Goal: Task Accomplishment & Management: Use online tool/utility

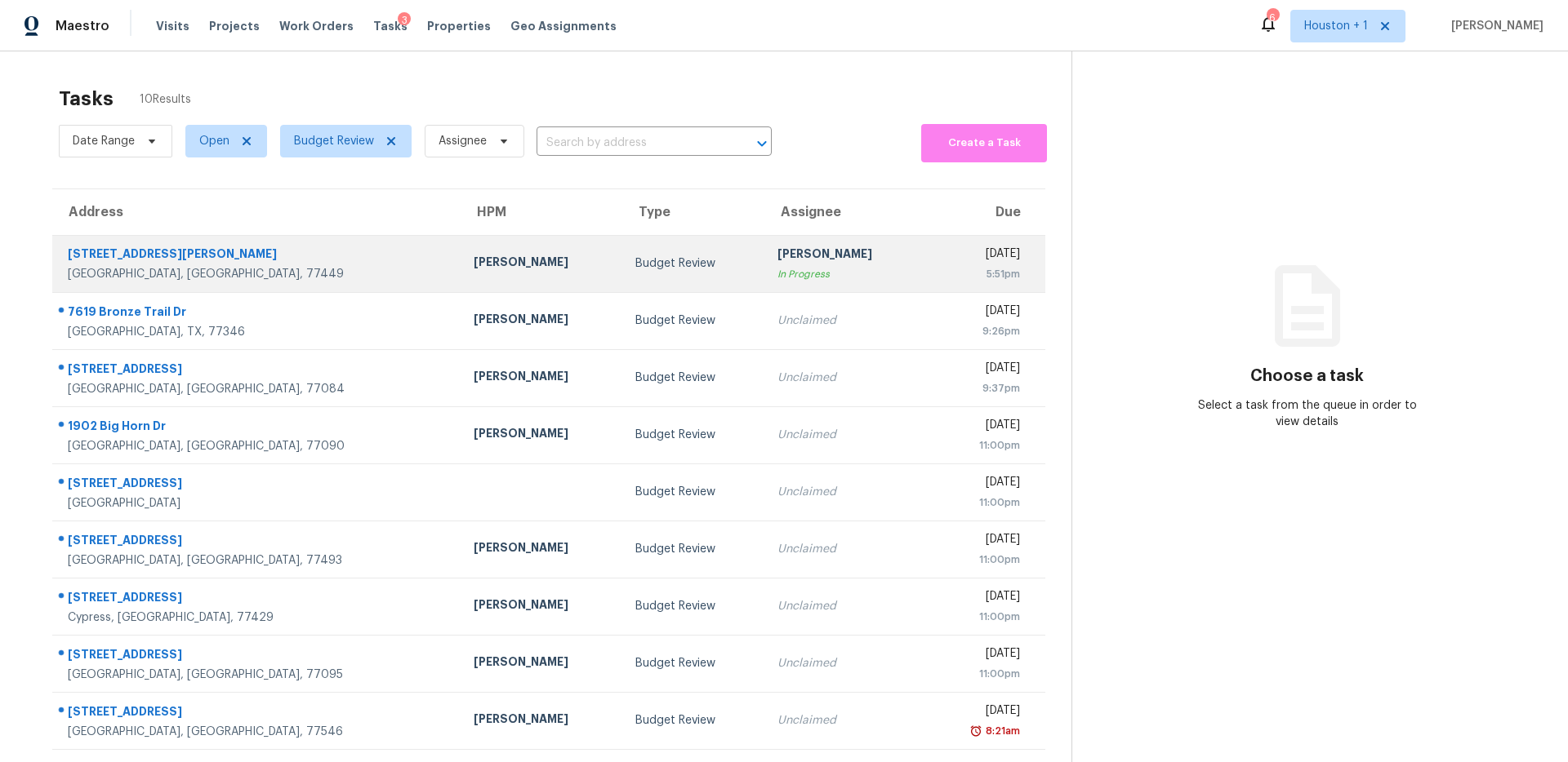
click at [623, 280] on td "Budget Review" at bounding box center [694, 264] width 142 height 57
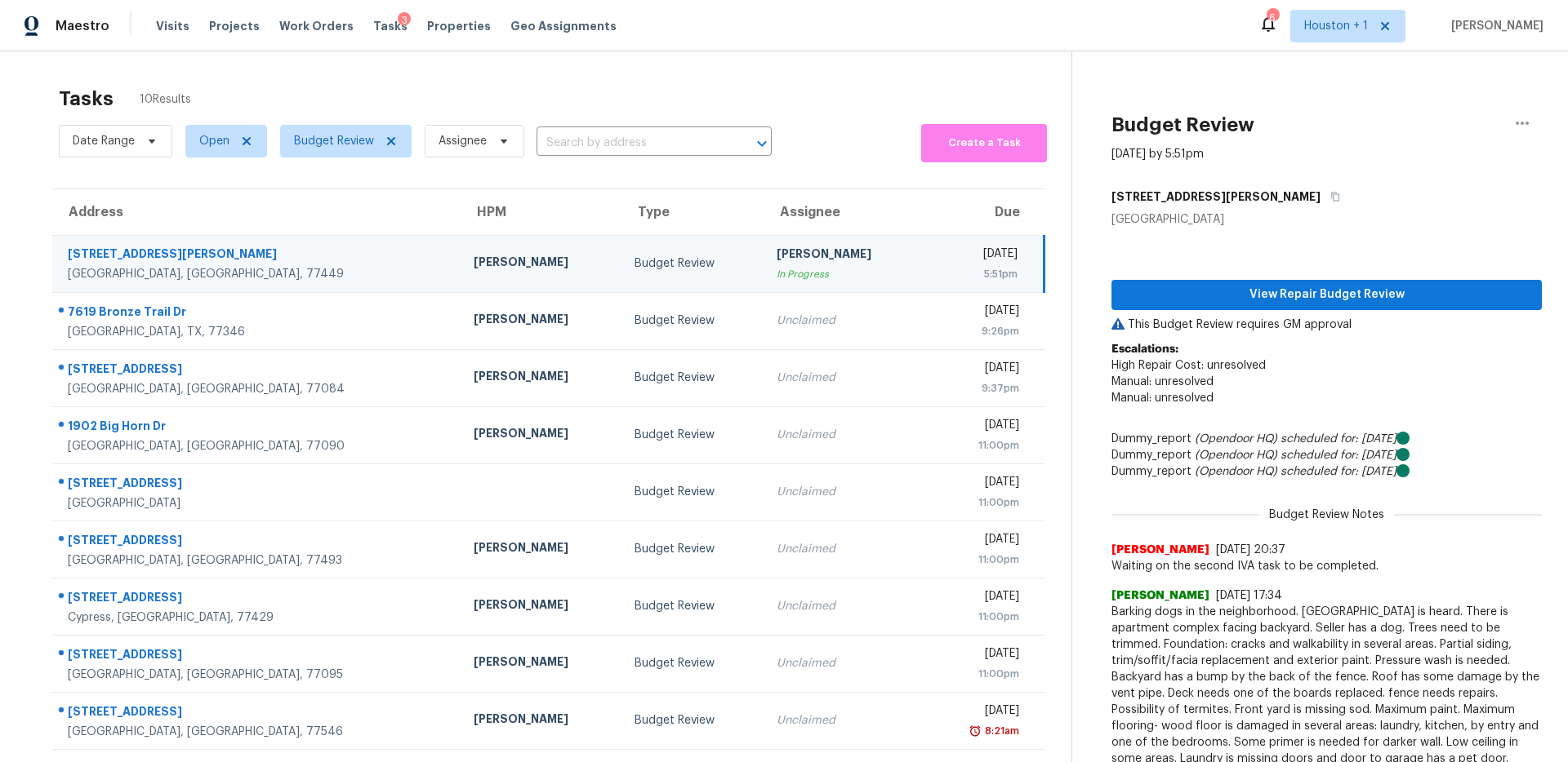
click at [1301, 727] on span "Barking dogs in the neighborhood. Busy road is heard. There is apartment comple…" at bounding box center [1326, 710] width 430 height 213
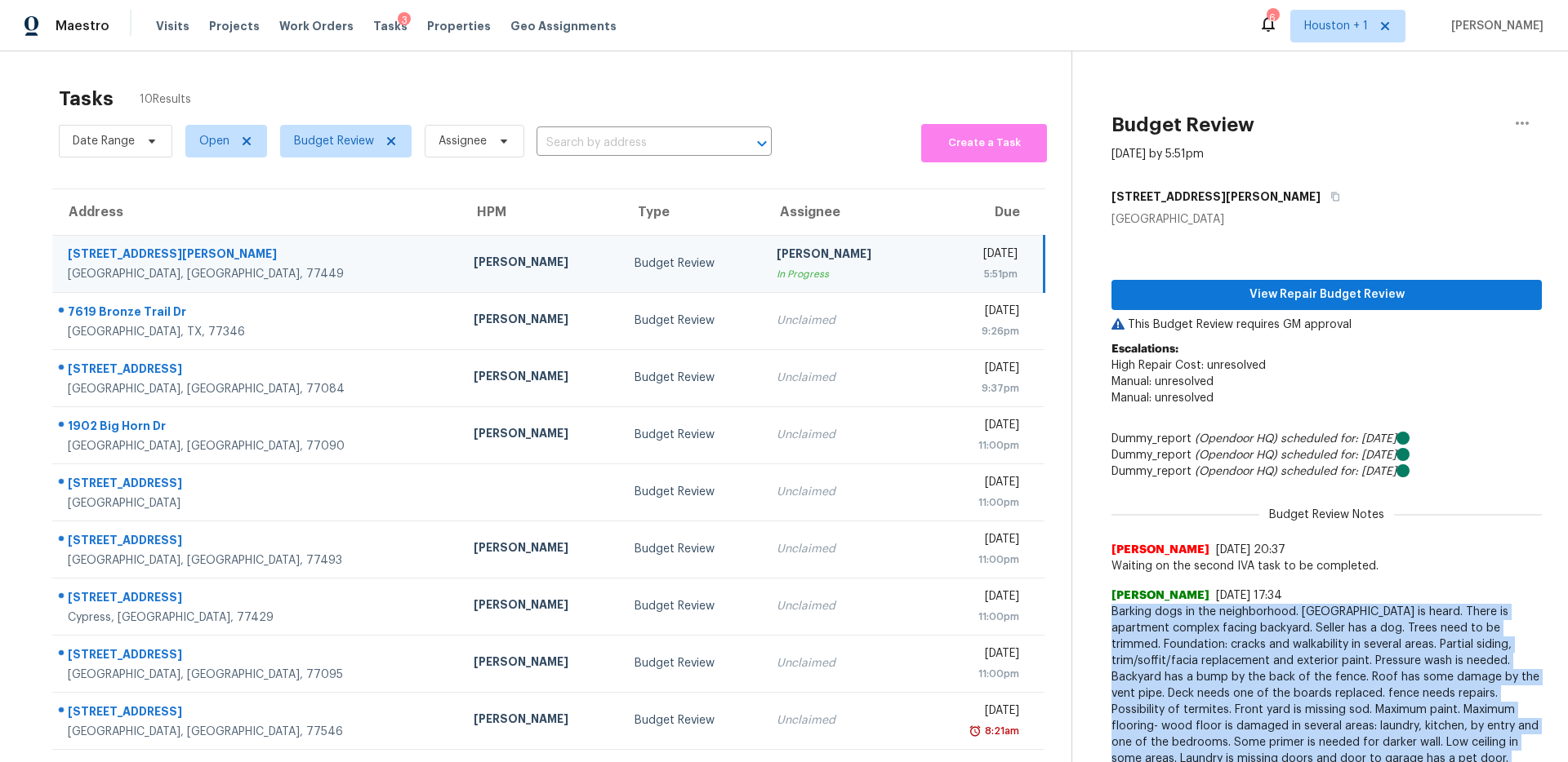
click at [1301, 727] on span "Barking dogs in the neighborhood. Busy road is heard. There is apartment comple…" at bounding box center [1326, 710] width 430 height 213
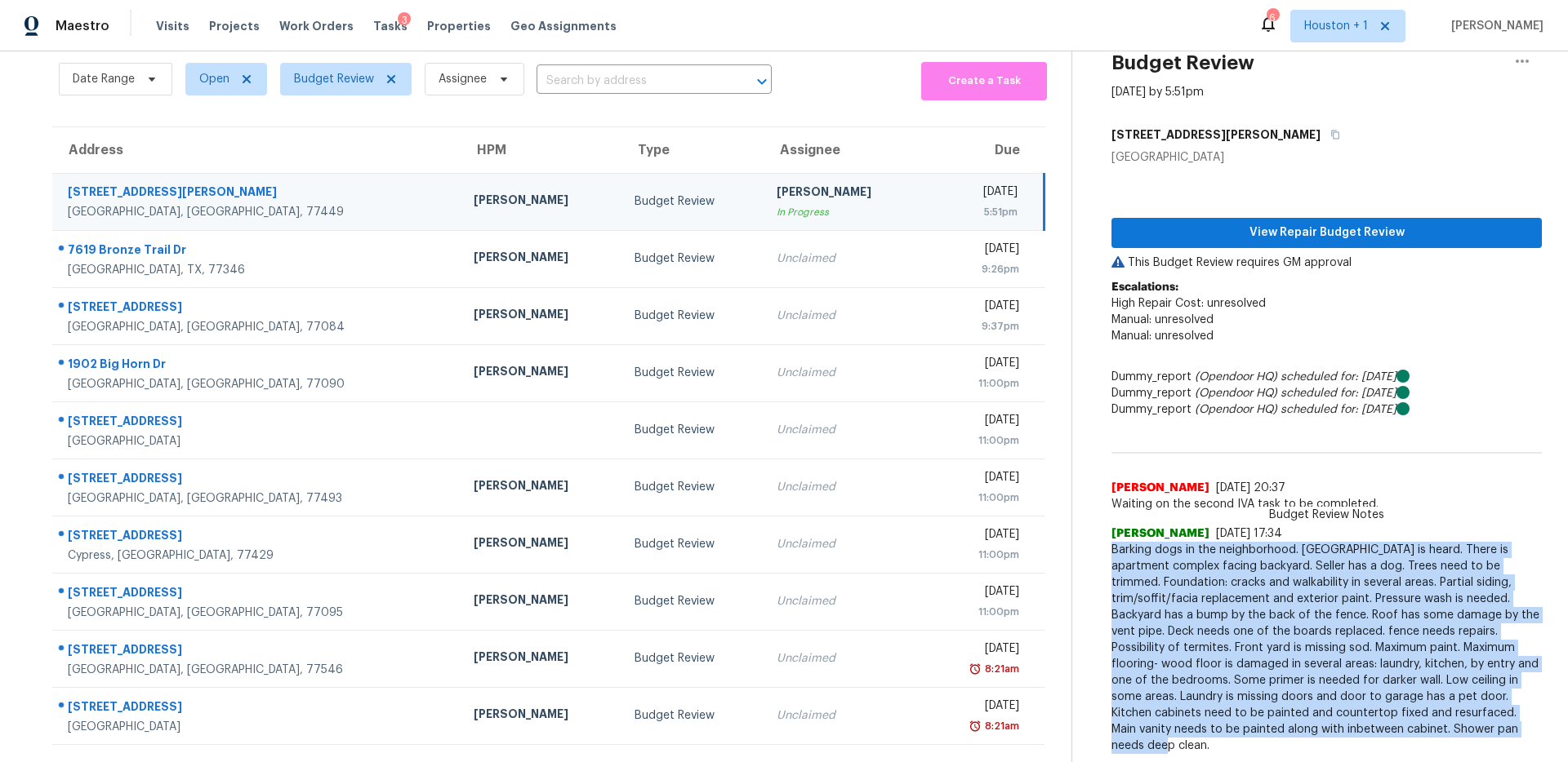
click at [1259, 601] on span "Barking dogs in the neighborhood. Busy road is heard. There is apartment comple…" at bounding box center [1326, 648] width 430 height 213
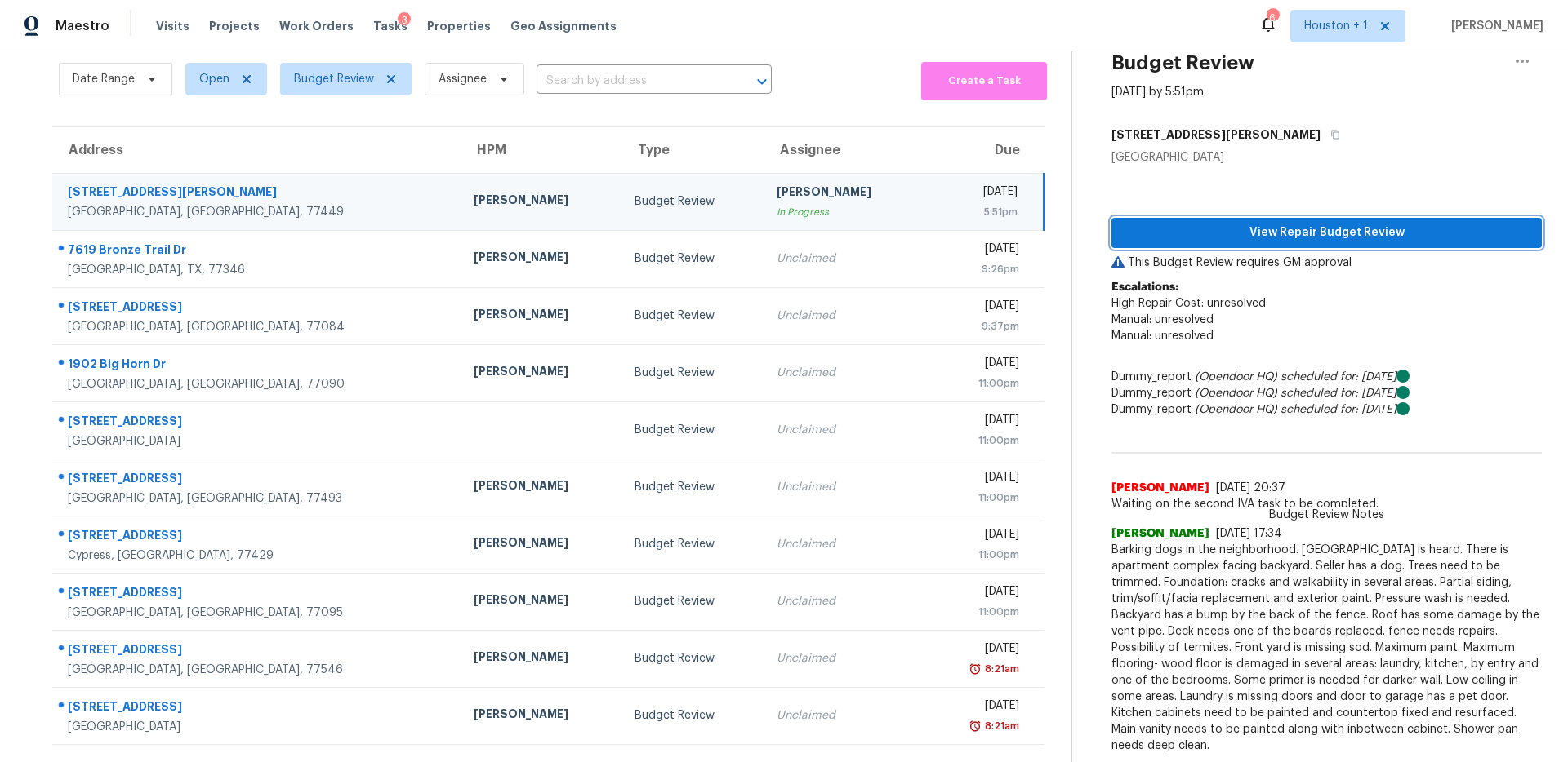
click at [1256, 233] on span "View Repair Budget Review" at bounding box center [1327, 233] width 404 height 20
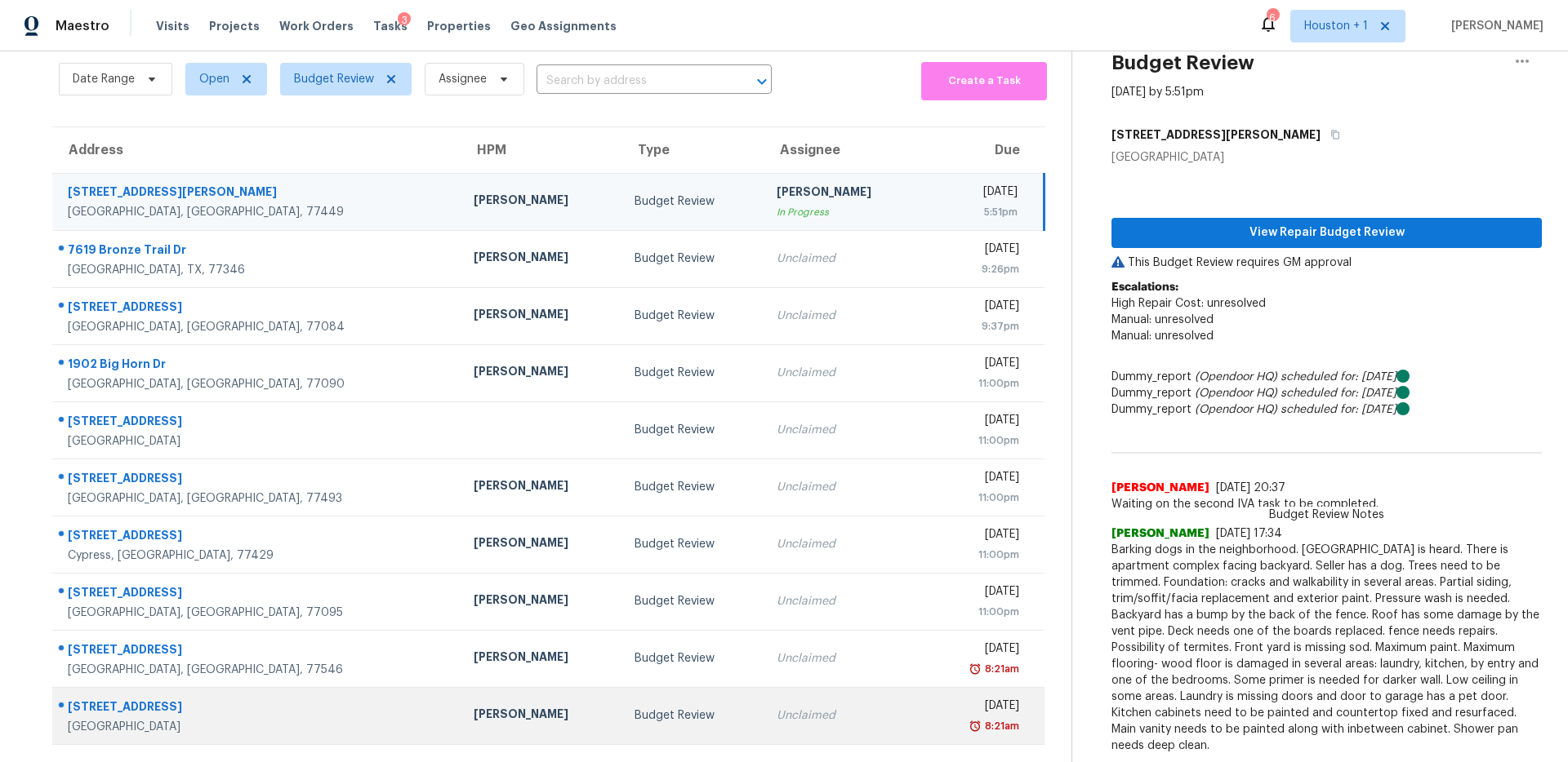
click at [669, 694] on td "Budget Review" at bounding box center [693, 716] width 142 height 57
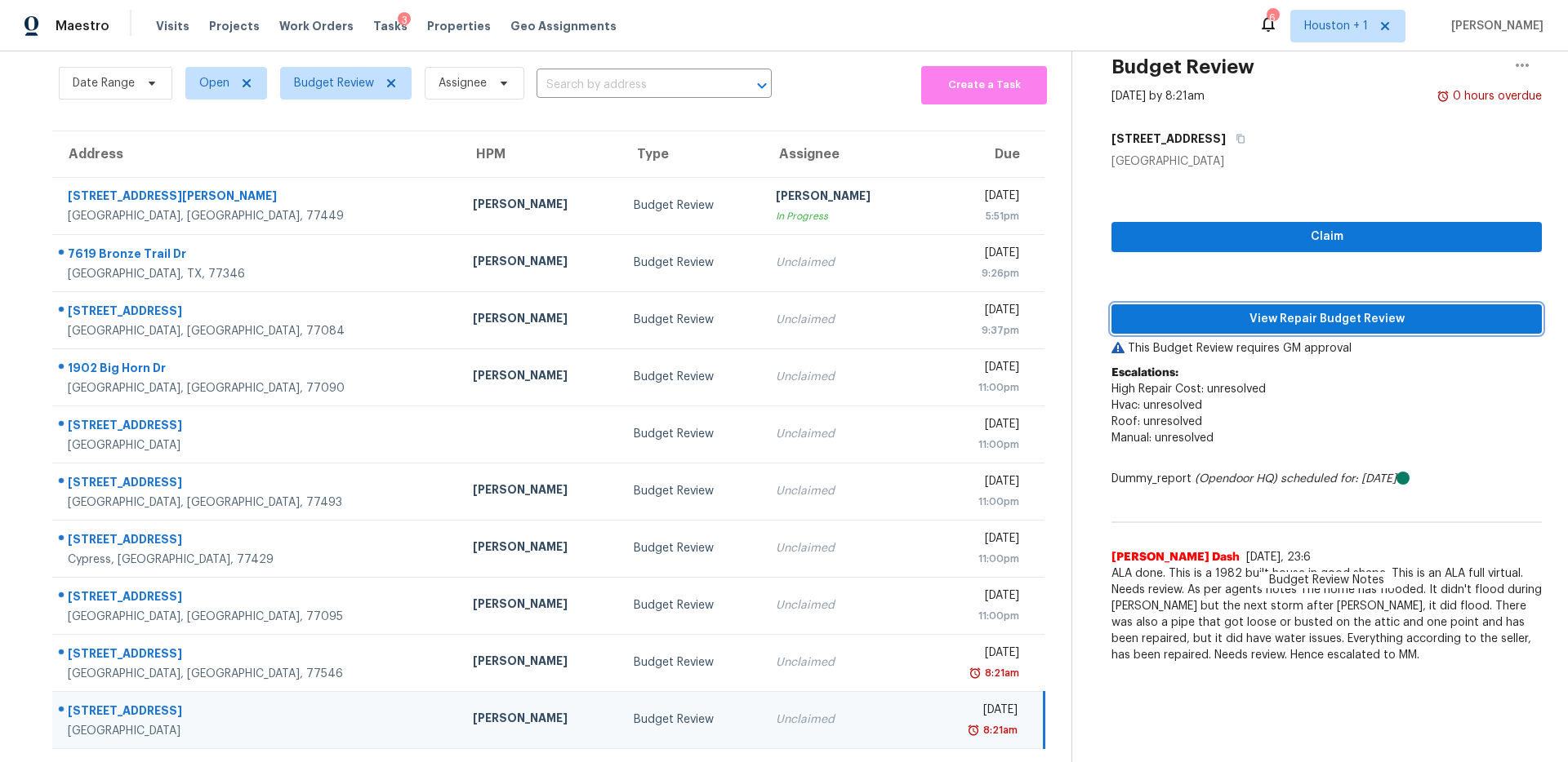
click at [1220, 325] on span "View Repair Budget Review" at bounding box center [1327, 320] width 404 height 20
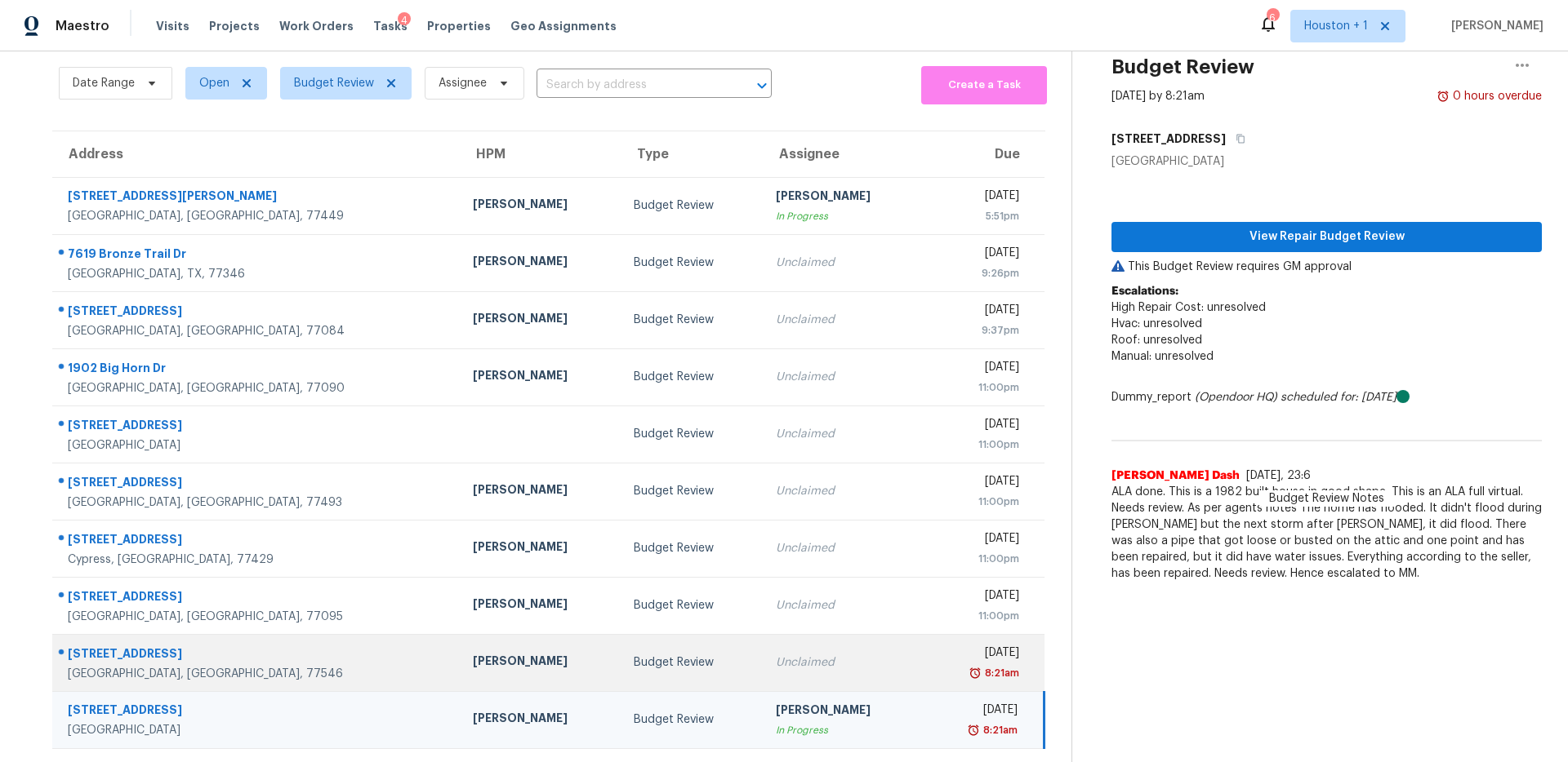
click at [776, 658] on div "Unclaimed" at bounding box center [844, 663] width 135 height 17
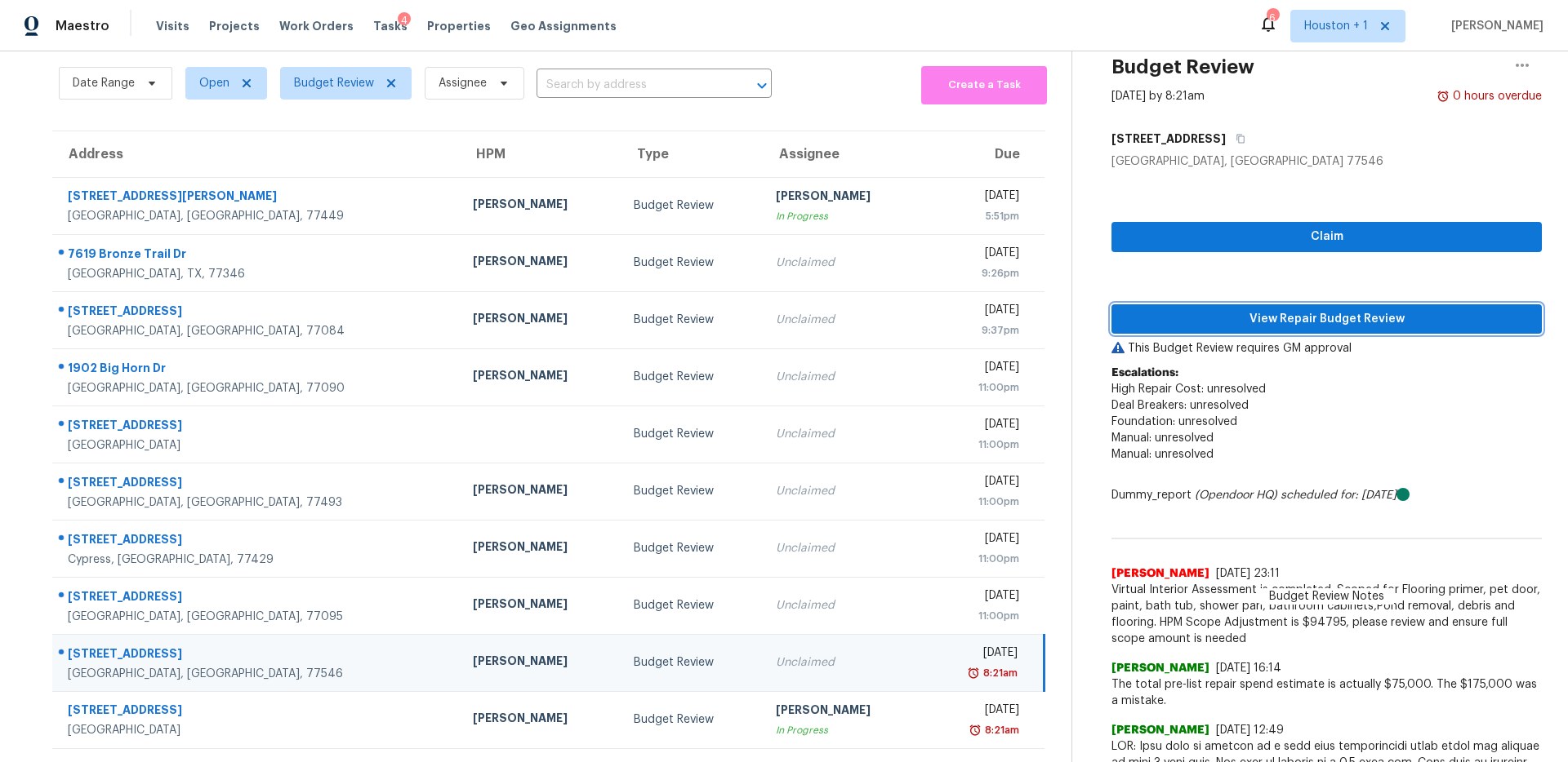
click at [1272, 324] on span "View Repair Budget Review" at bounding box center [1327, 320] width 404 height 20
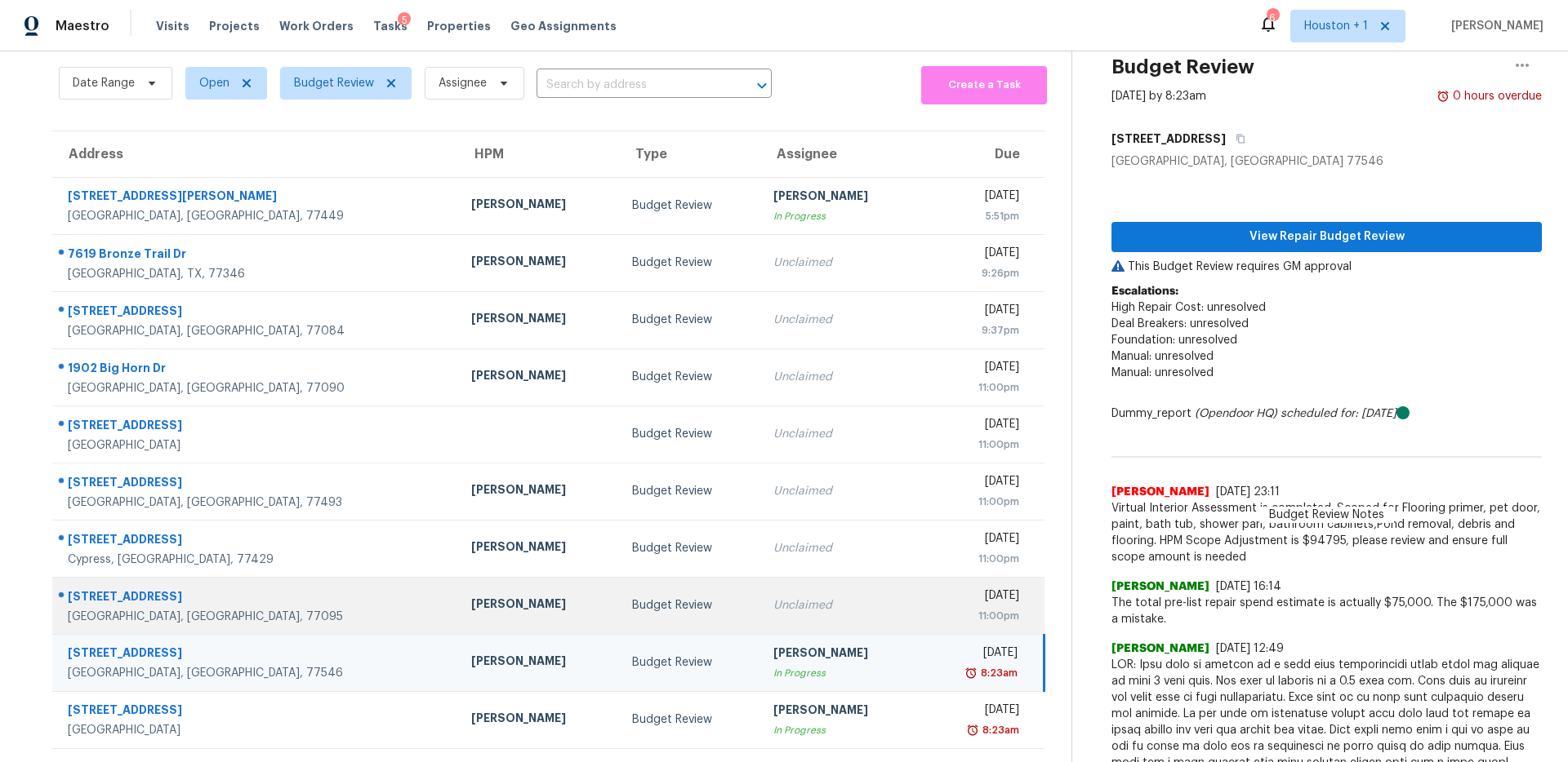
click at [760, 616] on td "Unclaimed" at bounding box center [841, 606] width 161 height 57
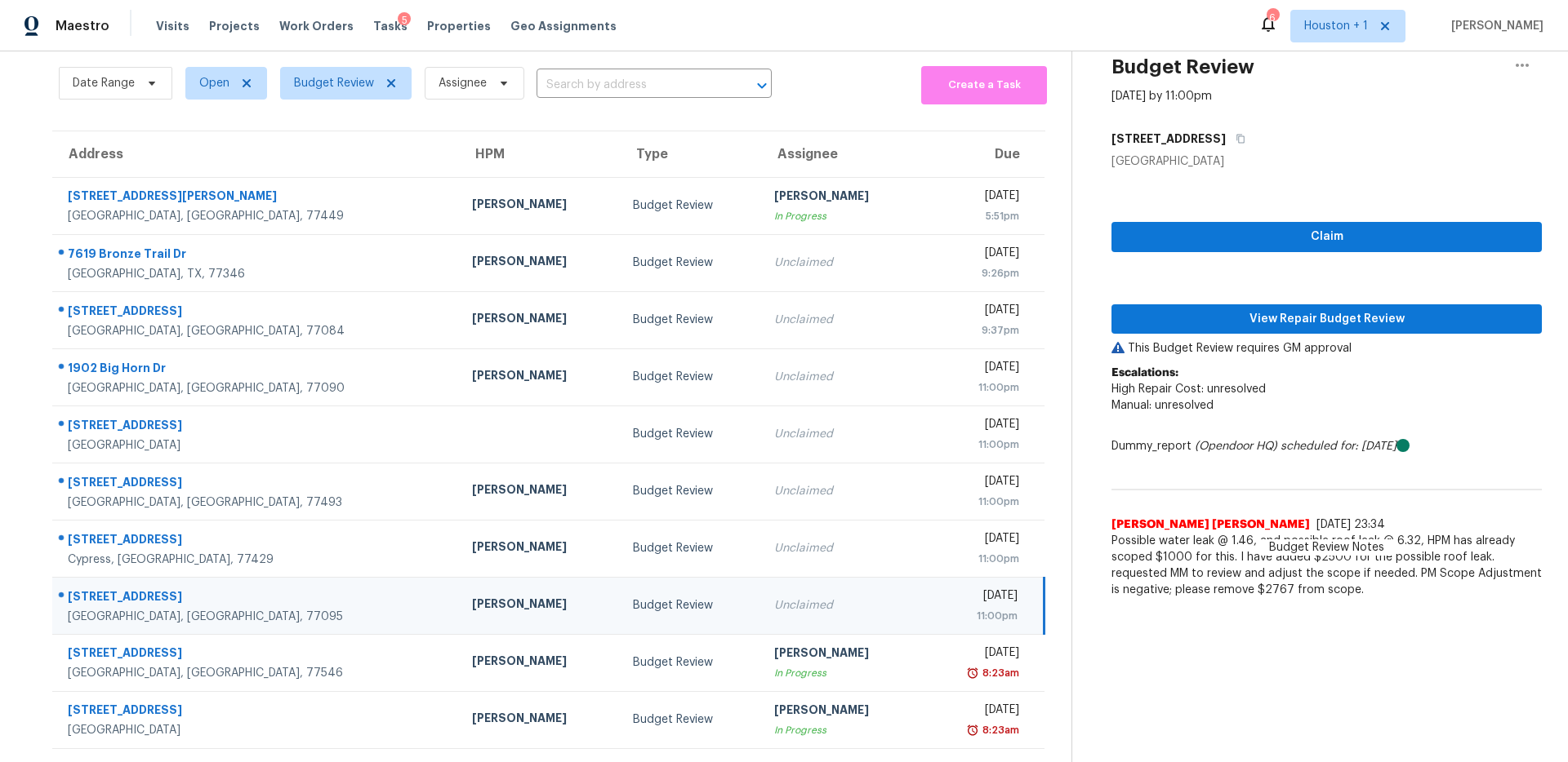
click at [1334, 296] on div "Claim View Repair Budget Review This Budget Review requires GM approval Escalat…" at bounding box center [1326, 388] width 430 height 436
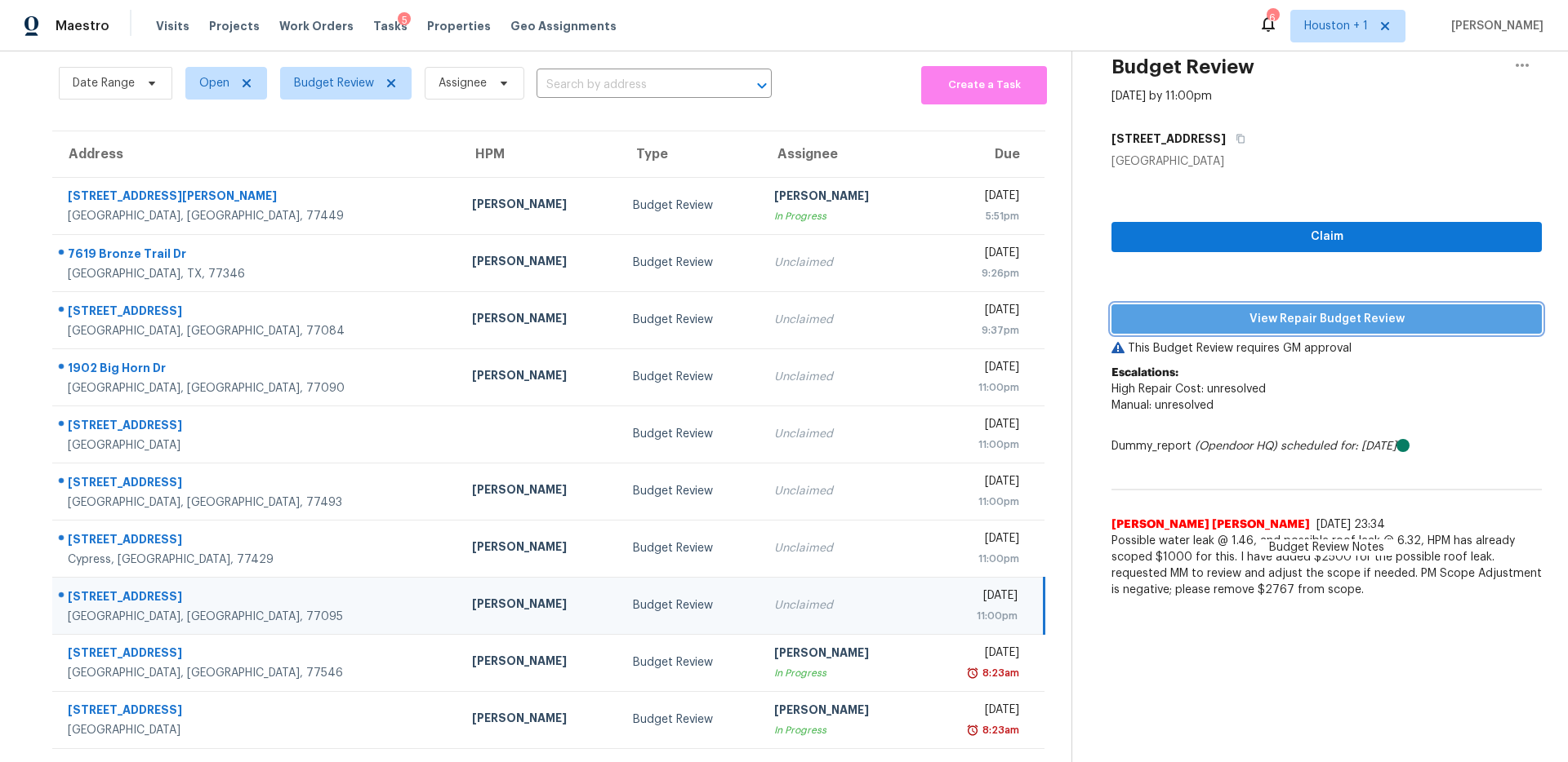
click at [1315, 324] on span "View Repair Budget Review" at bounding box center [1327, 320] width 404 height 20
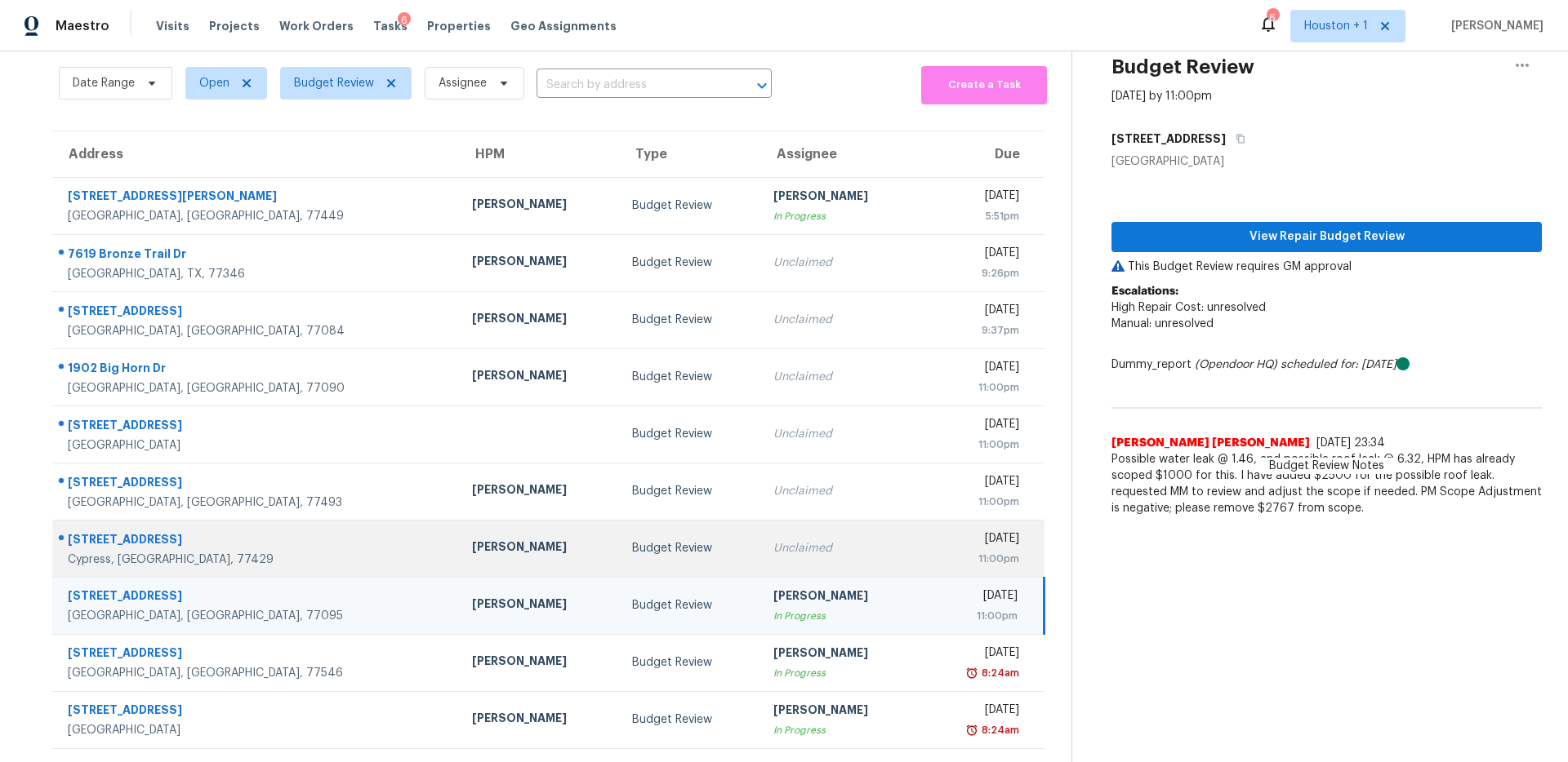
click at [619, 530] on td "Budget Review" at bounding box center [689, 548] width 142 height 57
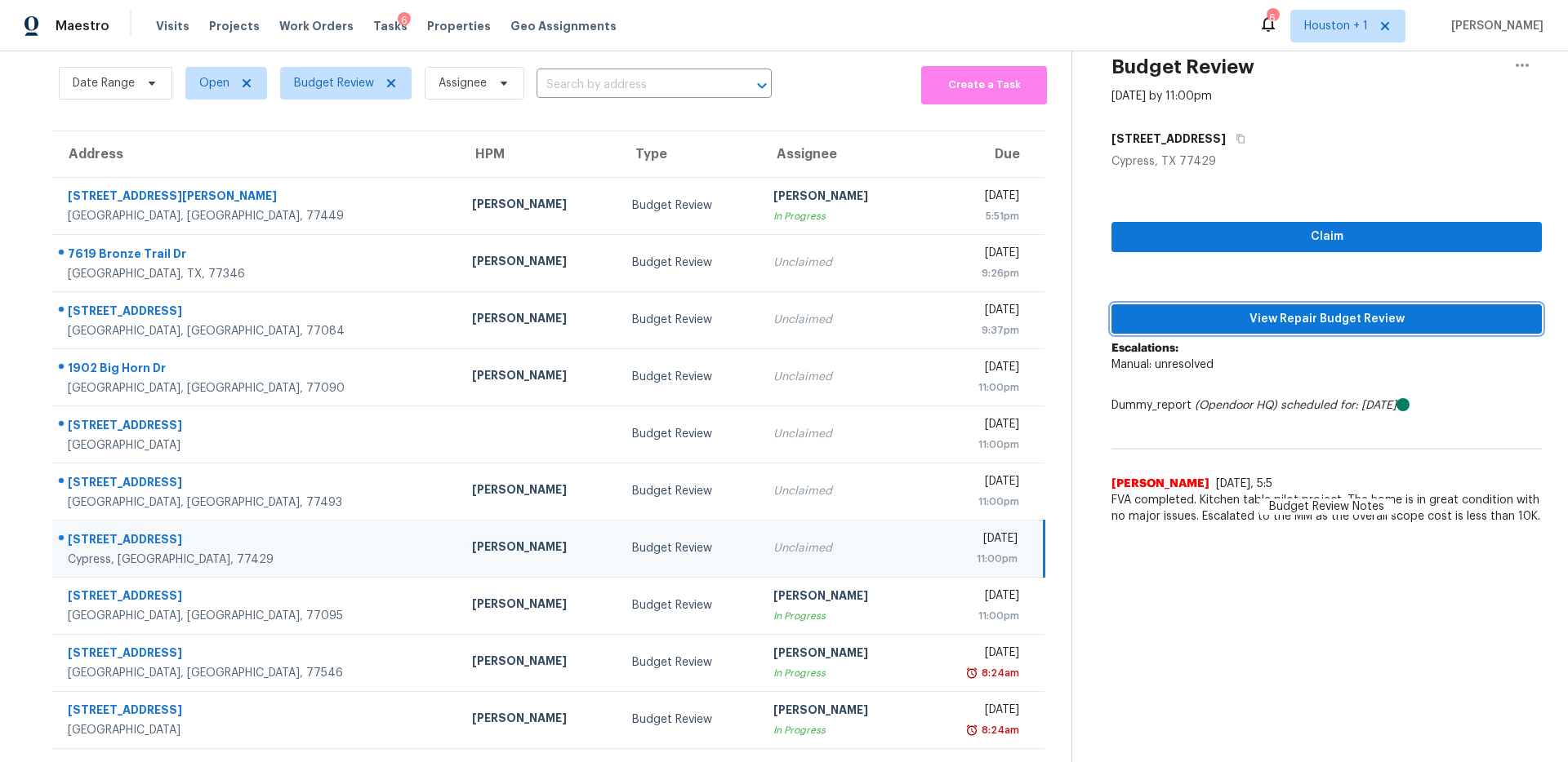
click at [1414, 317] on span "View Repair Budget Review" at bounding box center [1327, 320] width 404 height 20
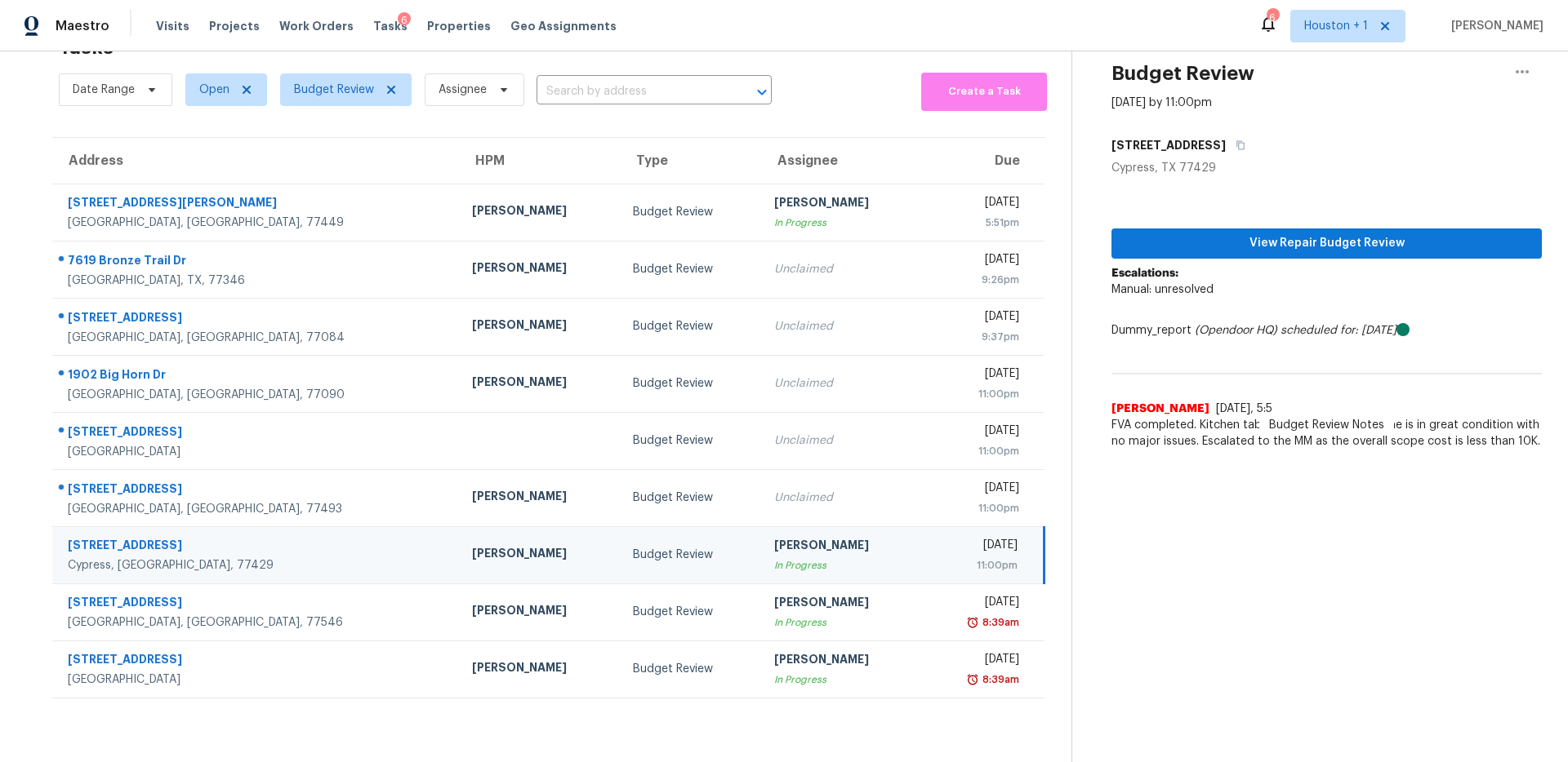
scroll to position [52, 0]
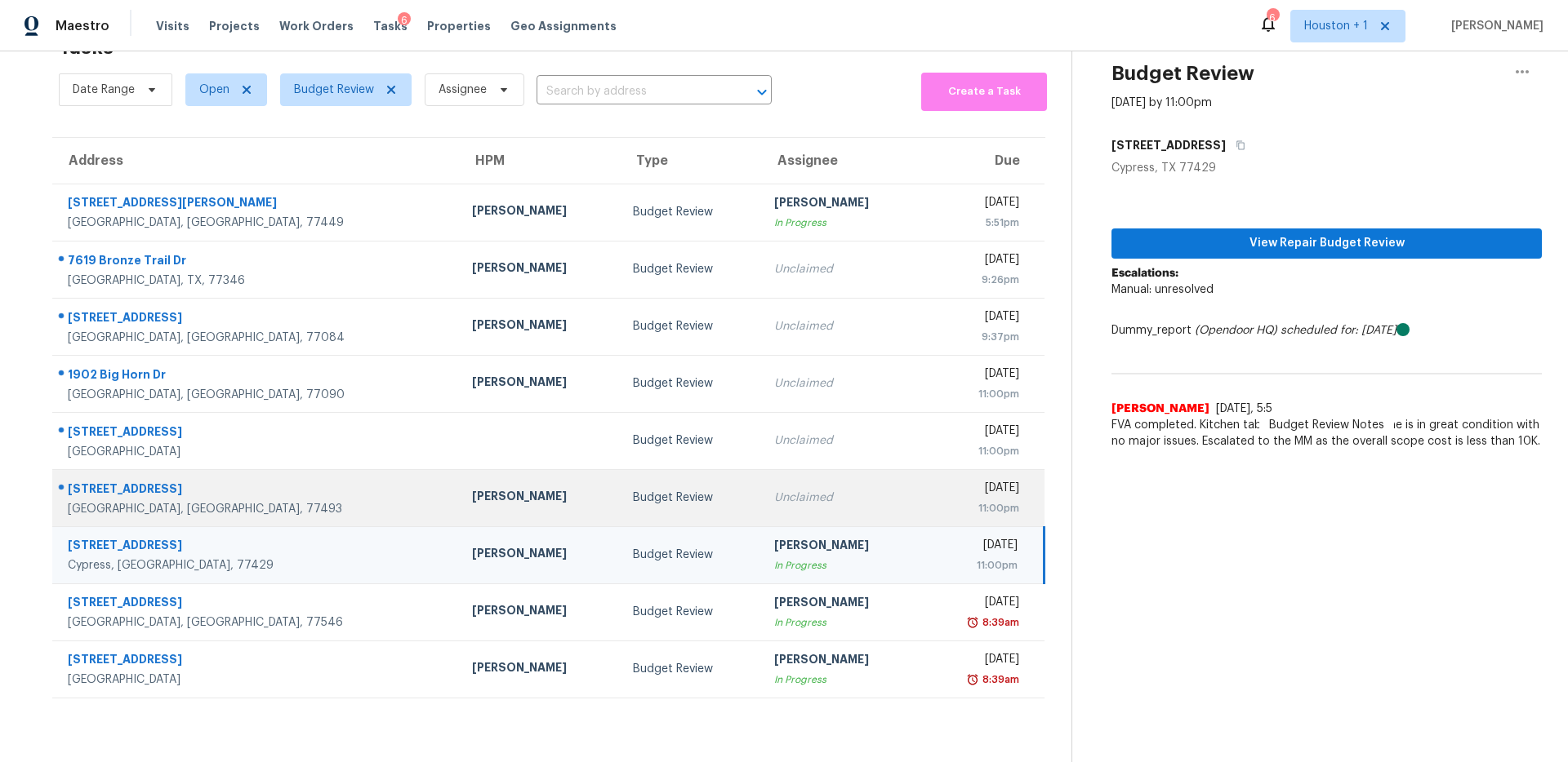
click at [668, 504] on td "Budget Review" at bounding box center [690, 498] width 142 height 57
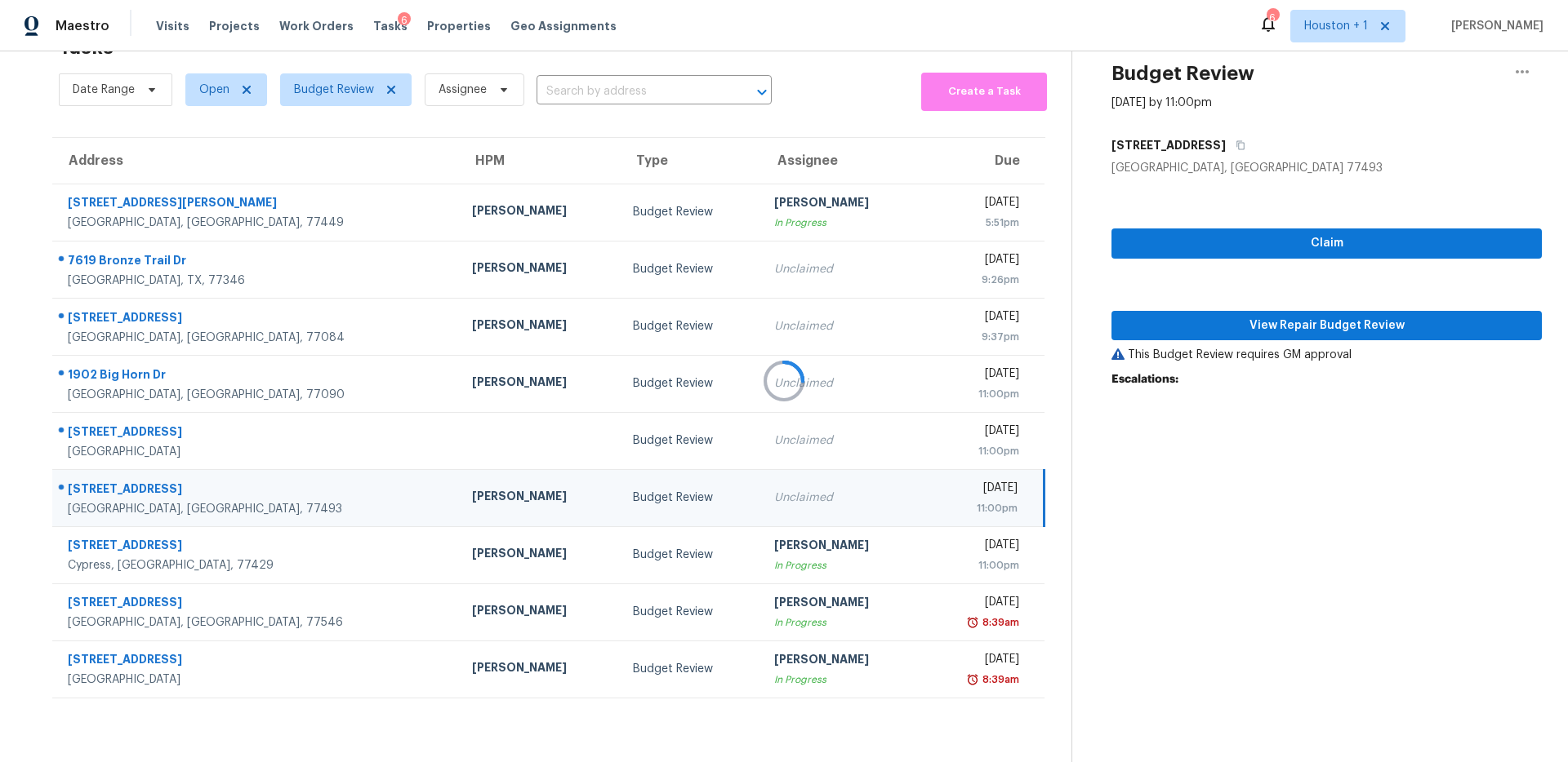
scroll to position [58, 0]
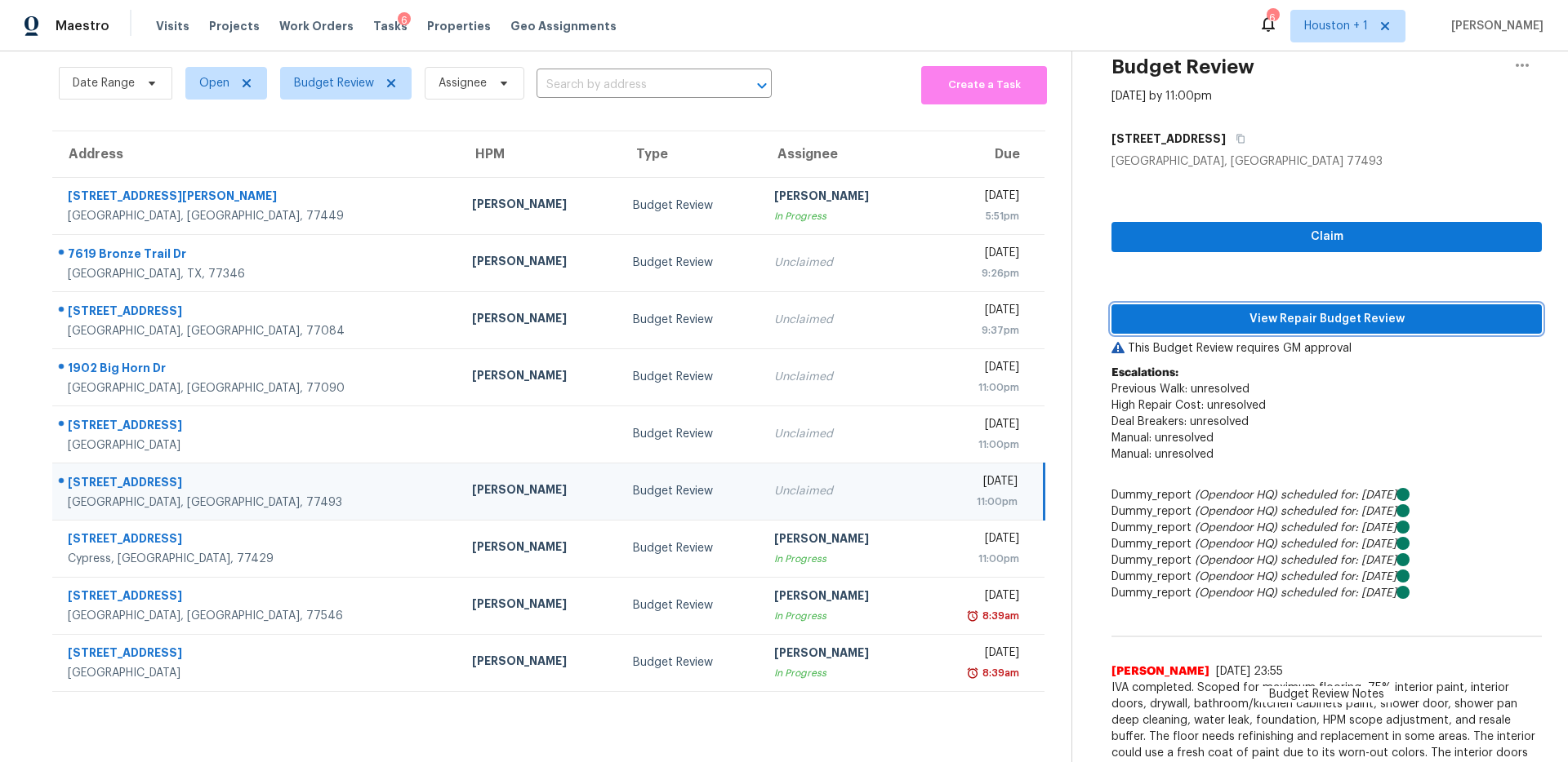
click at [1340, 324] on span "View Repair Budget Review" at bounding box center [1327, 320] width 404 height 20
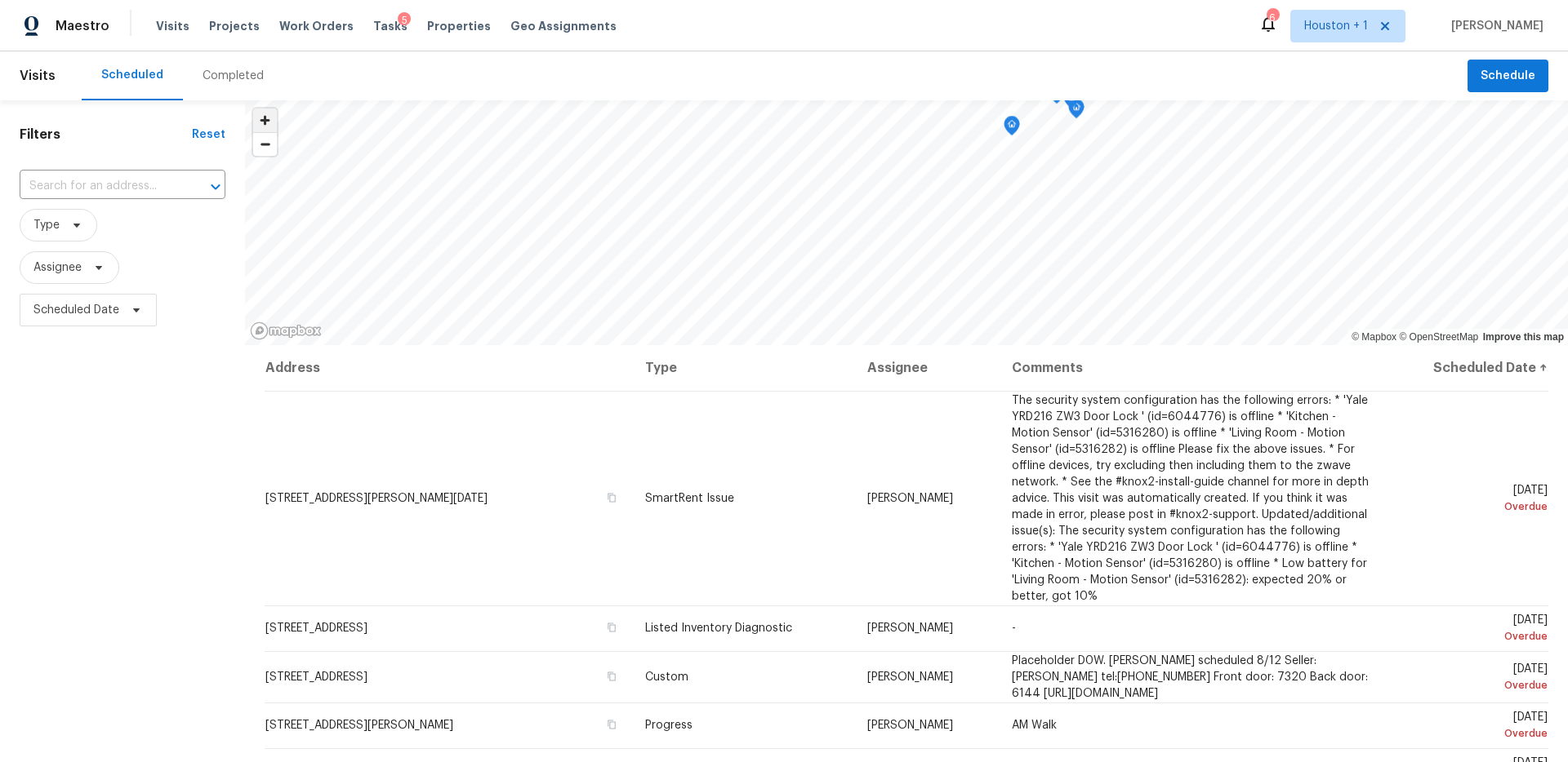
click at [253, 118] on span "Zoom in" at bounding box center [265, 120] width 24 height 24
click at [230, 84] on div "Completed" at bounding box center [233, 76] width 101 height 49
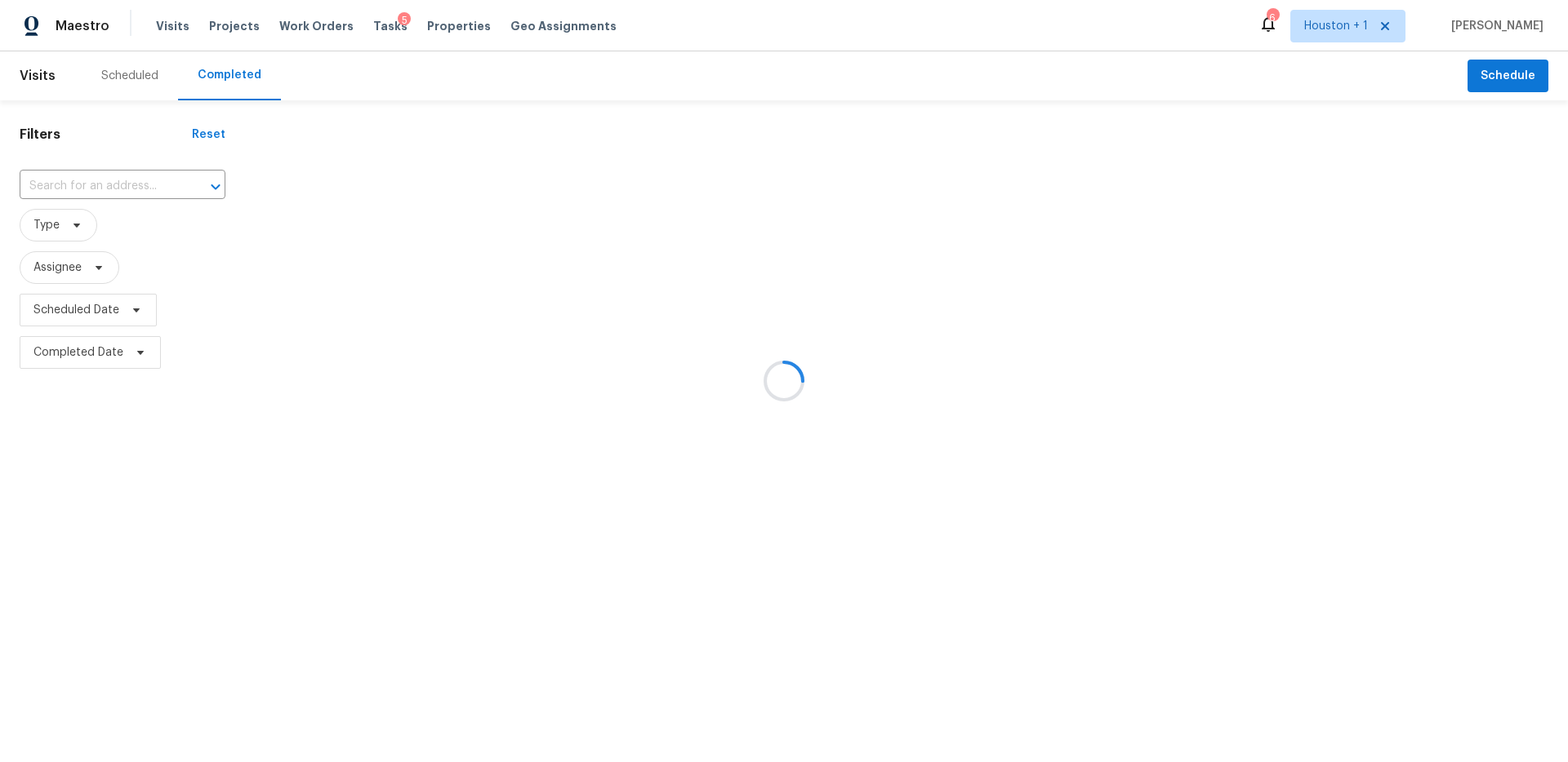
click at [142, 189] on div at bounding box center [784, 381] width 1568 height 762
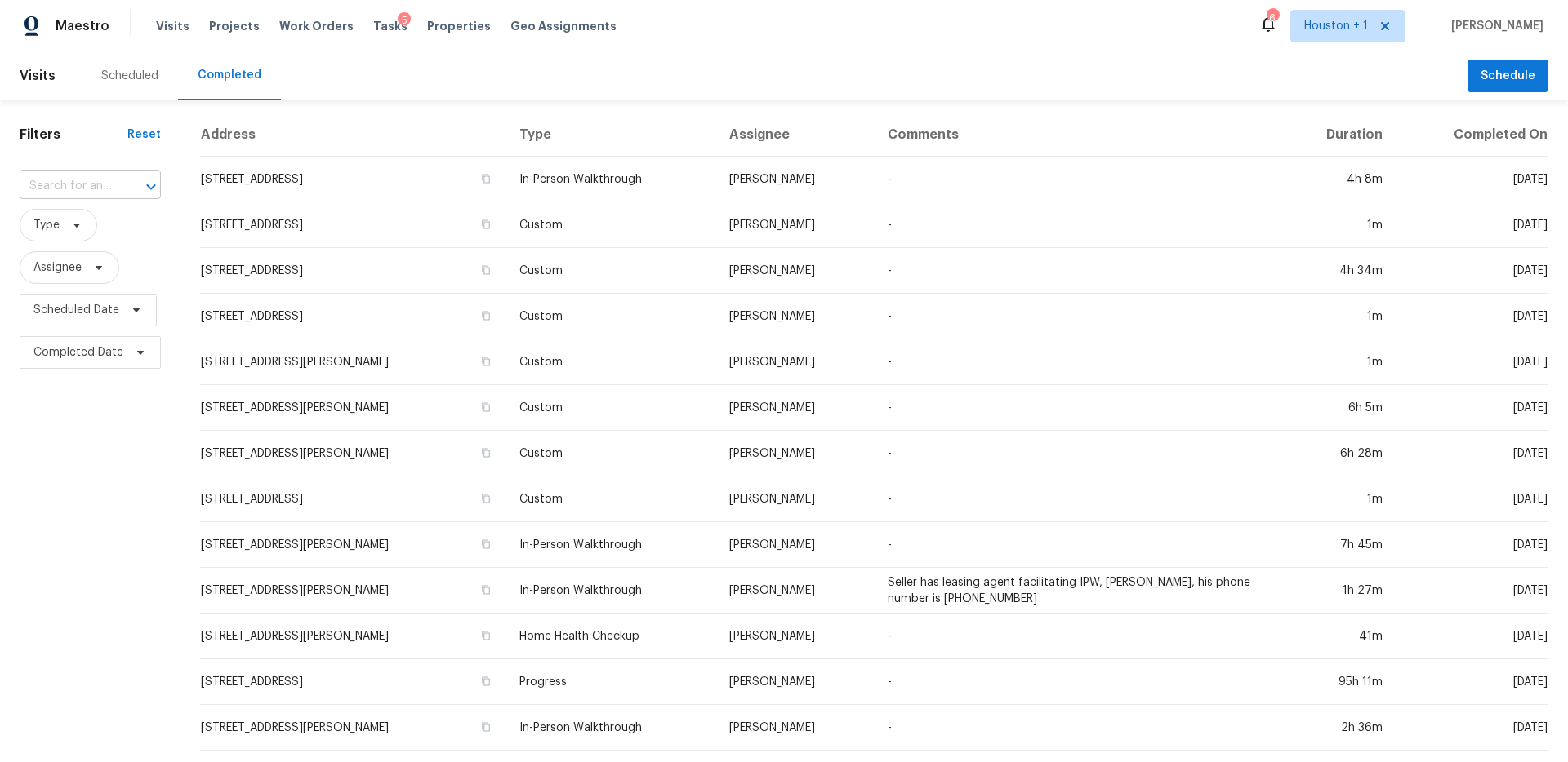
click at [100, 188] on input "text" at bounding box center [67, 186] width 95 height 25
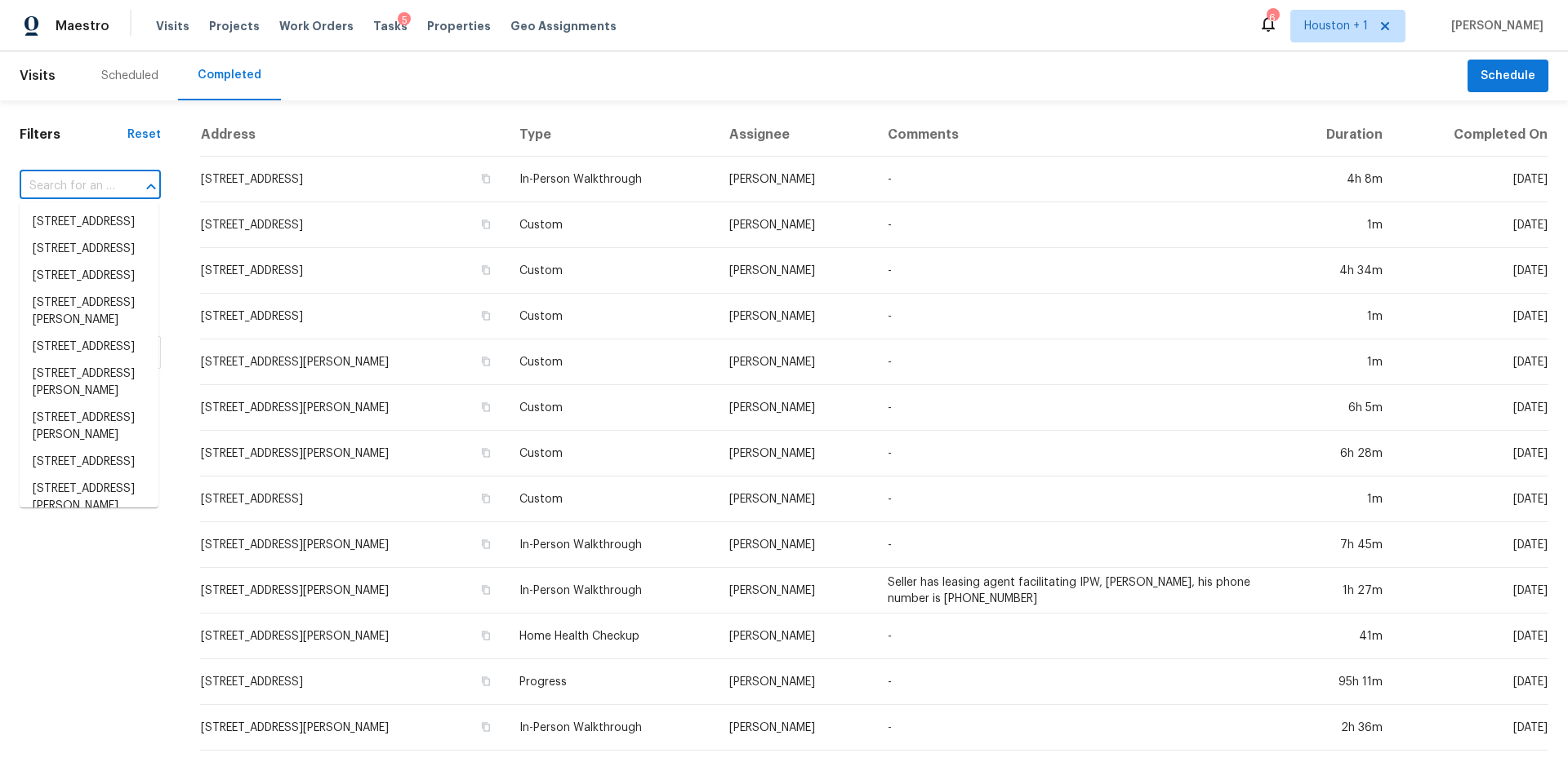
paste input "505 Oak Dr, Friendswood, TX 77546"
type input "505 Oak Dr, Friendswood, TX 77546"
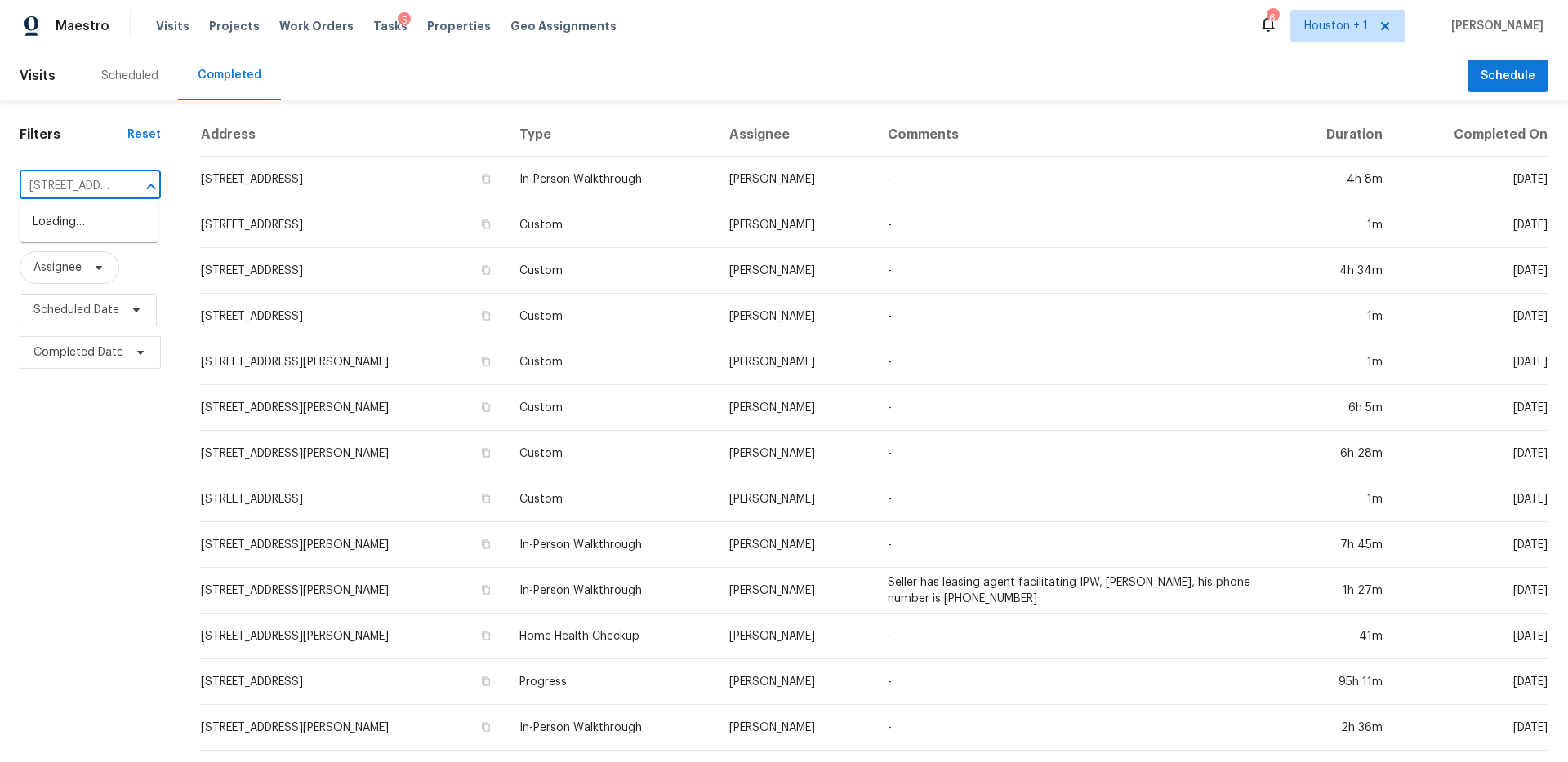
scroll to position [0, 108]
click at [104, 225] on li "505 Oak Dr, Friendswood, TX 77546" at bounding box center [89, 222] width 139 height 27
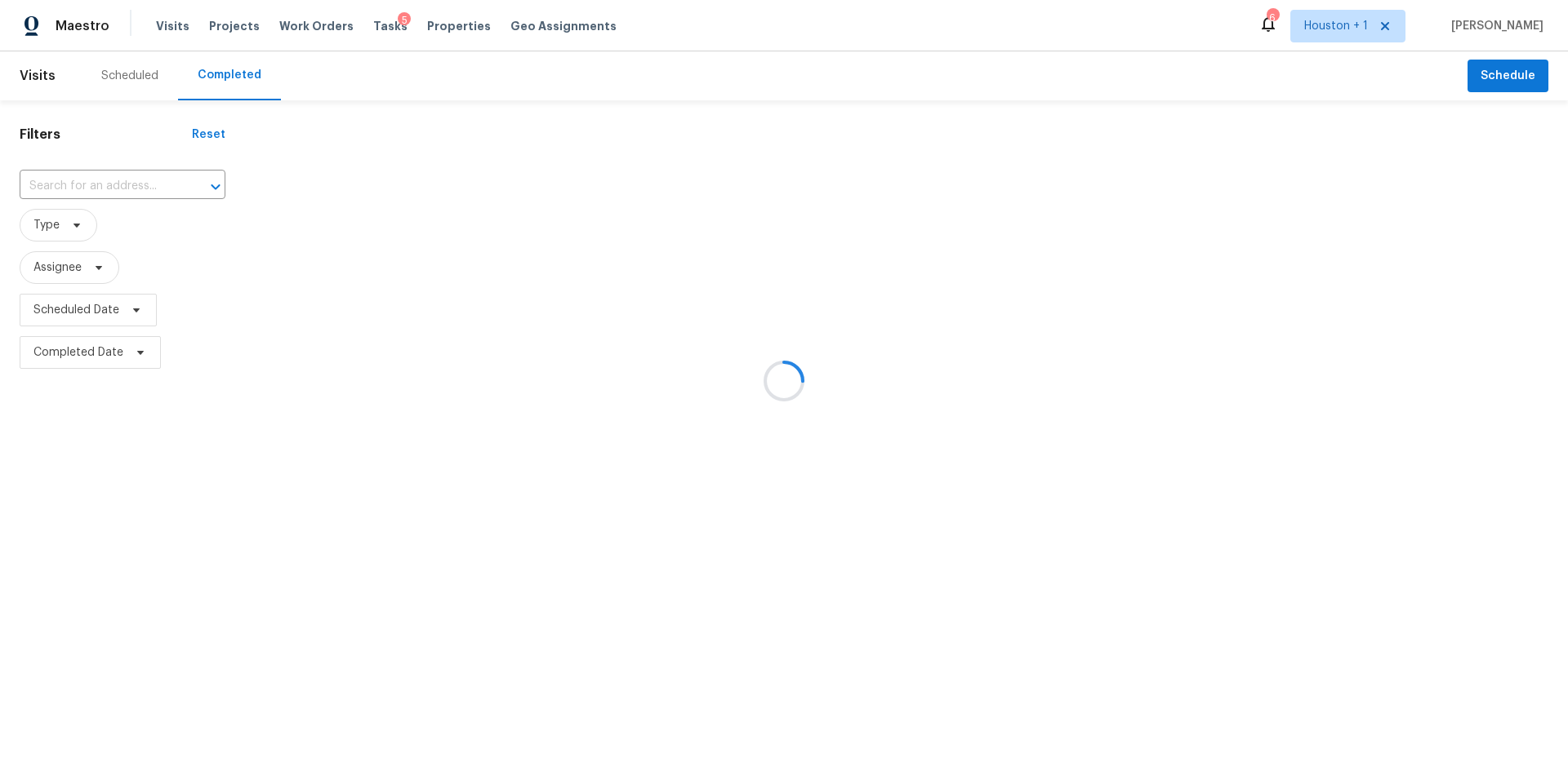
type input "505 Oak Dr, Friendswood, TX 77546"
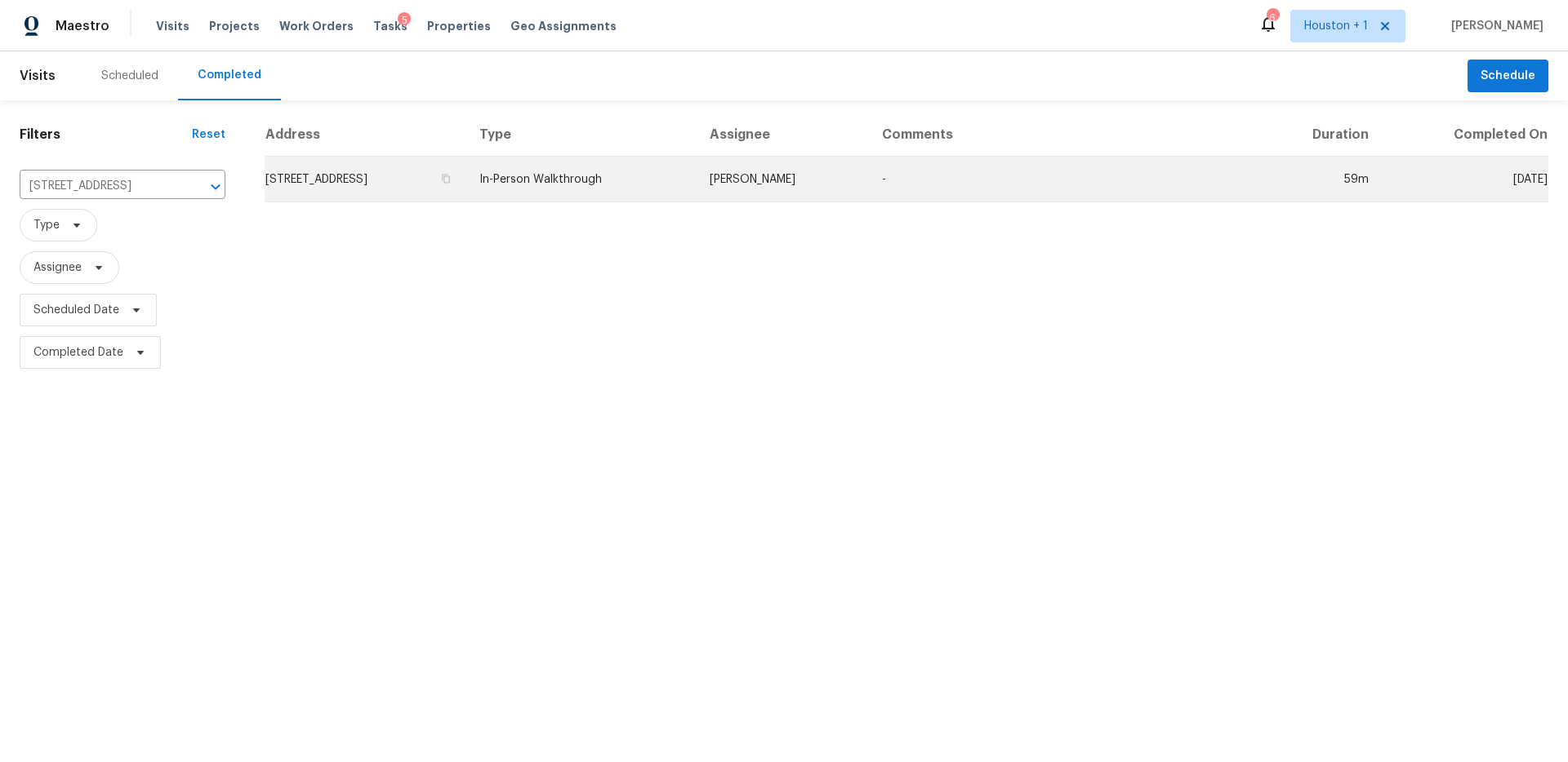
click at [696, 177] on td "In-Person Walkthrough" at bounding box center [581, 178] width 229 height 45
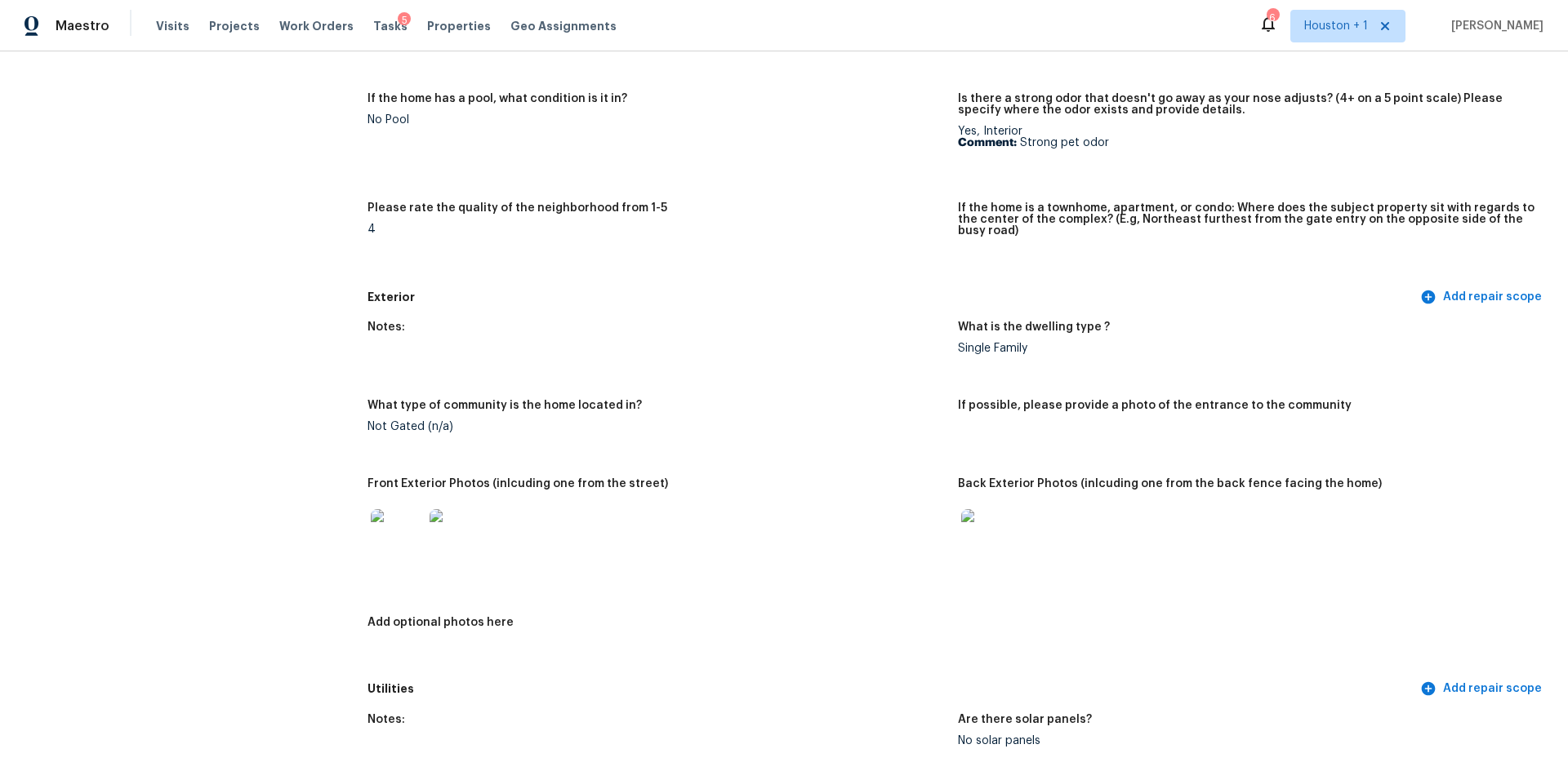
scroll to position [379, 0]
click at [414, 530] on img at bounding box center [397, 534] width 52 height 52
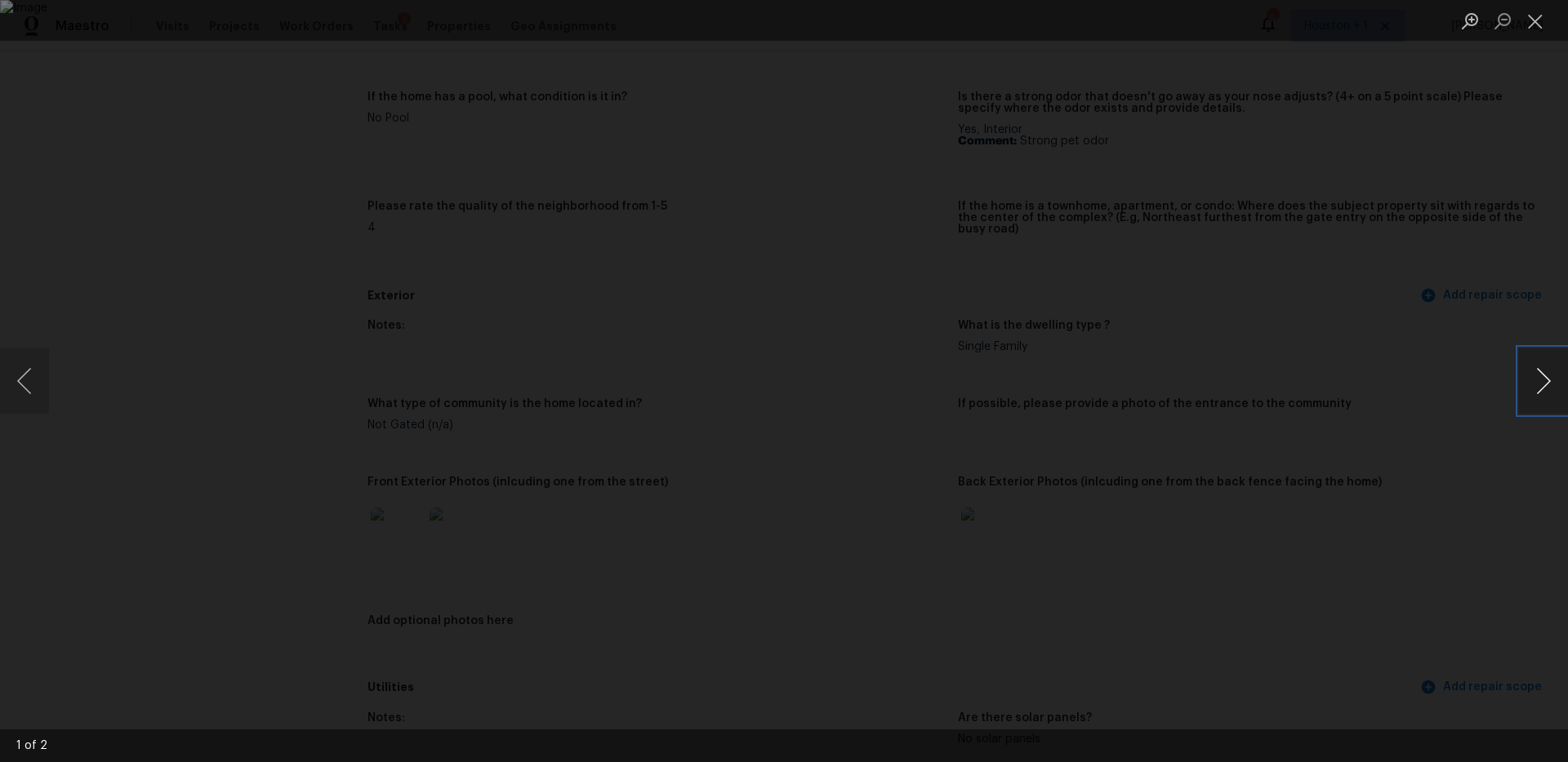
click at [1560, 373] on button "Next image" at bounding box center [1543, 381] width 49 height 66
click at [1453, 264] on div "Lightbox" at bounding box center [784, 381] width 1568 height 762
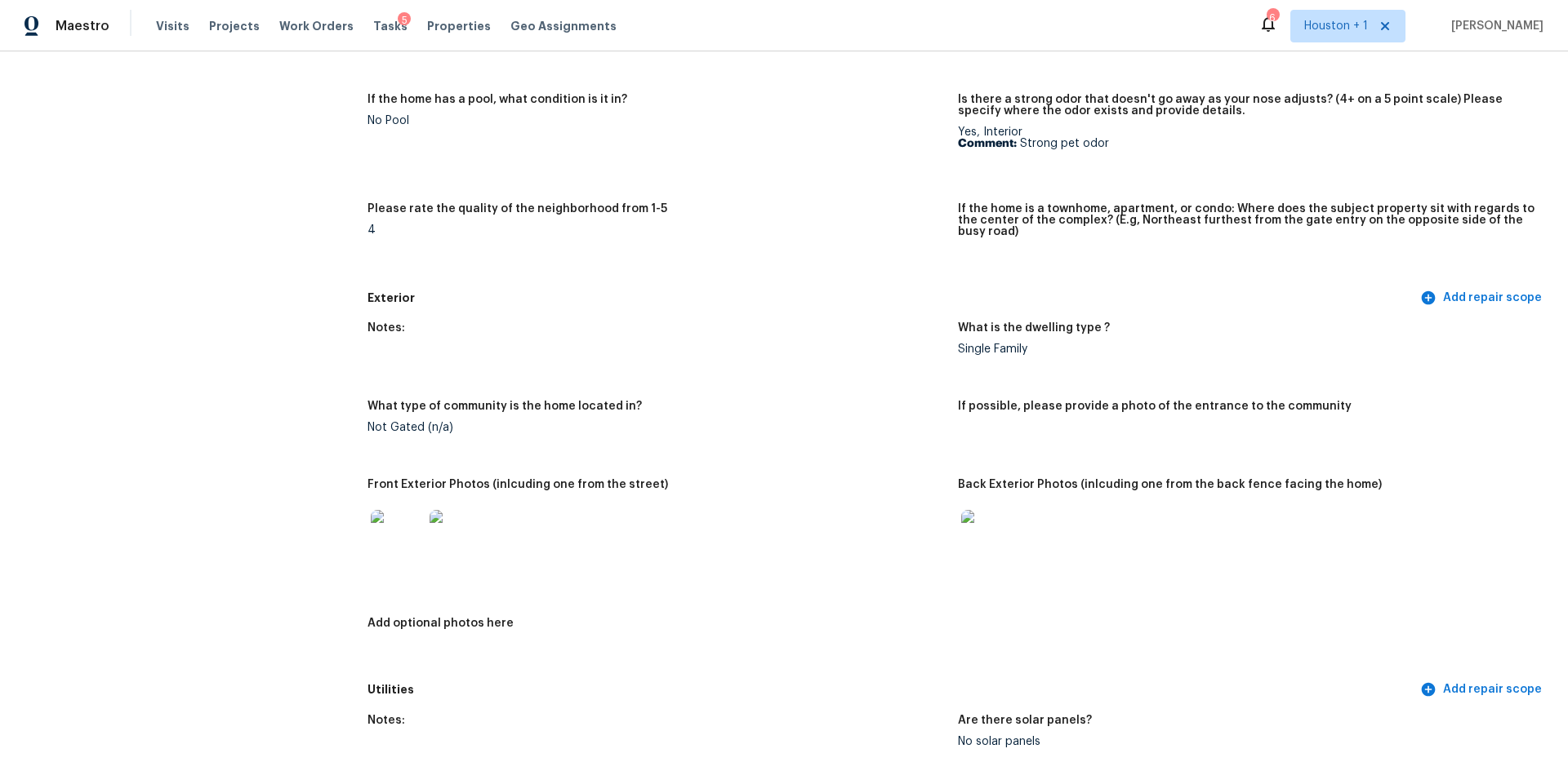
scroll to position [608, 0]
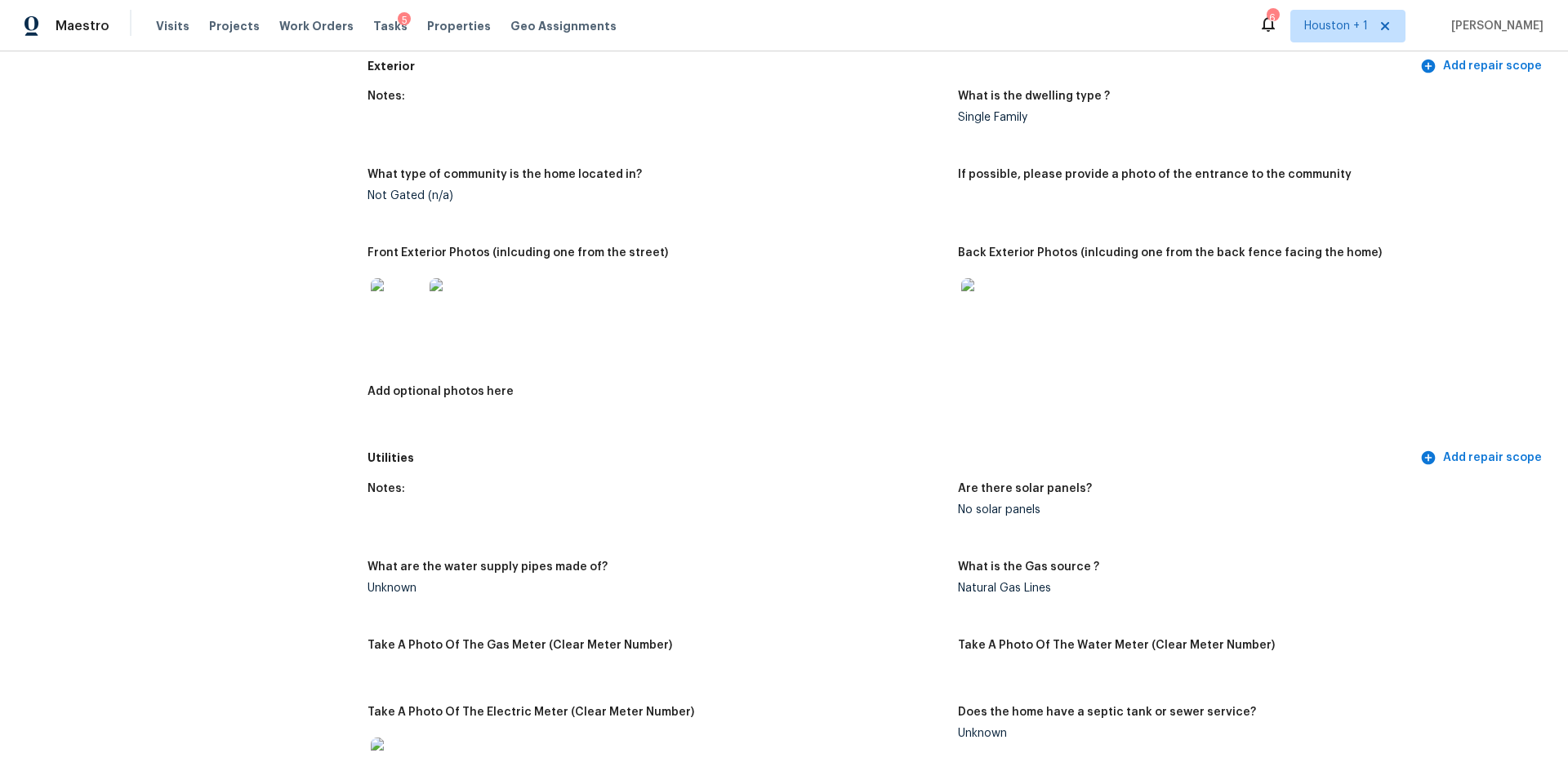
click at [975, 301] on img at bounding box center [987, 304] width 52 height 52
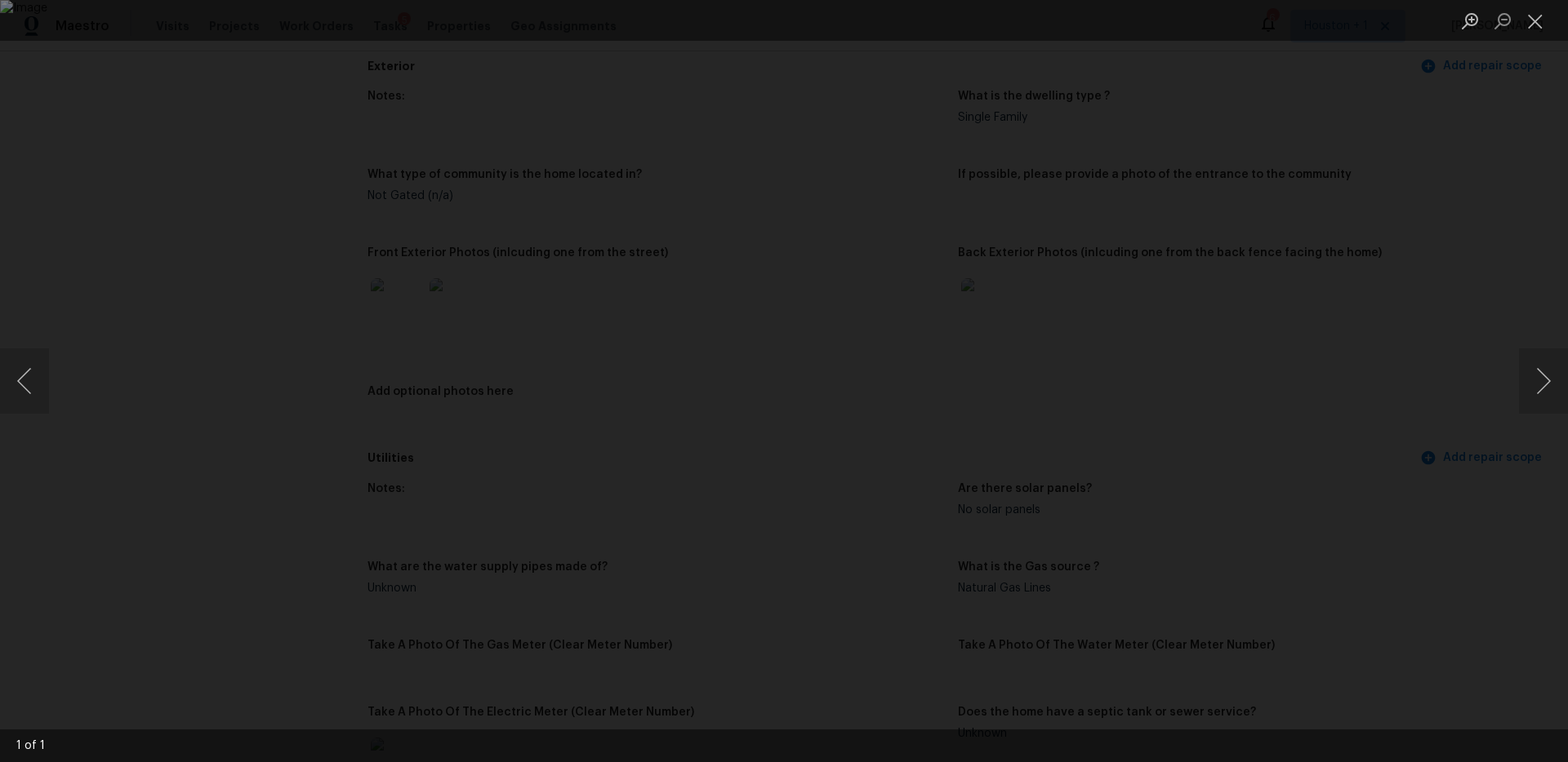
click at [1417, 267] on div "Lightbox" at bounding box center [784, 381] width 1568 height 762
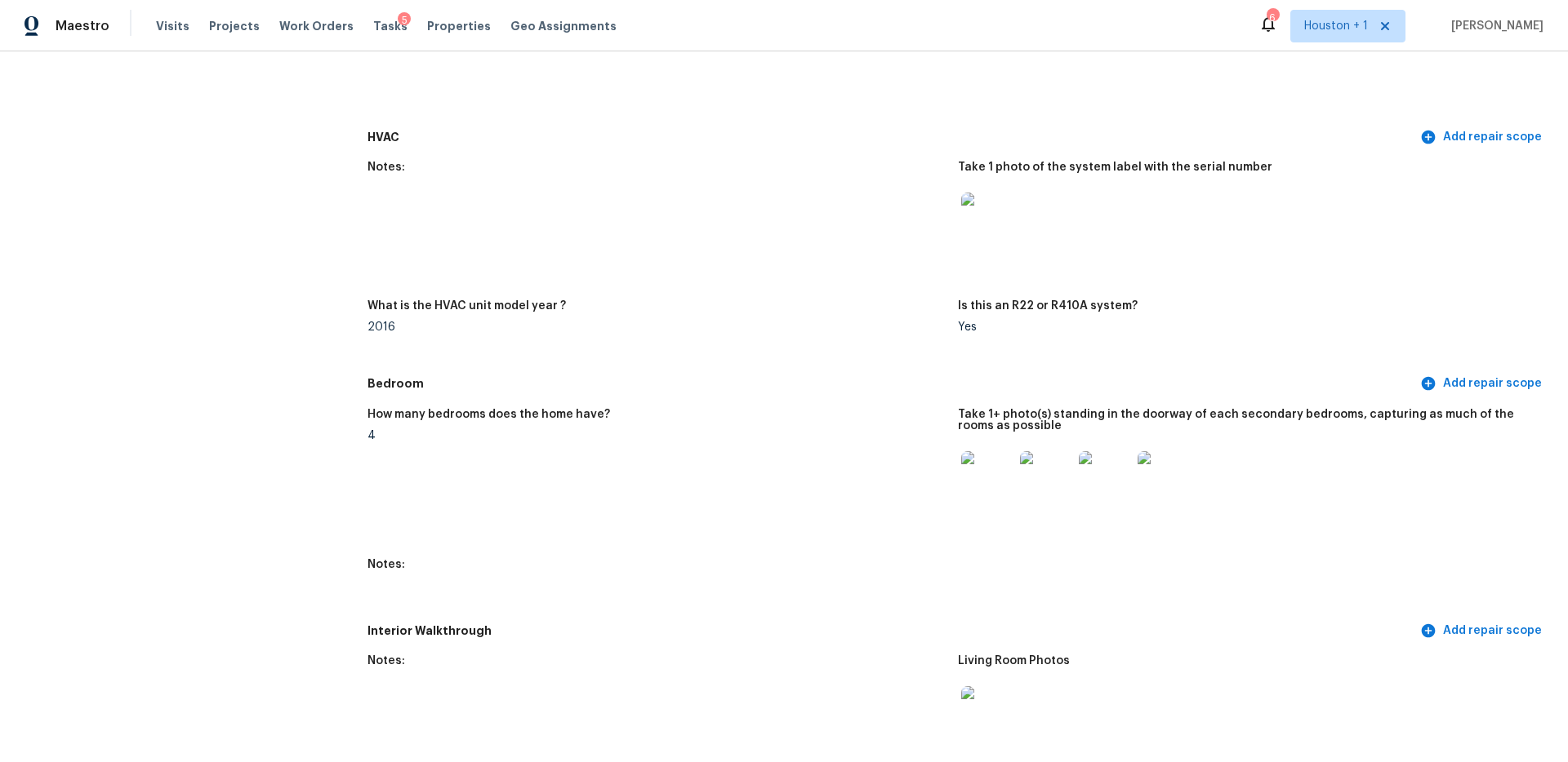
scroll to position [1378, 0]
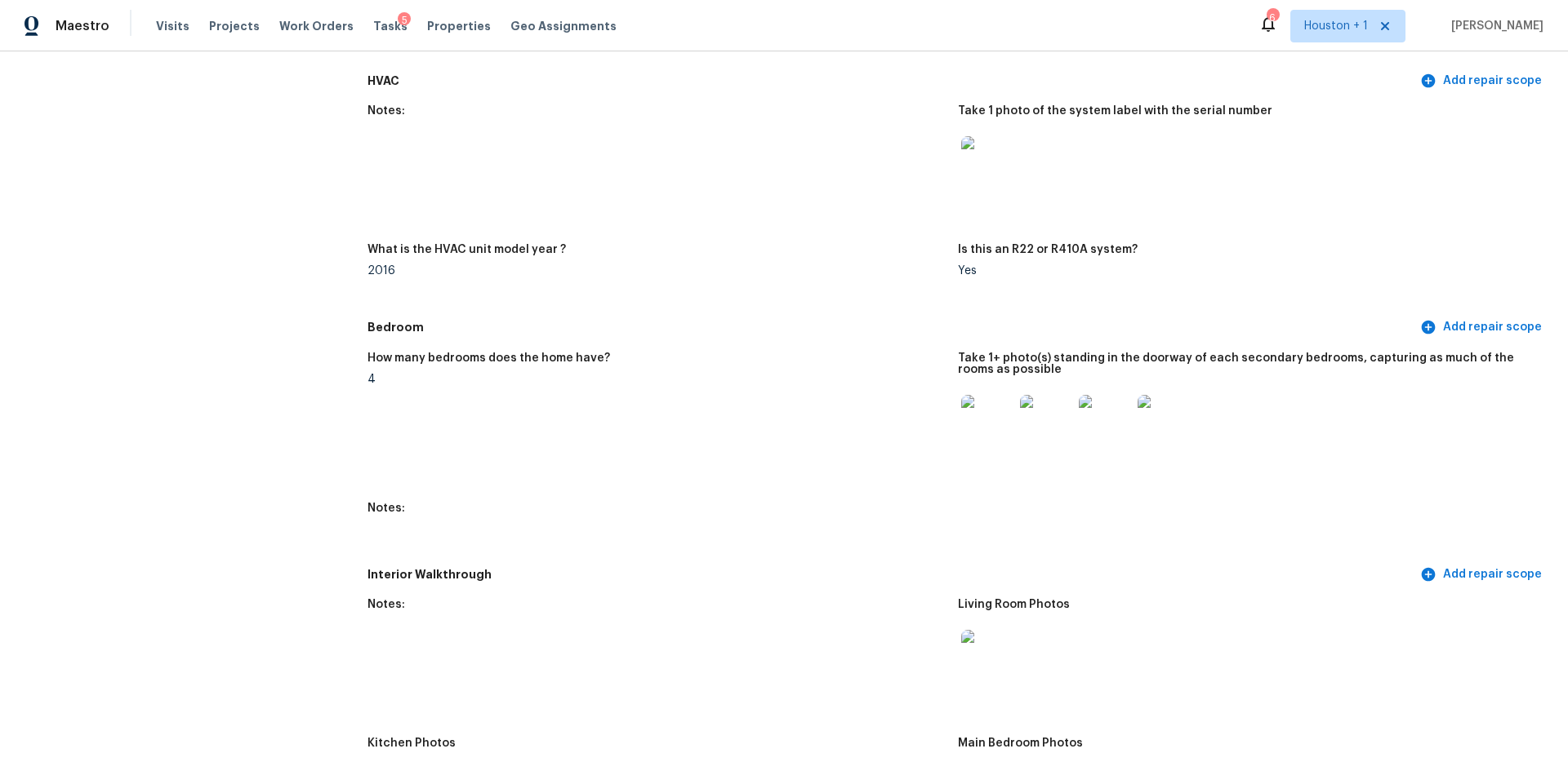
click at [998, 396] on img at bounding box center [987, 421] width 52 height 52
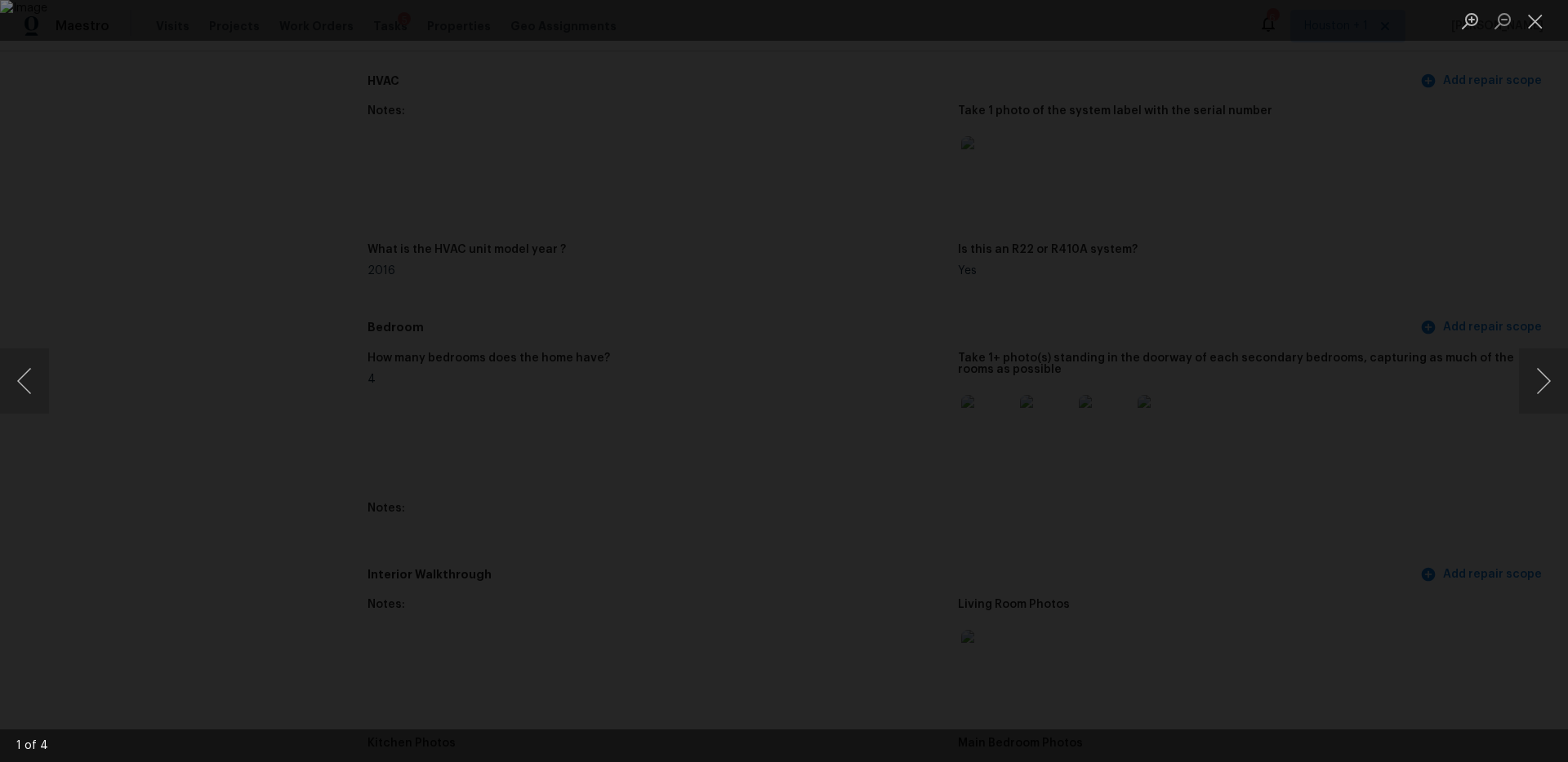
click at [1475, 359] on div "Lightbox" at bounding box center [784, 381] width 1568 height 762
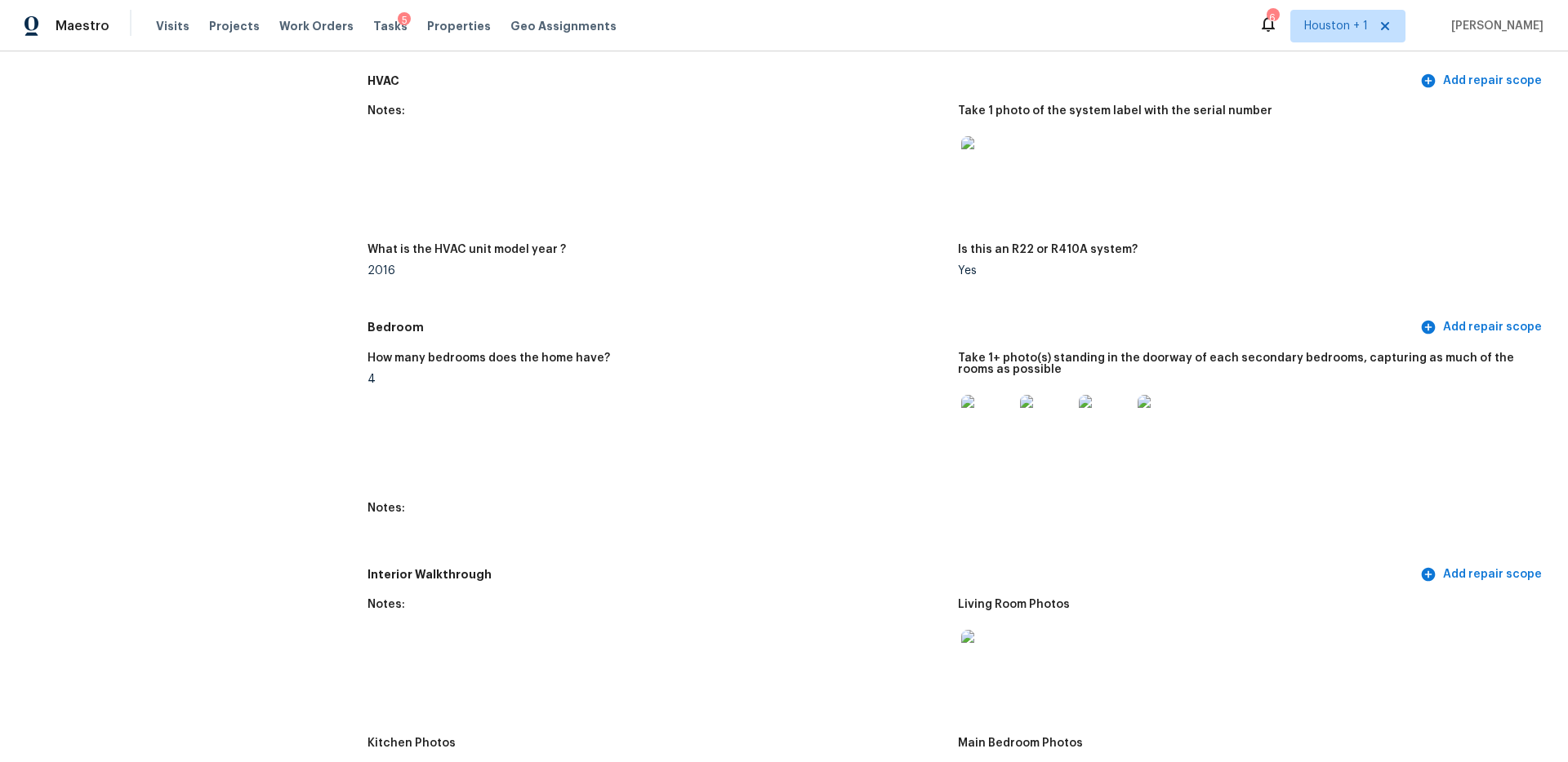
click at [994, 422] on img at bounding box center [987, 421] width 52 height 52
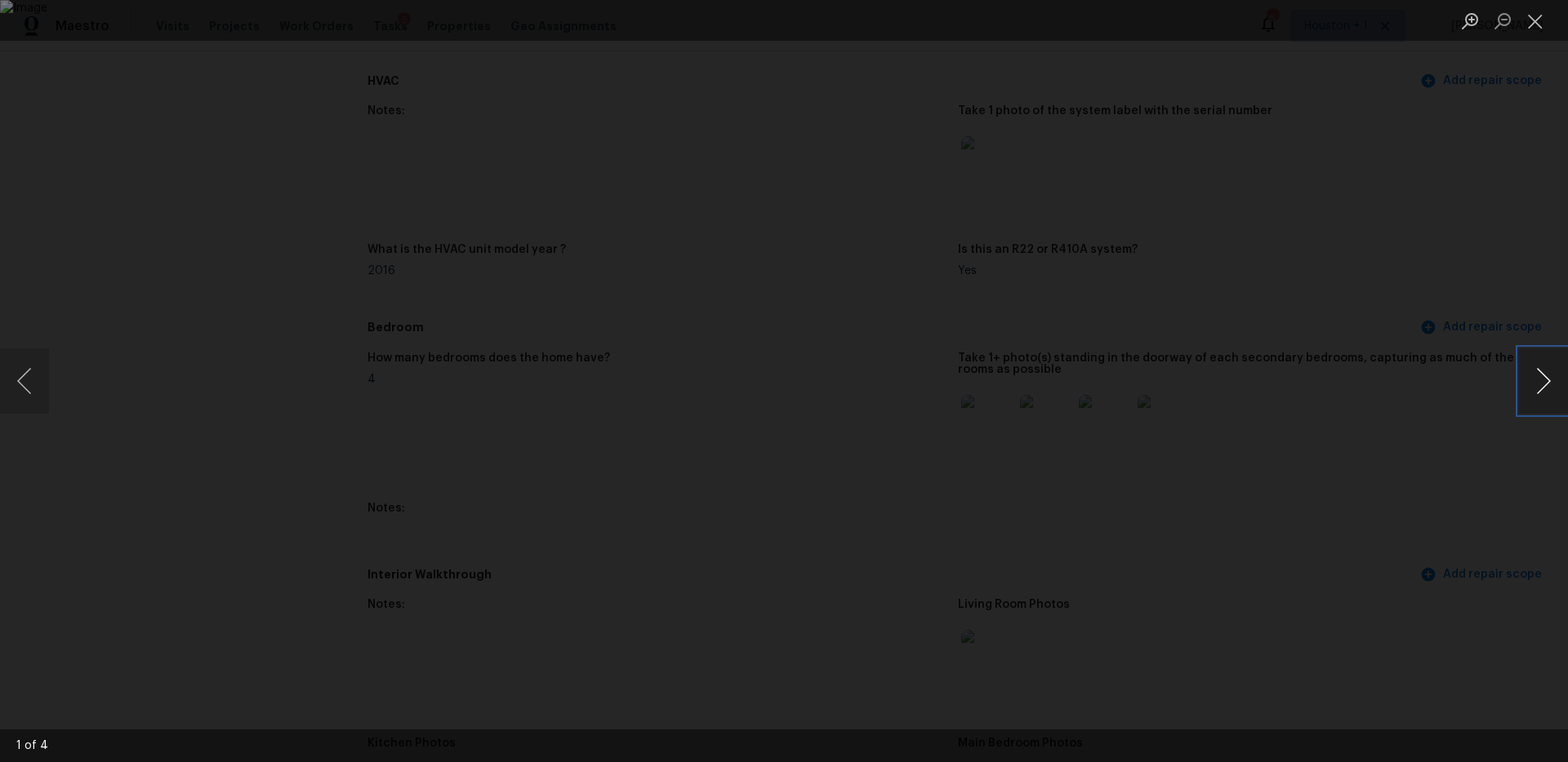
click at [1558, 385] on button "Next image" at bounding box center [1543, 381] width 49 height 66
click at [1558, 386] on button "Next image" at bounding box center [1543, 381] width 49 height 66
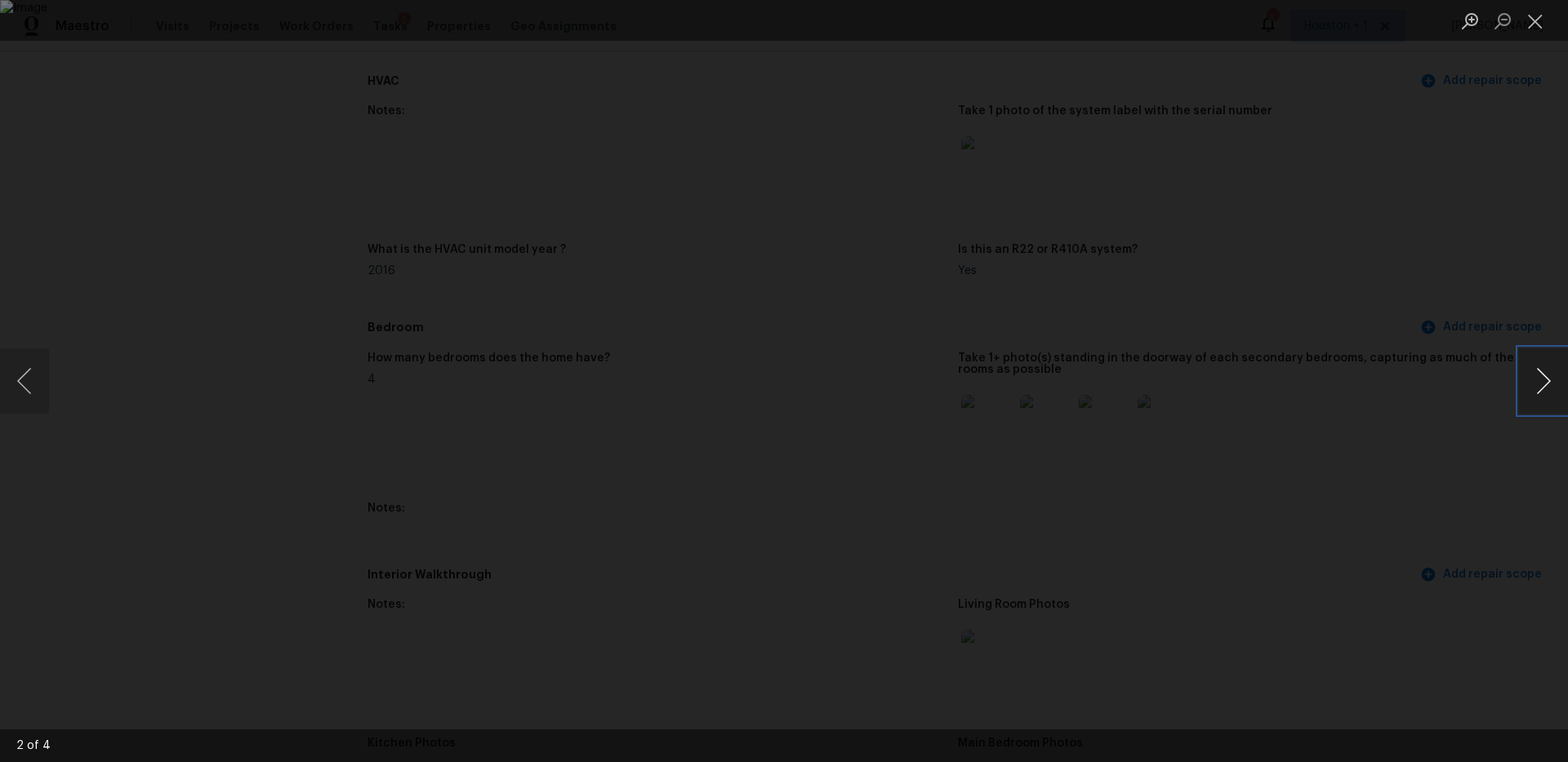
click at [1558, 386] on button "Next image" at bounding box center [1543, 381] width 49 height 66
click at [1490, 301] on div "Lightbox" at bounding box center [784, 381] width 1568 height 762
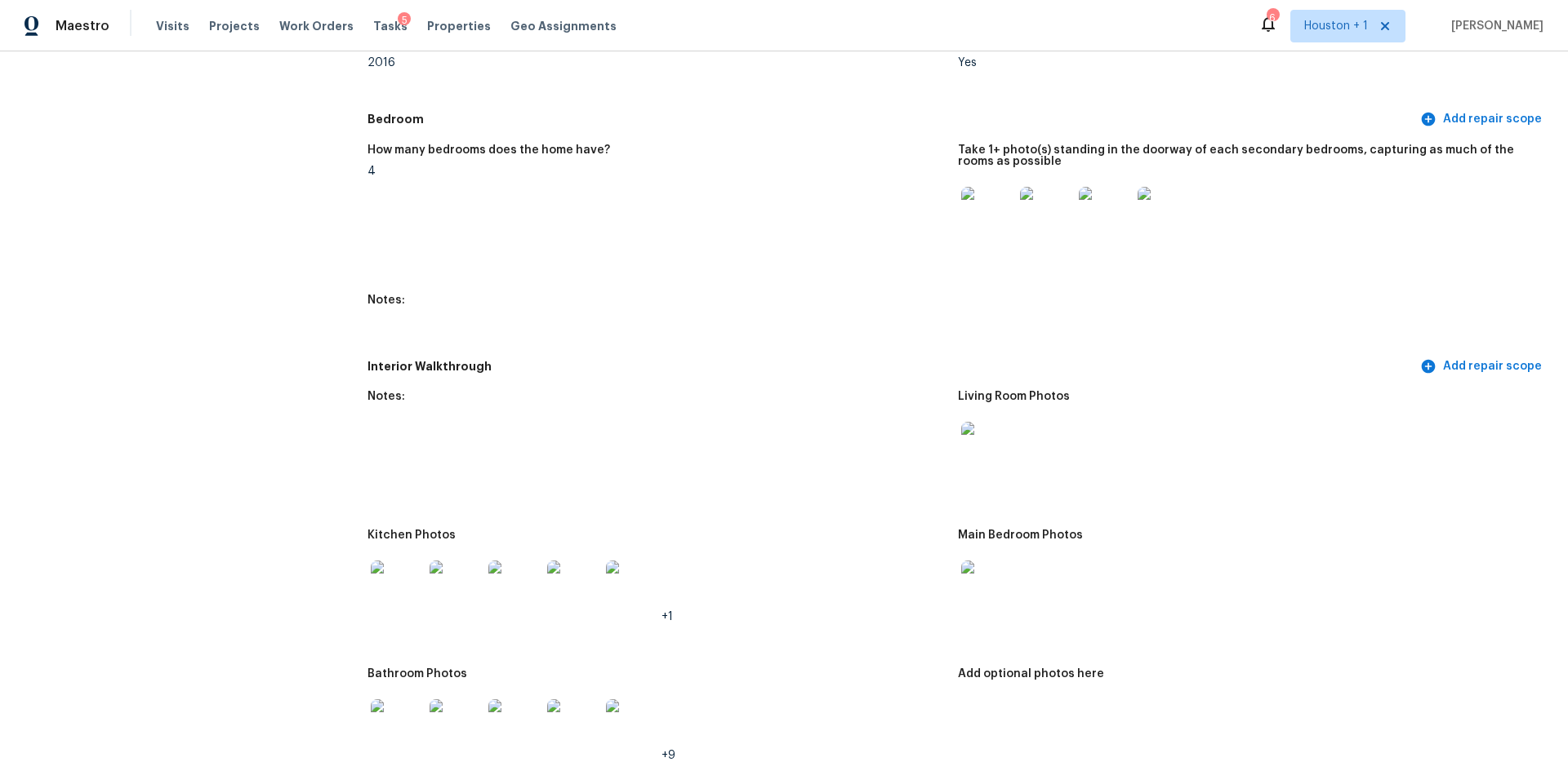
scroll to position [1592, 0]
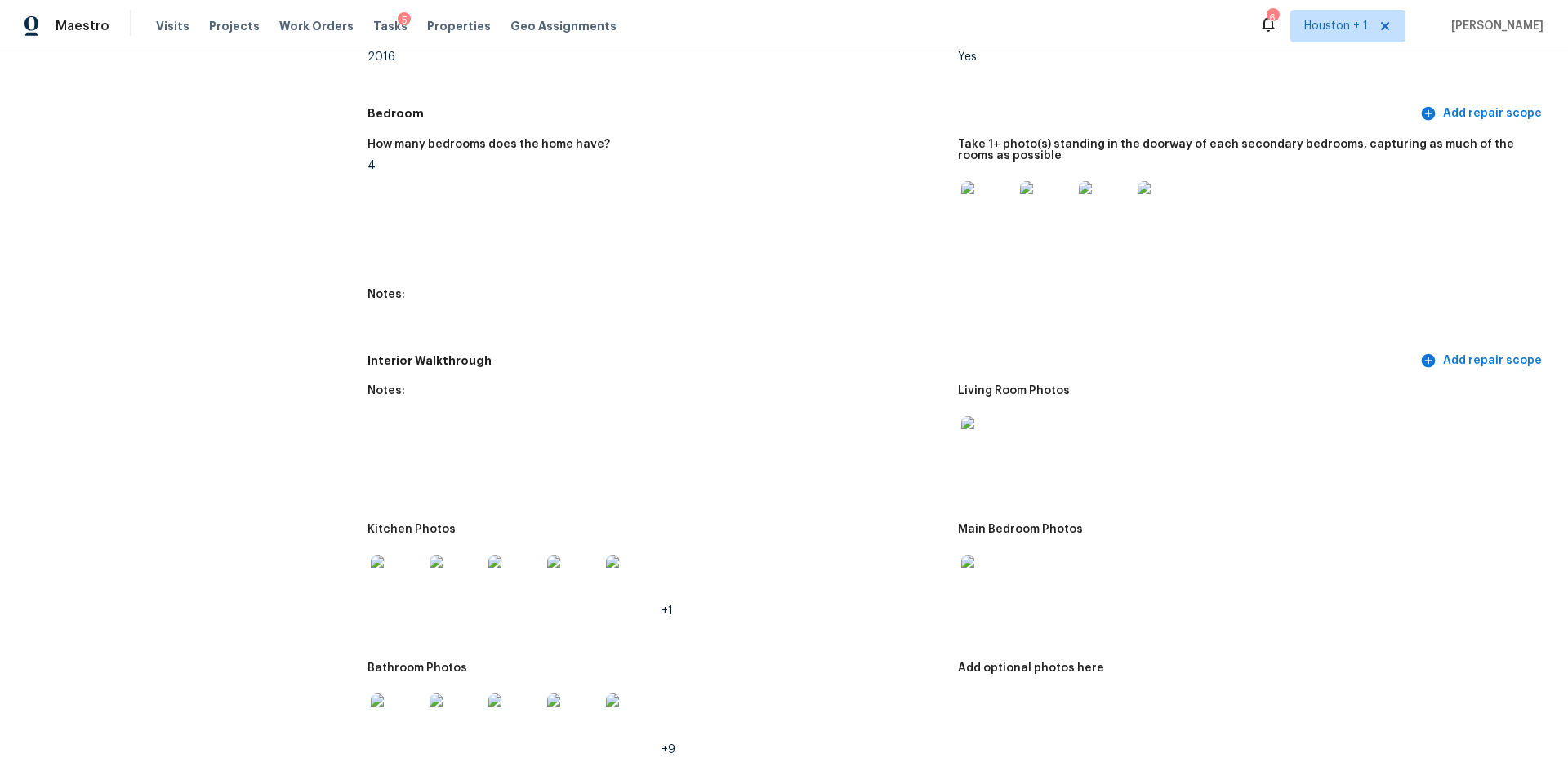
click at [1007, 440] on img at bounding box center [987, 442] width 52 height 52
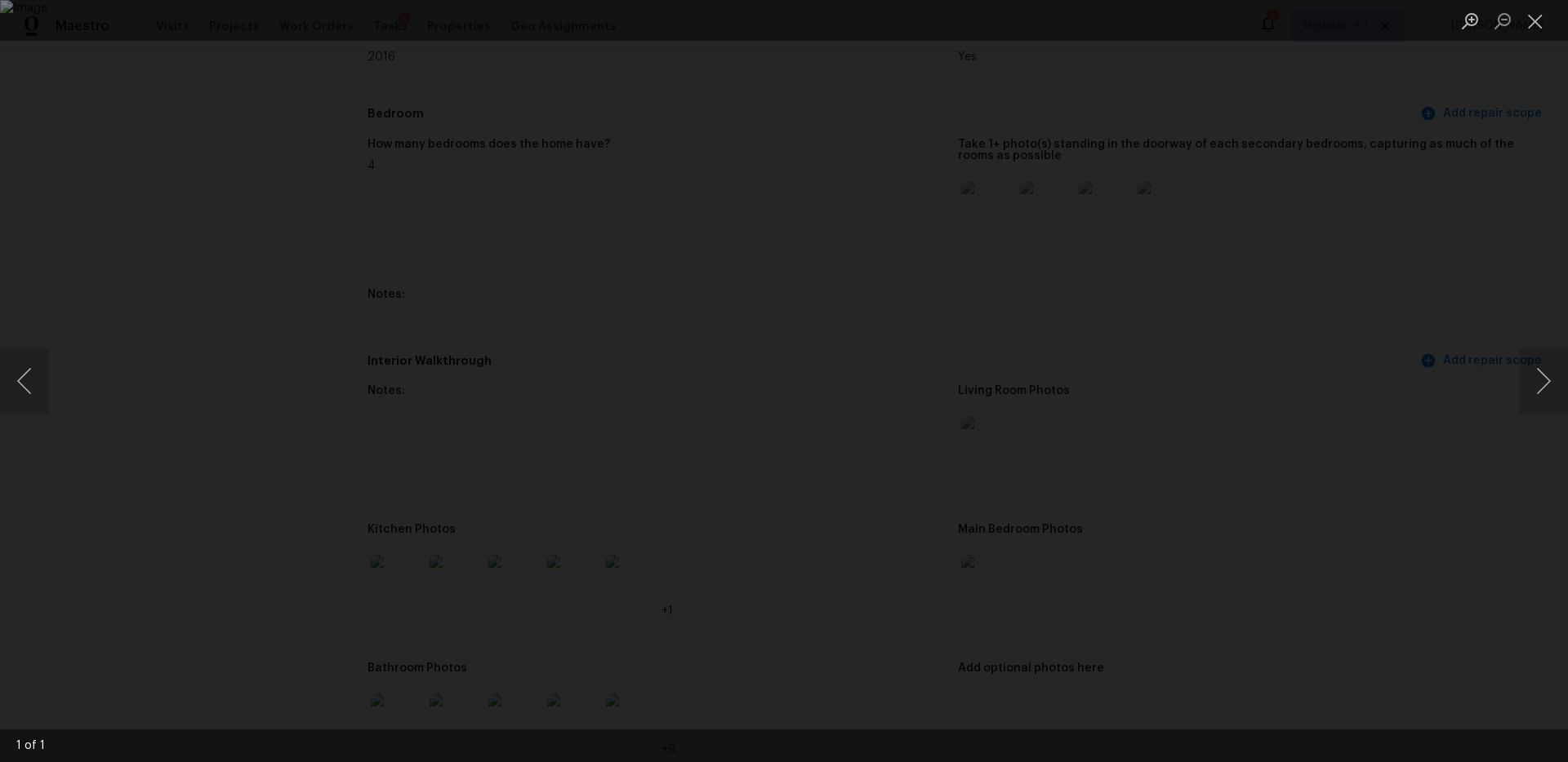
click at [1299, 411] on div "Lightbox" at bounding box center [784, 381] width 1568 height 762
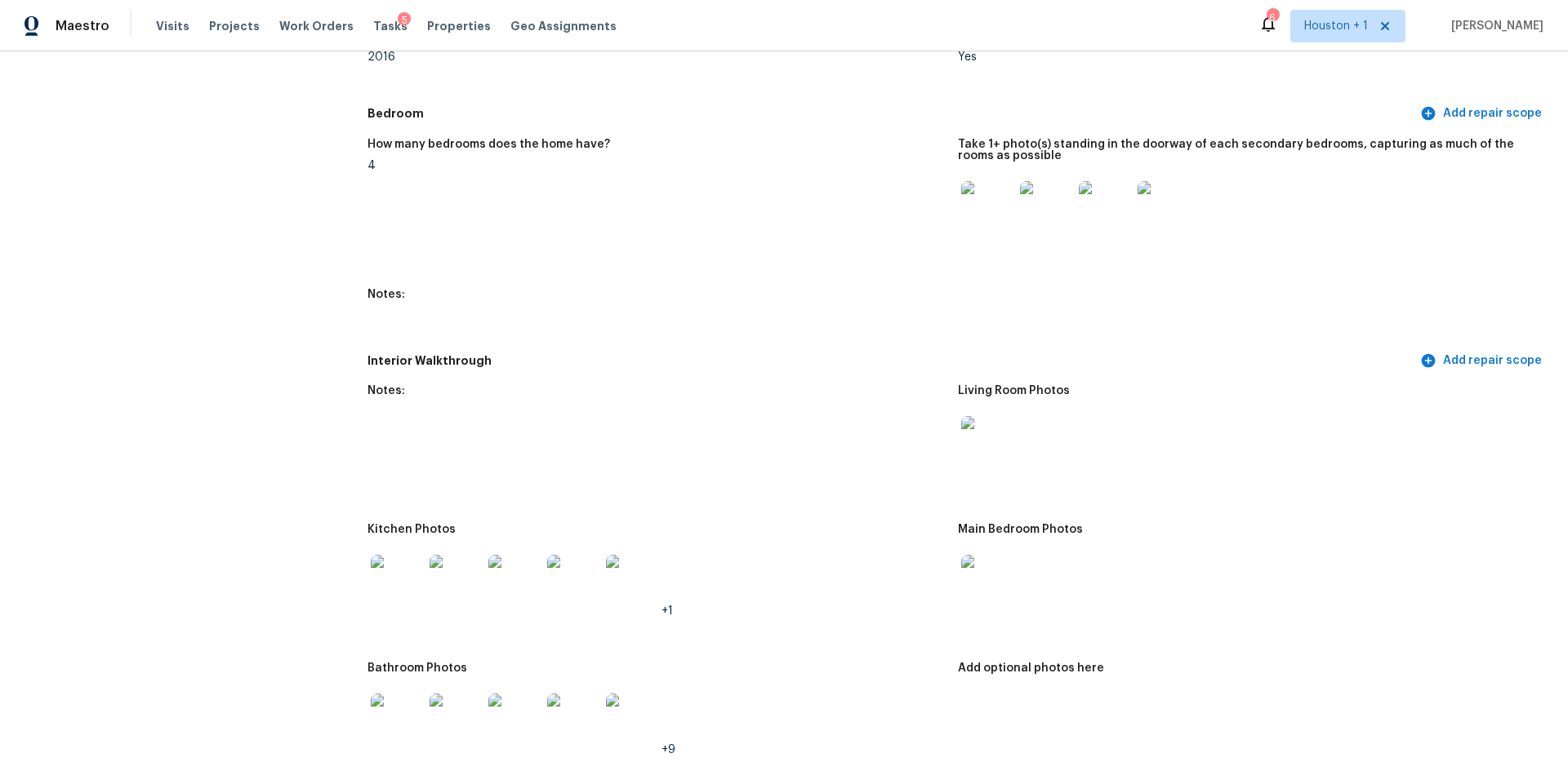
click at [387, 572] on img at bounding box center [397, 581] width 52 height 52
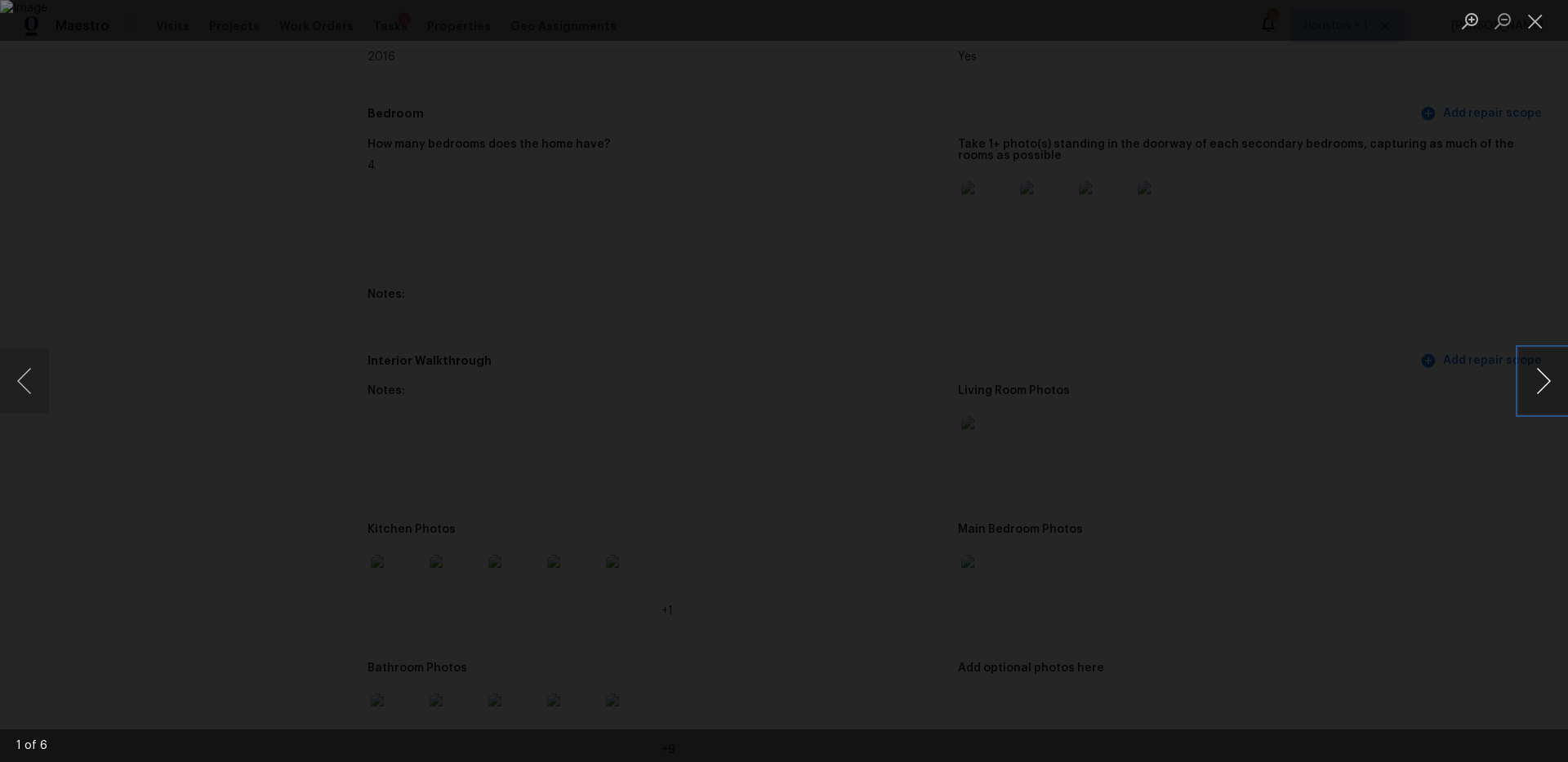
click at [1534, 373] on button "Next image" at bounding box center [1543, 381] width 49 height 66
click at [1535, 373] on button "Next image" at bounding box center [1543, 381] width 49 height 66
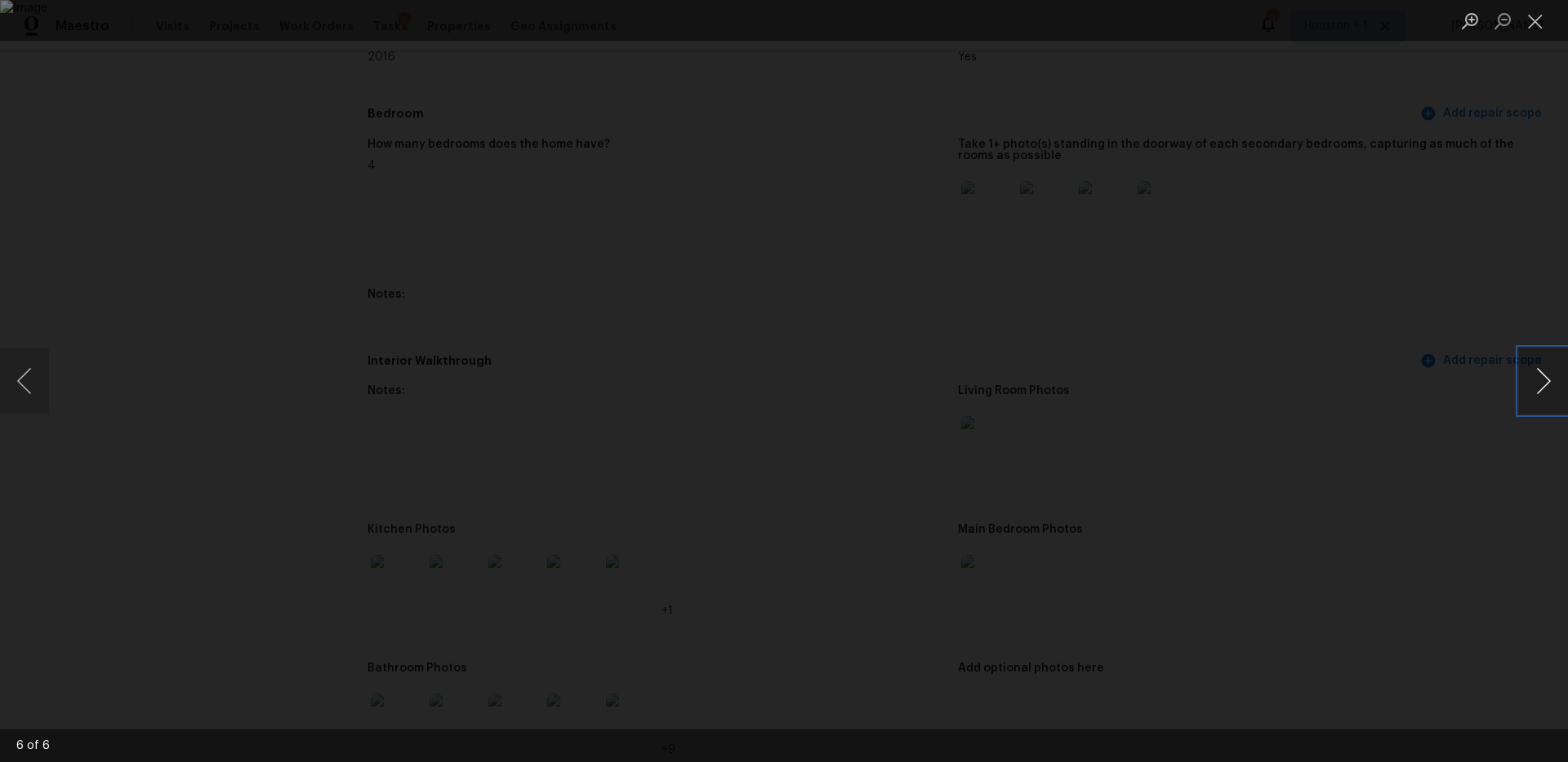
click at [1535, 373] on button "Next image" at bounding box center [1543, 381] width 49 height 66
click at [1480, 295] on div "Lightbox" at bounding box center [784, 381] width 1568 height 762
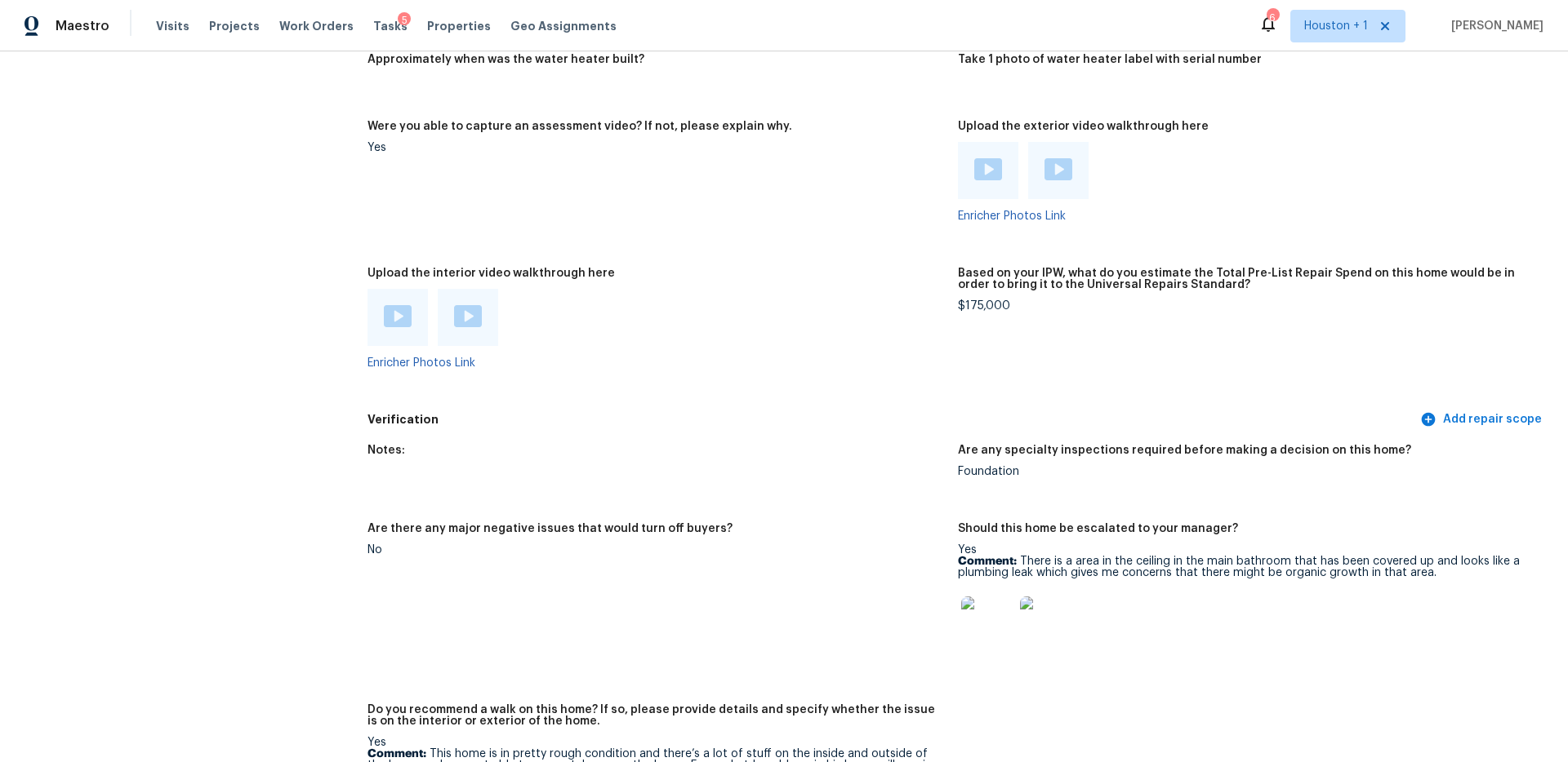
scroll to position [3106, 0]
click at [982, 606] on img at bounding box center [987, 621] width 52 height 52
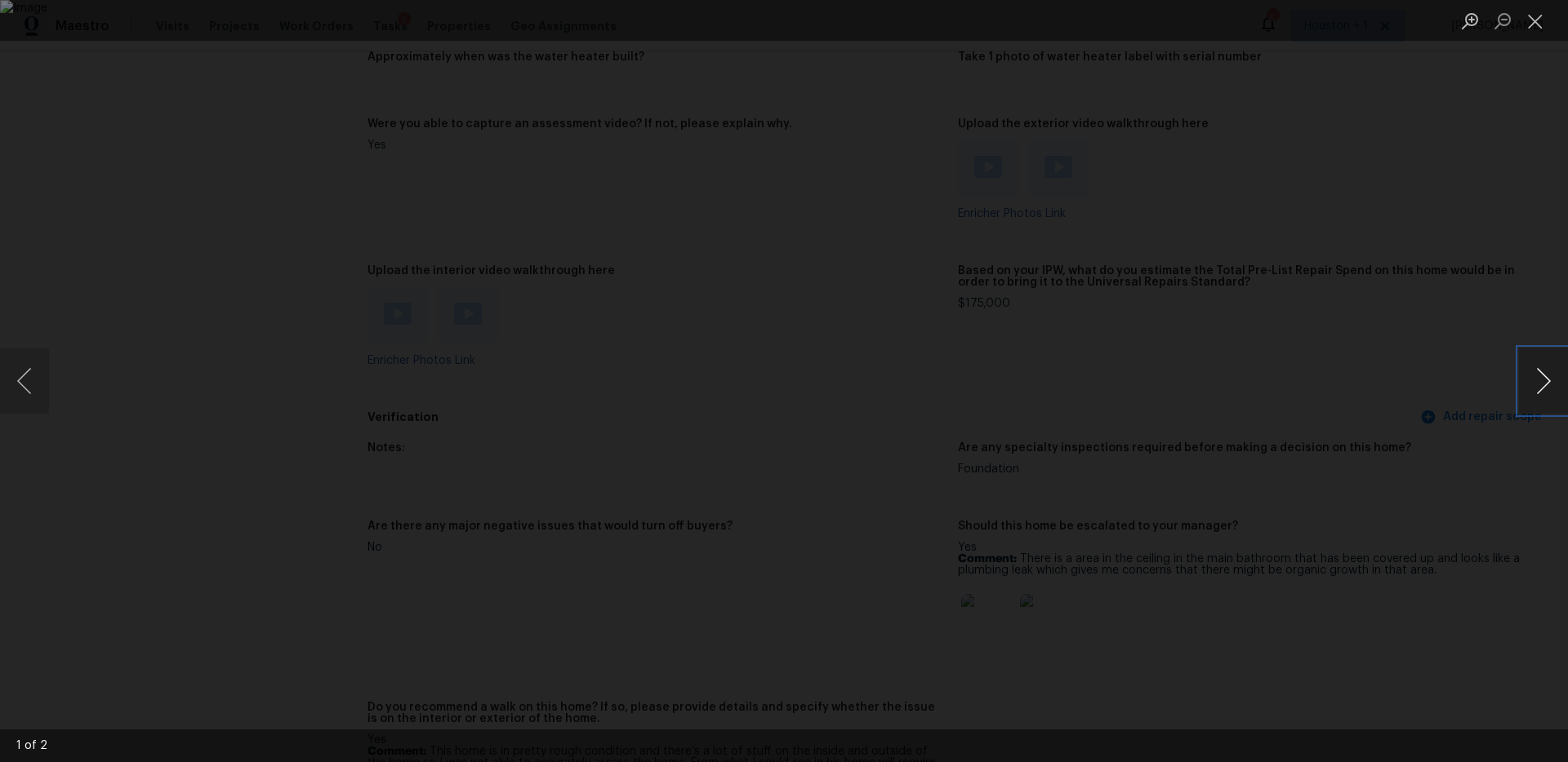
click at [1537, 381] on button "Next image" at bounding box center [1543, 381] width 49 height 66
click at [1389, 258] on div "Lightbox" at bounding box center [784, 381] width 1568 height 762
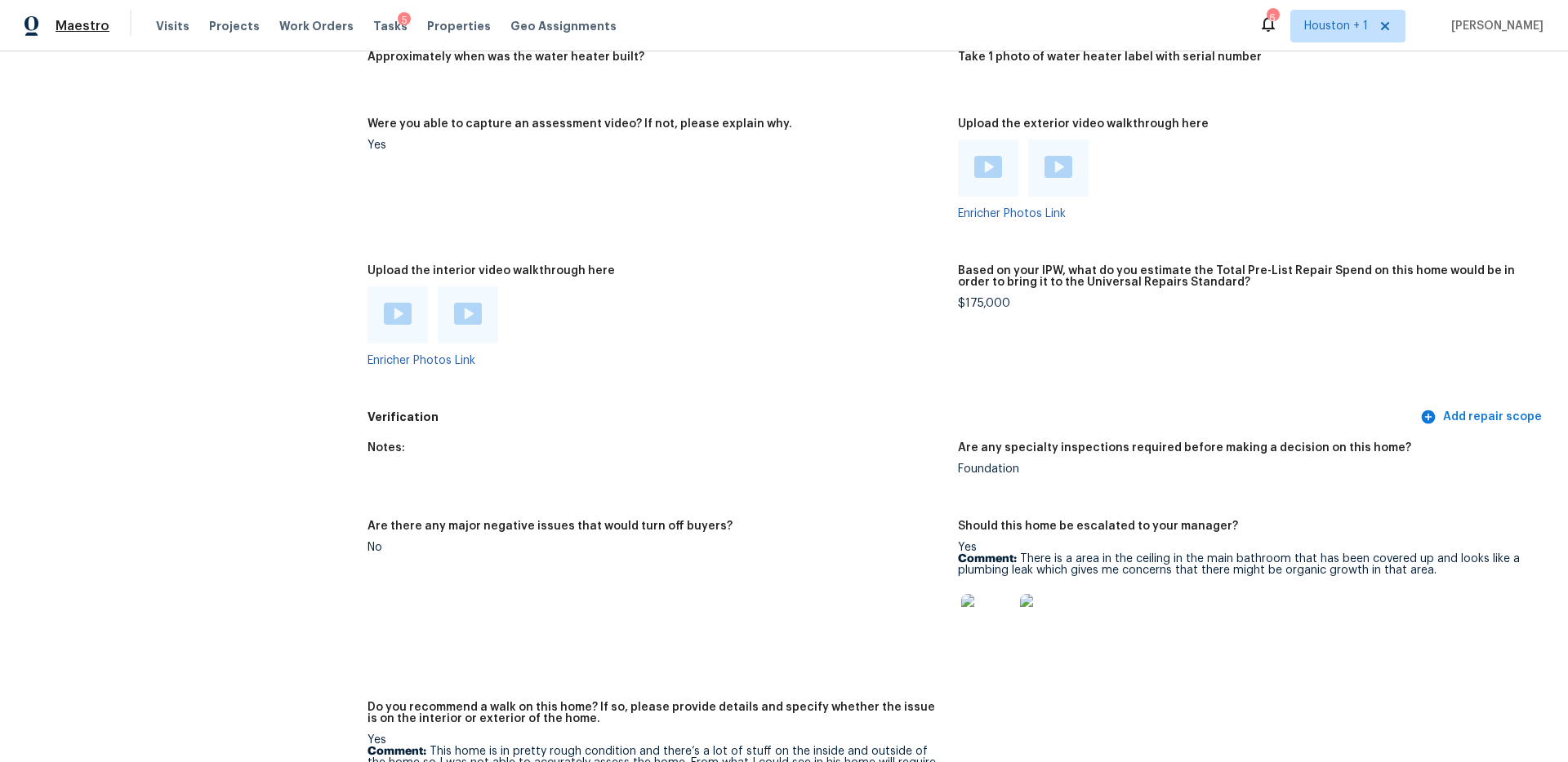
click at [74, 19] on span "Maestro" at bounding box center [82, 26] width 54 height 17
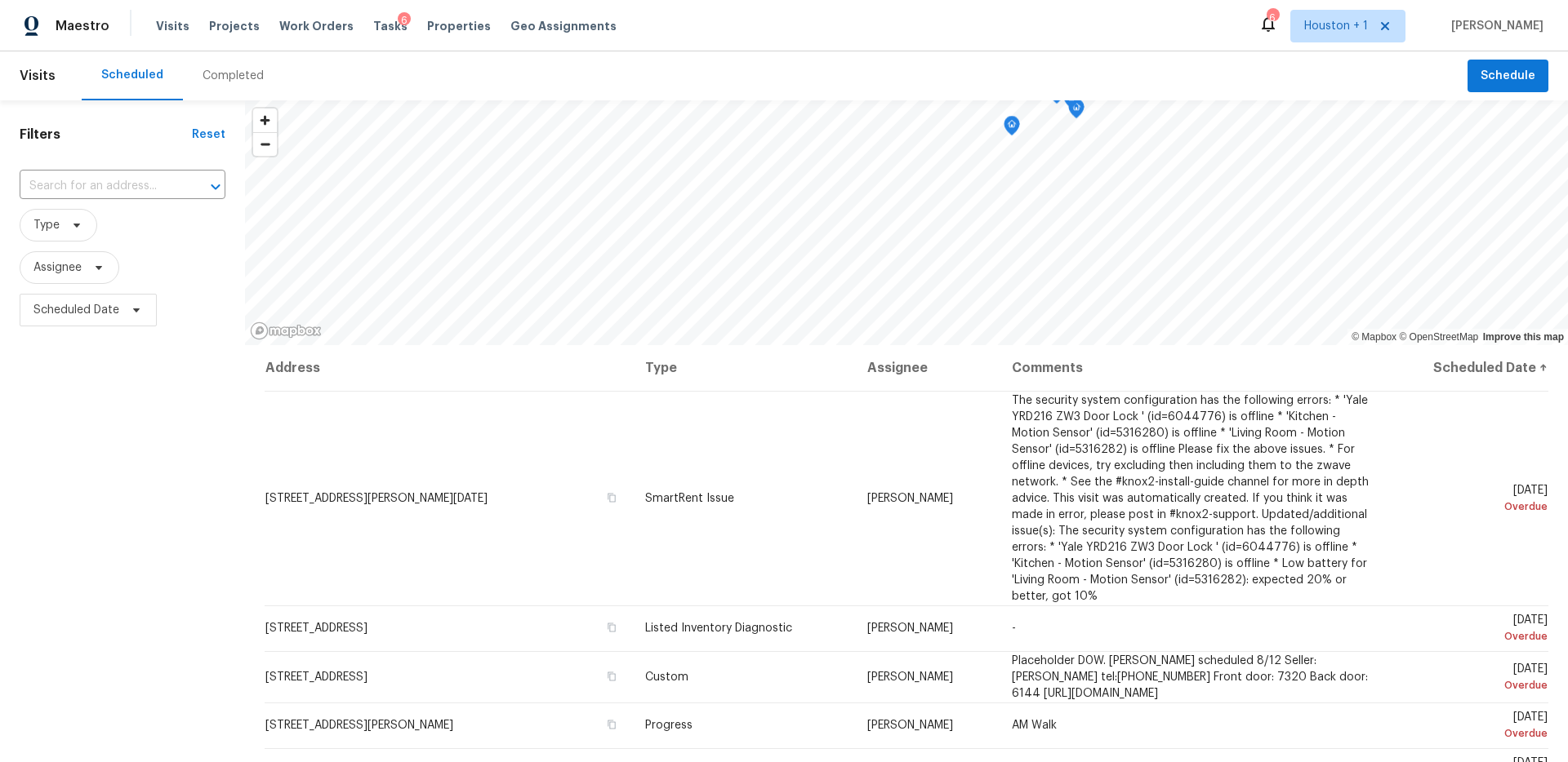
click at [227, 80] on div "Completed" at bounding box center [233, 76] width 61 height 17
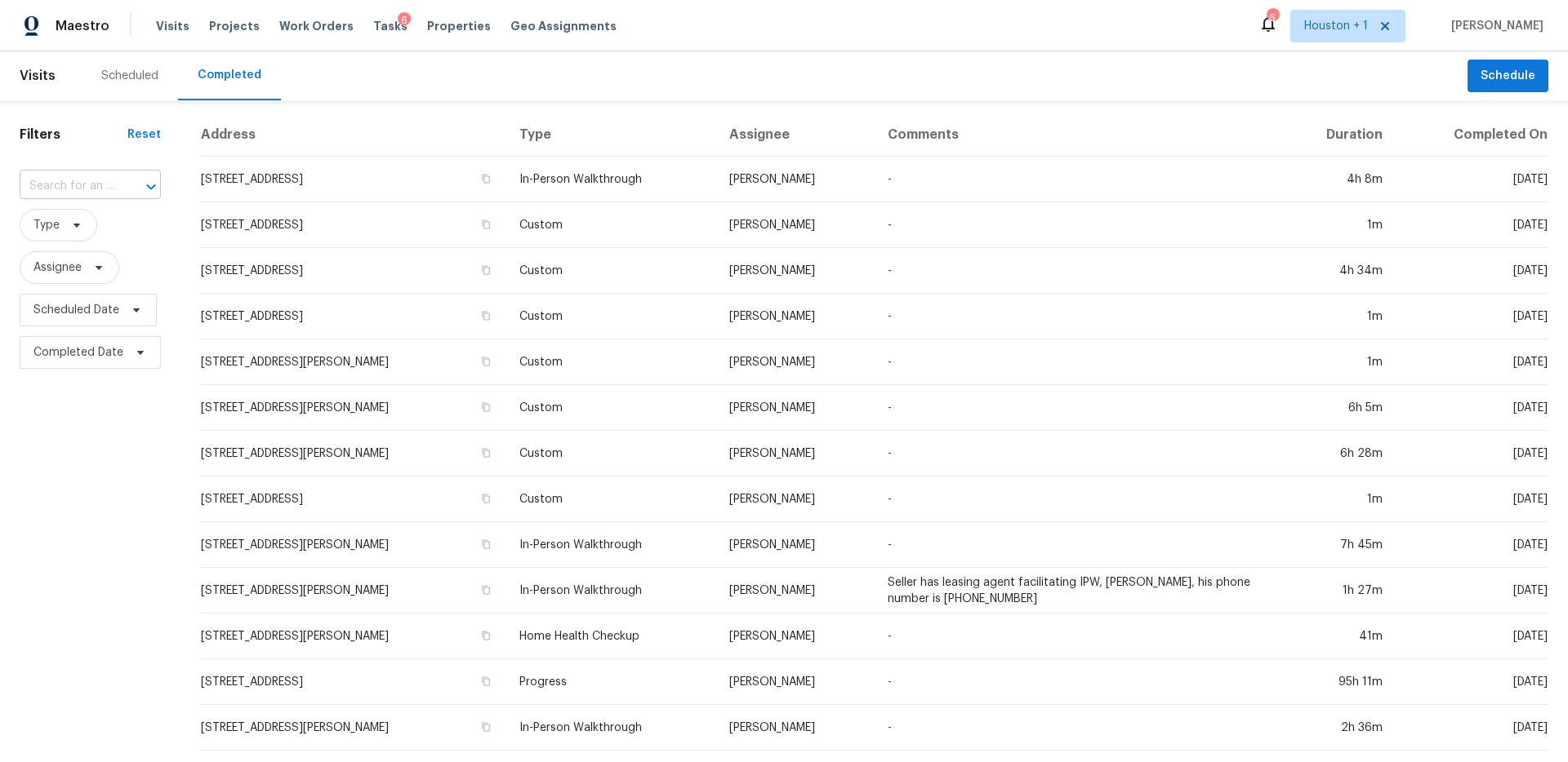
click at [82, 183] on input "text" at bounding box center [67, 186] width 95 height 25
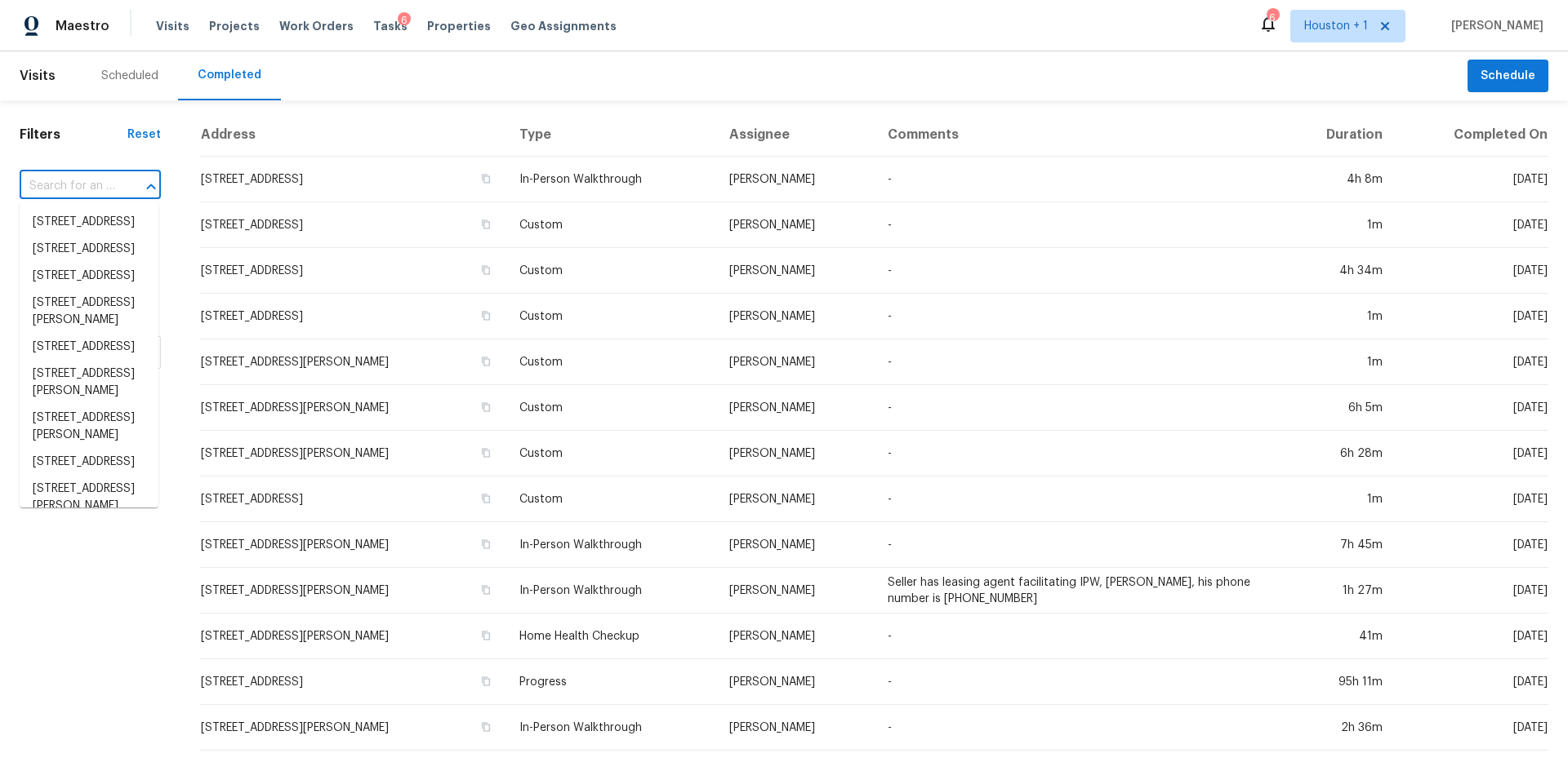
type input "v"
paste input "[STREET_ADDRESS]"
type input "[STREET_ADDRESS]"
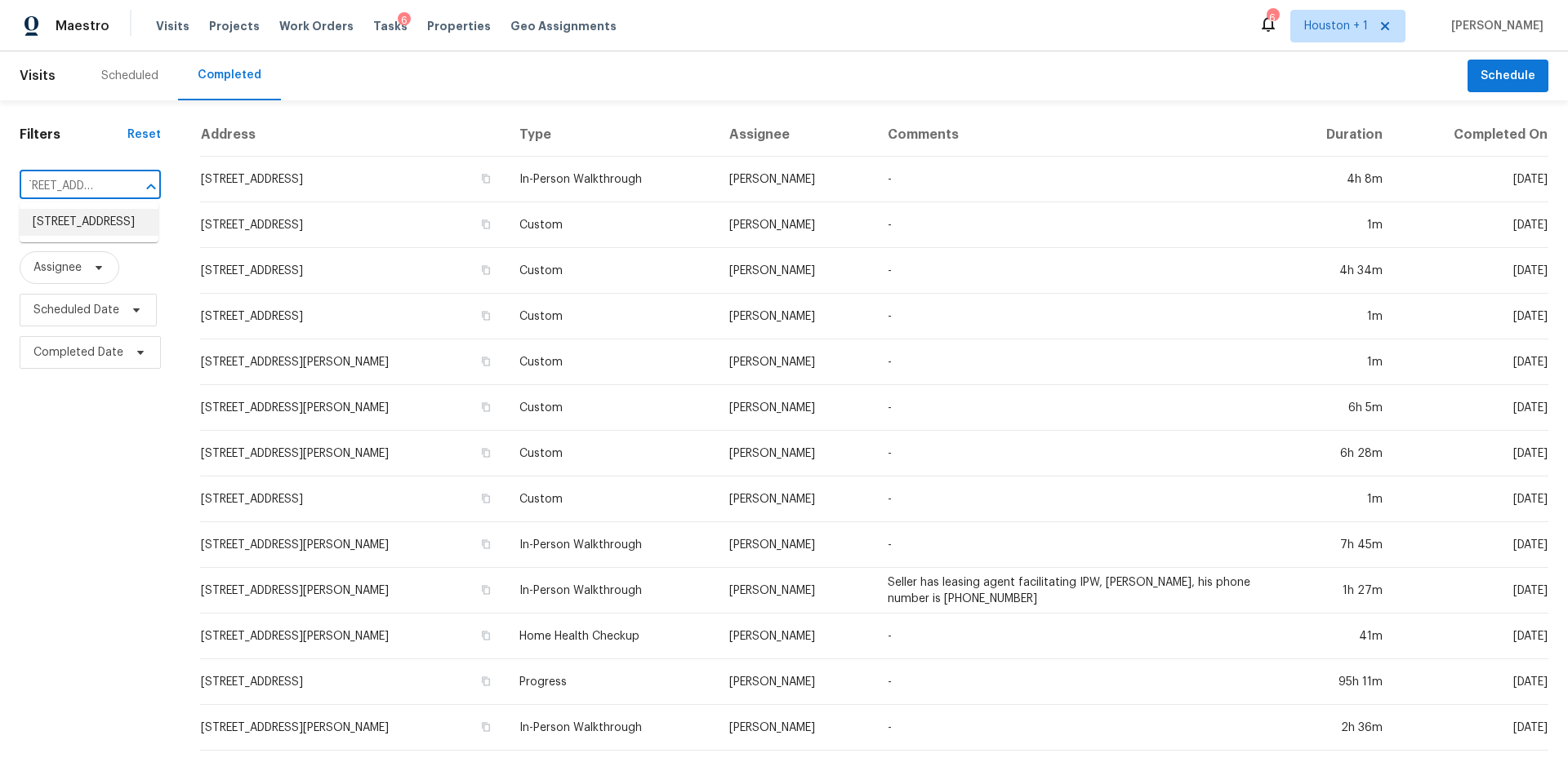
click at [98, 223] on li "9227 Dunain Park Ct, Houston, TX 77095" at bounding box center [89, 222] width 139 height 27
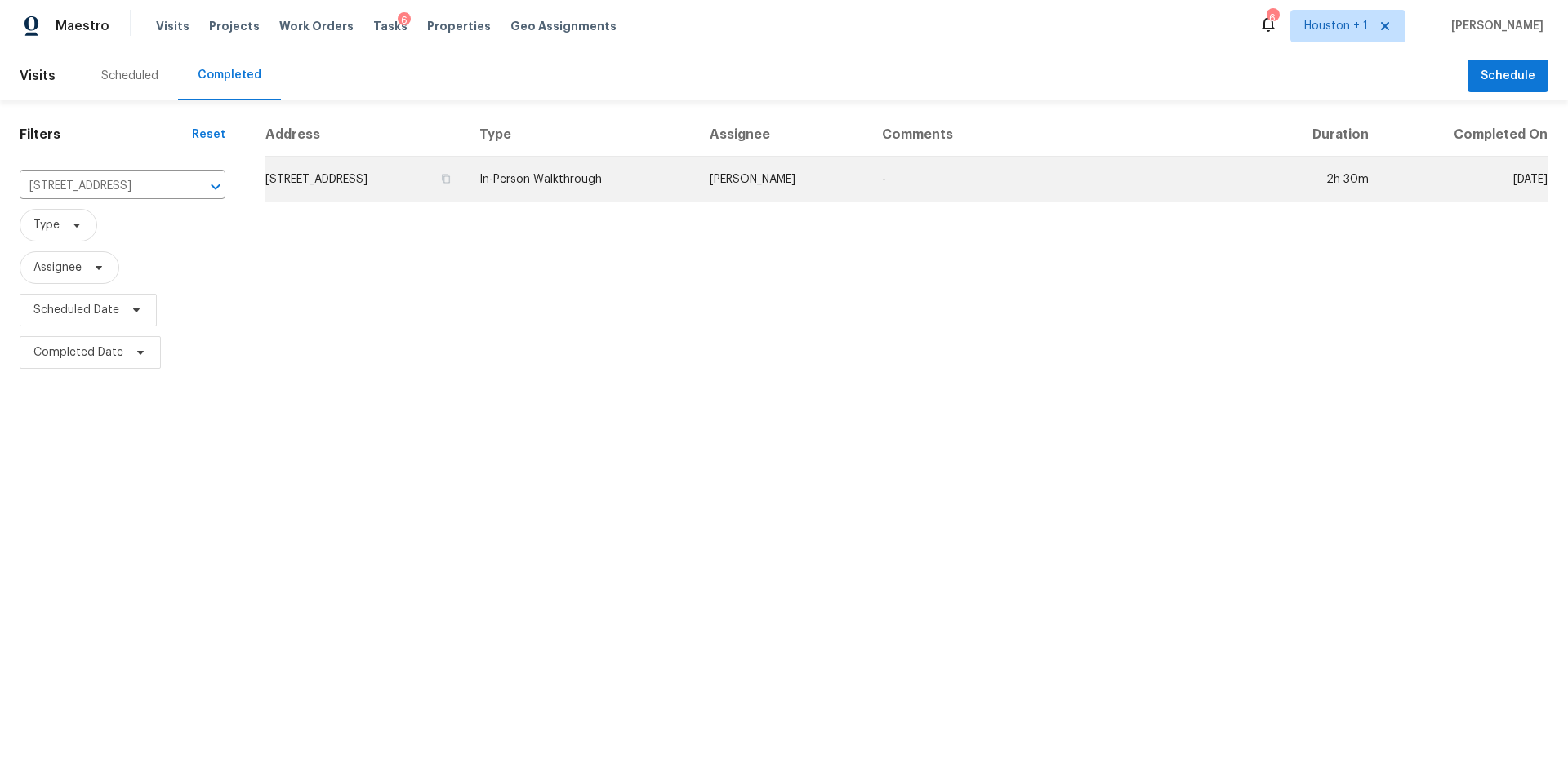
click at [628, 167] on td "In-Person Walkthrough" at bounding box center [581, 178] width 229 height 45
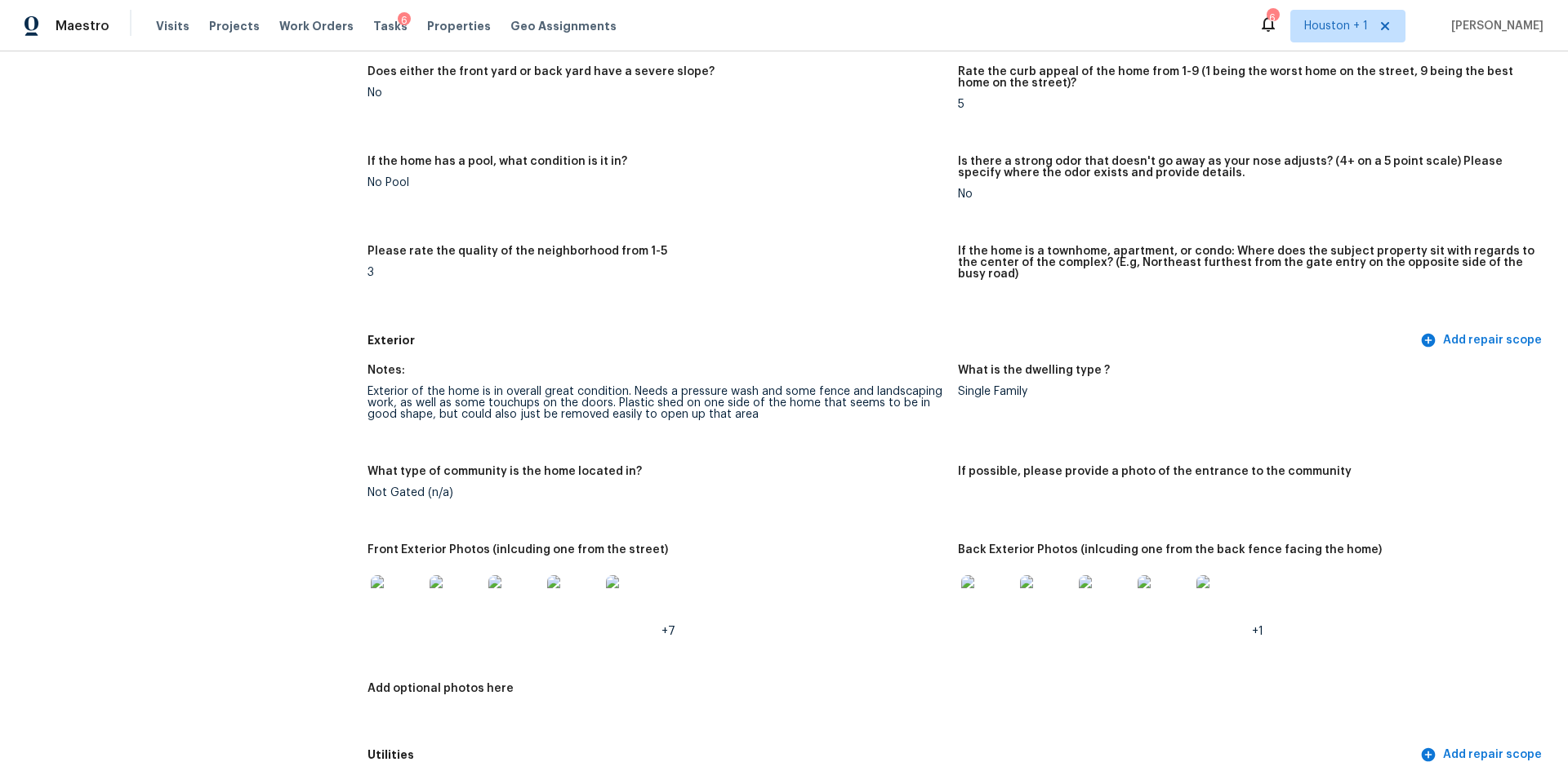
scroll to position [319, 0]
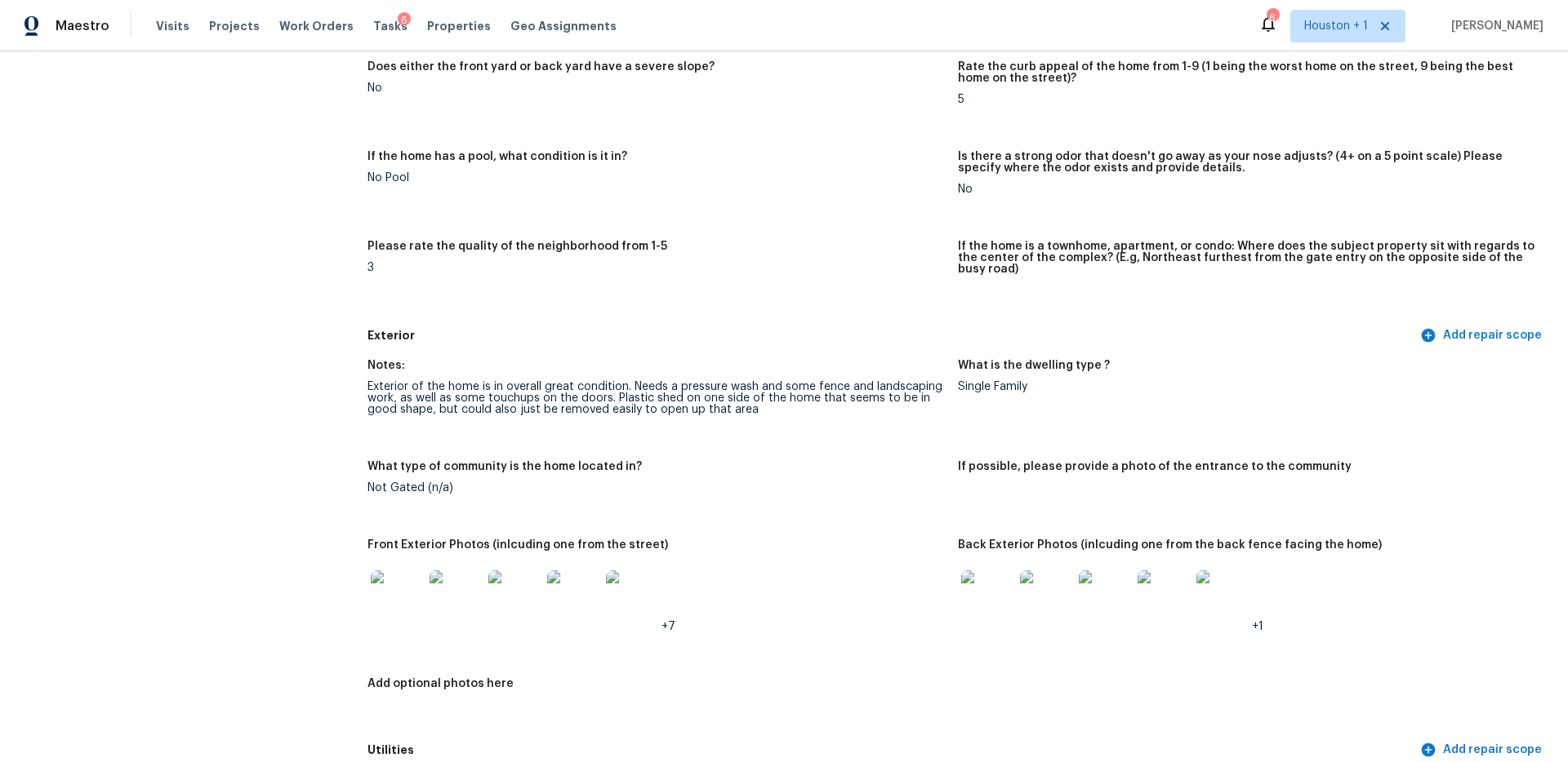
click at [602, 381] on div "Exterior of the home is in overall great condition. Needs a pressure wash and s…" at bounding box center [656, 398] width 577 height 34
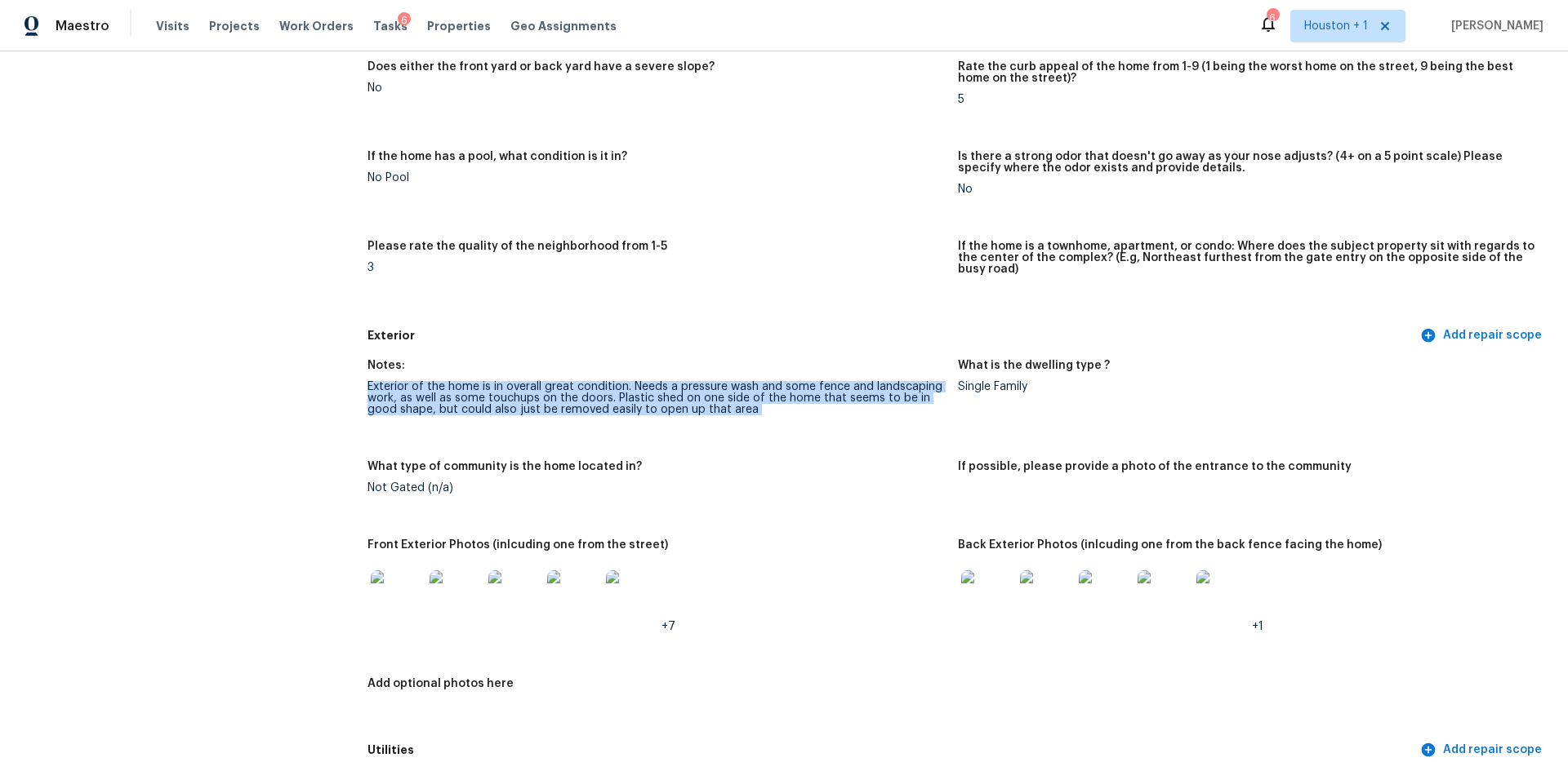
click at [602, 381] on div "Exterior of the home is in overall great condition. Needs a pressure wash and s…" at bounding box center [656, 398] width 577 height 34
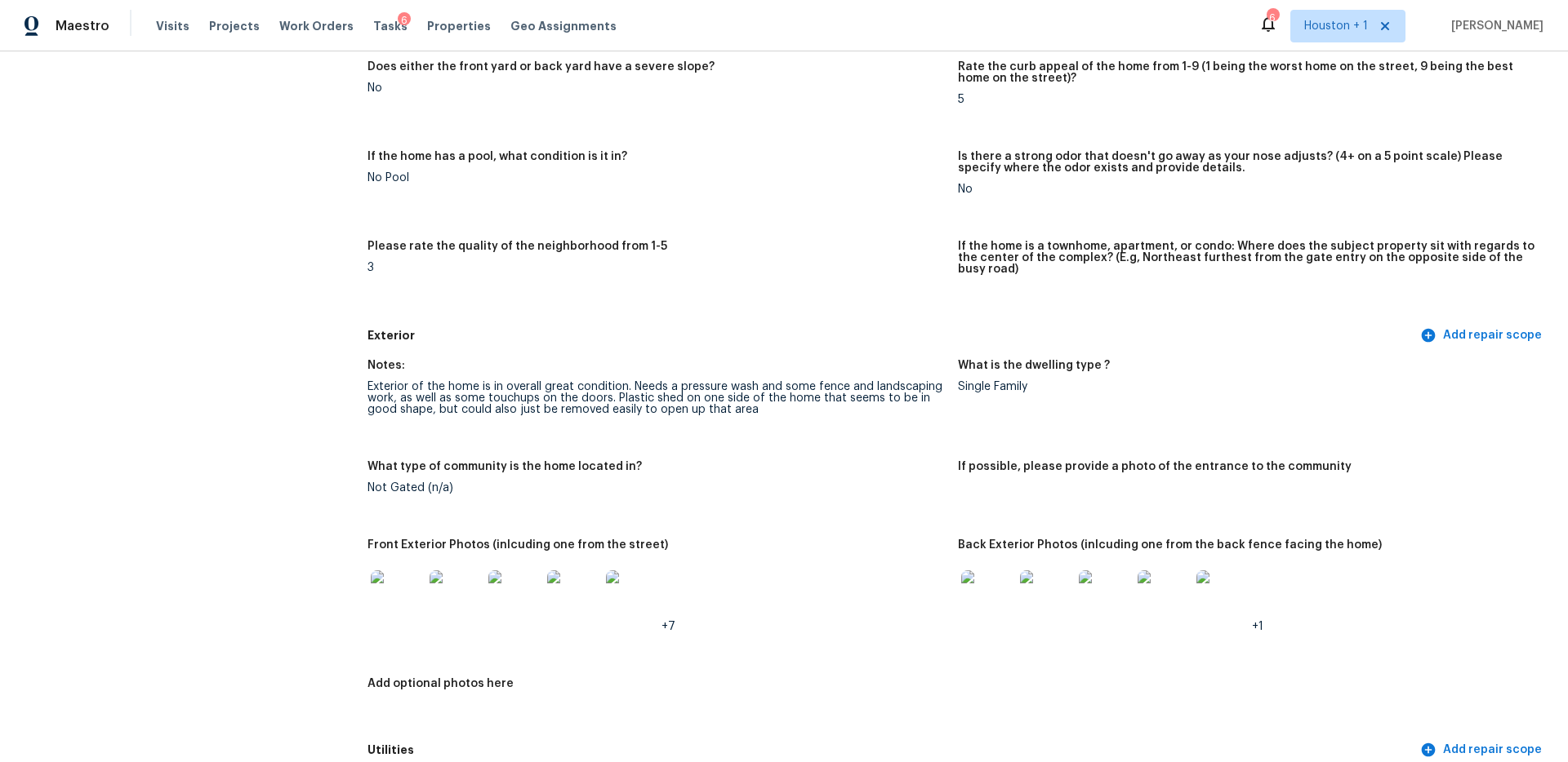
click at [602, 381] on div "Exterior of the home is in overall great condition. Needs a pressure wash and s…" at bounding box center [656, 398] width 577 height 34
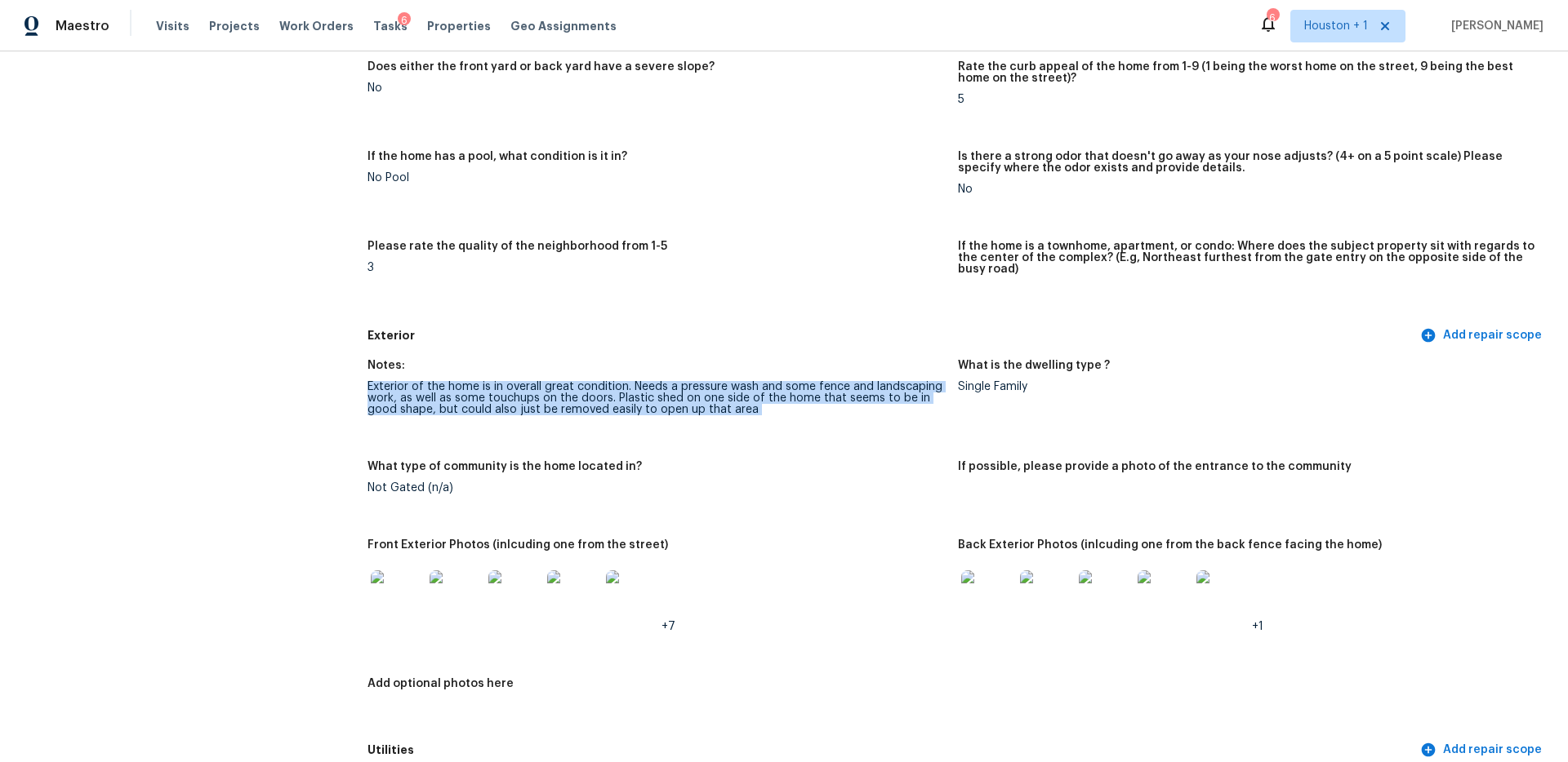
click at [602, 381] on div "Exterior of the home is in overall great condition. Needs a pressure wash and s…" at bounding box center [656, 398] width 577 height 34
click at [412, 585] on img at bounding box center [397, 596] width 52 height 52
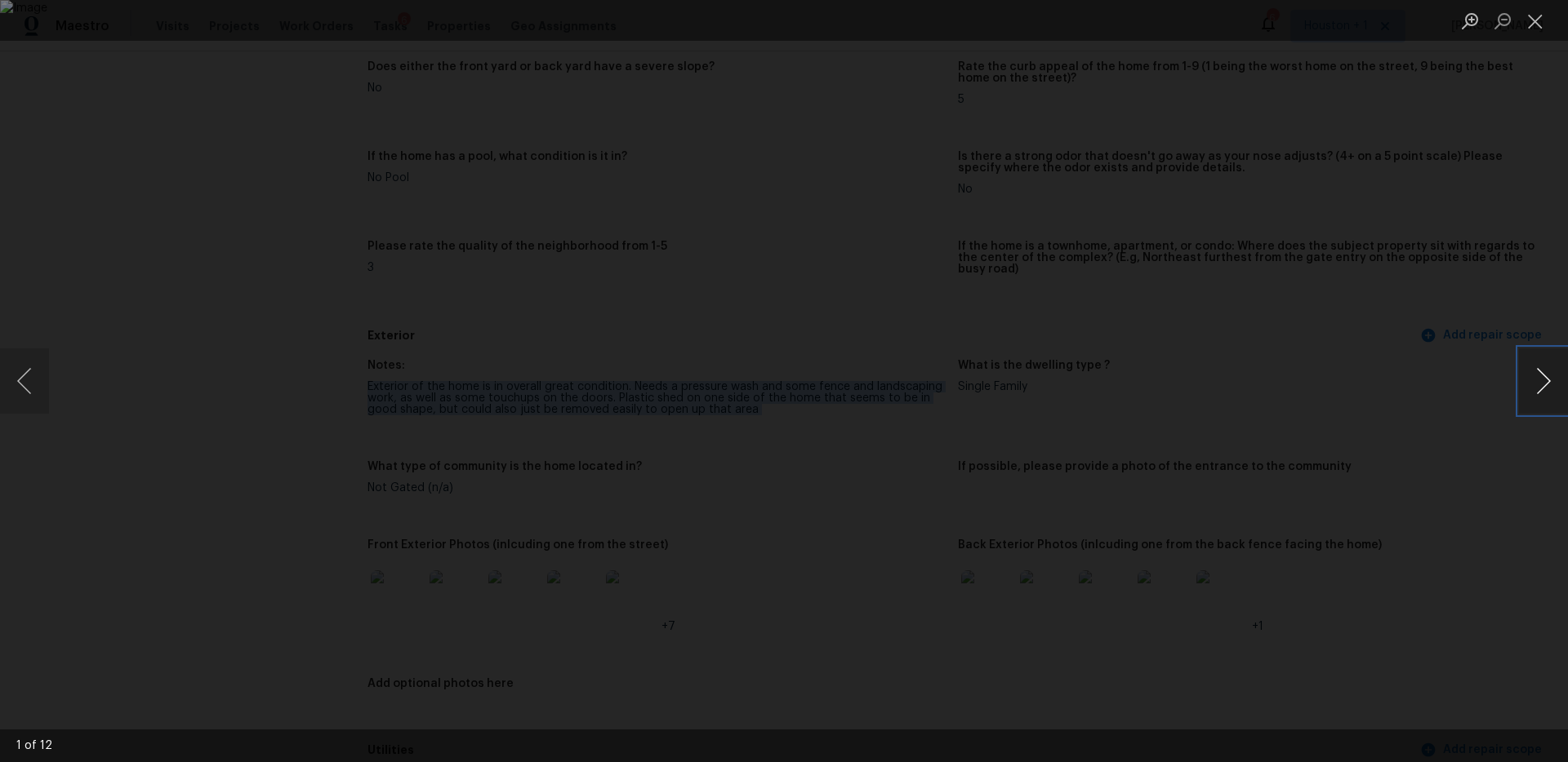
click at [1529, 363] on button "Next image" at bounding box center [1543, 381] width 49 height 66
click at [1534, 372] on button "Next image" at bounding box center [1543, 381] width 49 height 66
click at [1536, 373] on button "Next image" at bounding box center [1543, 381] width 49 height 66
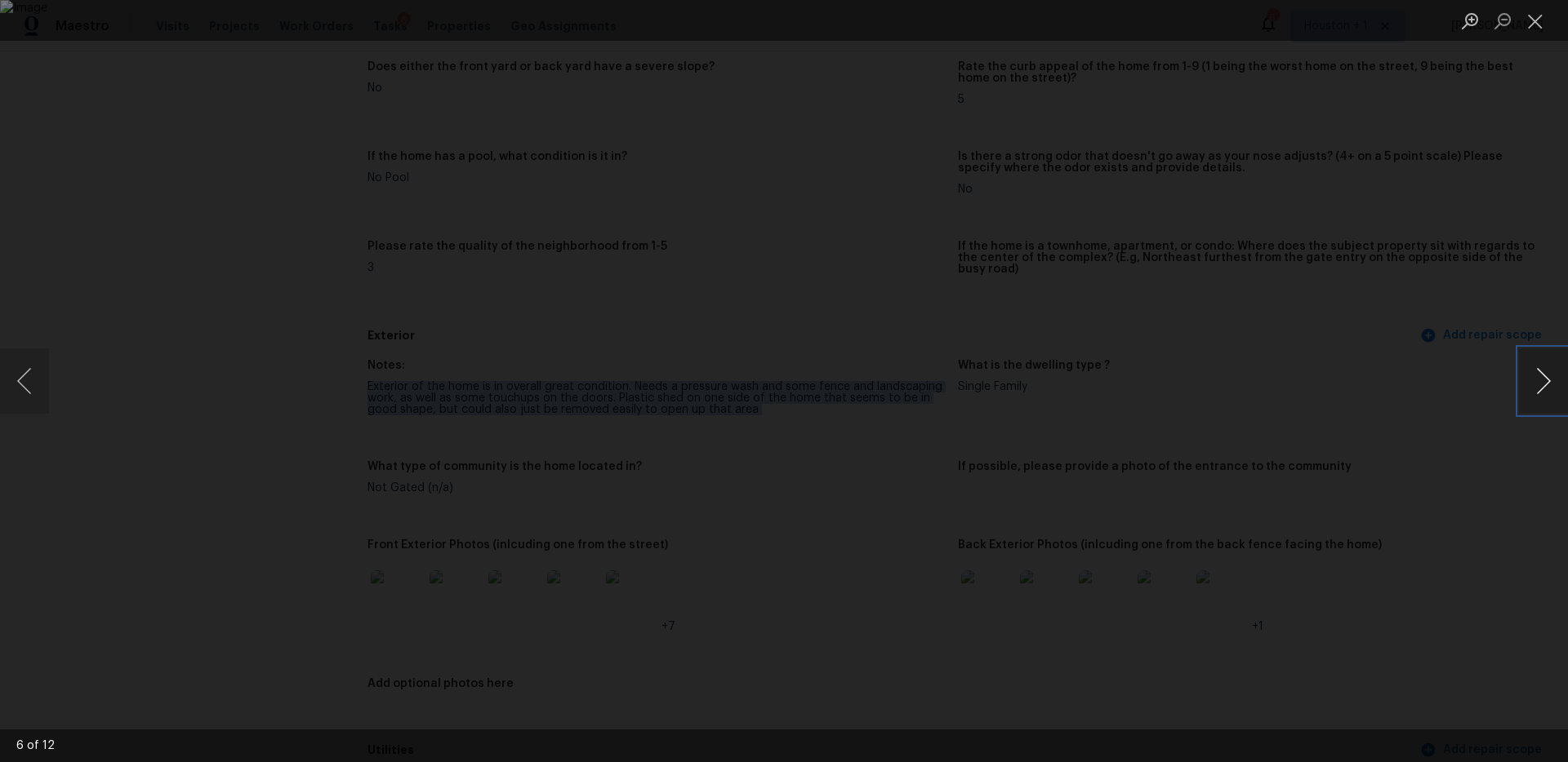
click at [1536, 373] on button "Next image" at bounding box center [1543, 381] width 49 height 66
click at [1553, 393] on button "Next image" at bounding box center [1543, 381] width 49 height 66
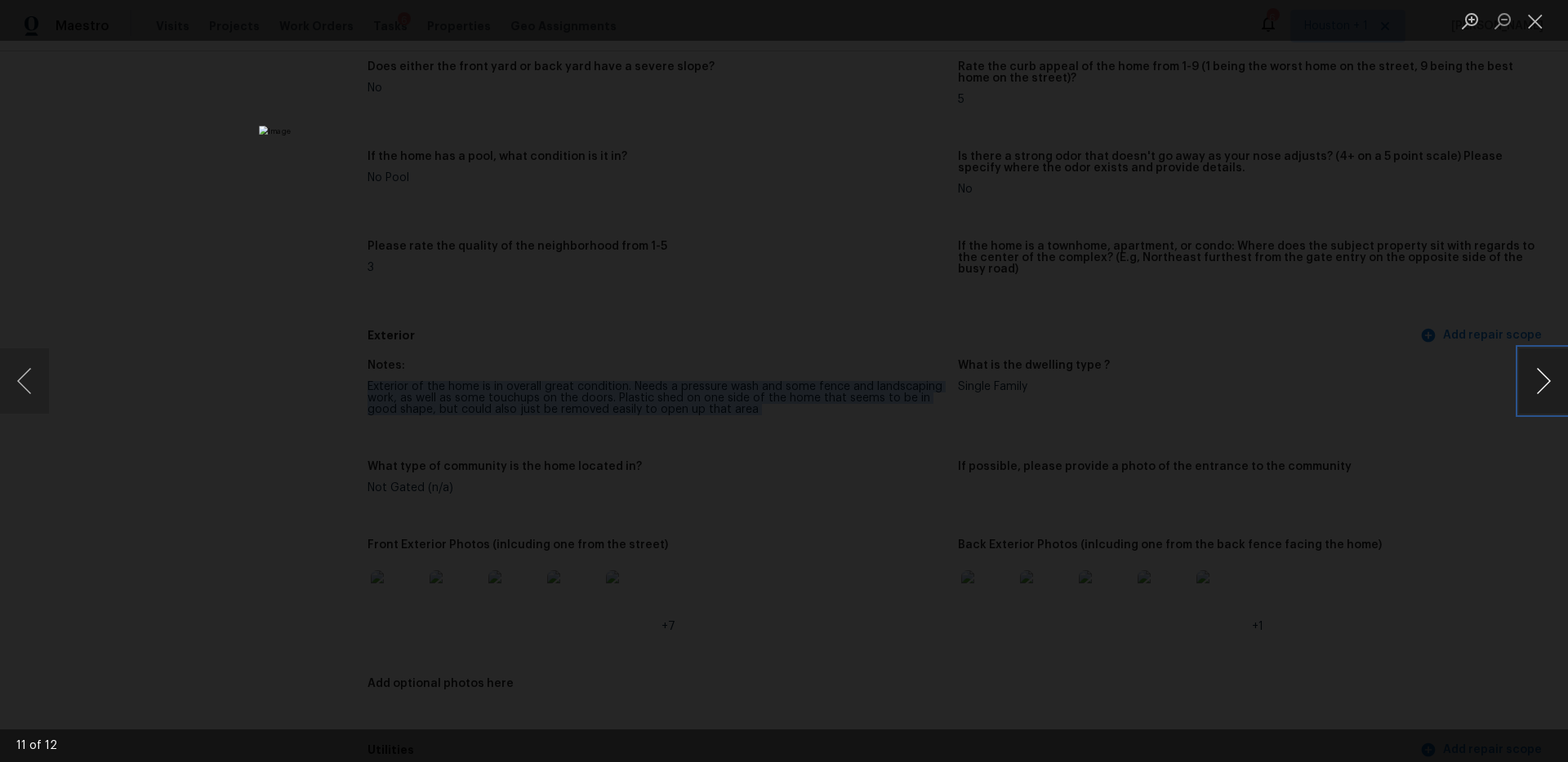
click at [1553, 393] on button "Next image" at bounding box center [1543, 381] width 49 height 66
click at [1427, 324] on div "Lightbox" at bounding box center [784, 381] width 1568 height 762
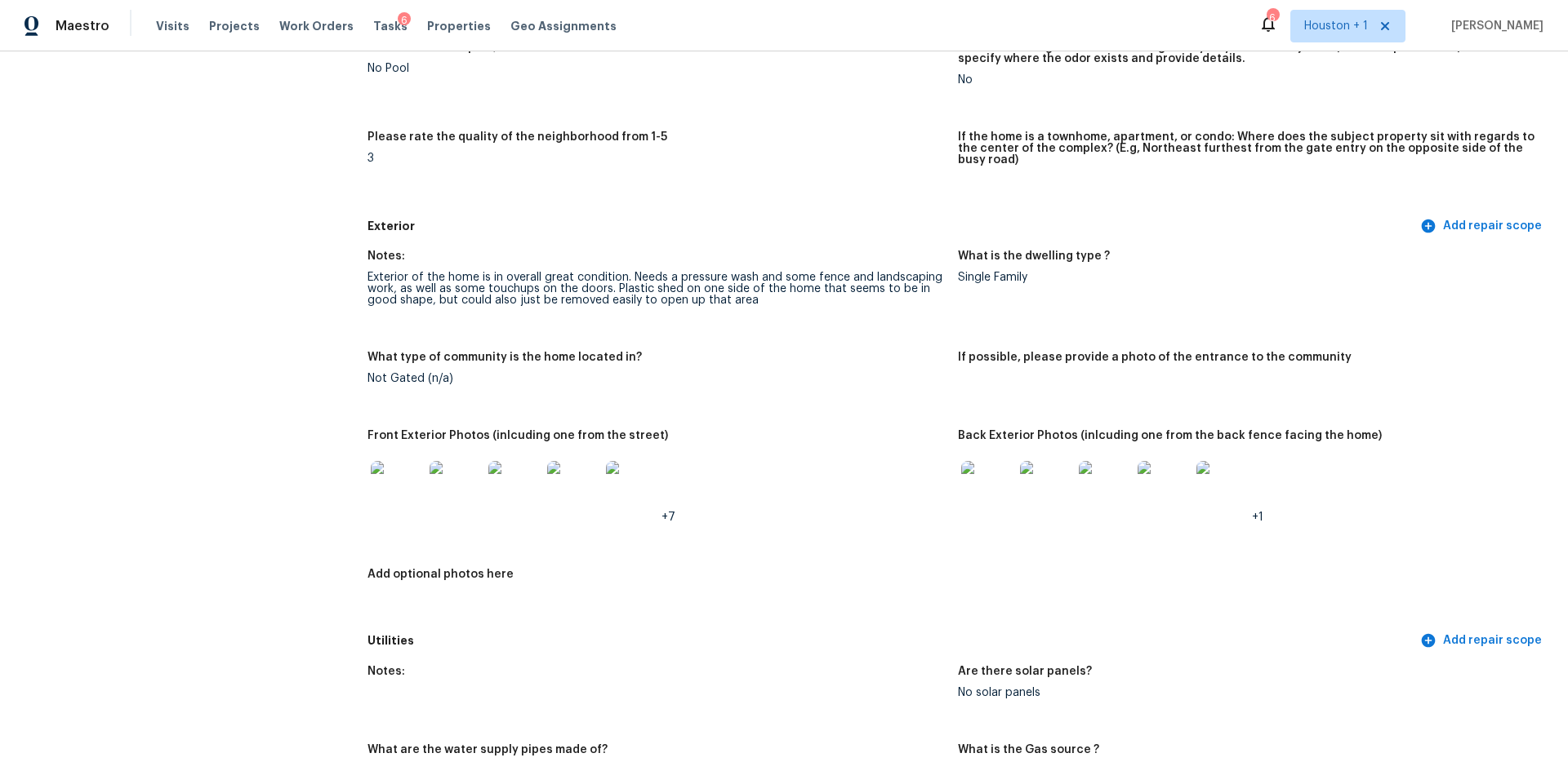
scroll to position [442, 0]
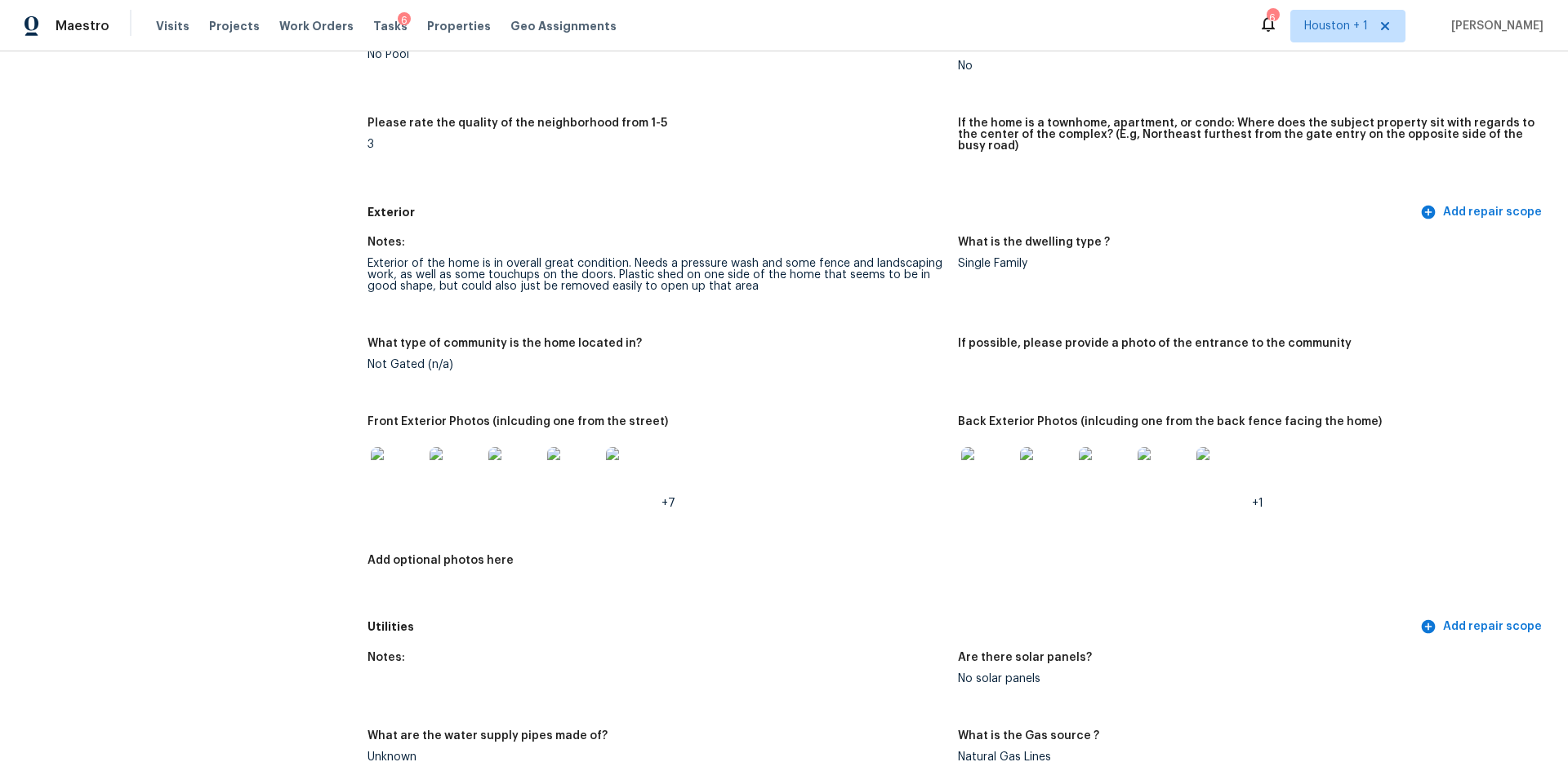
click at [949, 466] on figure "Front Exterior Photos (inlcuding one from the street) +7" at bounding box center [662, 475] width 590 height 119
click at [983, 465] on img at bounding box center [987, 473] width 52 height 52
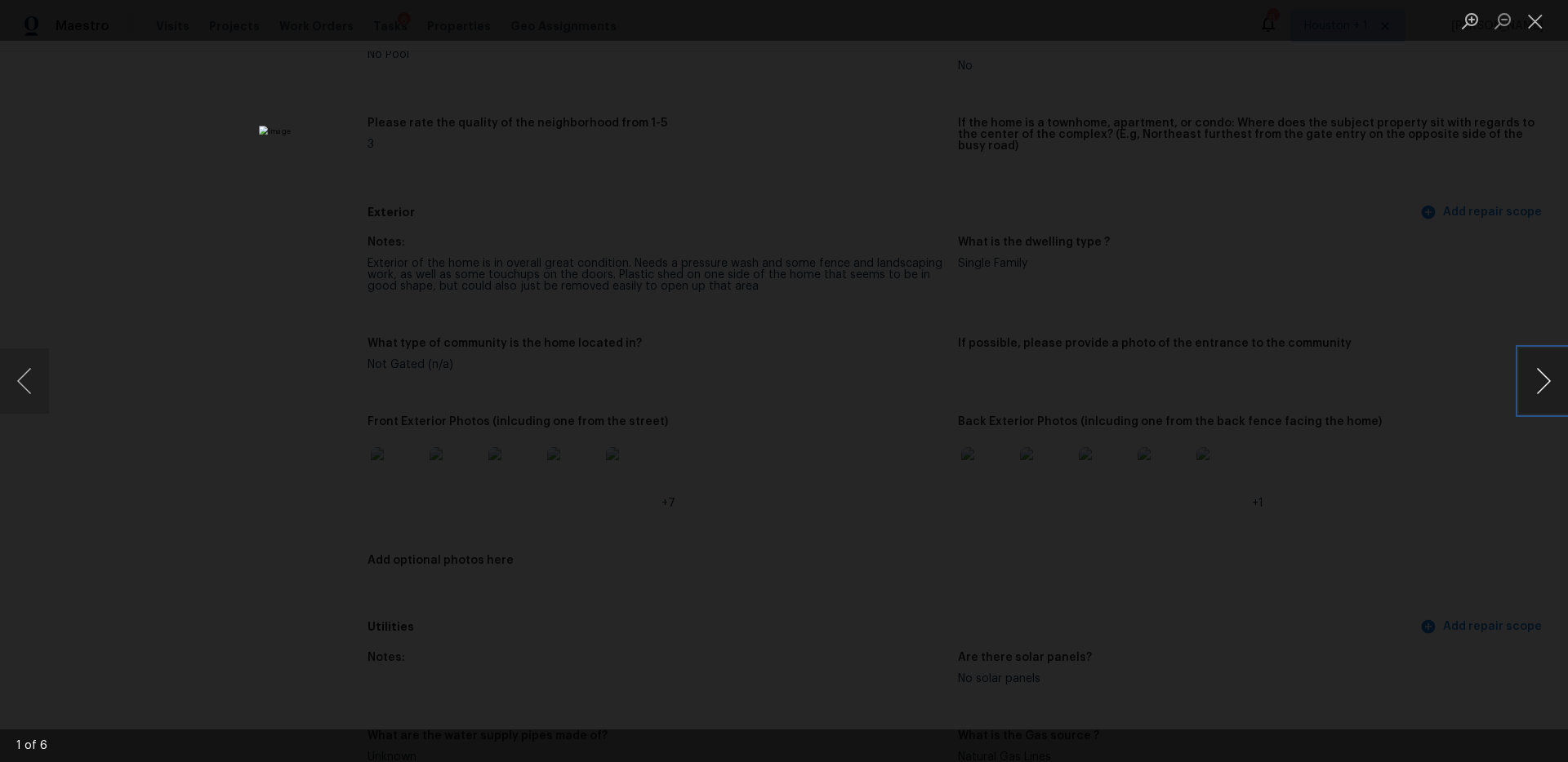
click at [1548, 386] on button "Next image" at bounding box center [1543, 381] width 49 height 66
click at [1549, 386] on button "Next image" at bounding box center [1543, 381] width 49 height 66
click at [1549, 387] on button "Next image" at bounding box center [1543, 381] width 49 height 66
click at [1549, 387] on button "Next image" at bounding box center [1543, 381] width 49 height 66
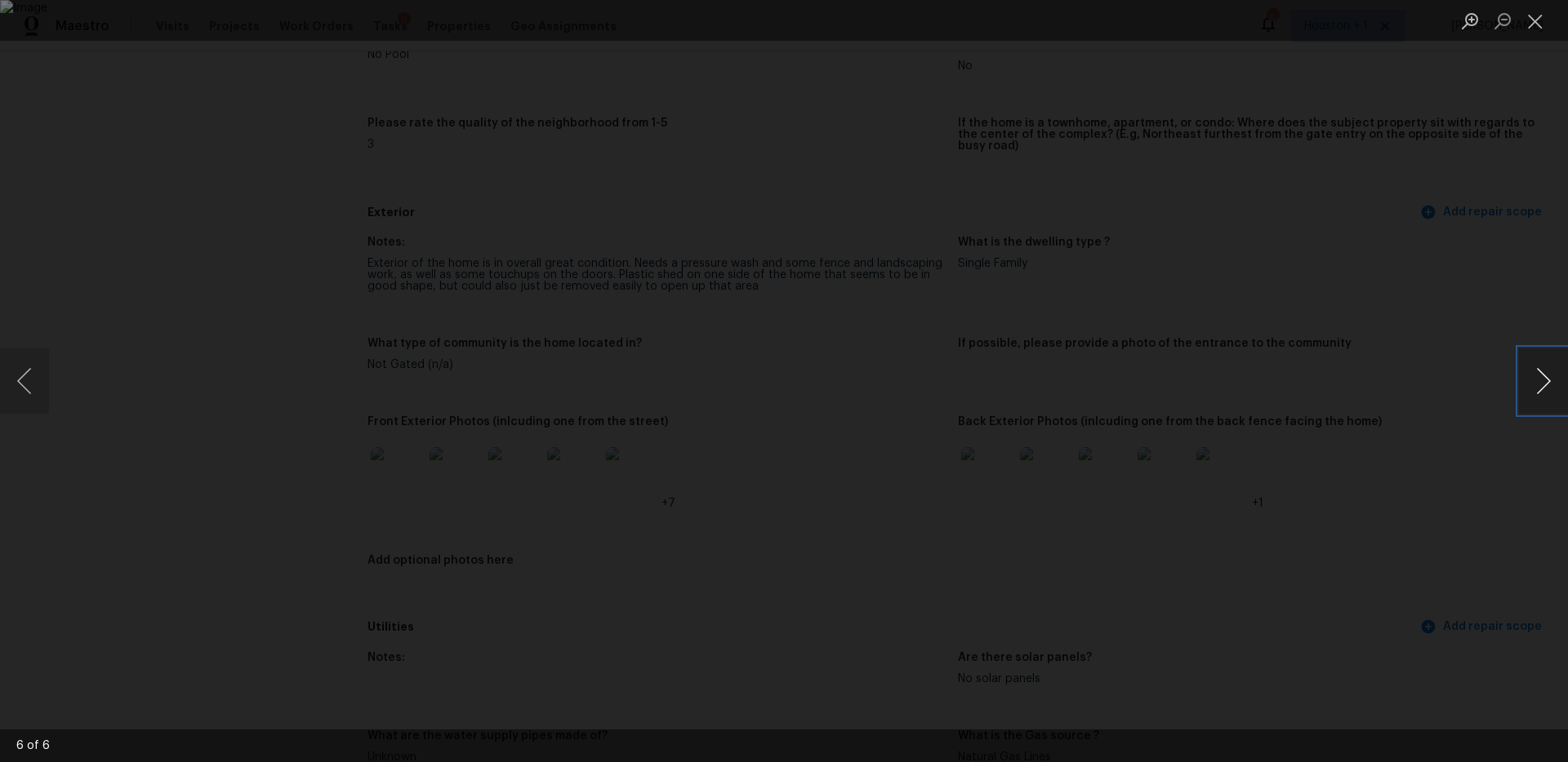
click at [1549, 387] on button "Next image" at bounding box center [1543, 381] width 49 height 66
click at [1480, 295] on div "Lightbox" at bounding box center [784, 381] width 1568 height 762
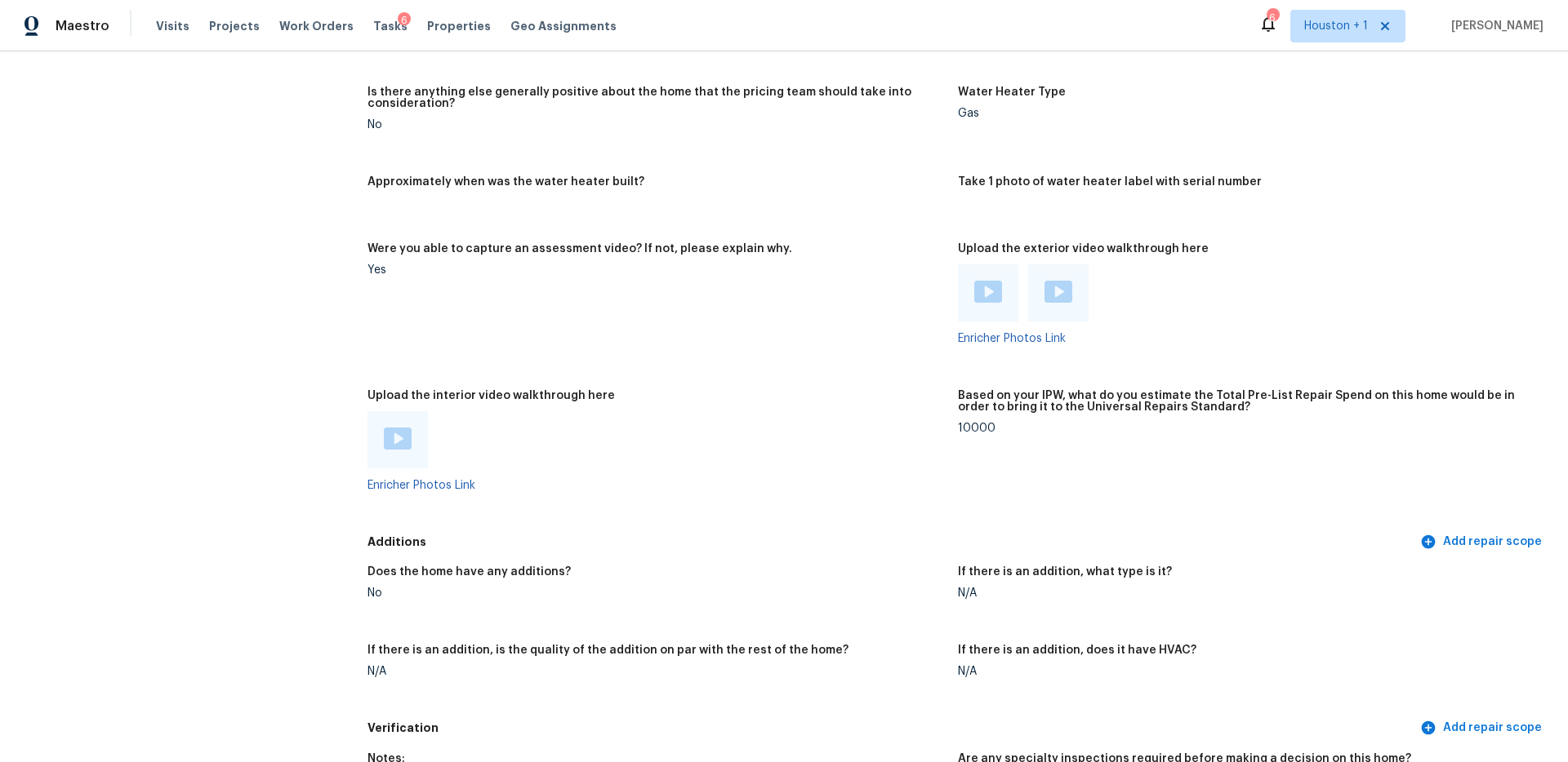
scroll to position [2810, 0]
click at [991, 289] on img at bounding box center [988, 291] width 28 height 22
click at [1066, 289] on img at bounding box center [1058, 291] width 28 height 22
click at [411, 439] on div at bounding box center [398, 439] width 28 height 24
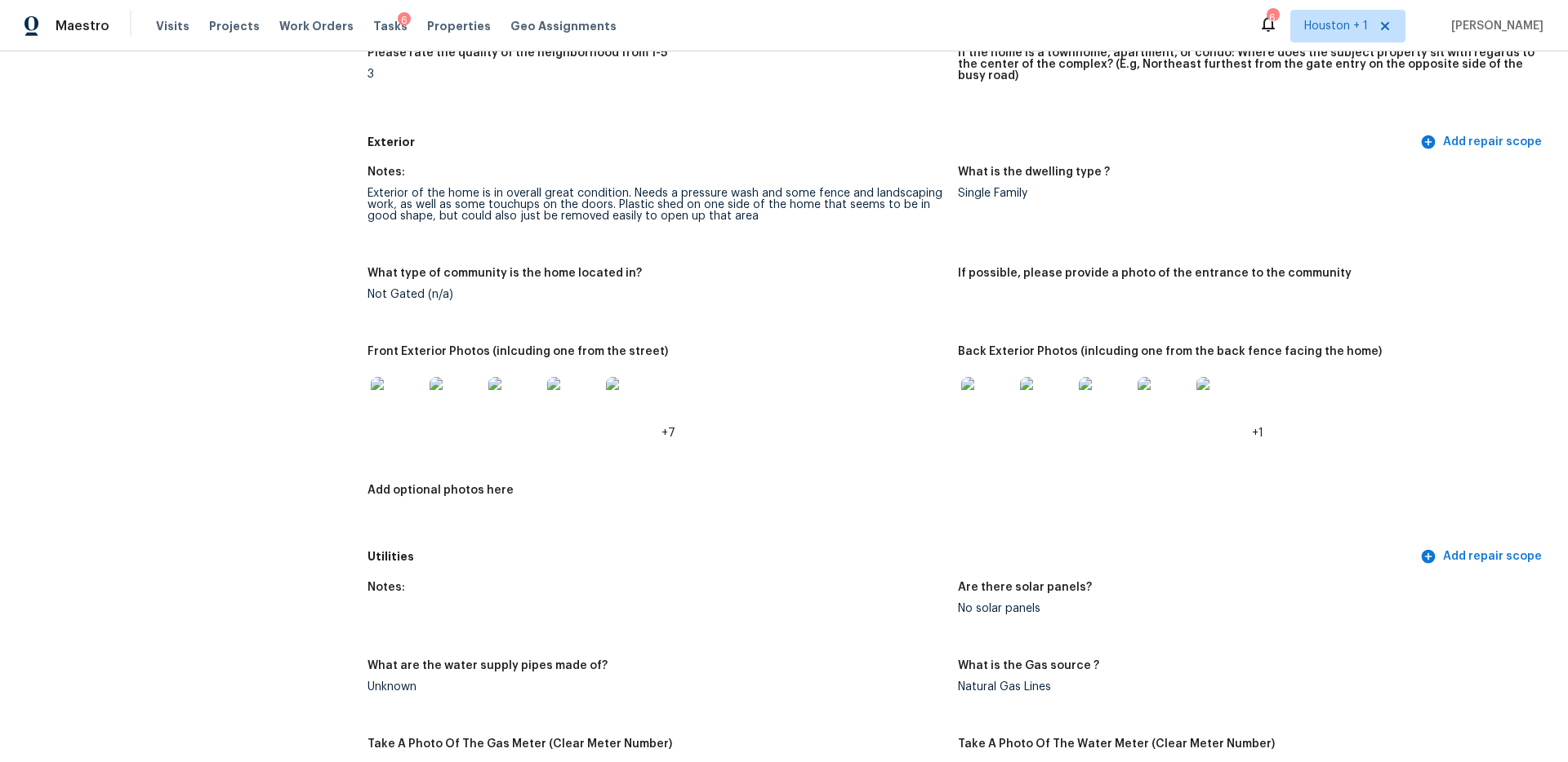
scroll to position [623, 0]
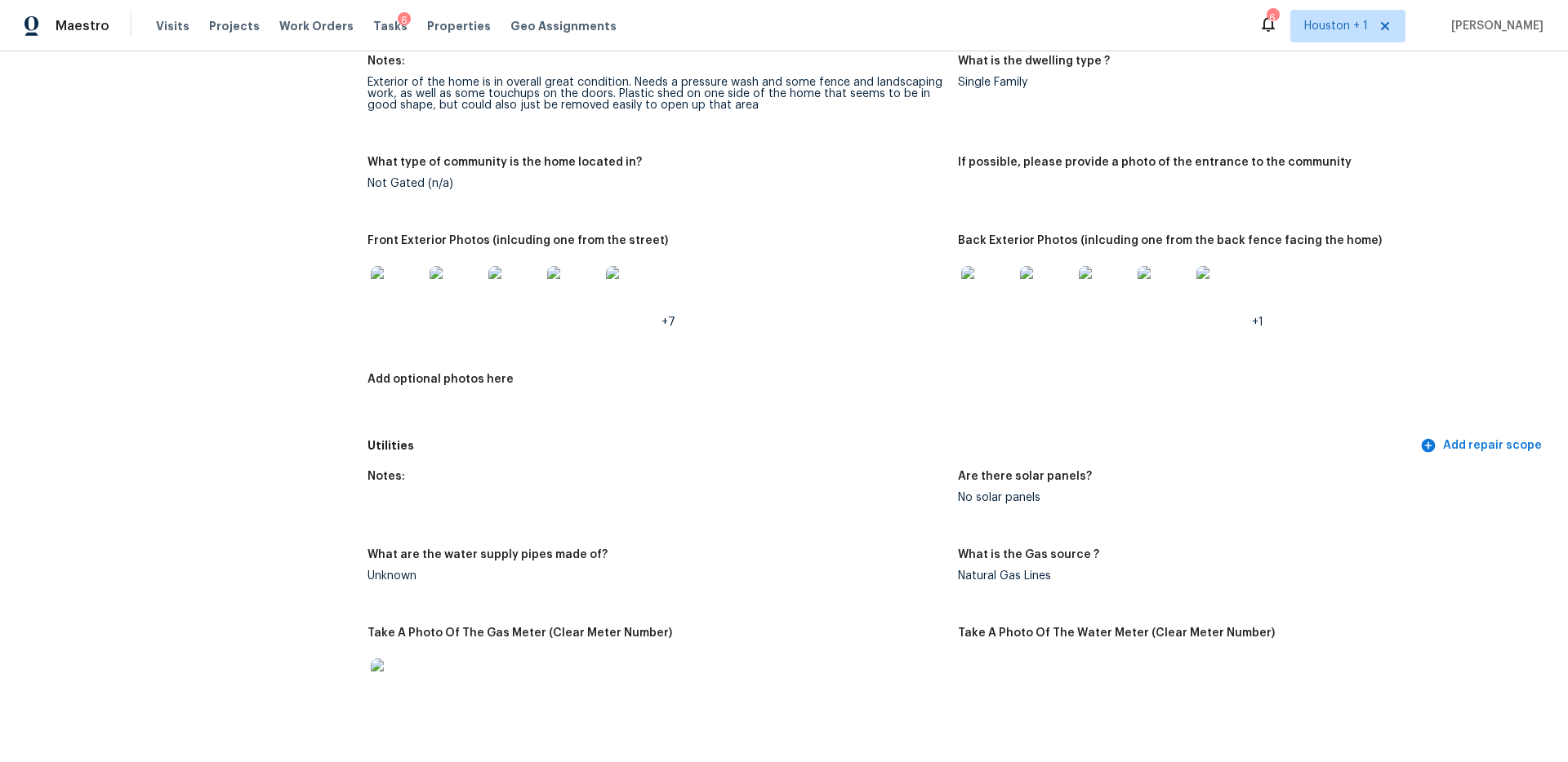
click at [467, 277] on img at bounding box center [455, 292] width 52 height 52
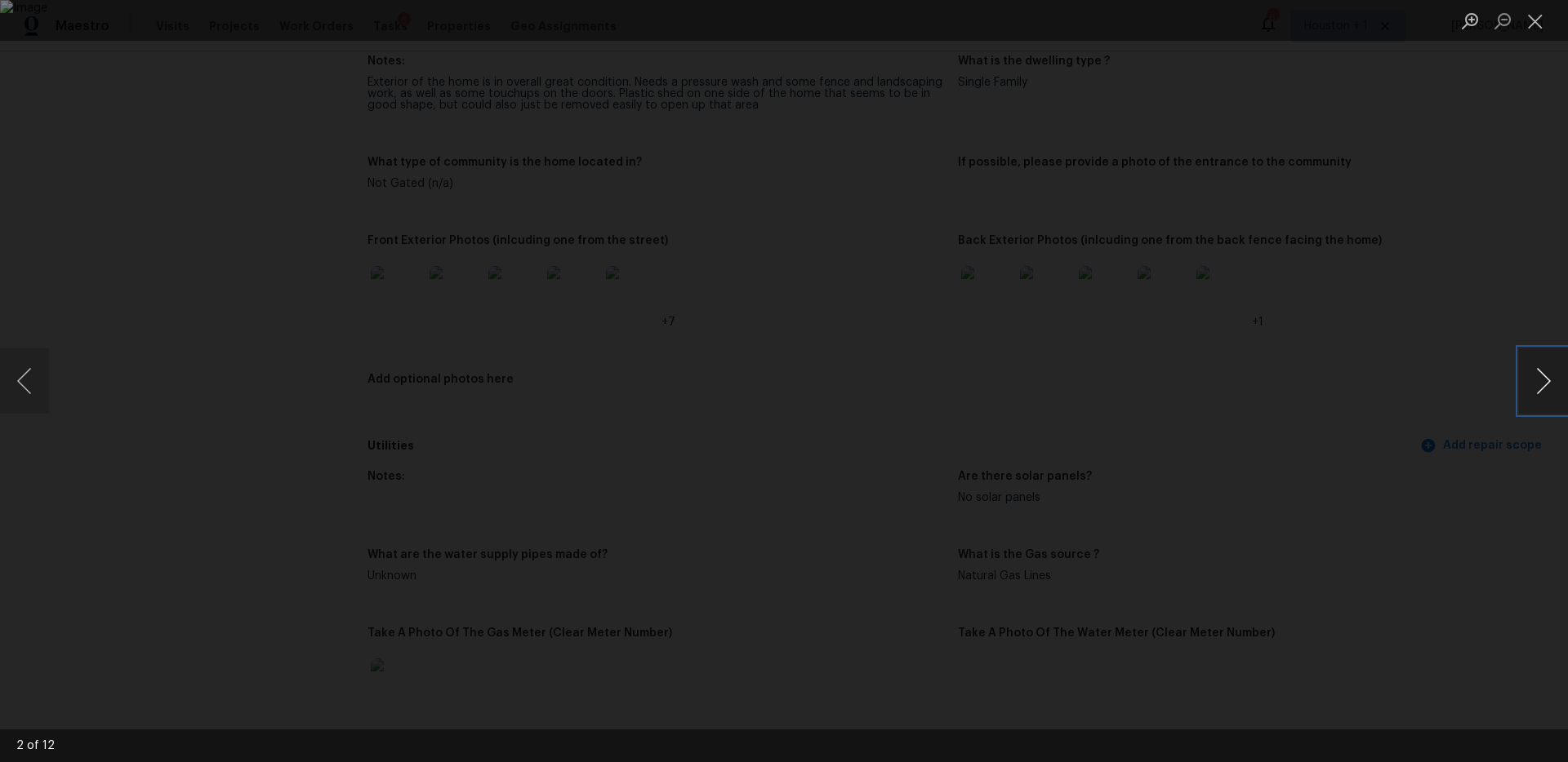
click at [1543, 375] on button "Next image" at bounding box center [1543, 381] width 49 height 66
click at [1376, 252] on div "Lightbox" at bounding box center [784, 381] width 1568 height 762
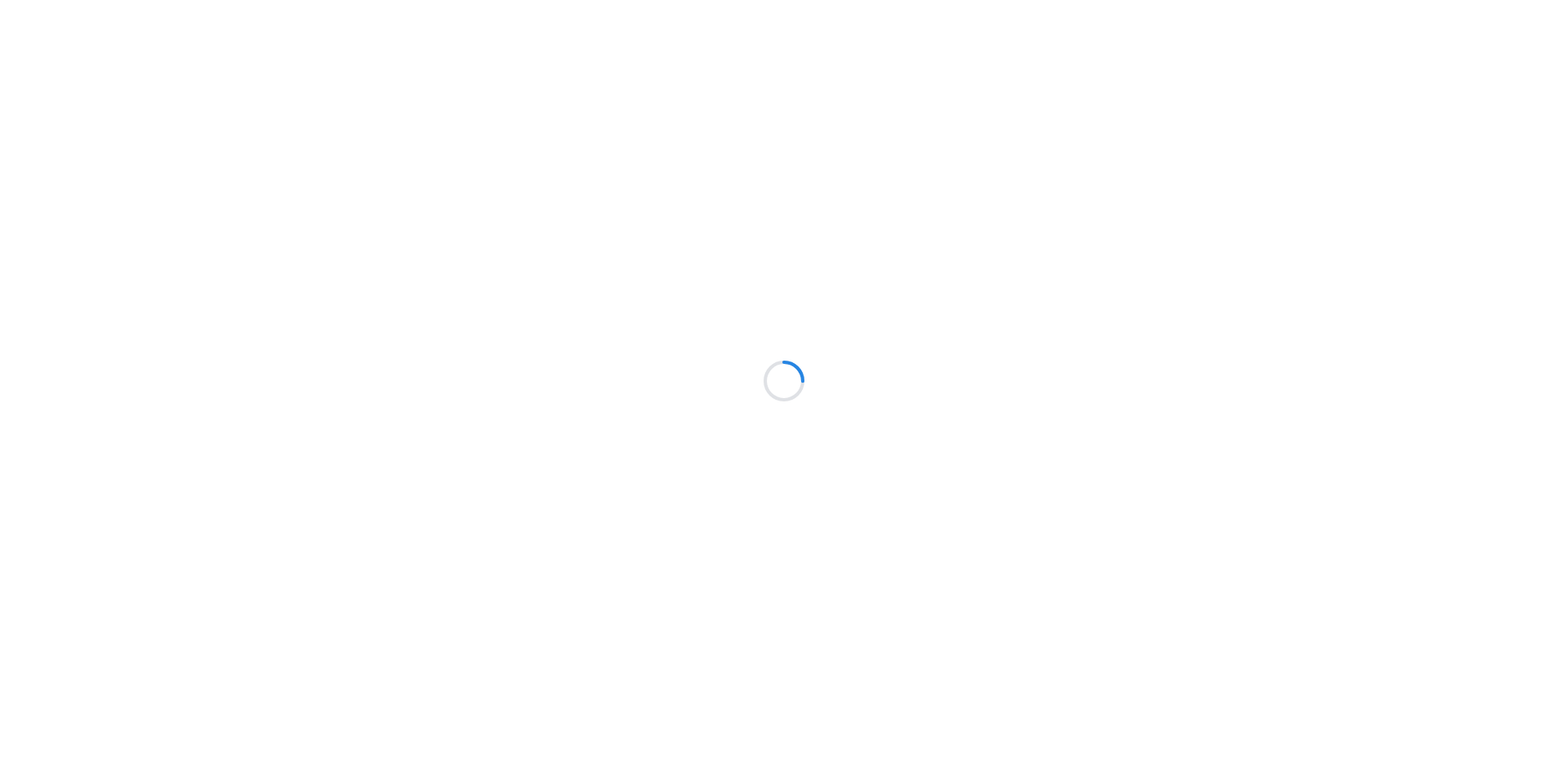
click at [253, 54] on div at bounding box center [784, 381] width 1568 height 762
click at [226, 103] on div at bounding box center [784, 381] width 1568 height 762
click at [220, 75] on div at bounding box center [784, 381] width 1568 height 762
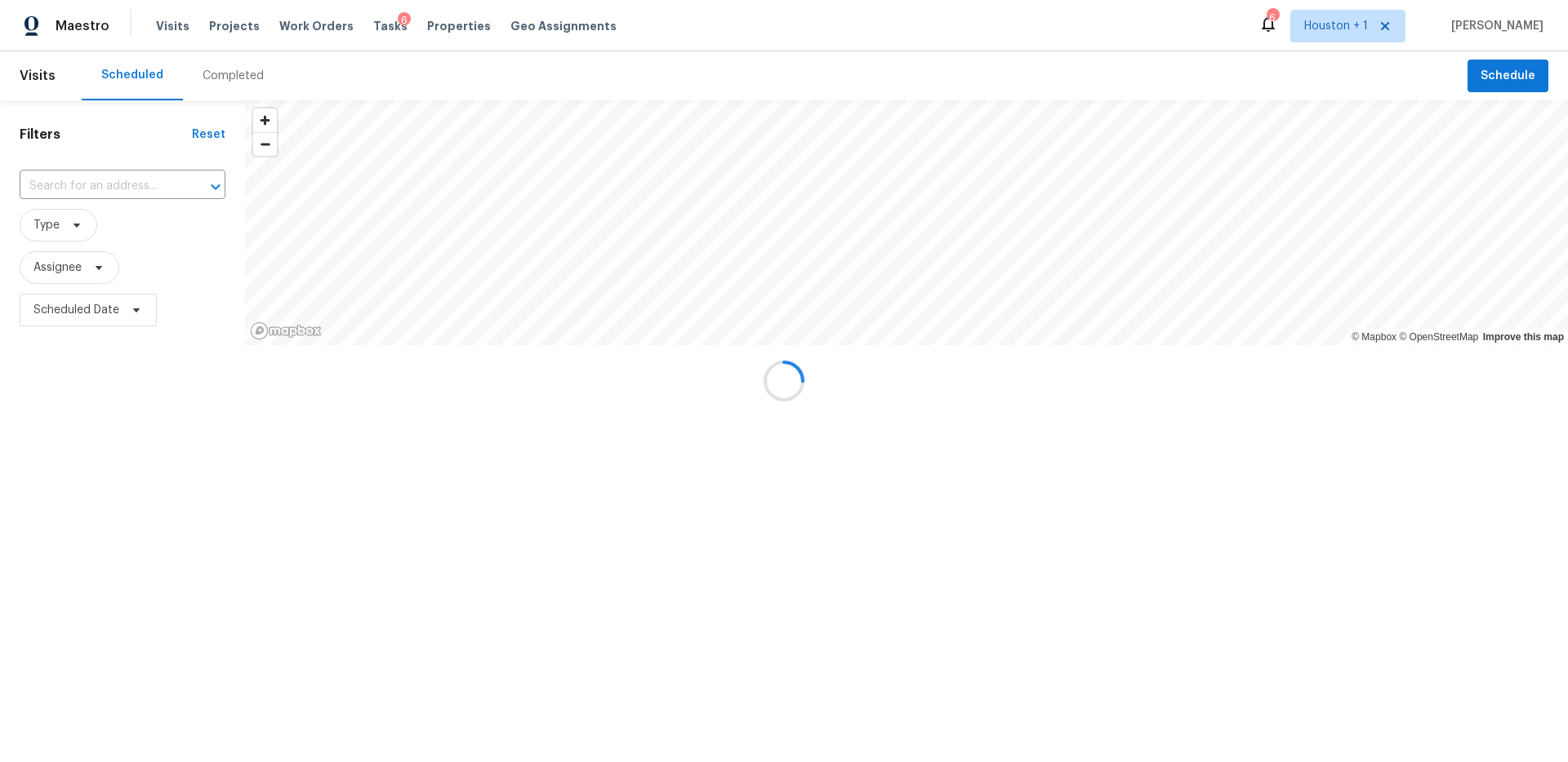
click at [220, 73] on div "Completed" at bounding box center [233, 76] width 61 height 17
click at [220, 73] on div at bounding box center [784, 381] width 1568 height 762
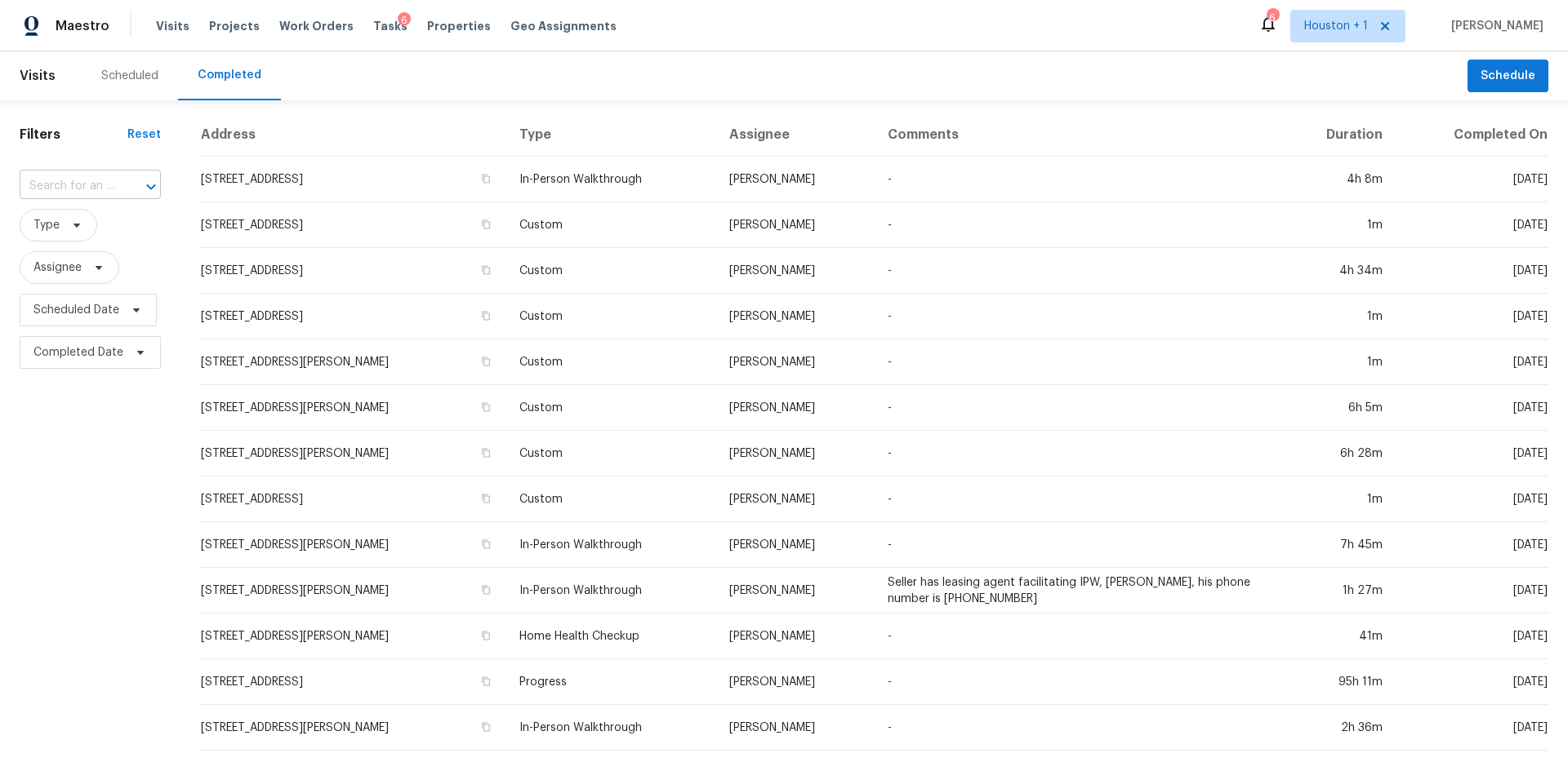
click at [94, 175] on input "text" at bounding box center [67, 186] width 95 height 25
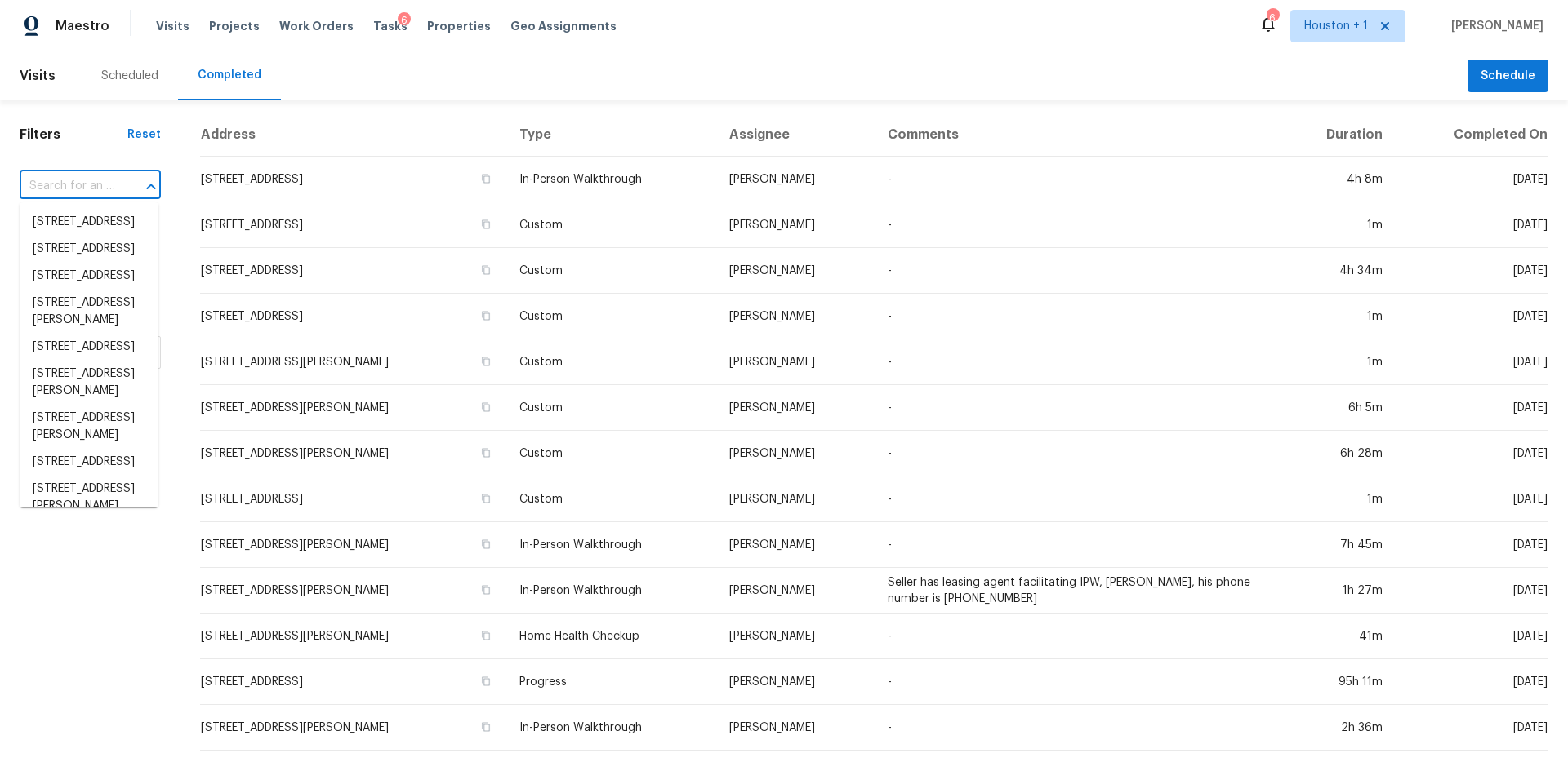
paste input "9227 Dunain Park Ct, Houston, TX 77095"
type input "9227 Dunain Park Ct, Houston, TX 77095"
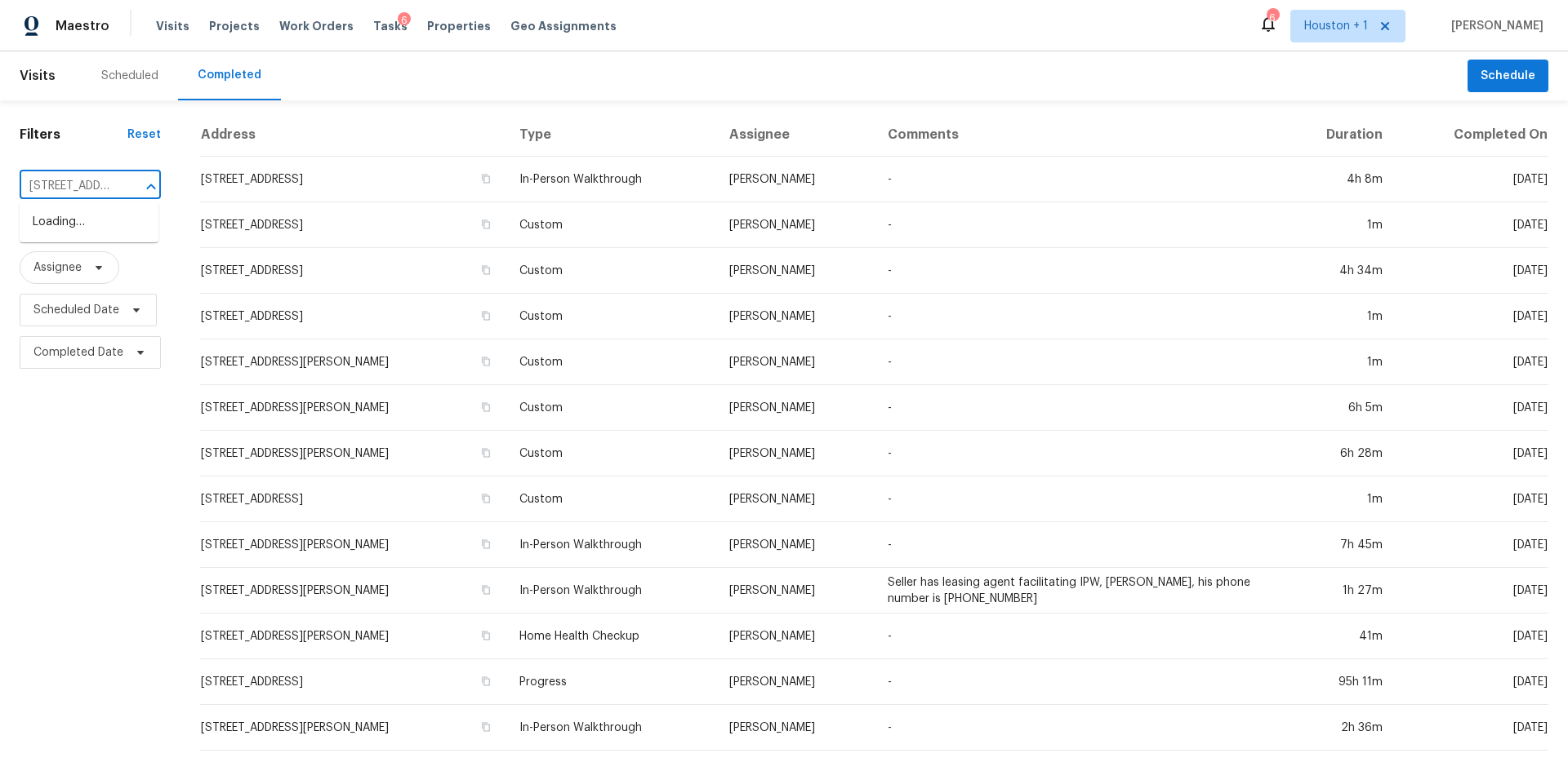
scroll to position [0, 132]
click at [80, 218] on li "9227 Dunain Park Ct, Houston, TX 77095" at bounding box center [89, 222] width 139 height 27
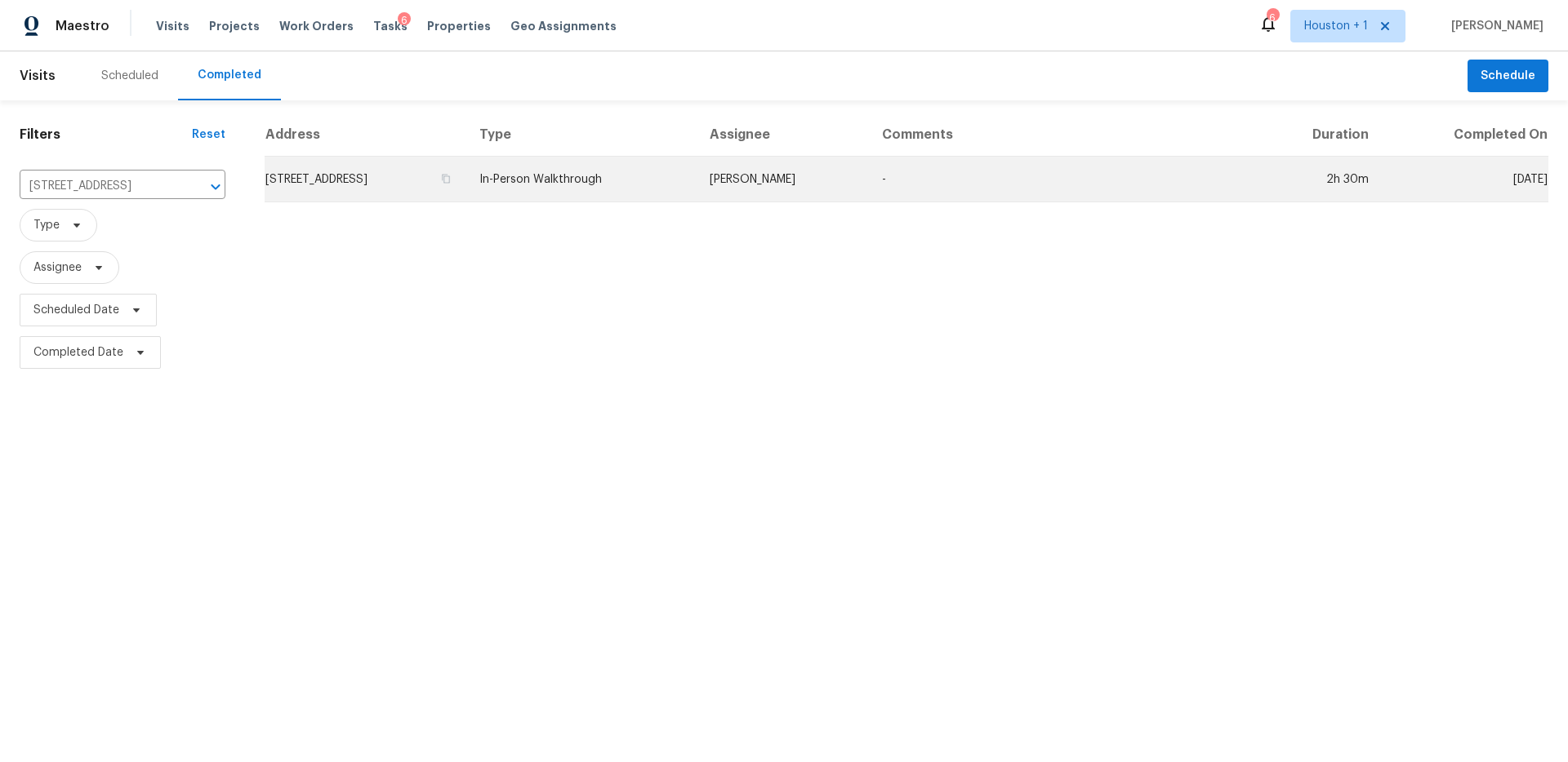
click at [696, 182] on td "In-Person Walkthrough" at bounding box center [581, 178] width 229 height 45
click at [642, 200] on td "In-Person Walkthrough" at bounding box center [581, 178] width 229 height 45
click at [451, 178] on icon "button" at bounding box center [446, 178] width 10 height 10
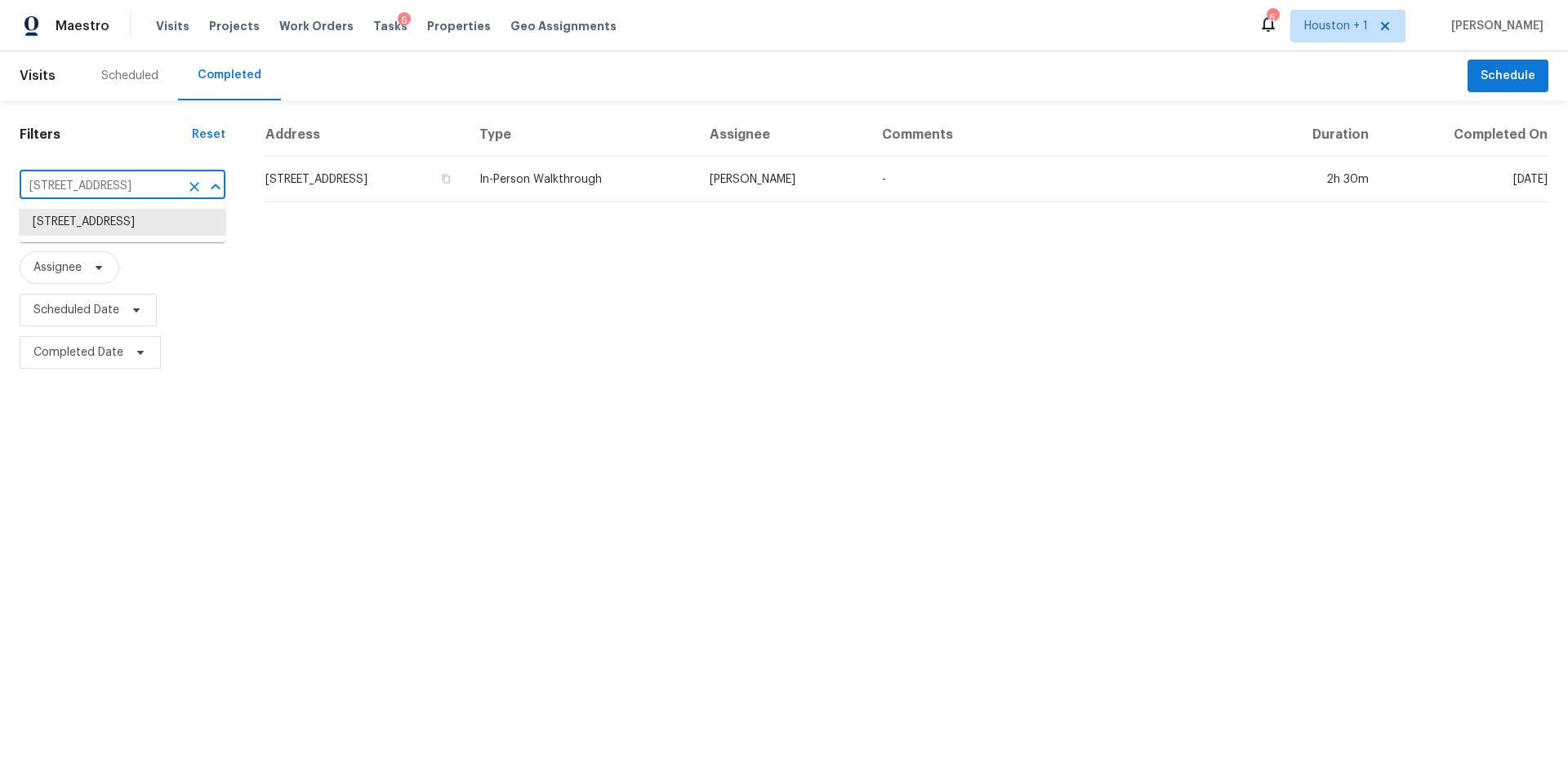
click at [154, 197] on input "9227 Dunain Park Ct, Houston, TX 77095" at bounding box center [99, 186] width 160 height 25
click at [143, 192] on input "9227 Dunain Park Ct, Houston, TX 77095" at bounding box center [99, 186] width 160 height 25
paste input "1902 Big Horn Dr, Houston, TX 77090"
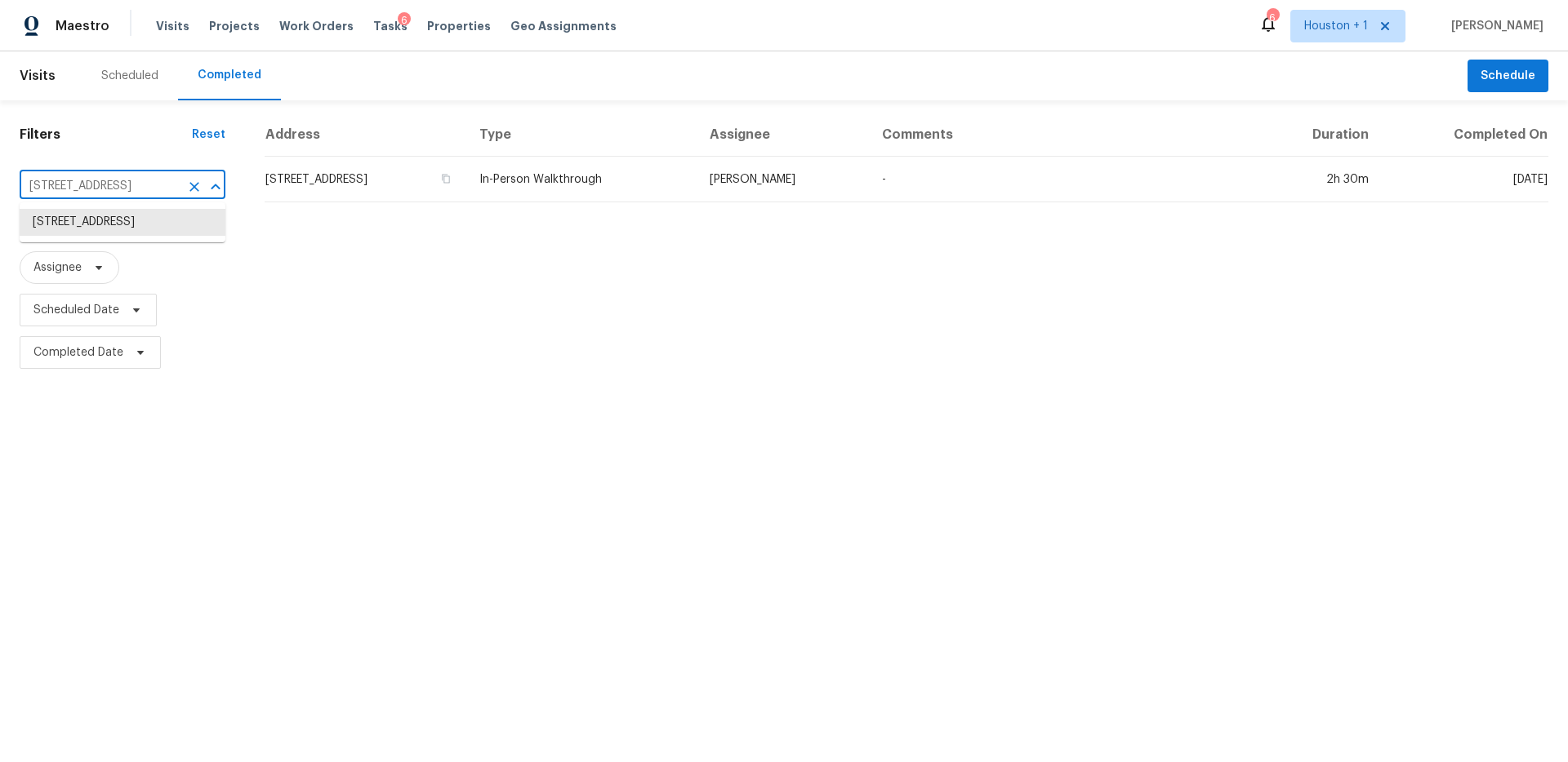
type input "1902 Big Horn Dr, Houston, TX 77090"
click at [146, 223] on li "1902 Big Horn Dr, Houston, TX 77090" at bounding box center [122, 222] width 205 height 27
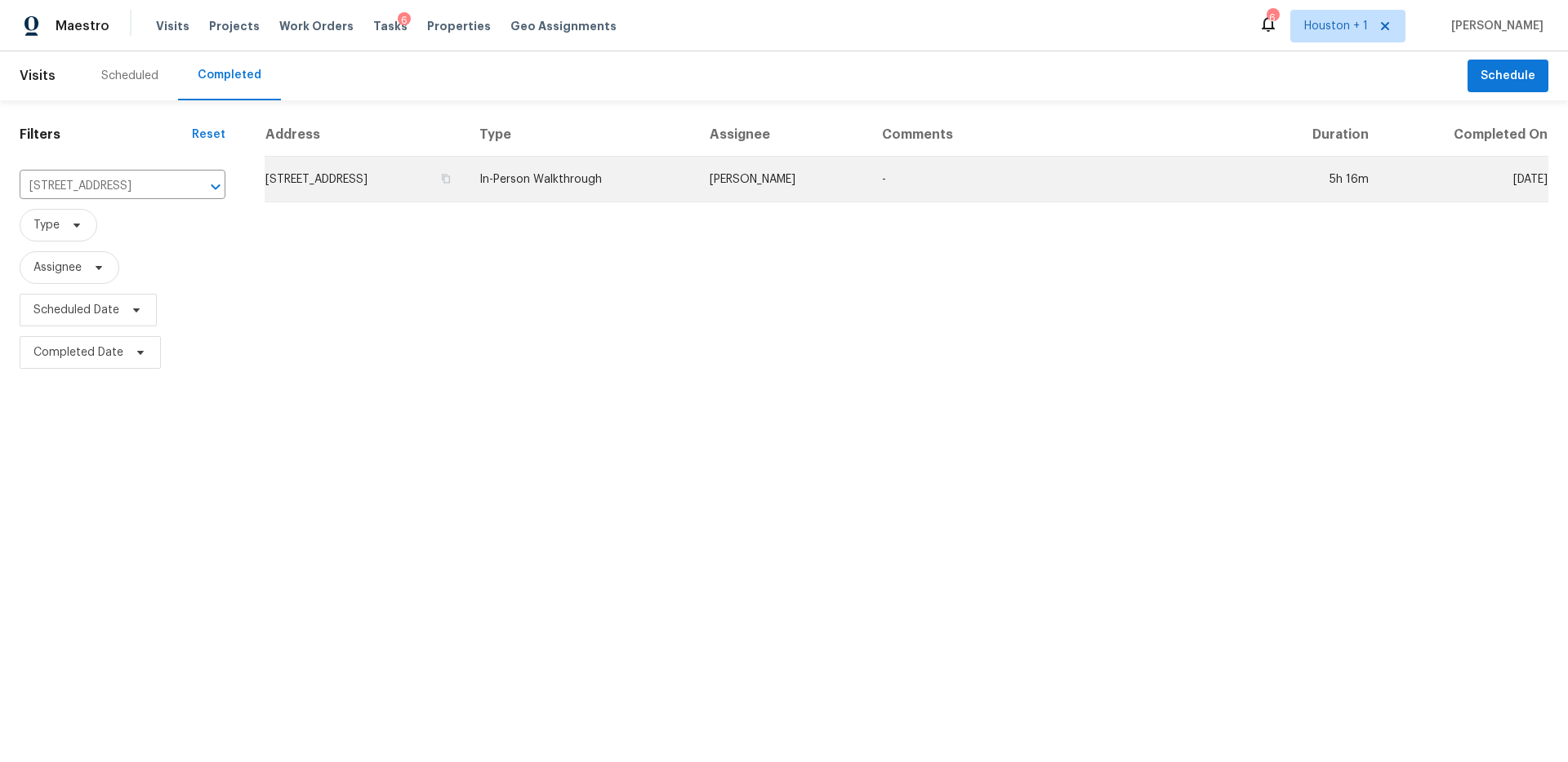
click at [466, 178] on td "1902 Big Horn Dr, Houston, TX 77090" at bounding box center [365, 178] width 202 height 45
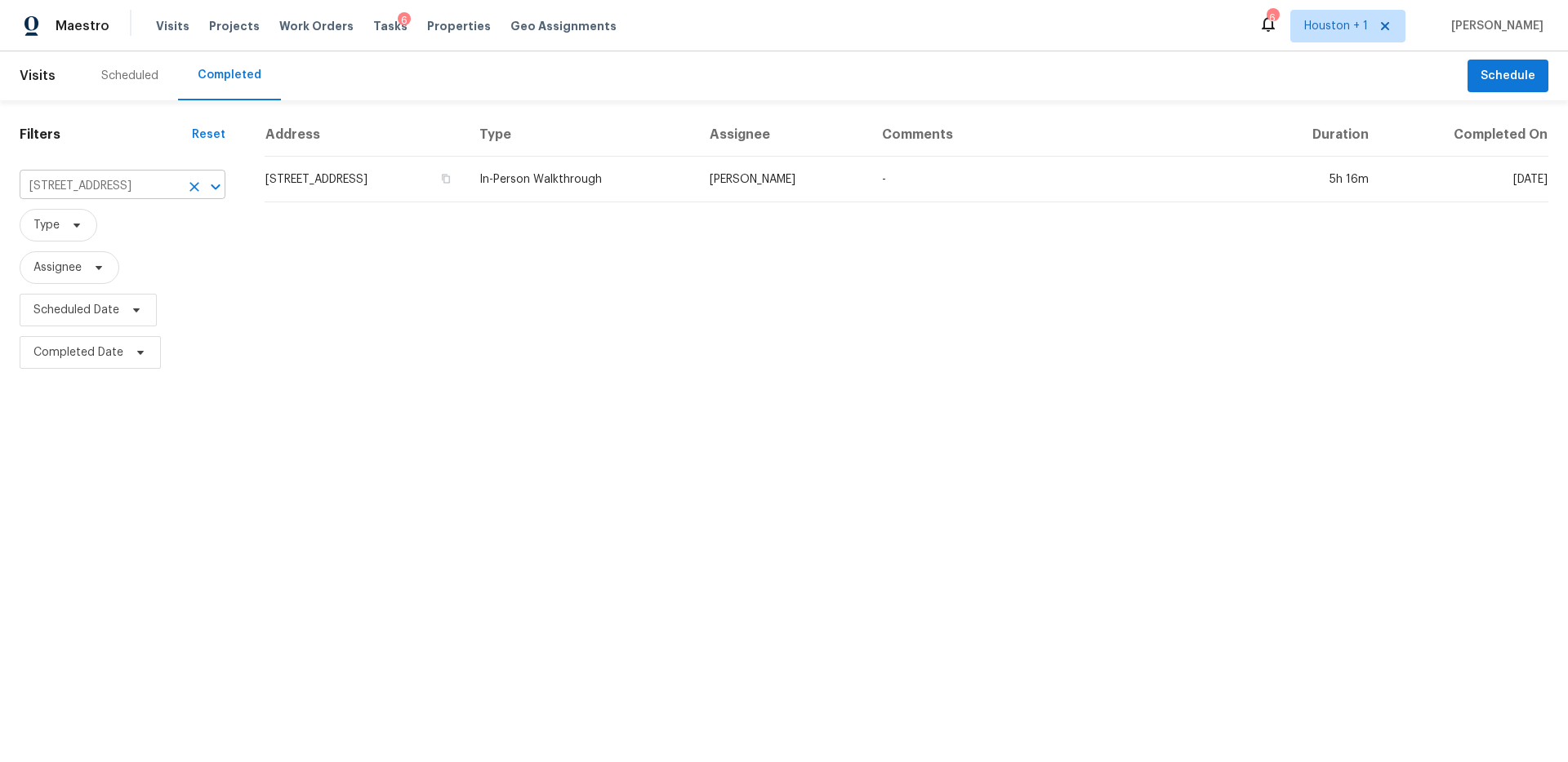
click at [154, 185] on input "1902 Big Horn Dr, Houston, TX 77090" at bounding box center [99, 186] width 160 height 25
paste input "4926 Trailing Clover Ct, Houston, TX 77084"
type input "4926 Trailing Clover Ct, Houston, TX 77084"
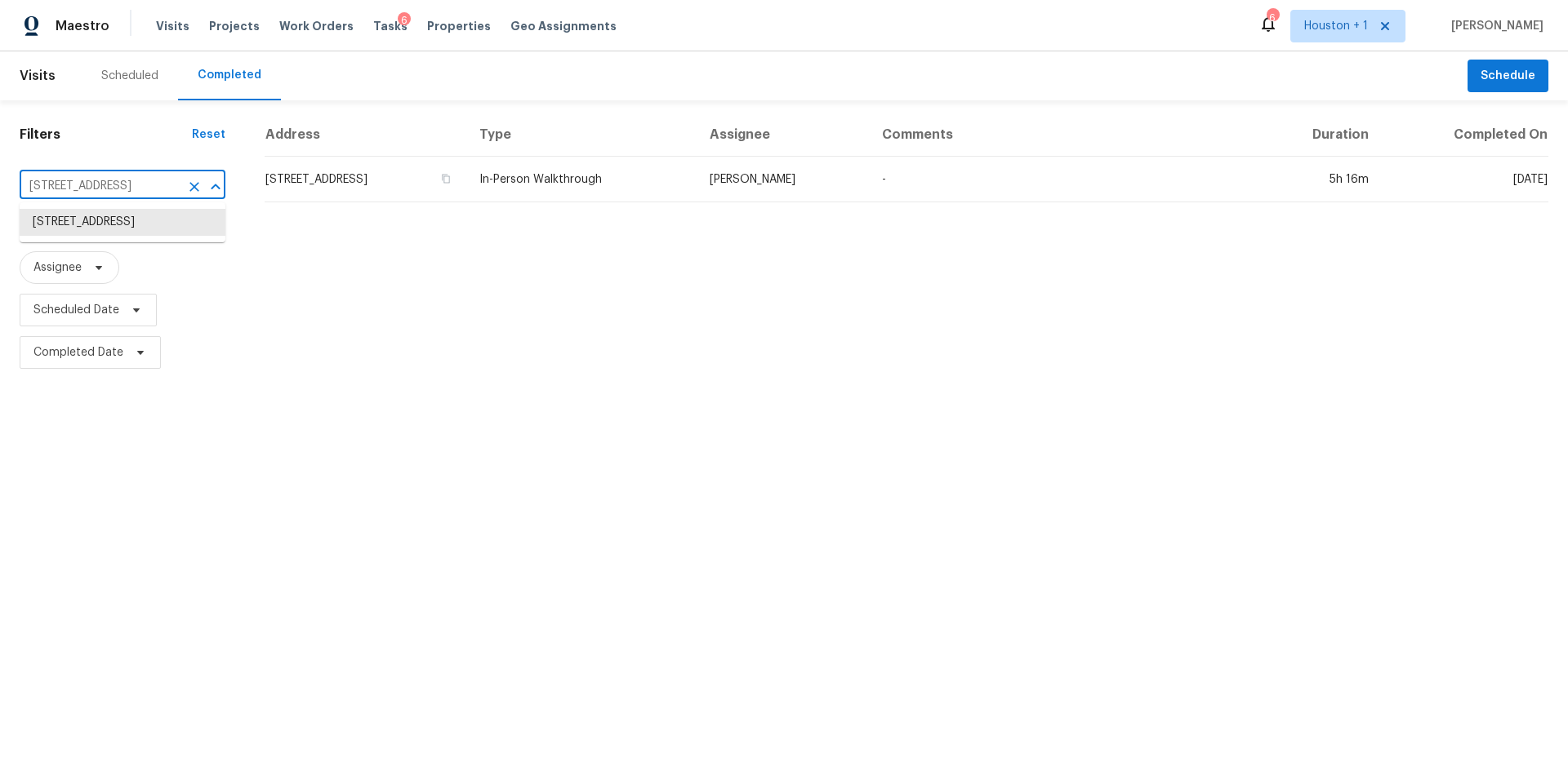
scroll to position [0, 80]
click at [132, 224] on li "4926 Trailing Clover Ct, Houston, TX 77084" at bounding box center [122, 222] width 205 height 27
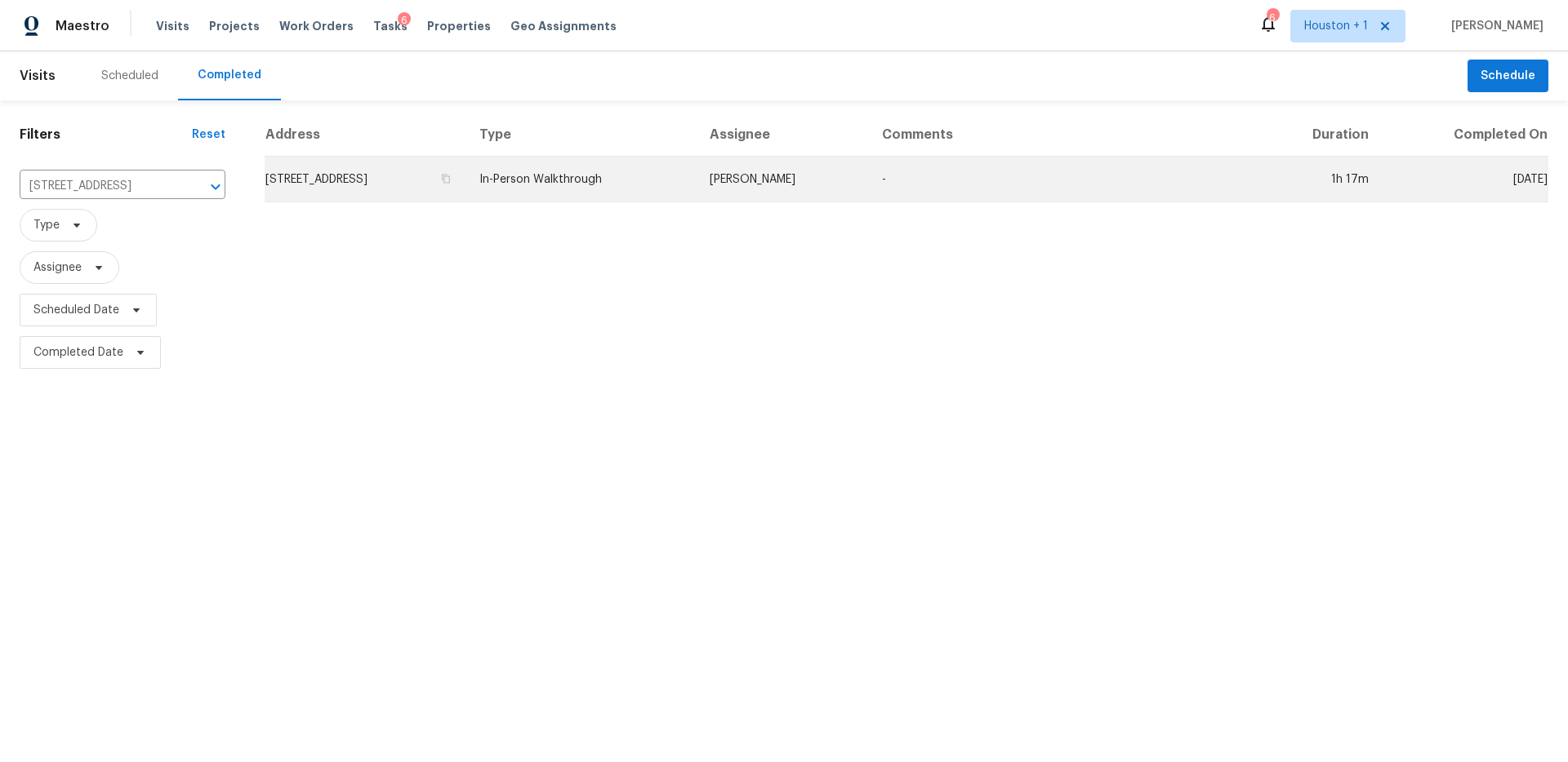
click at [466, 161] on td "4926 Trailing Clover Ct, Houston, TX 77084" at bounding box center [365, 178] width 202 height 45
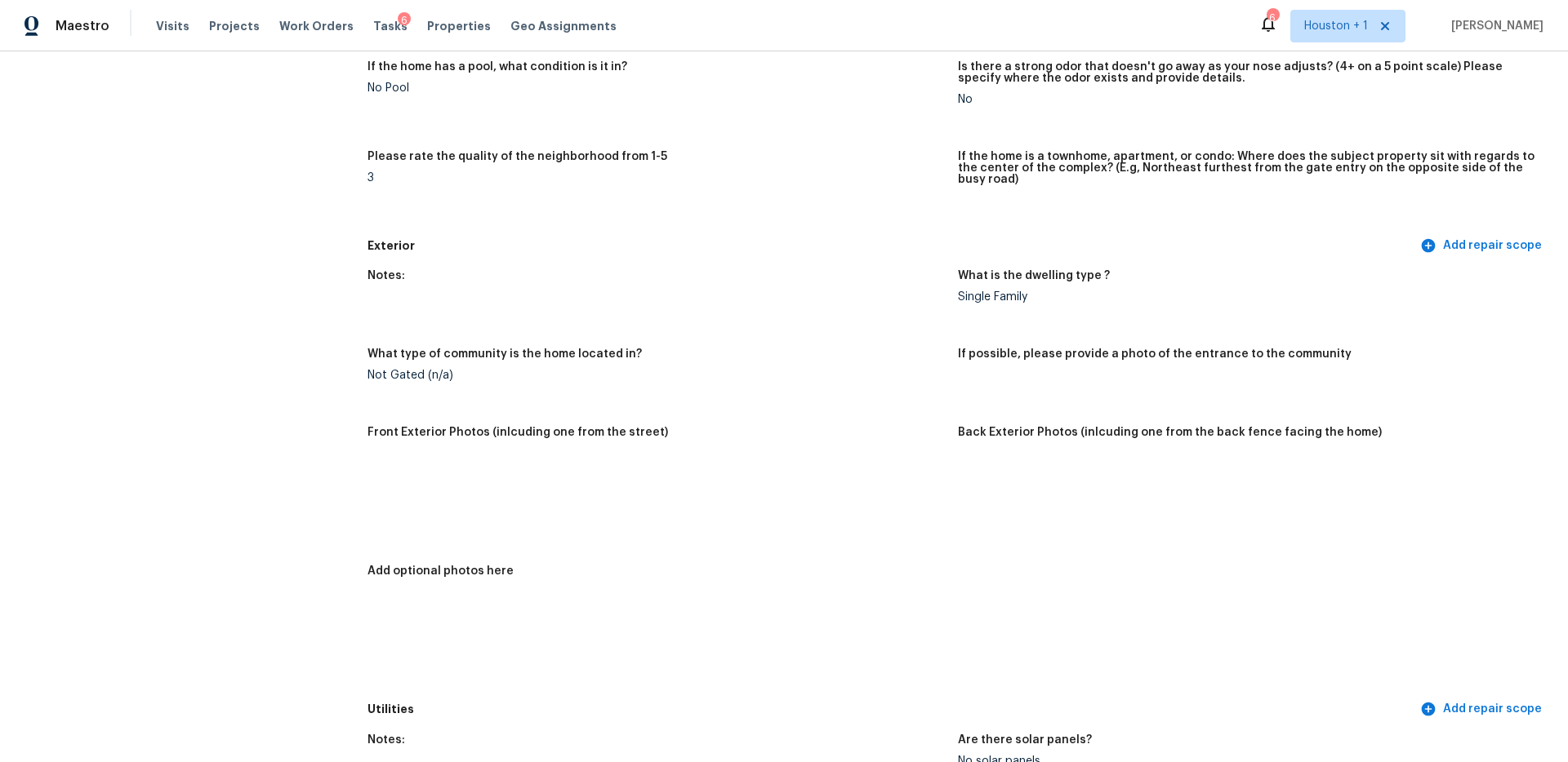
scroll to position [412, 0]
click at [392, 473] on img at bounding box center [397, 482] width 52 height 52
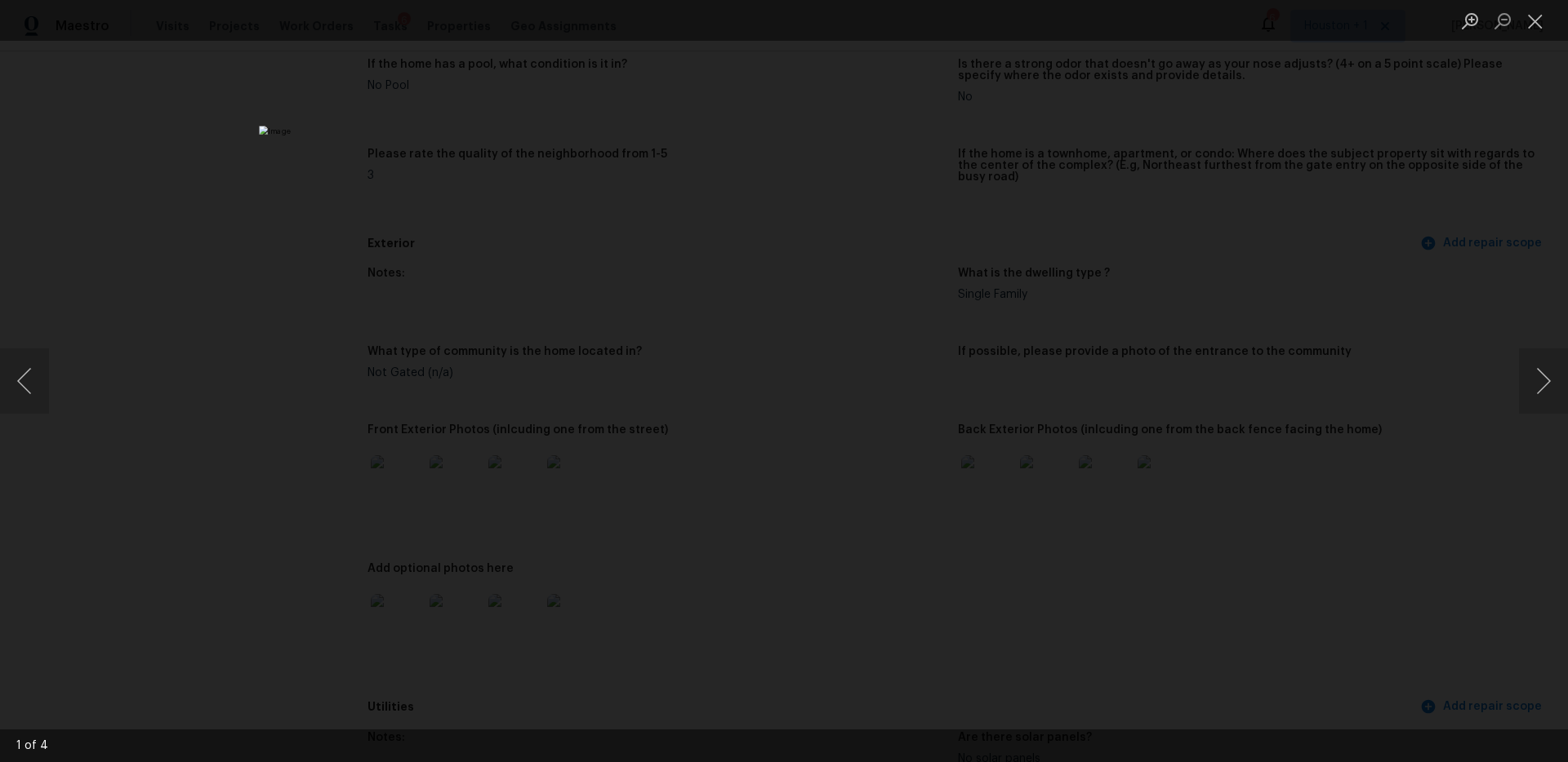
click at [1471, 194] on div "Lightbox" at bounding box center [784, 381] width 1568 height 762
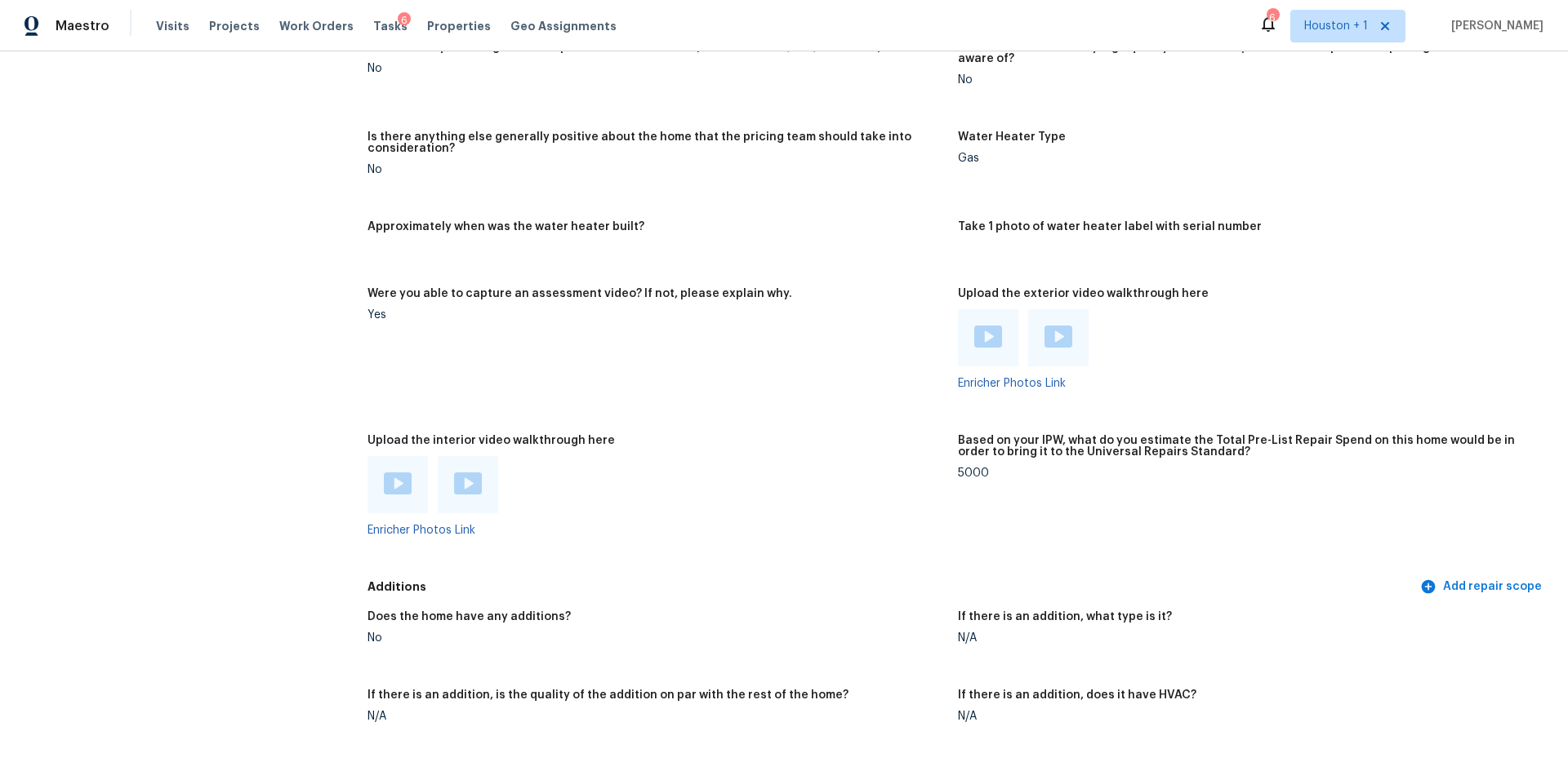
scroll to position [2743, 0]
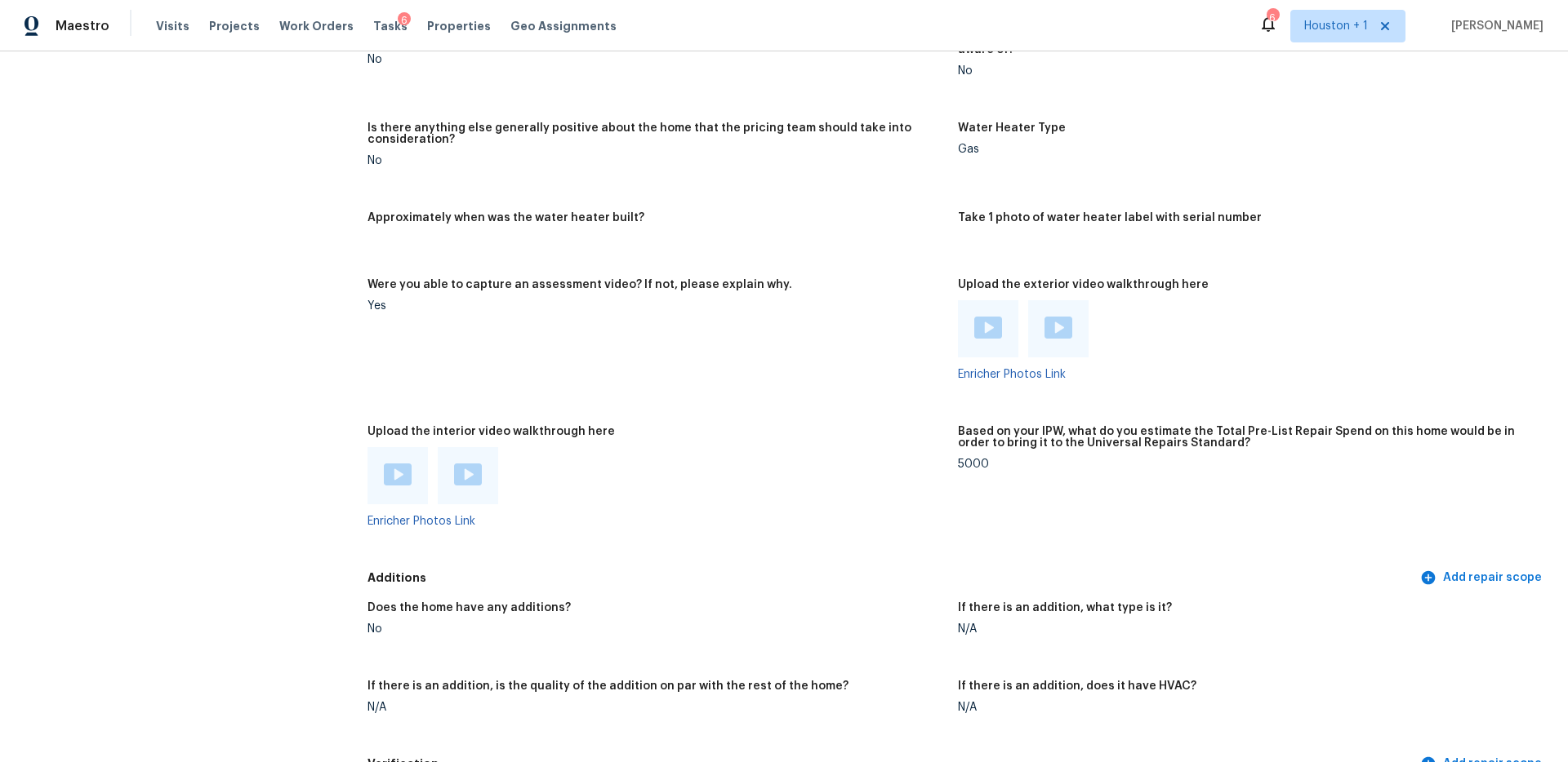
click at [994, 317] on img at bounding box center [988, 328] width 28 height 22
click at [1069, 317] on img at bounding box center [1058, 328] width 28 height 22
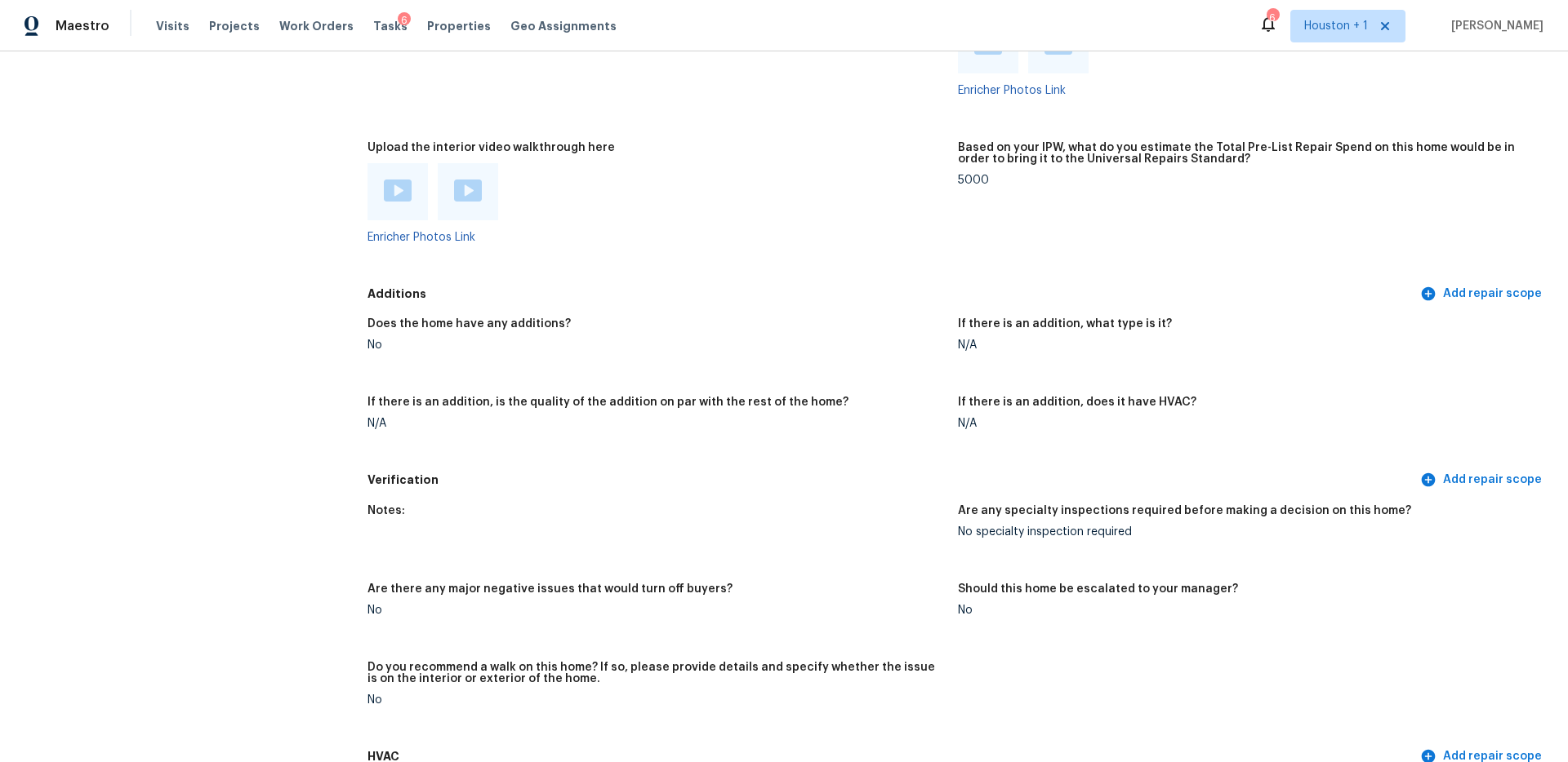
scroll to position [3081, 0]
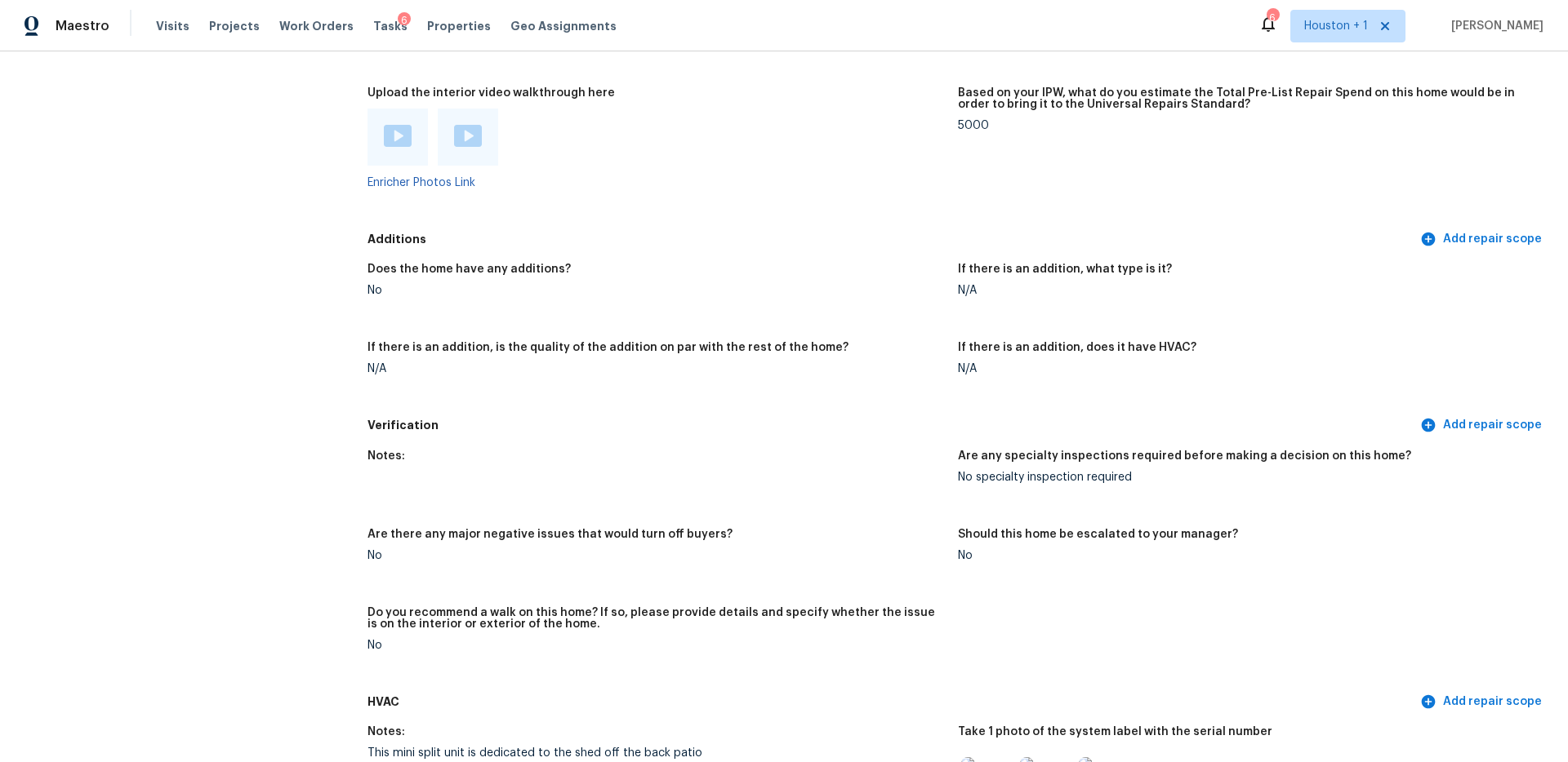
click at [401, 132] on img at bounding box center [398, 136] width 28 height 22
click at [468, 131] on img at bounding box center [468, 136] width 28 height 22
click at [459, 125] on img at bounding box center [468, 136] width 28 height 22
click at [79, 27] on span "Maestro" at bounding box center [82, 26] width 54 height 17
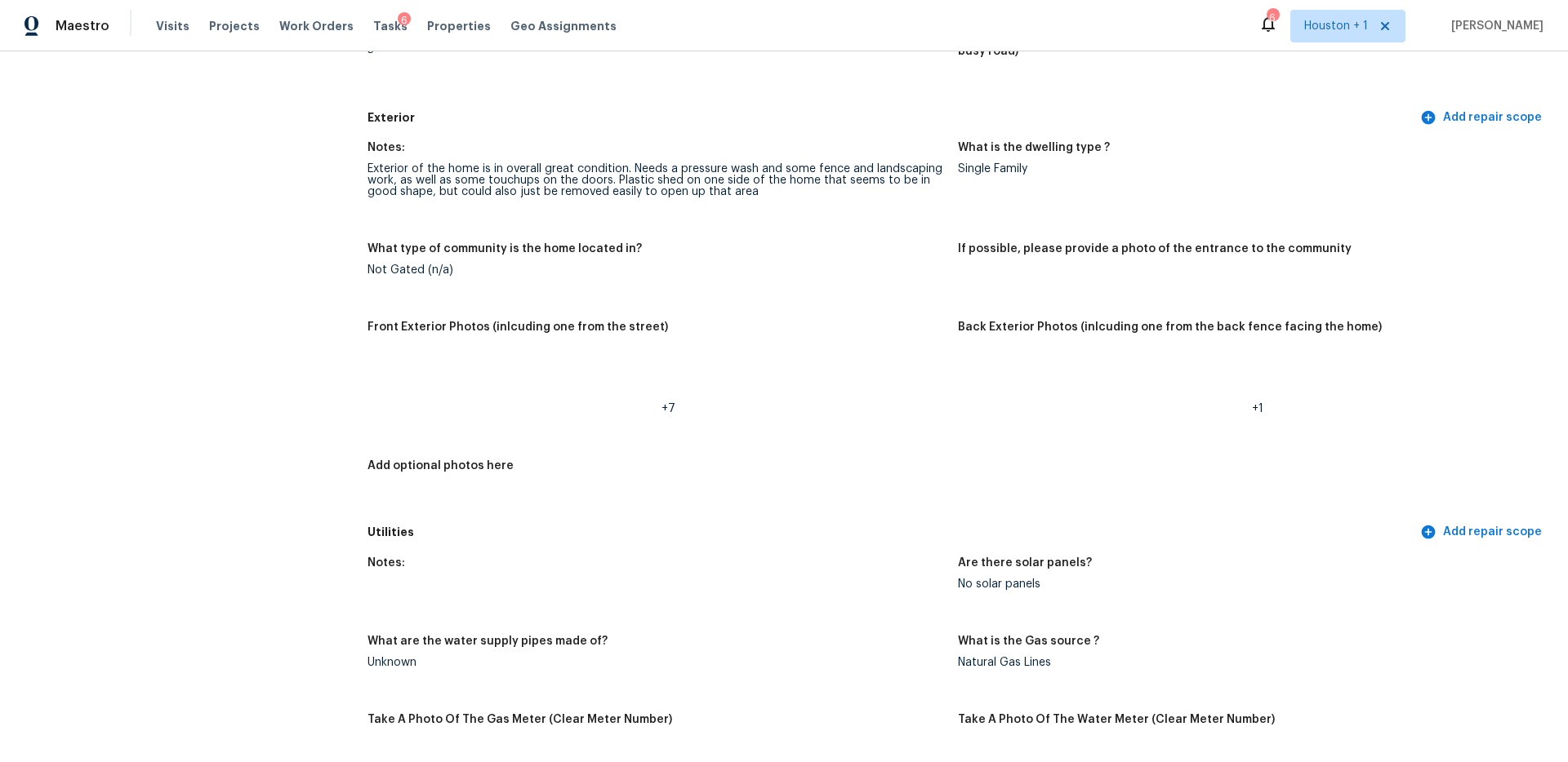
scroll to position [539, 0]
click at [1032, 351] on img at bounding box center [1046, 377] width 52 height 52
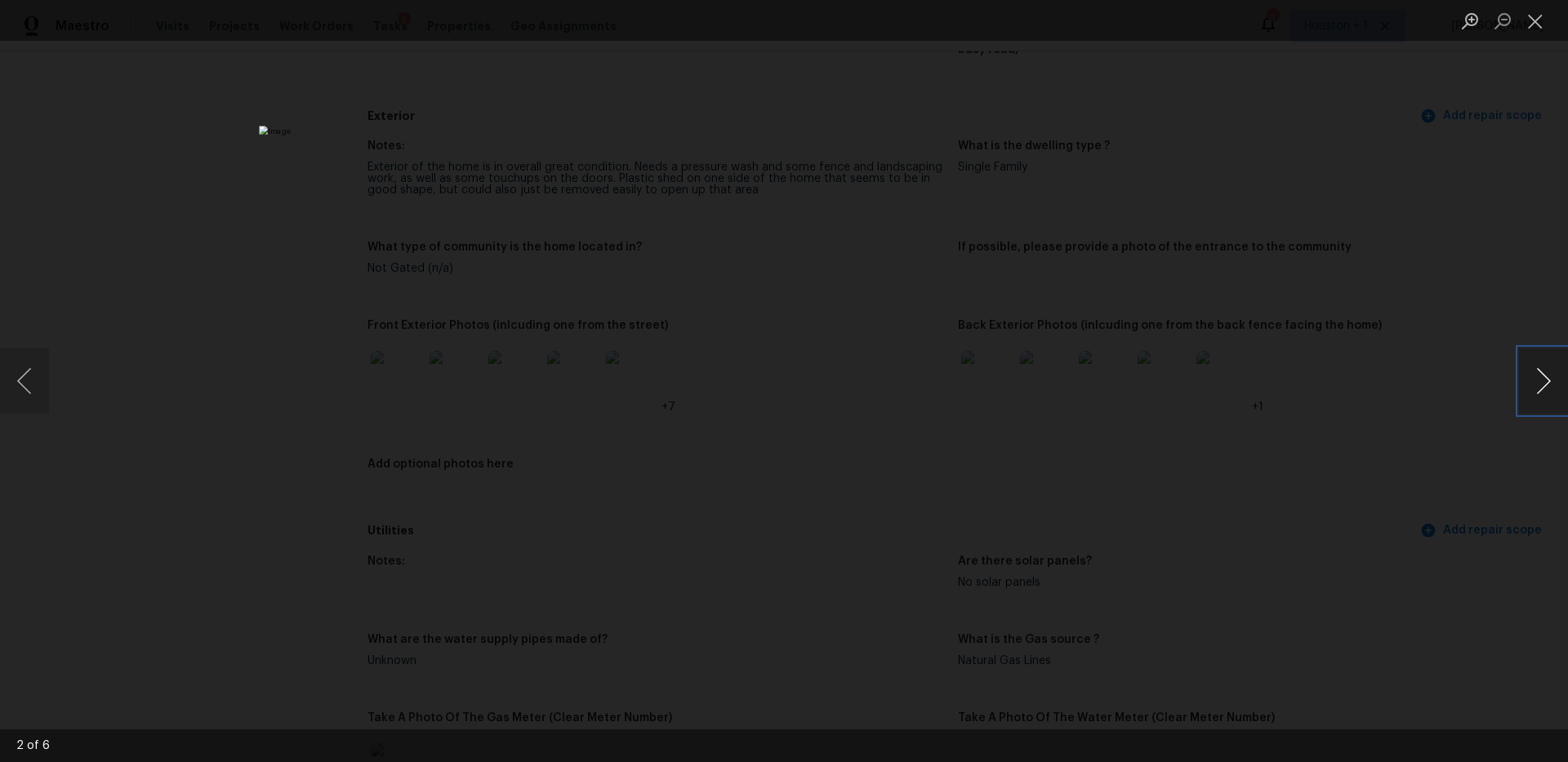
click at [1546, 389] on button "Next image" at bounding box center [1543, 381] width 49 height 66
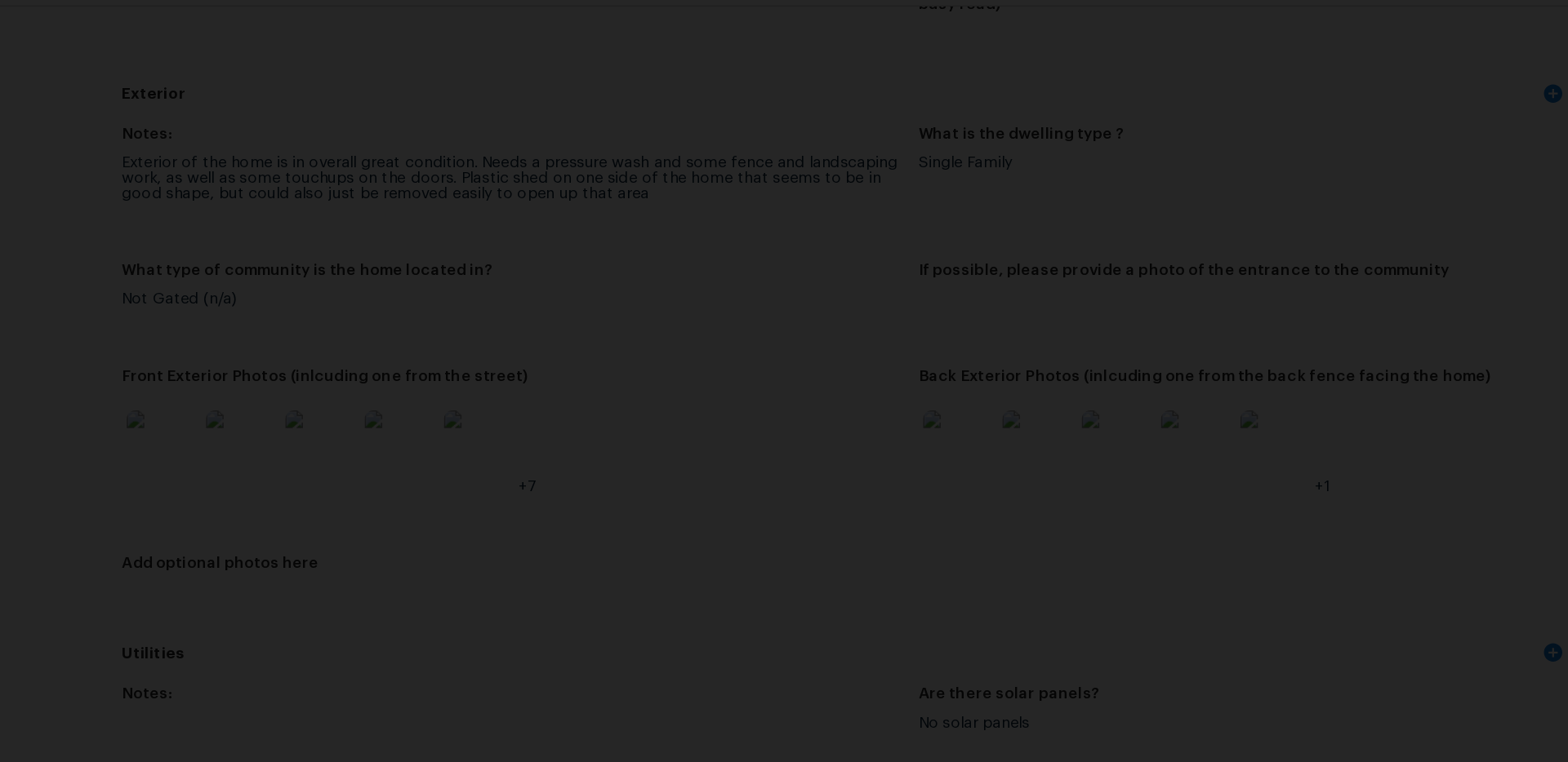
click at [1384, 224] on div "Lightbox" at bounding box center [784, 381] width 1568 height 762
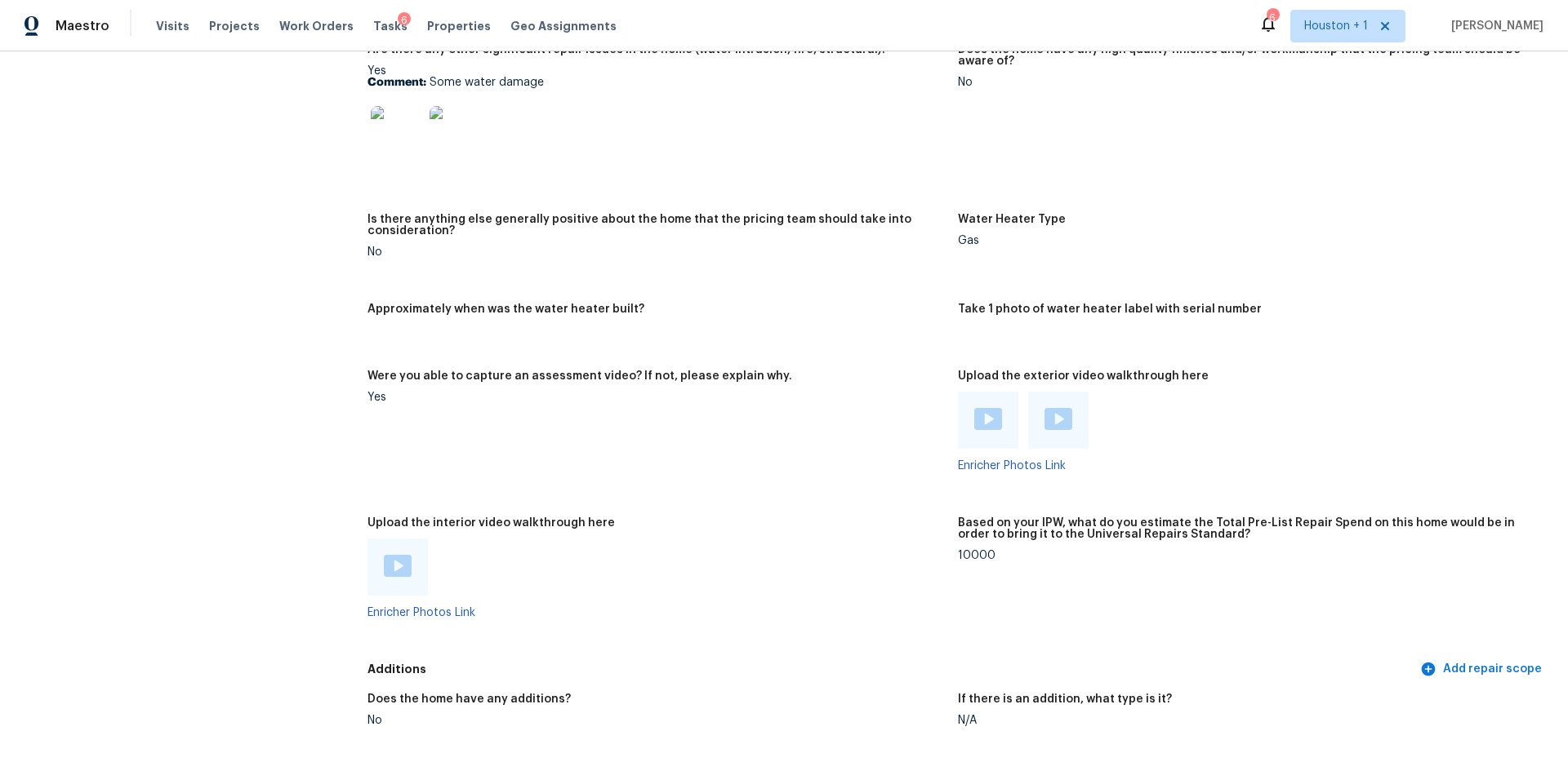
scroll to position [2728, 0]
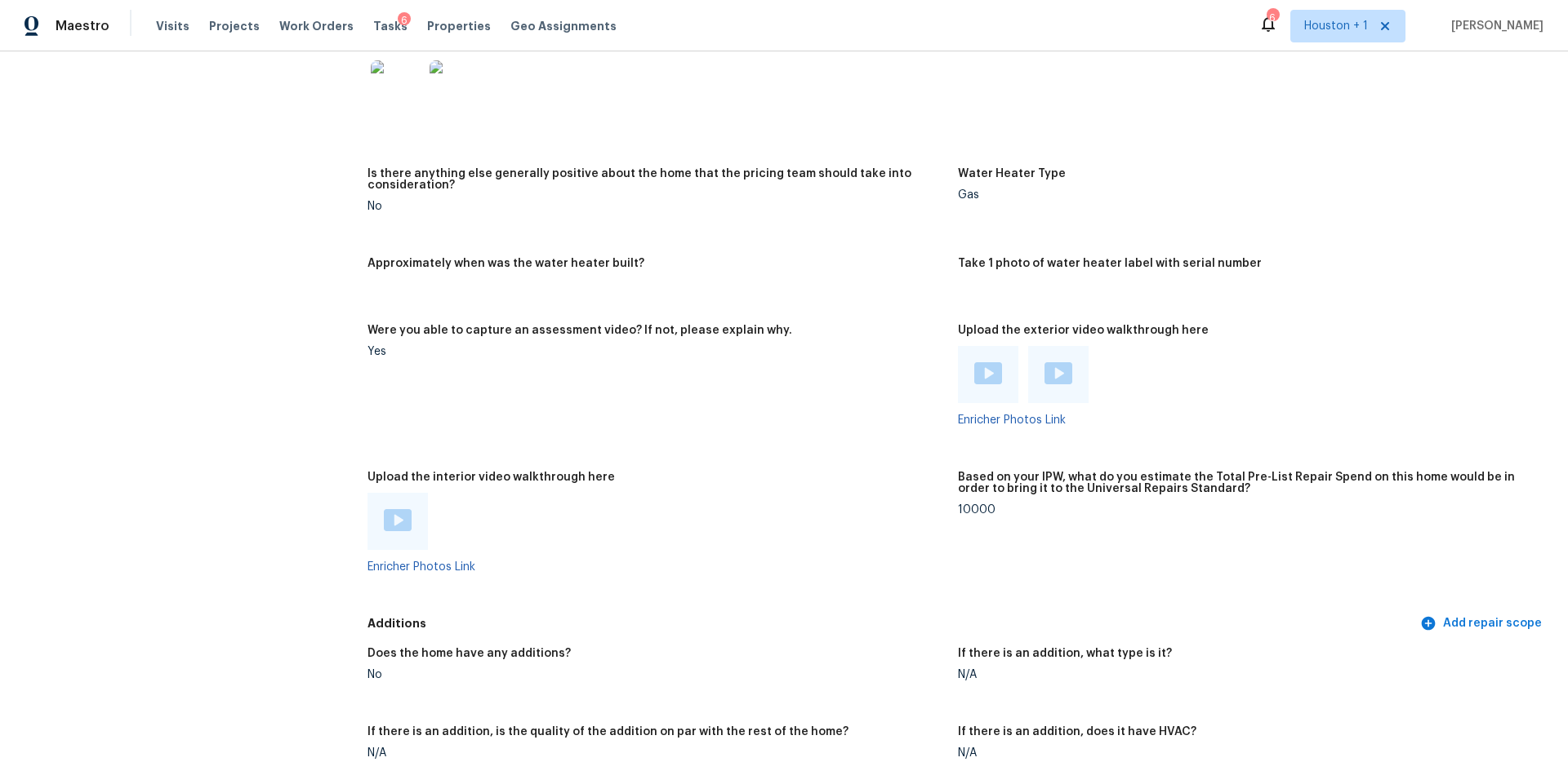
click at [1059, 365] on img at bounding box center [1058, 374] width 28 height 22
click at [994, 363] on img at bounding box center [988, 374] width 28 height 22
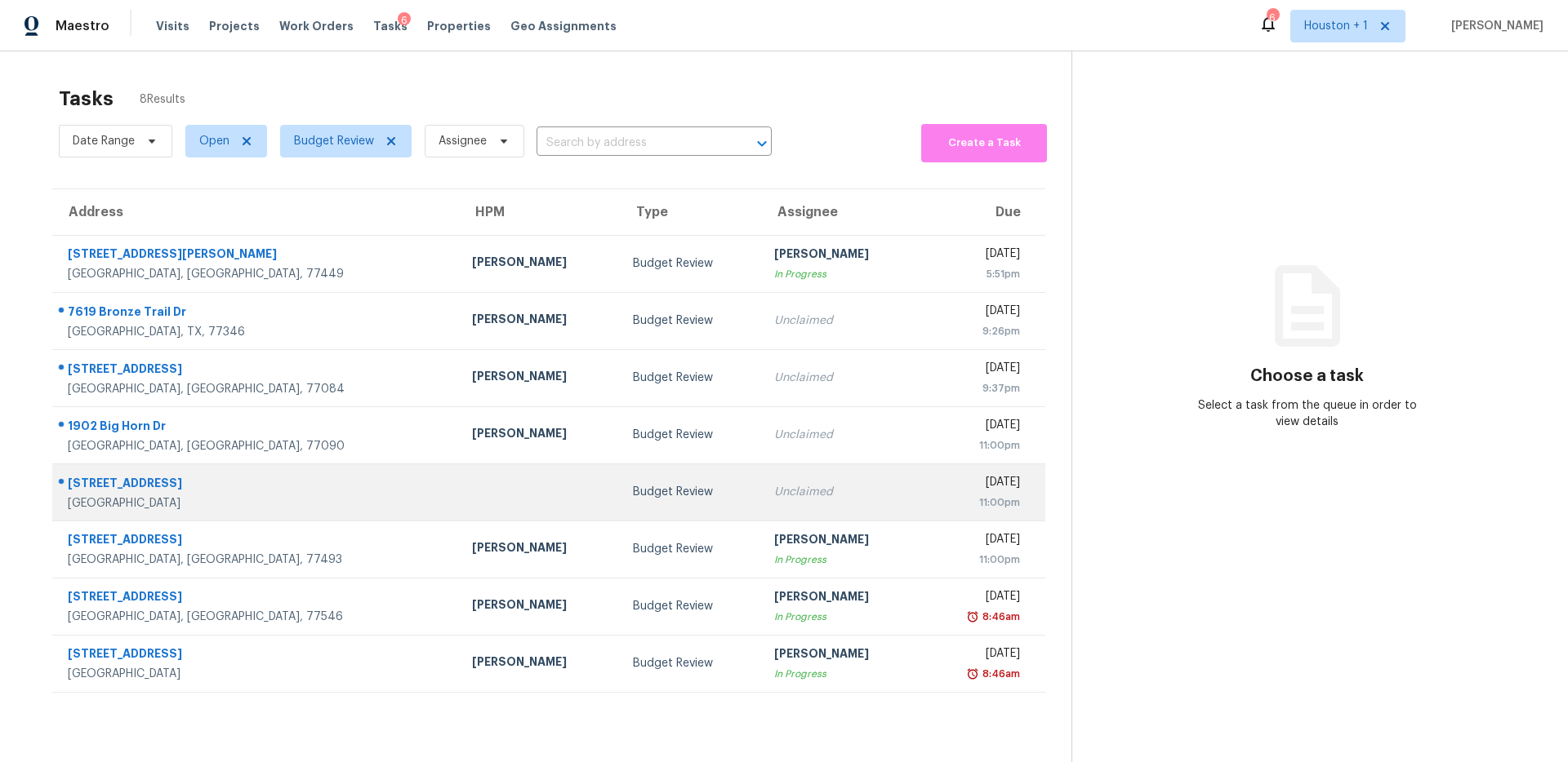
click at [633, 497] on div "Budget Review" at bounding box center [690, 492] width 115 height 17
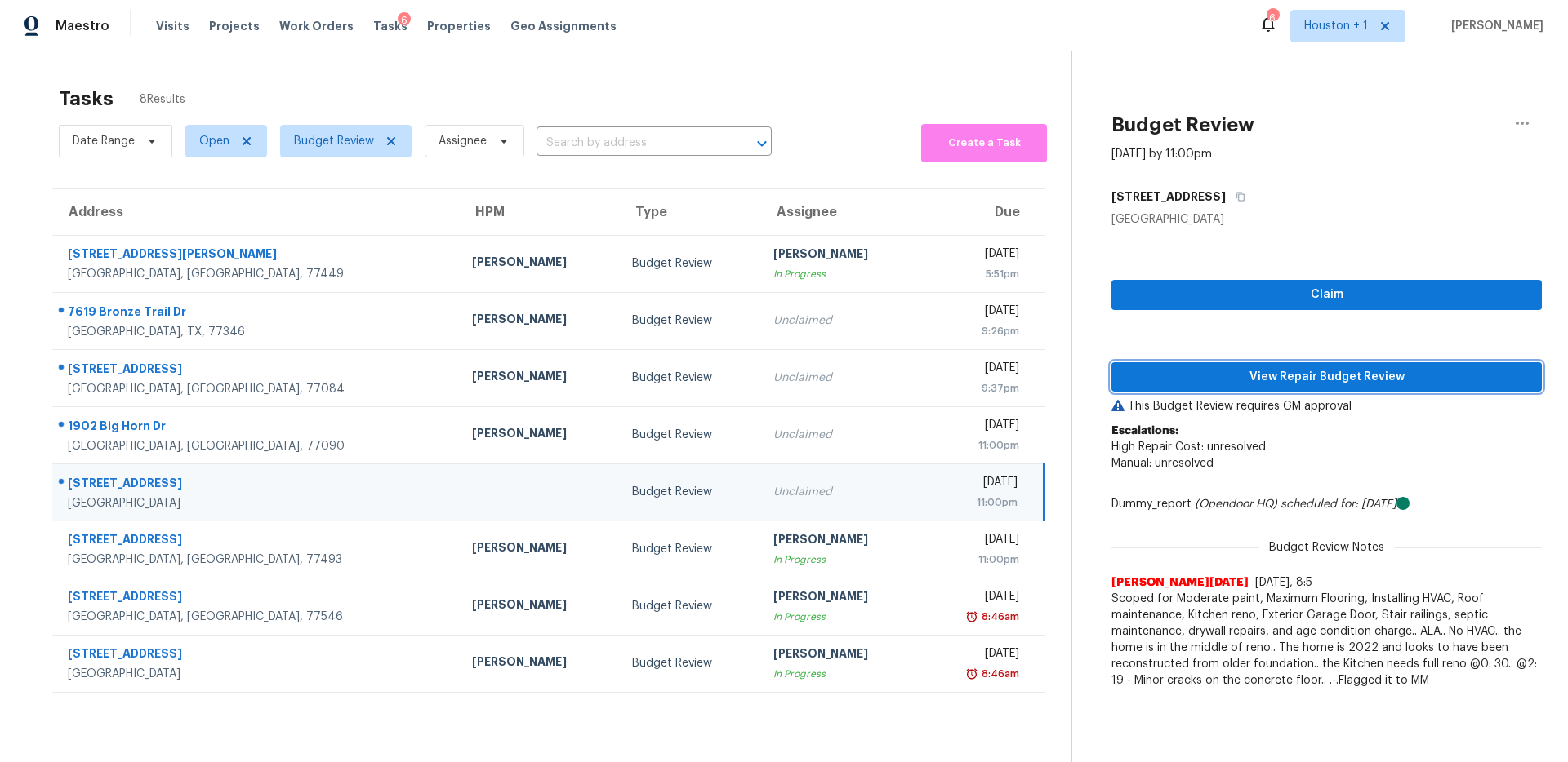
click at [1247, 385] on span "View Repair Budget Review" at bounding box center [1327, 377] width 404 height 20
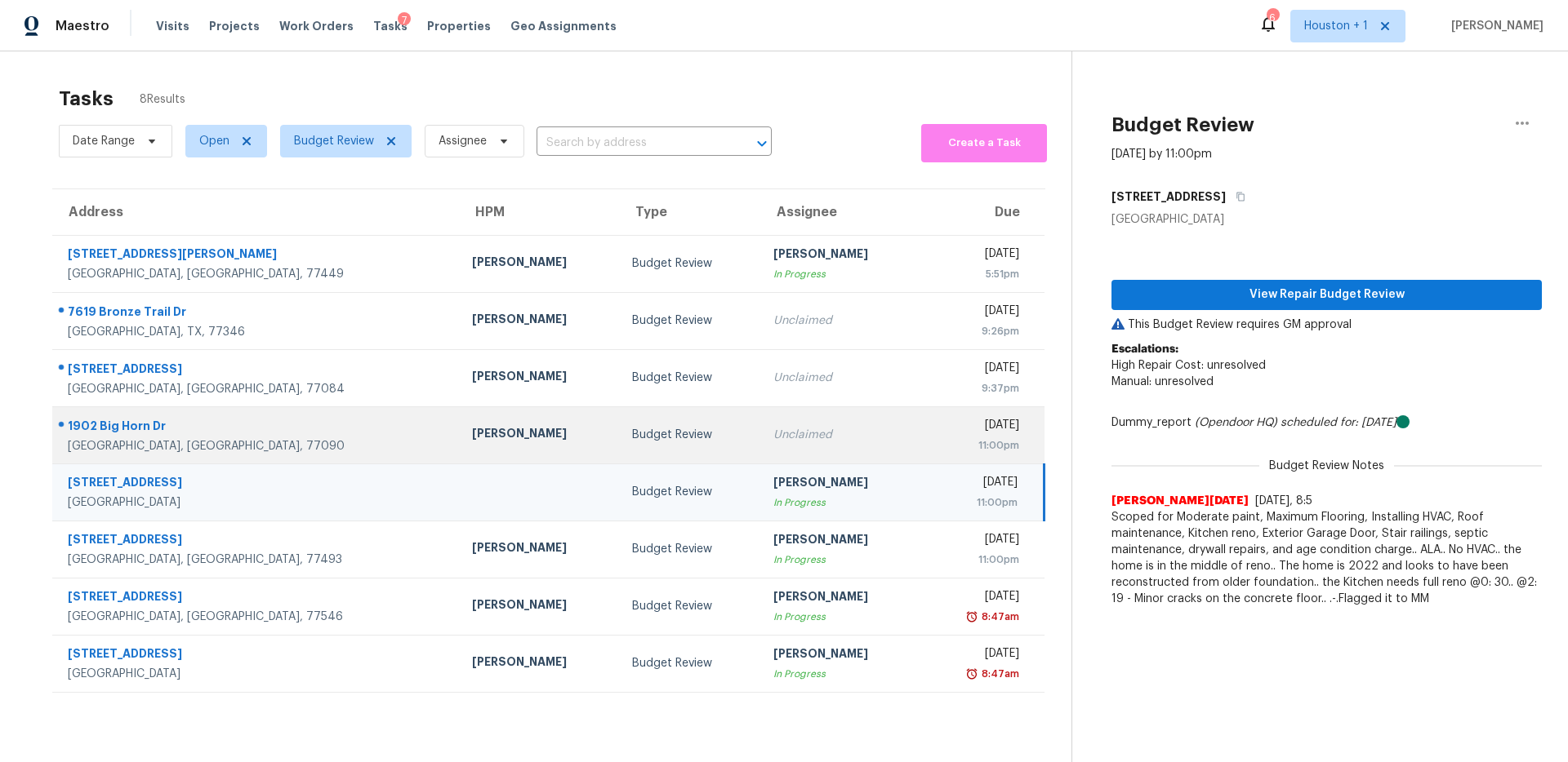
click at [472, 434] on div "[PERSON_NAME]" at bounding box center [539, 436] width 135 height 20
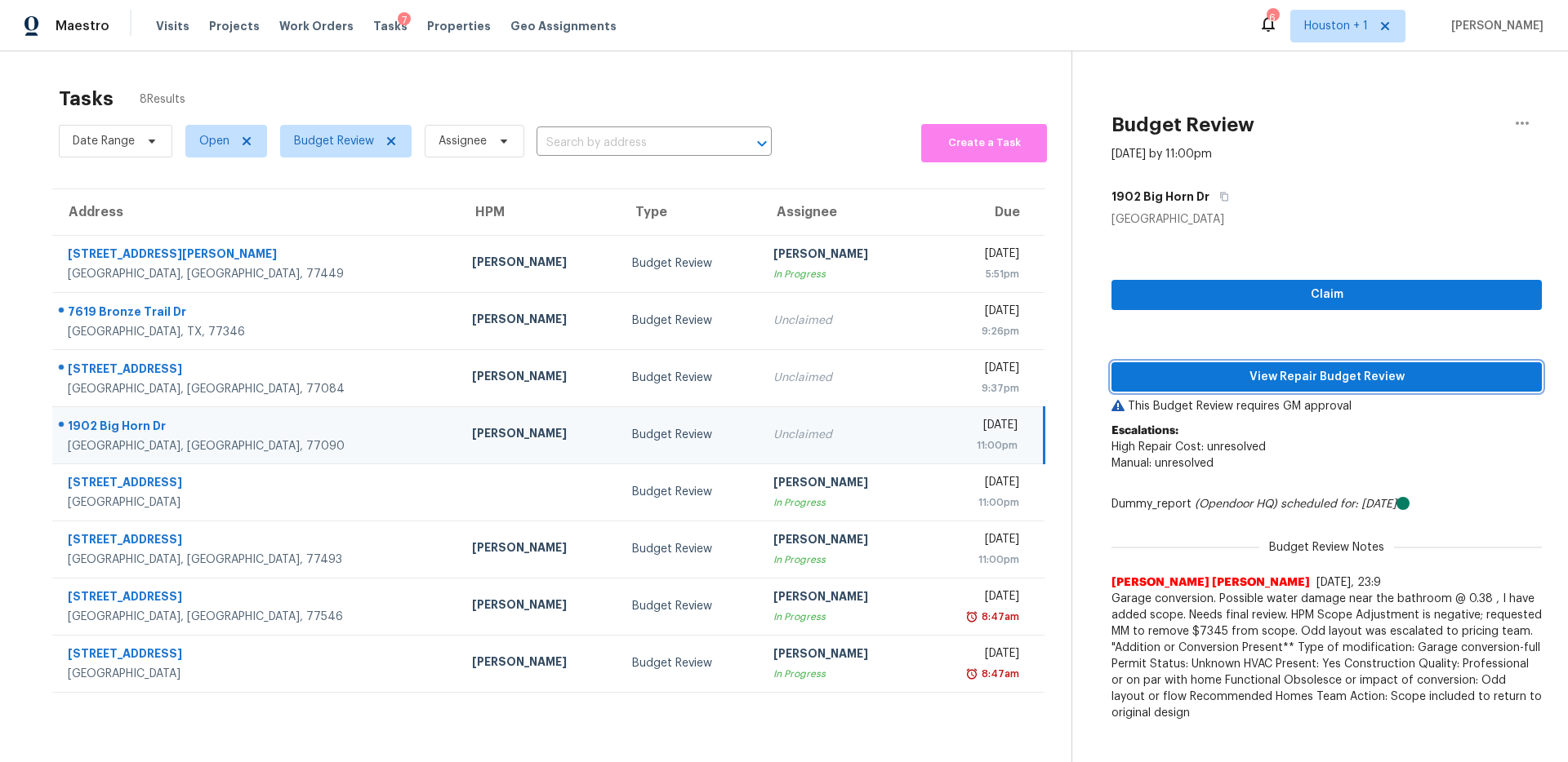
click at [1279, 367] on span "View Repair Budget Review" at bounding box center [1327, 377] width 404 height 20
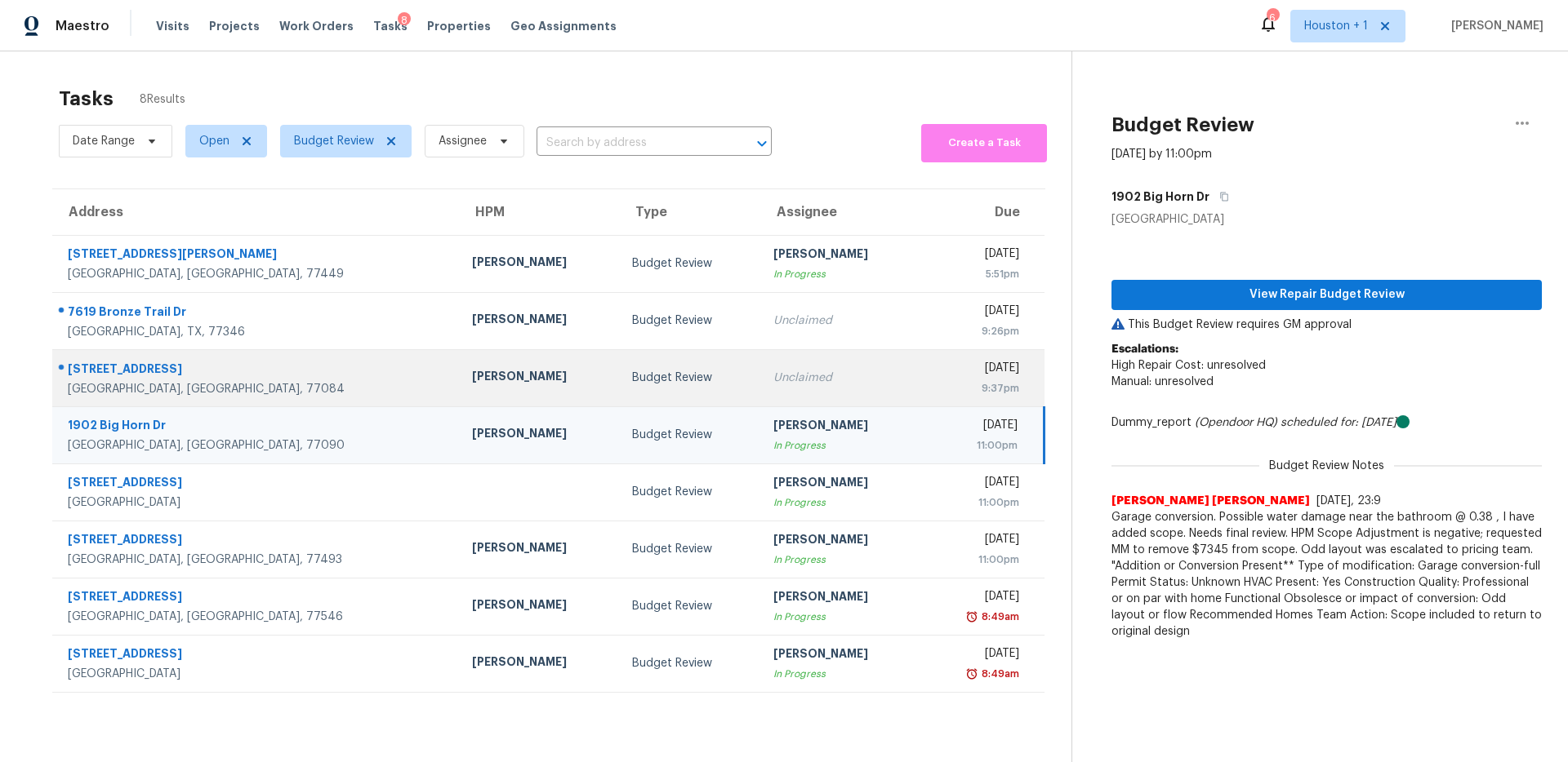
click at [645, 385] on div "Budget Review" at bounding box center [689, 378] width 115 height 17
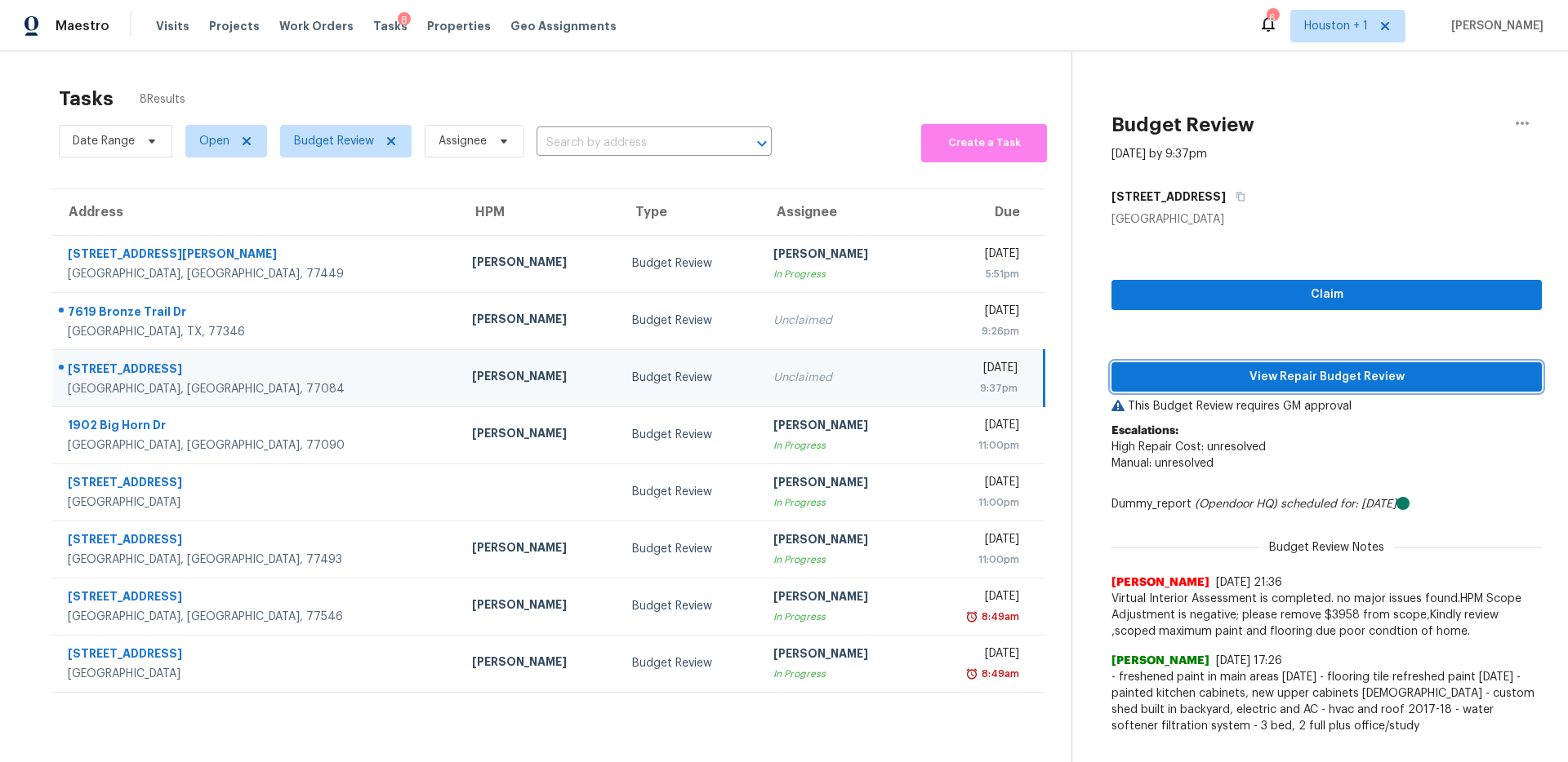
click at [1298, 379] on span "View Repair Budget Review" at bounding box center [1327, 377] width 404 height 20
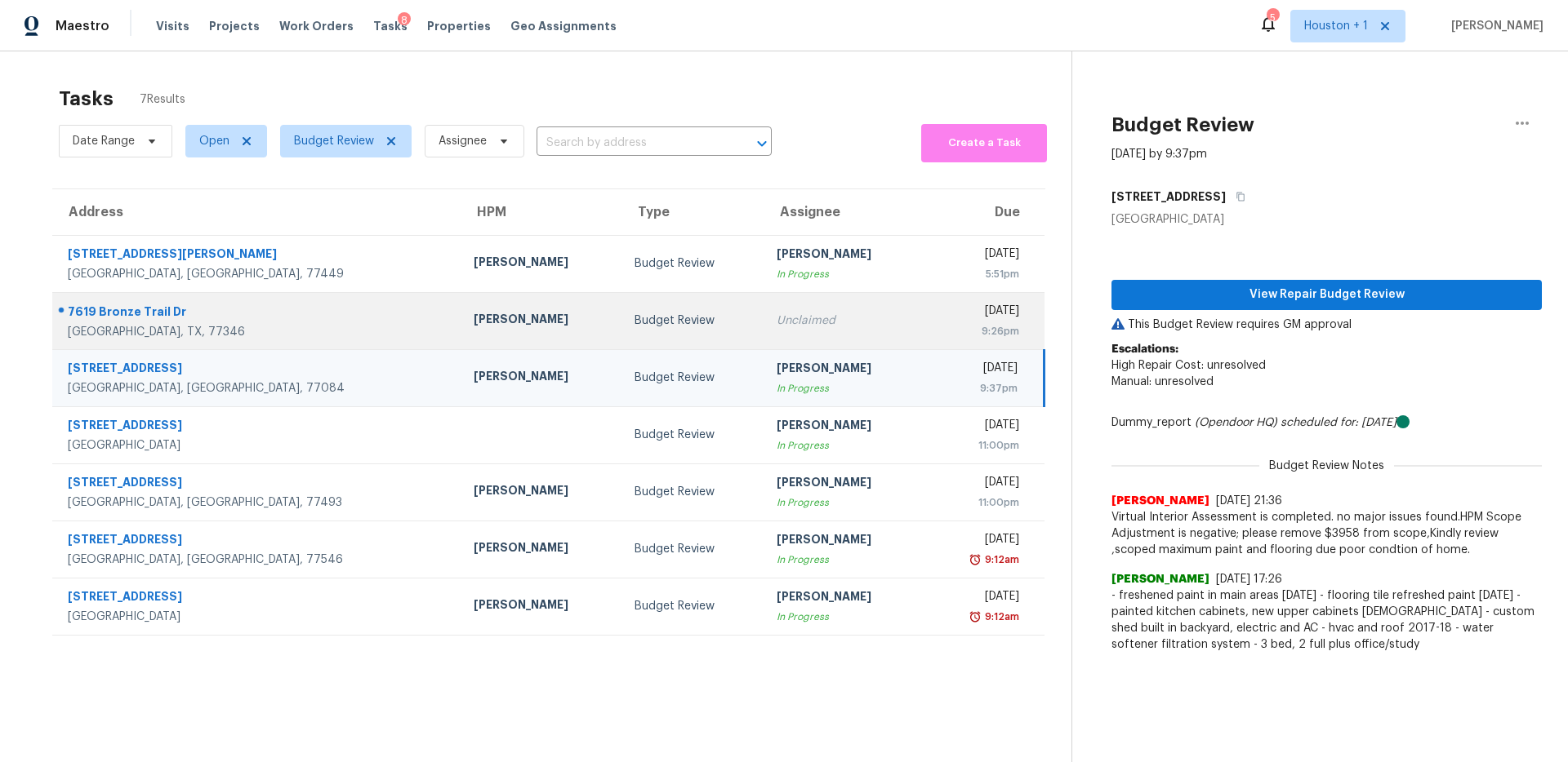
click at [783, 313] on div "Unclaimed" at bounding box center [844, 321] width 136 height 17
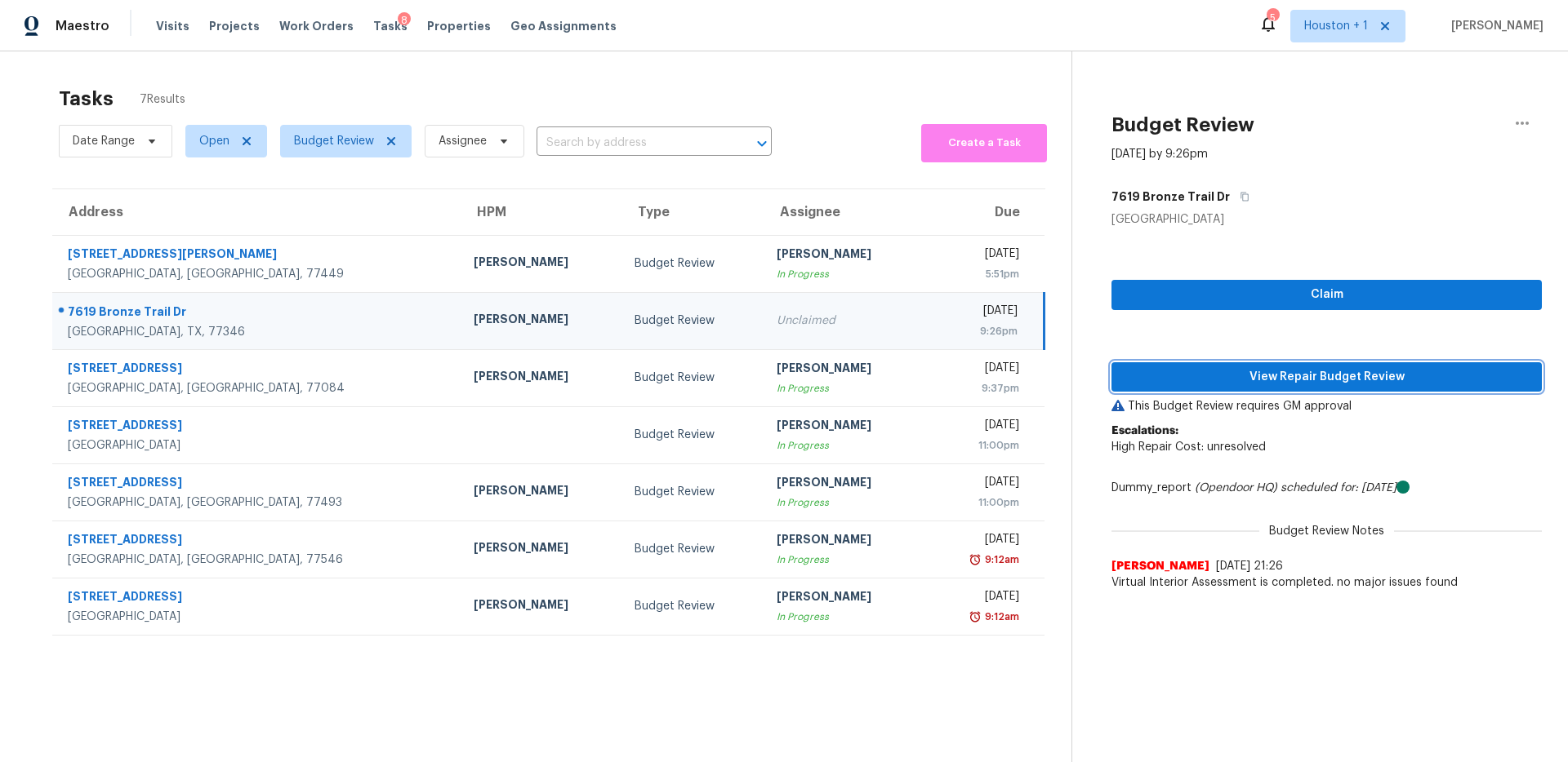
click at [1210, 380] on span "View Repair Budget Review" at bounding box center [1327, 377] width 404 height 20
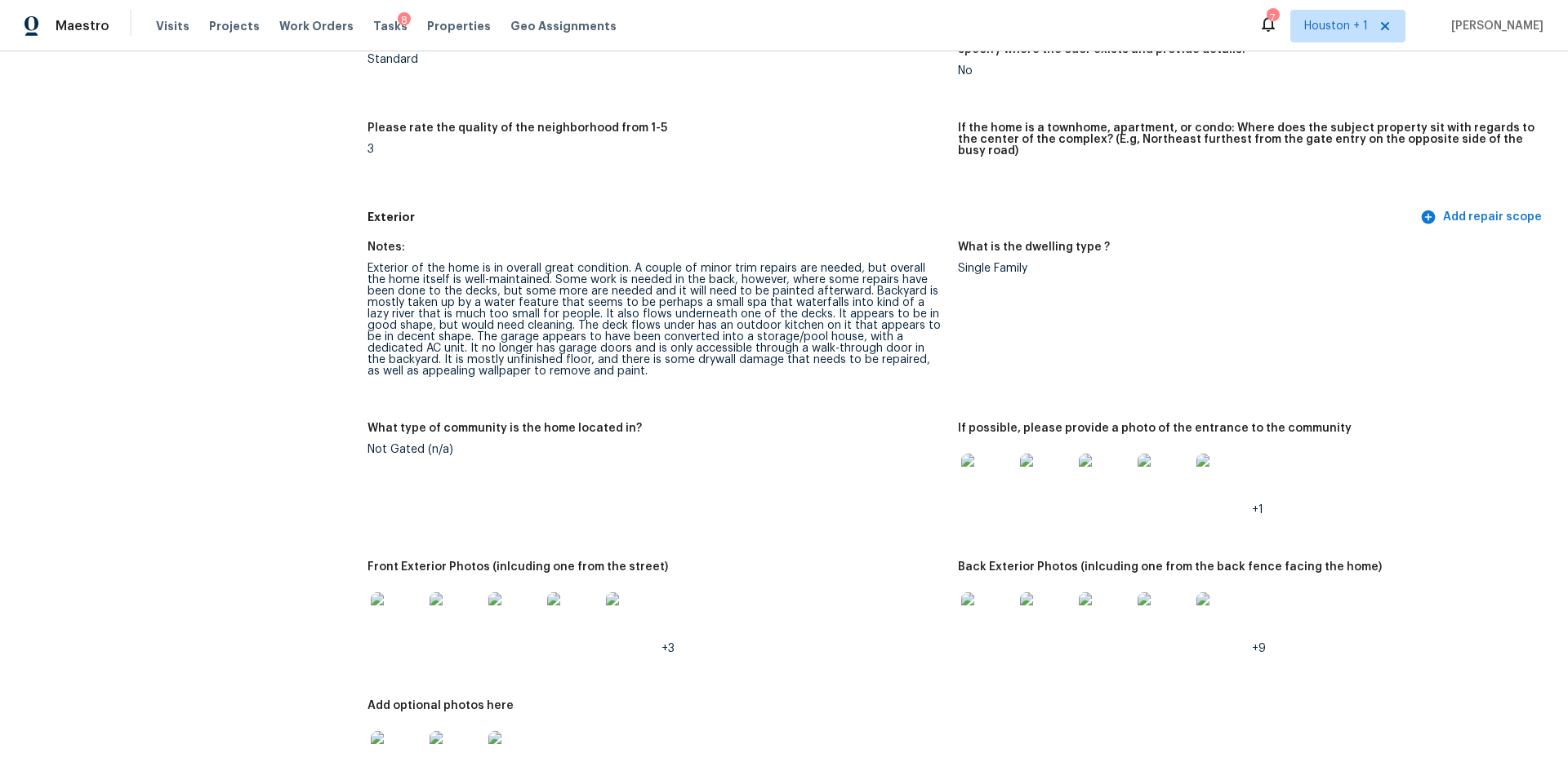
scroll to position [449, 0]
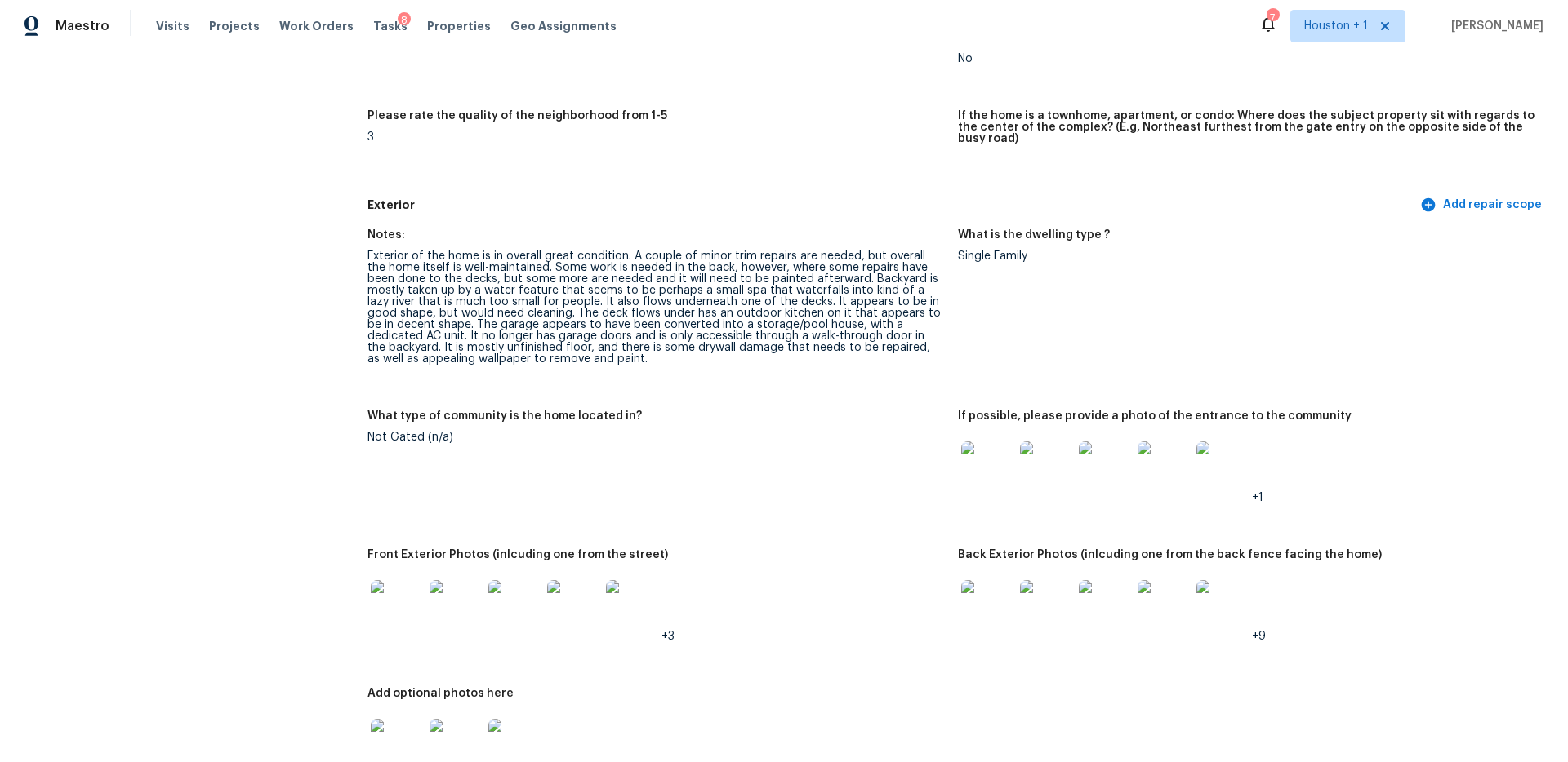
click at [988, 470] on img at bounding box center [987, 468] width 52 height 52
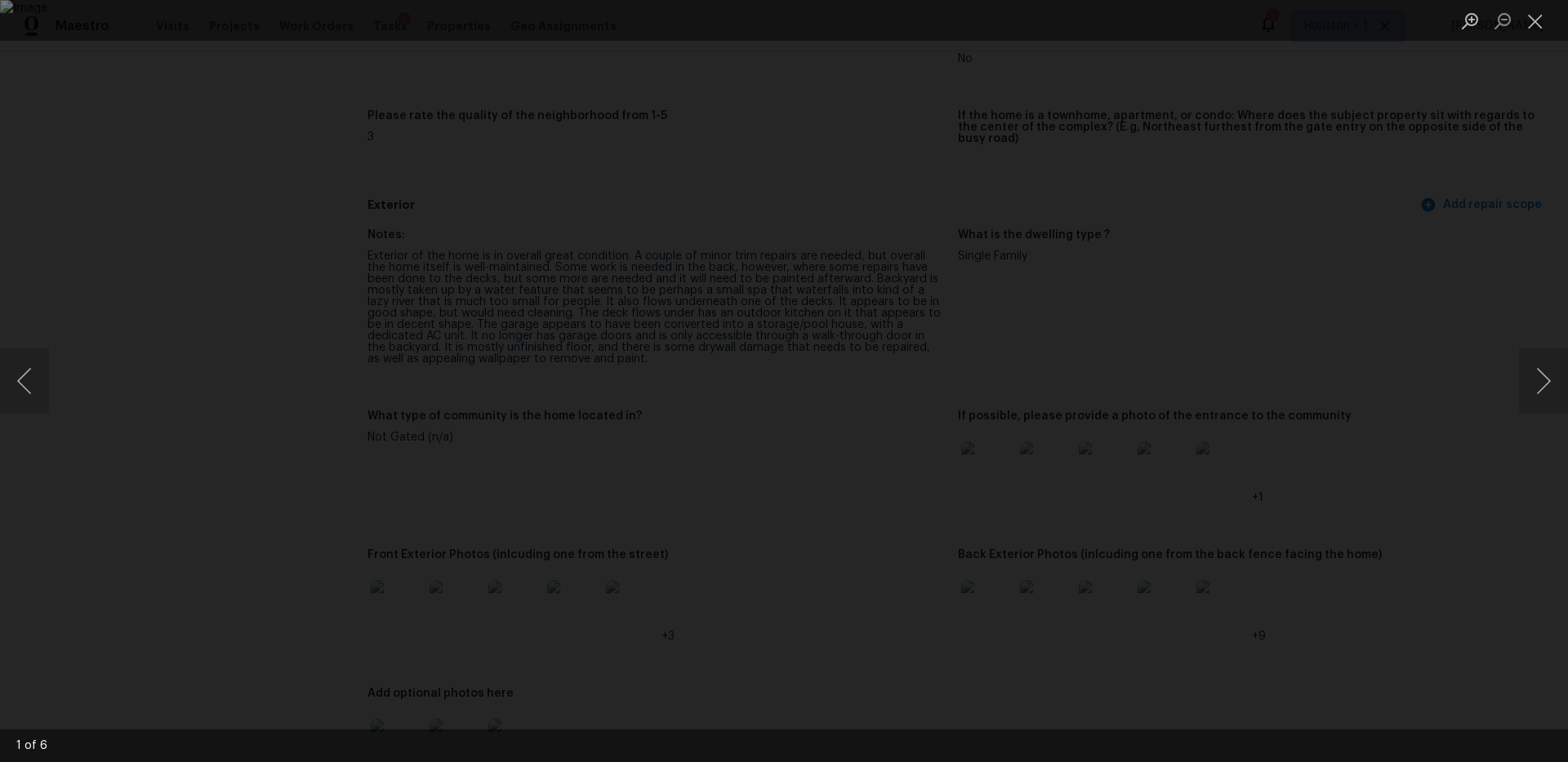
click at [1467, 429] on div "Lightbox" at bounding box center [784, 381] width 1568 height 762
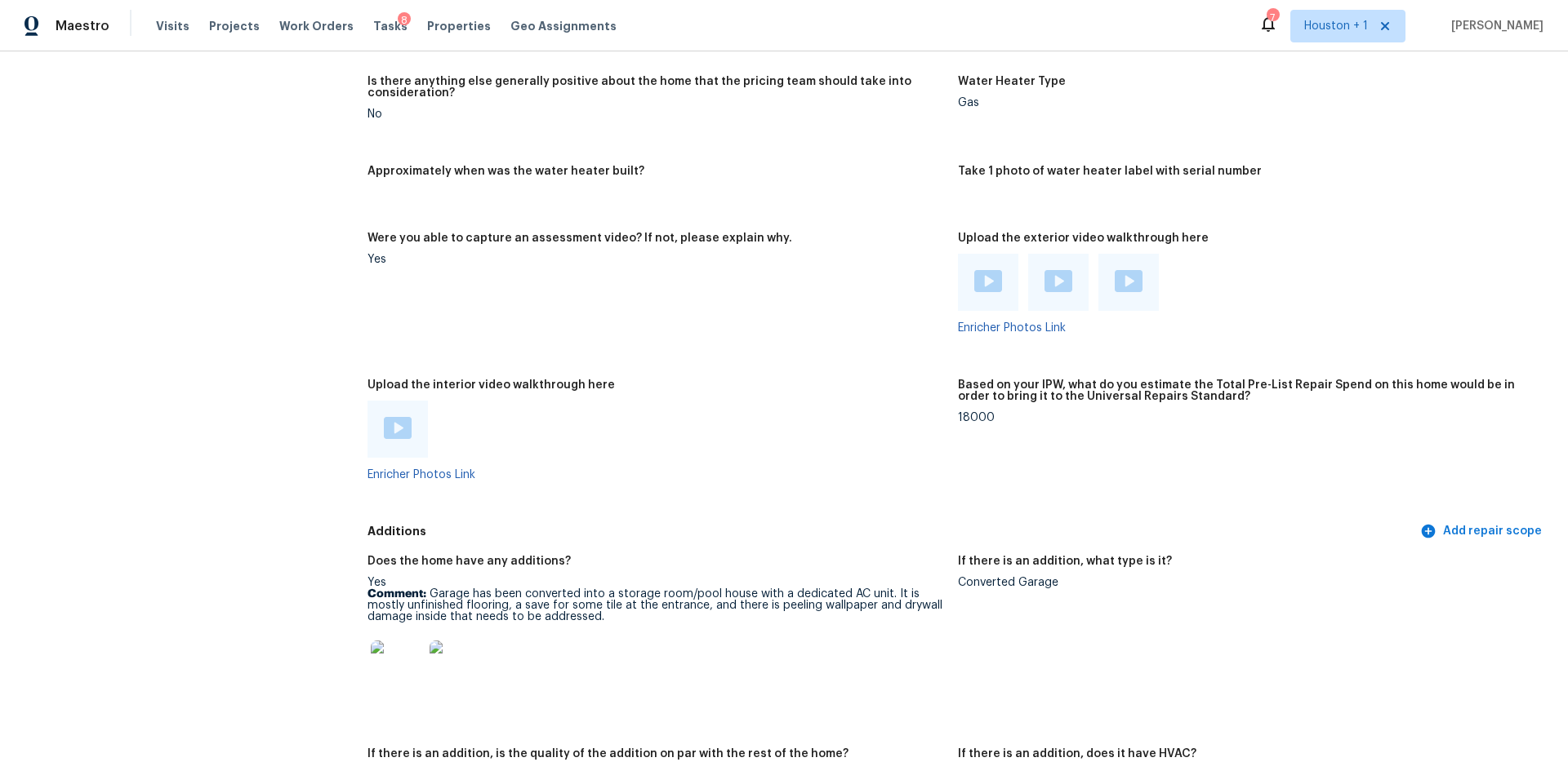
scroll to position [3536, 0]
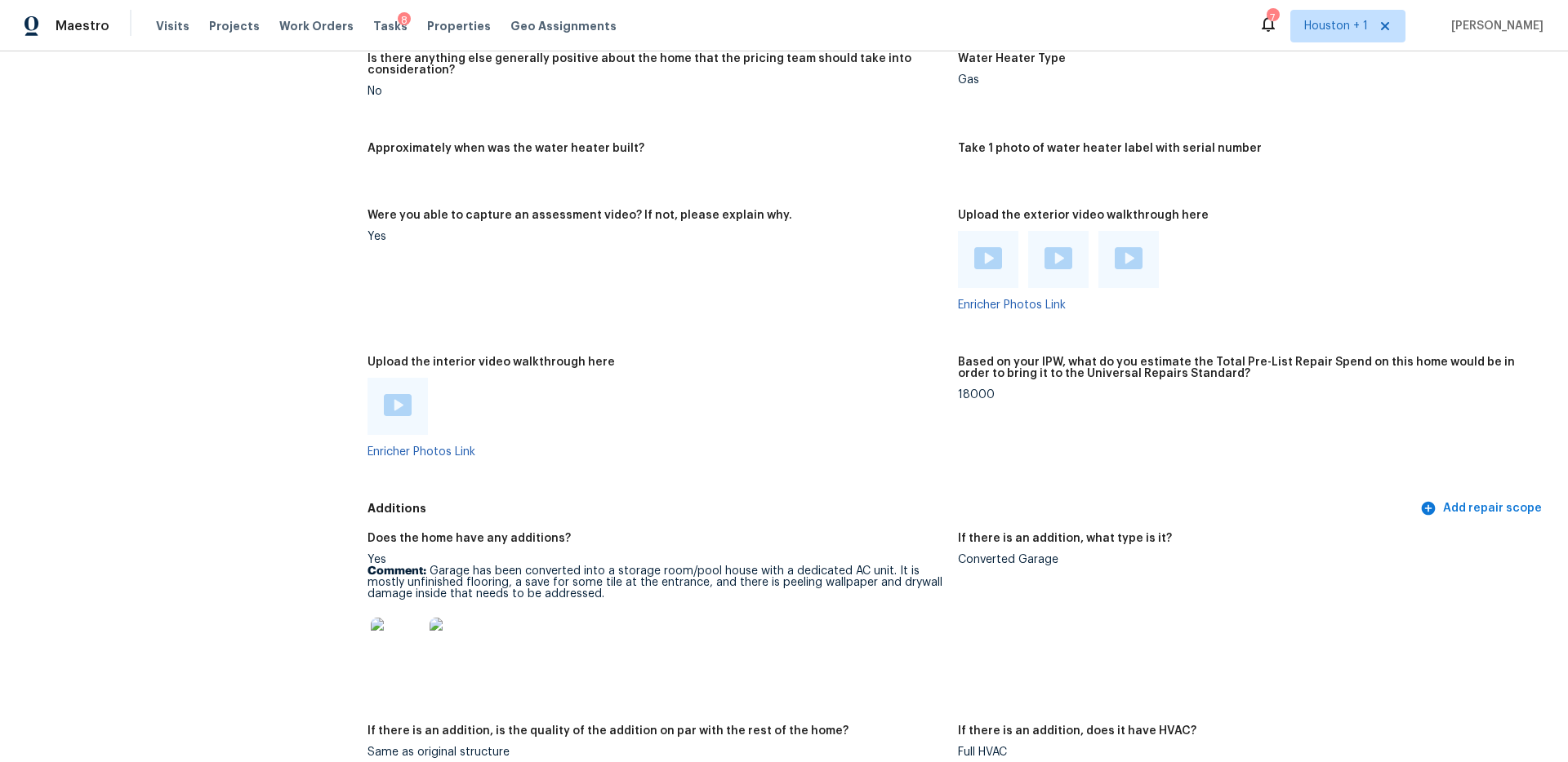
click at [982, 247] on img at bounding box center [988, 258] width 28 height 22
click at [1068, 247] on img at bounding box center [1058, 258] width 28 height 22
click at [1130, 247] on img at bounding box center [1129, 258] width 28 height 22
click at [404, 394] on img at bounding box center [398, 405] width 28 height 22
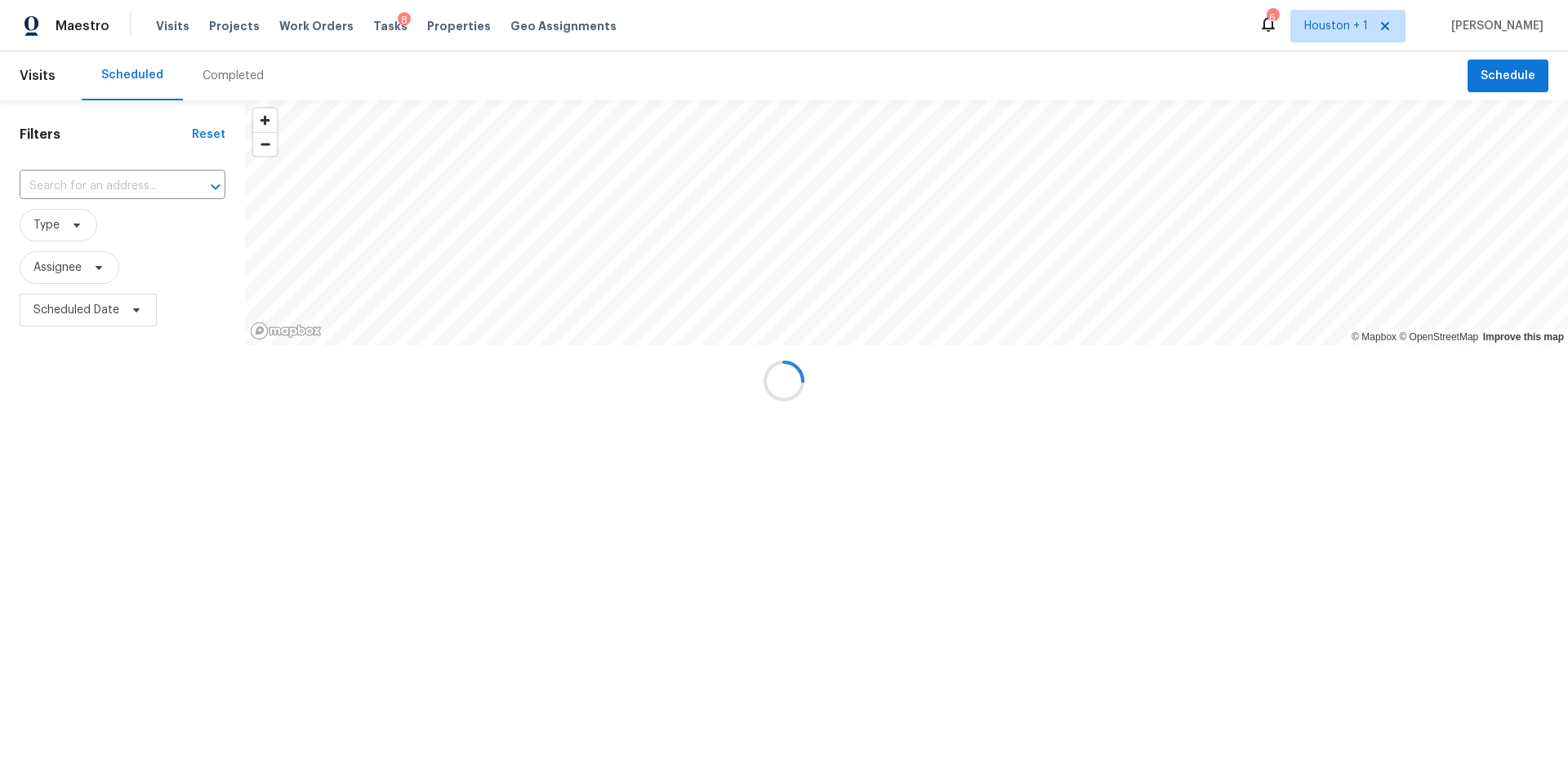
click at [245, 69] on div at bounding box center [784, 381] width 1568 height 762
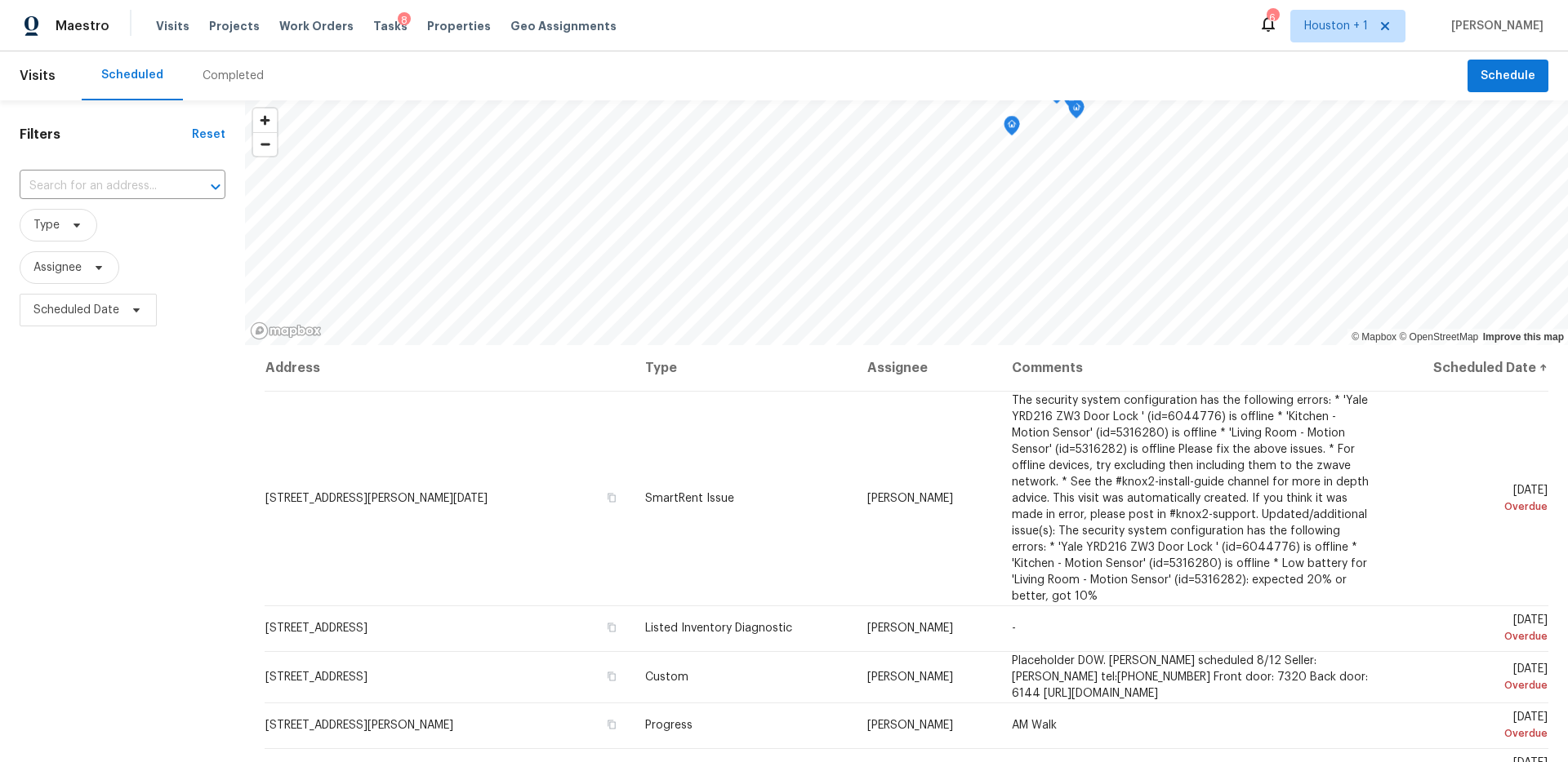
click at [228, 75] on div "Completed" at bounding box center [233, 76] width 61 height 17
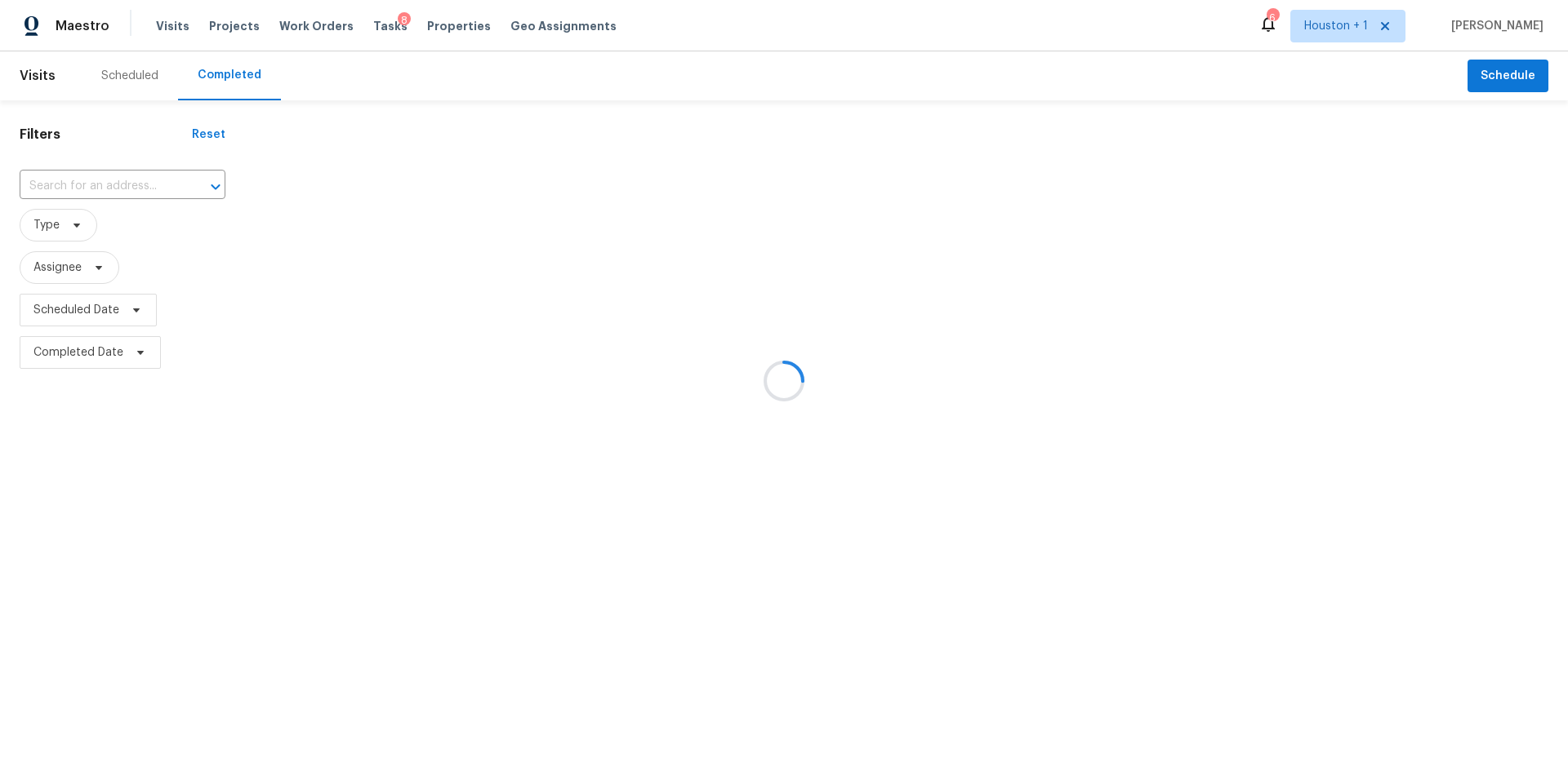
click at [134, 203] on div "​" at bounding box center [122, 187] width 205 height 35
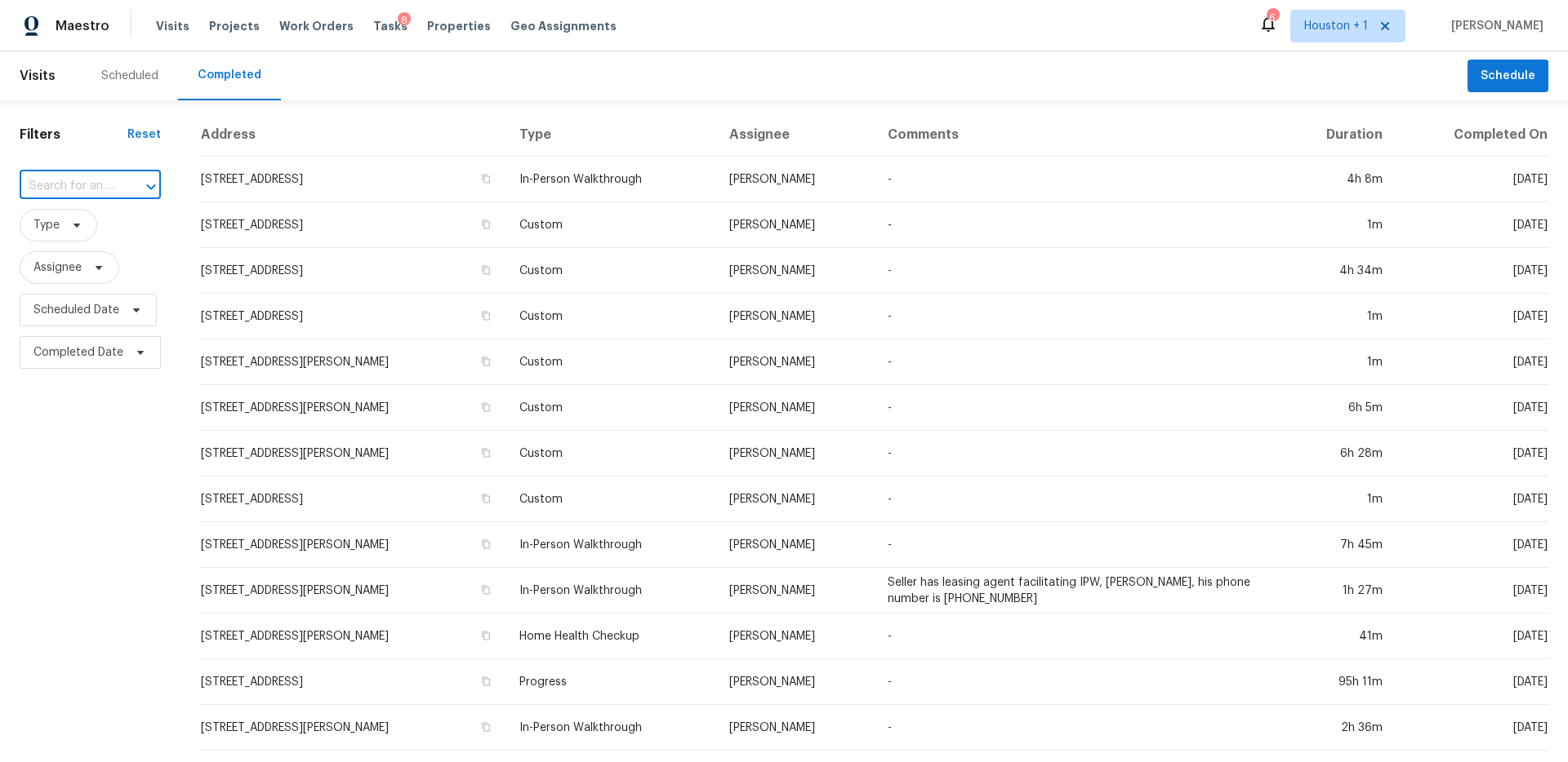
click at [99, 187] on input "text" at bounding box center [67, 186] width 95 height 25
paste input "[STREET_ADDRESS]"
type input "[STREET_ADDRESS]"
click at [82, 228] on li "7619 Bronze Trail Dr, Humble, TX 77346" at bounding box center [89, 222] width 139 height 27
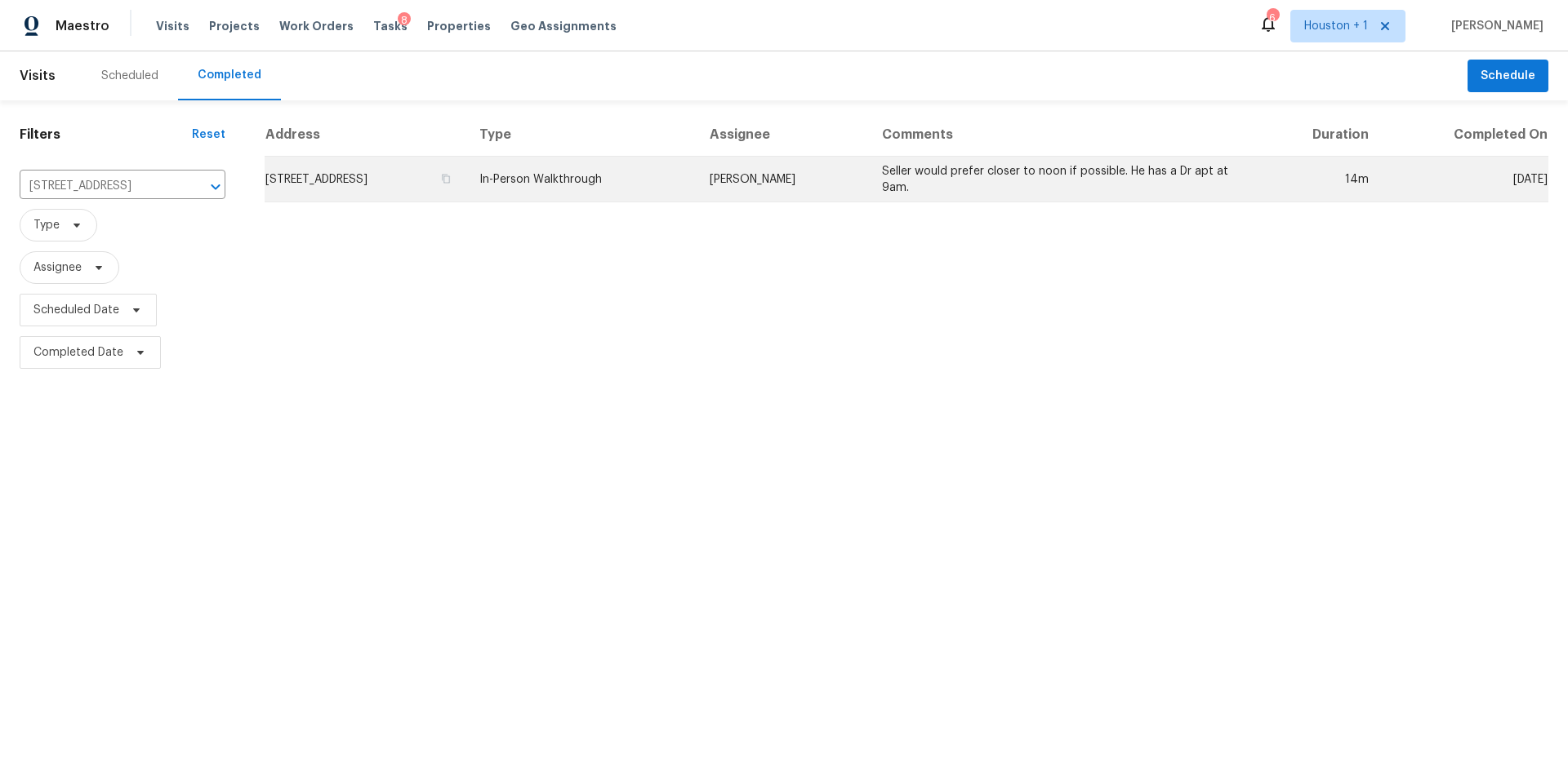
click at [696, 182] on td "In-Person Walkthrough" at bounding box center [581, 178] width 229 height 45
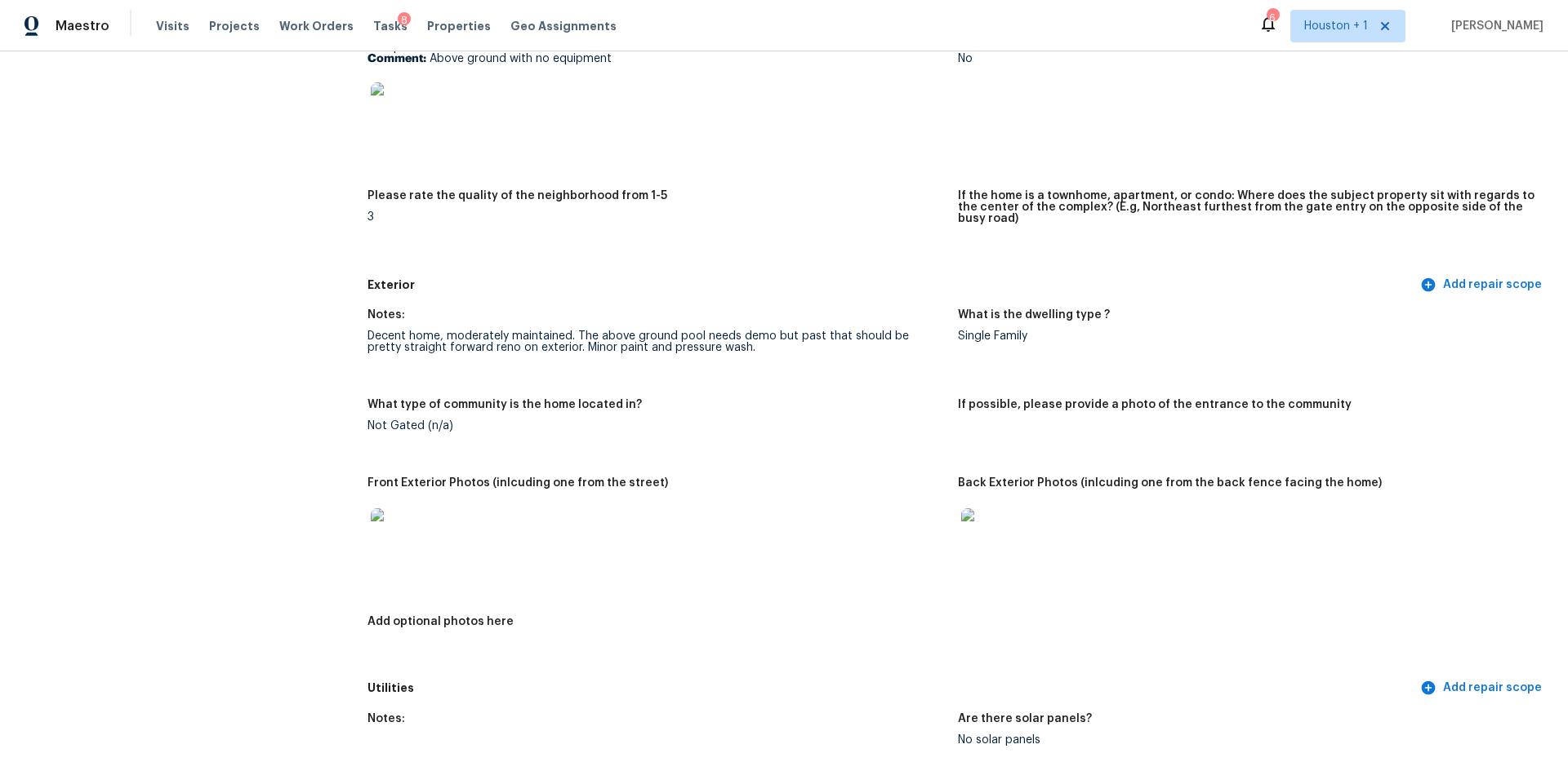
scroll to position [459, 0]
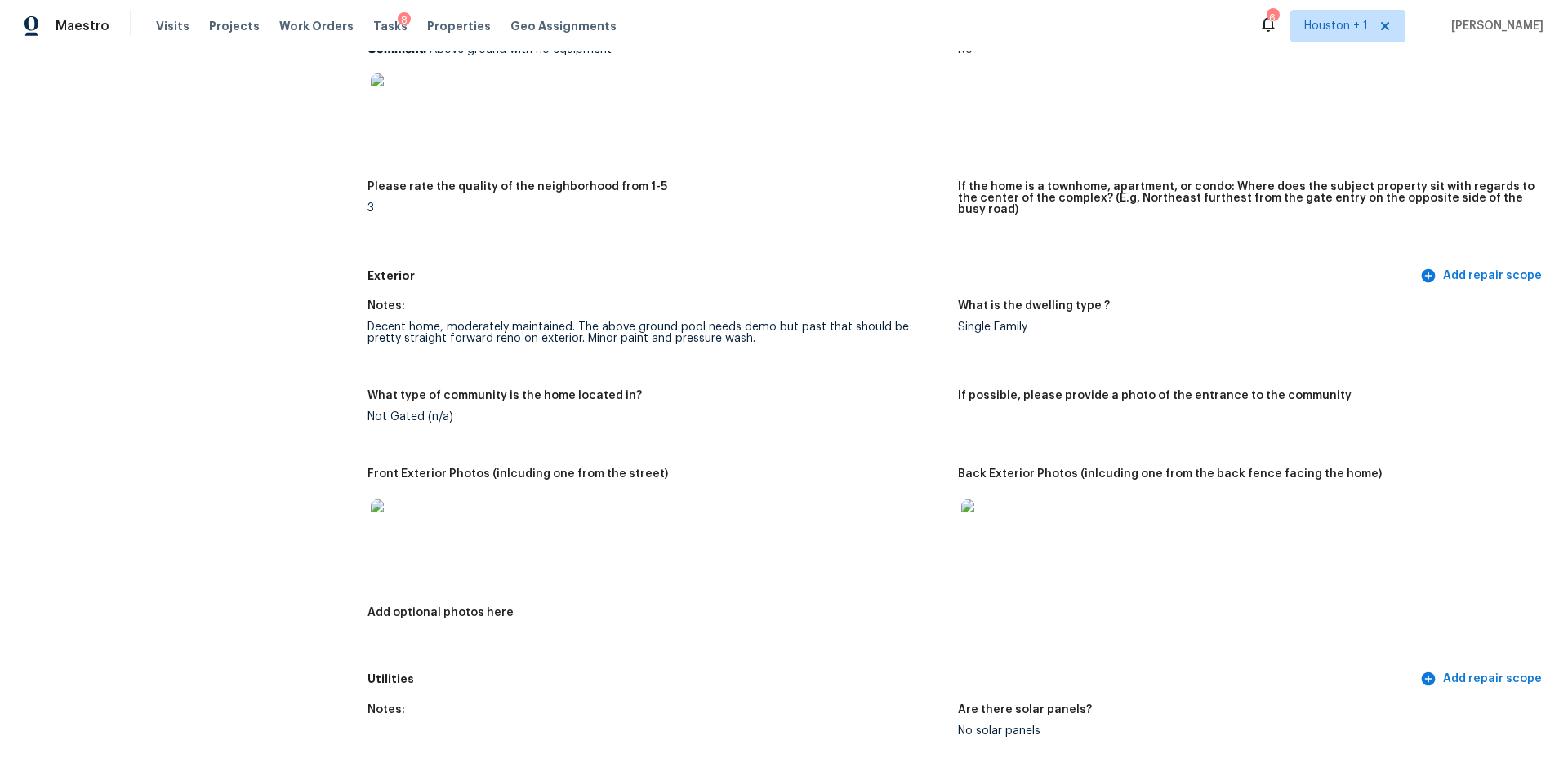
click at [424, 505] on div at bounding box center [397, 526] width 59 height 72
click at [421, 505] on img at bounding box center [397, 525] width 52 height 52
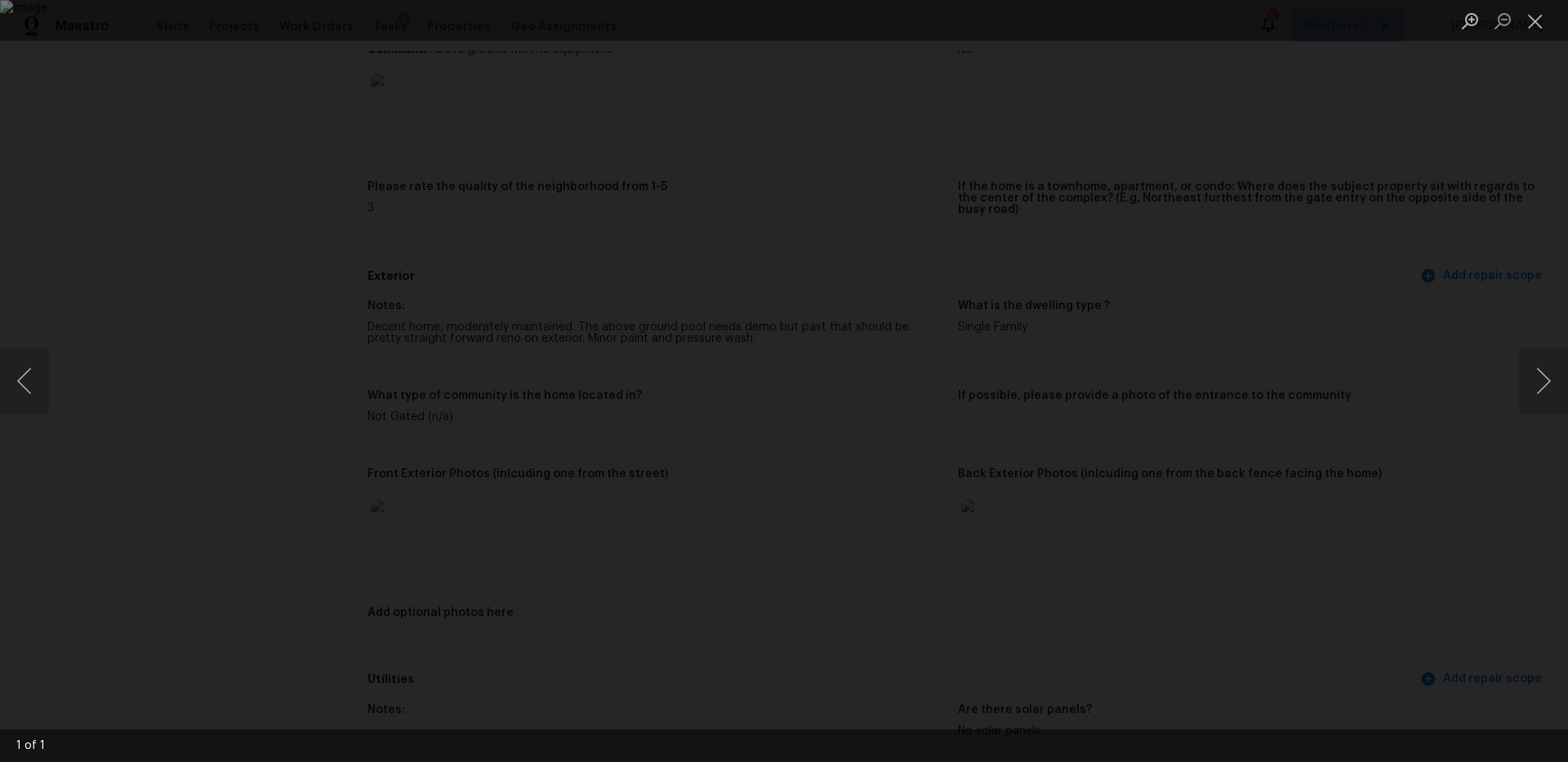
click at [1337, 298] on div "Lightbox" at bounding box center [784, 381] width 1568 height 762
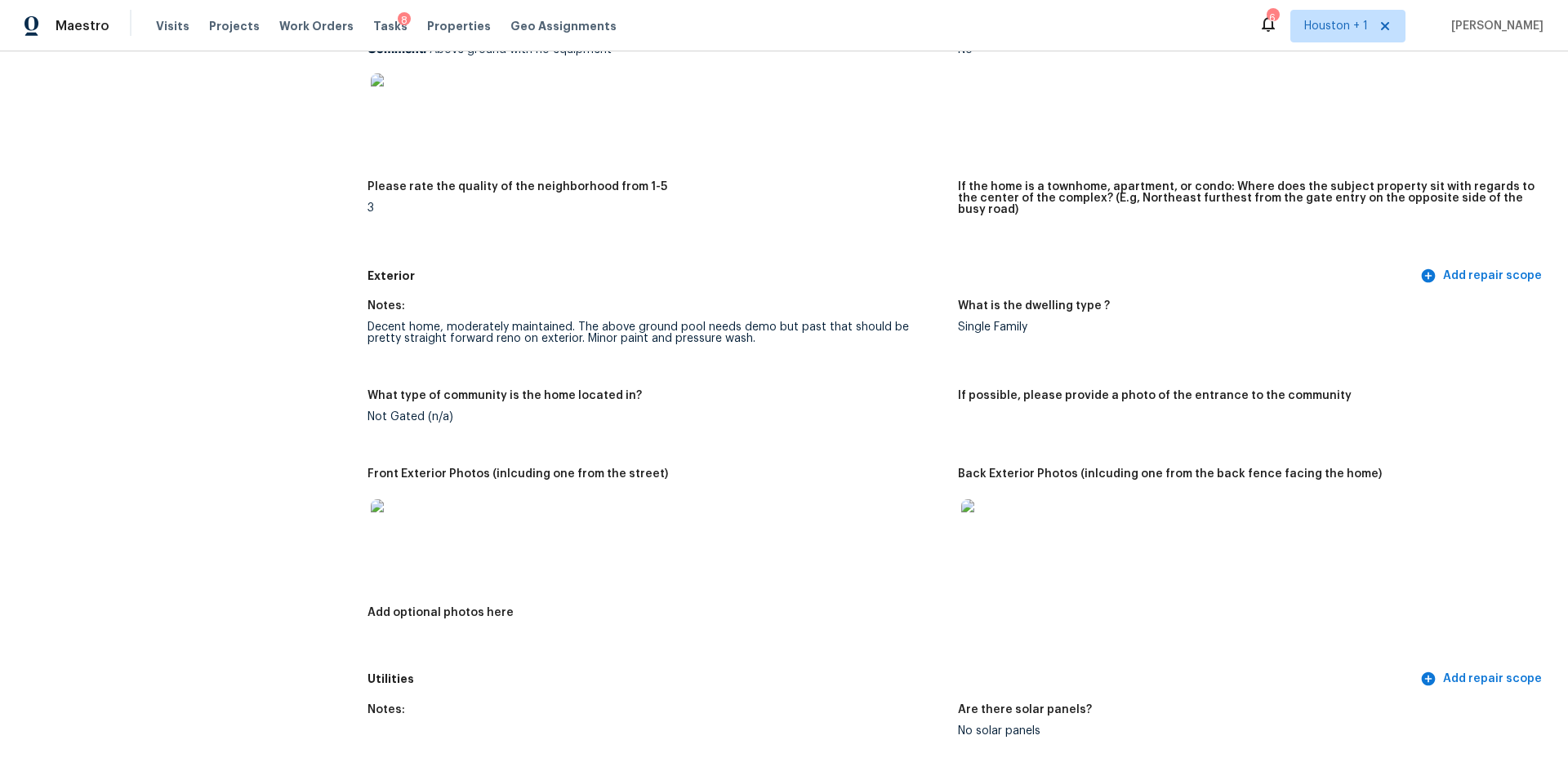
click at [995, 539] on img at bounding box center [987, 525] width 52 height 52
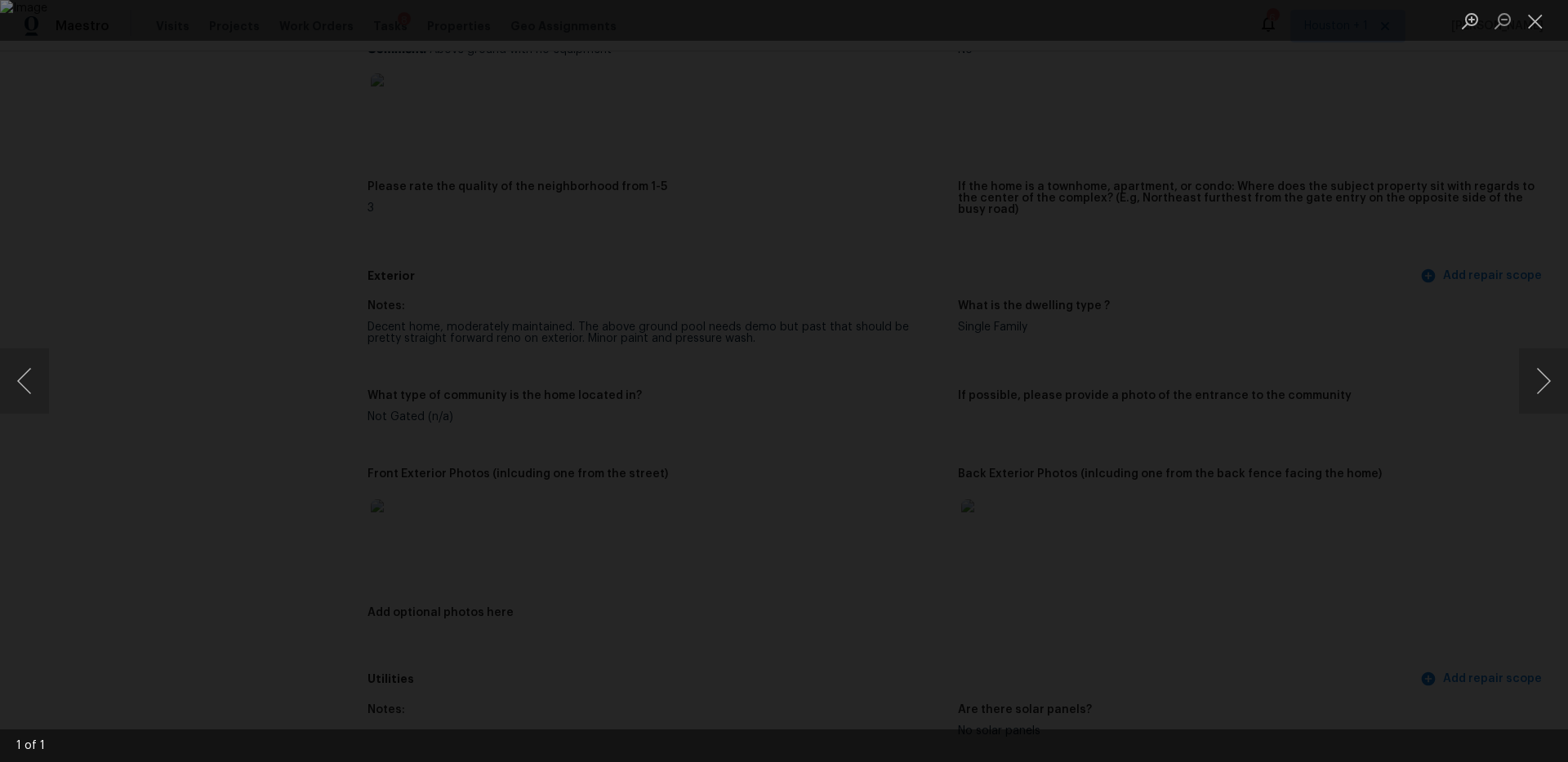
click at [1403, 367] on div "Lightbox" at bounding box center [784, 381] width 1568 height 762
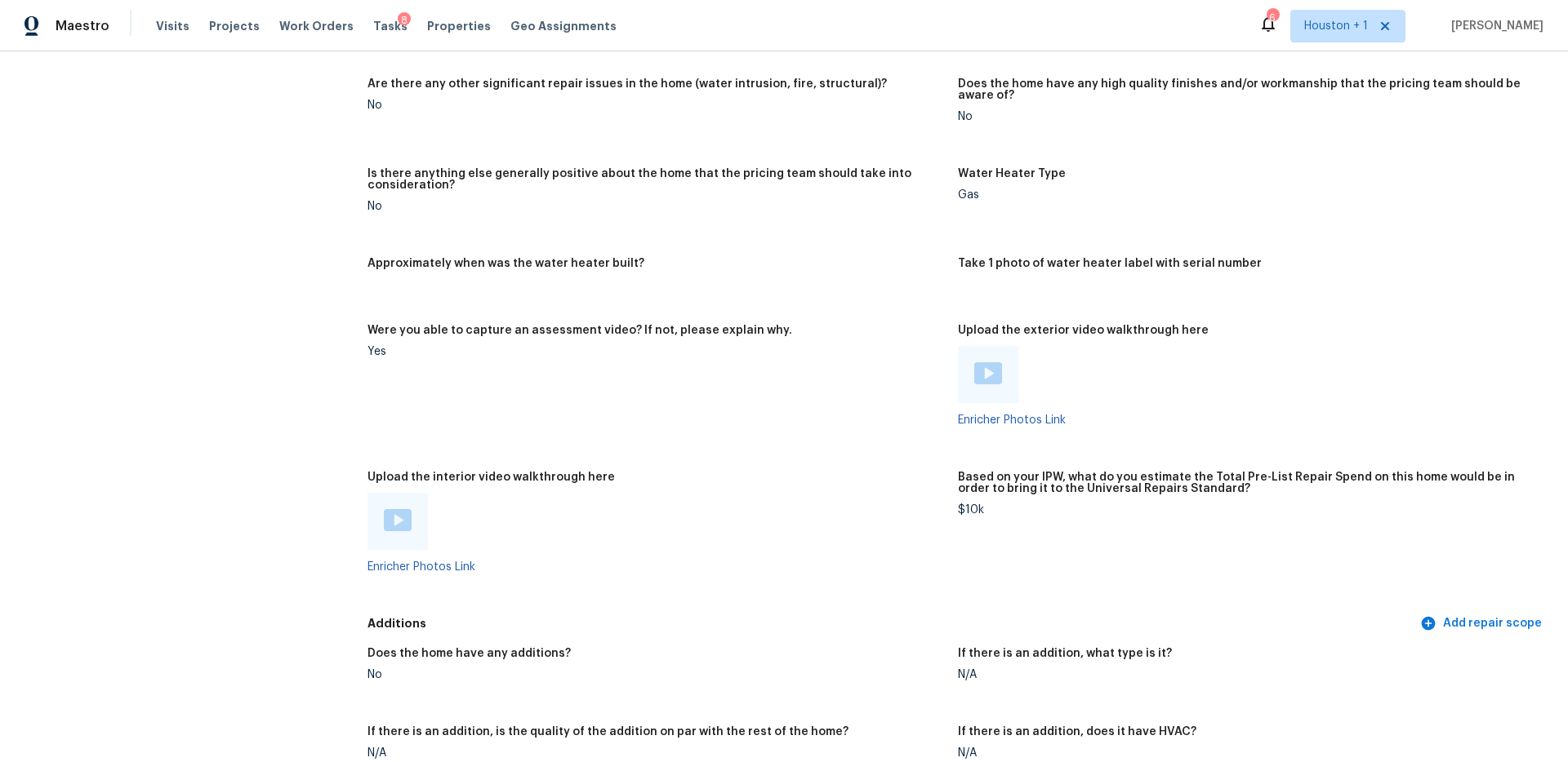
scroll to position [2726, 0]
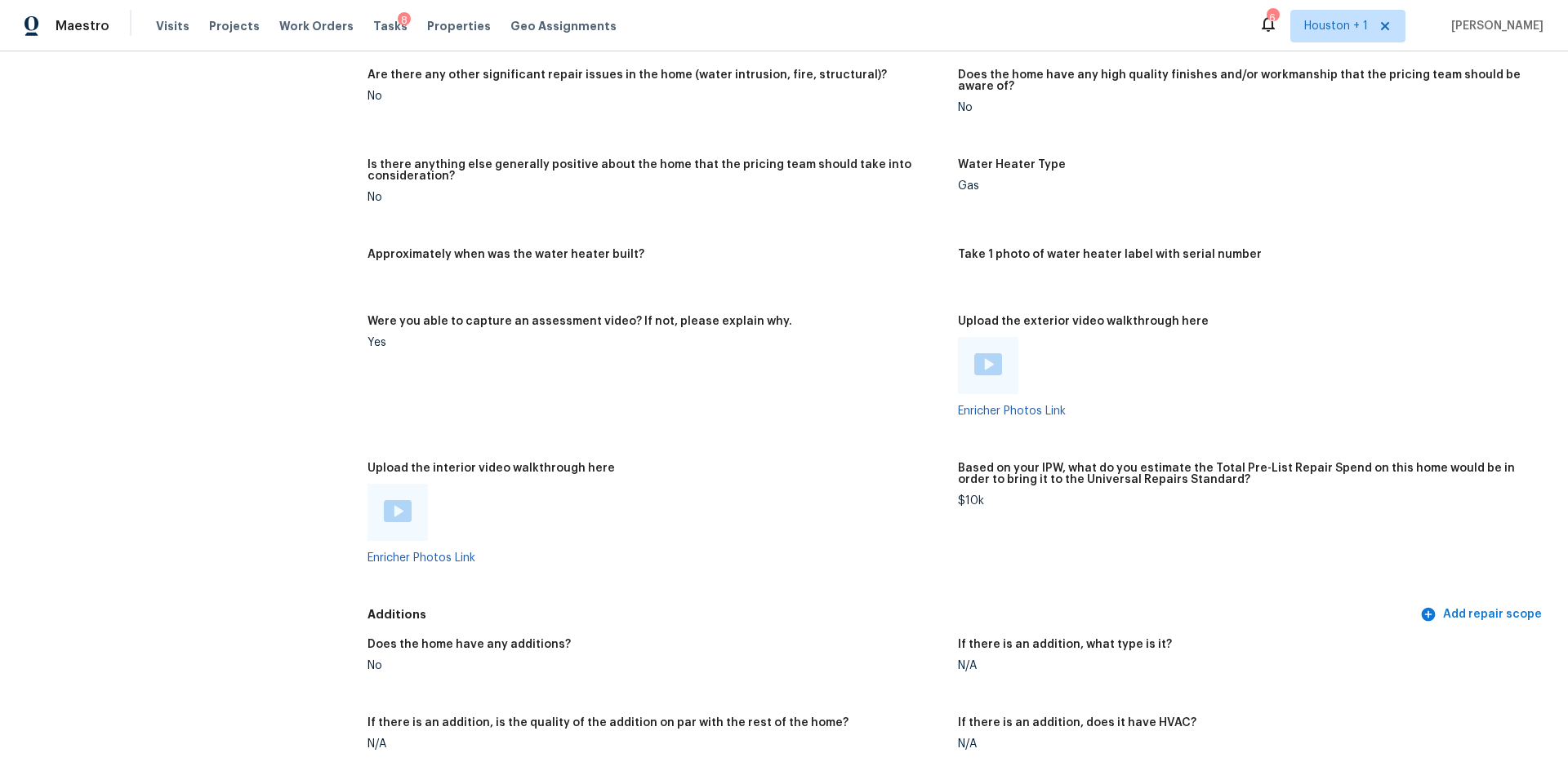
click at [992, 353] on img at bounding box center [988, 364] width 28 height 22
click at [392, 505] on img at bounding box center [398, 511] width 28 height 22
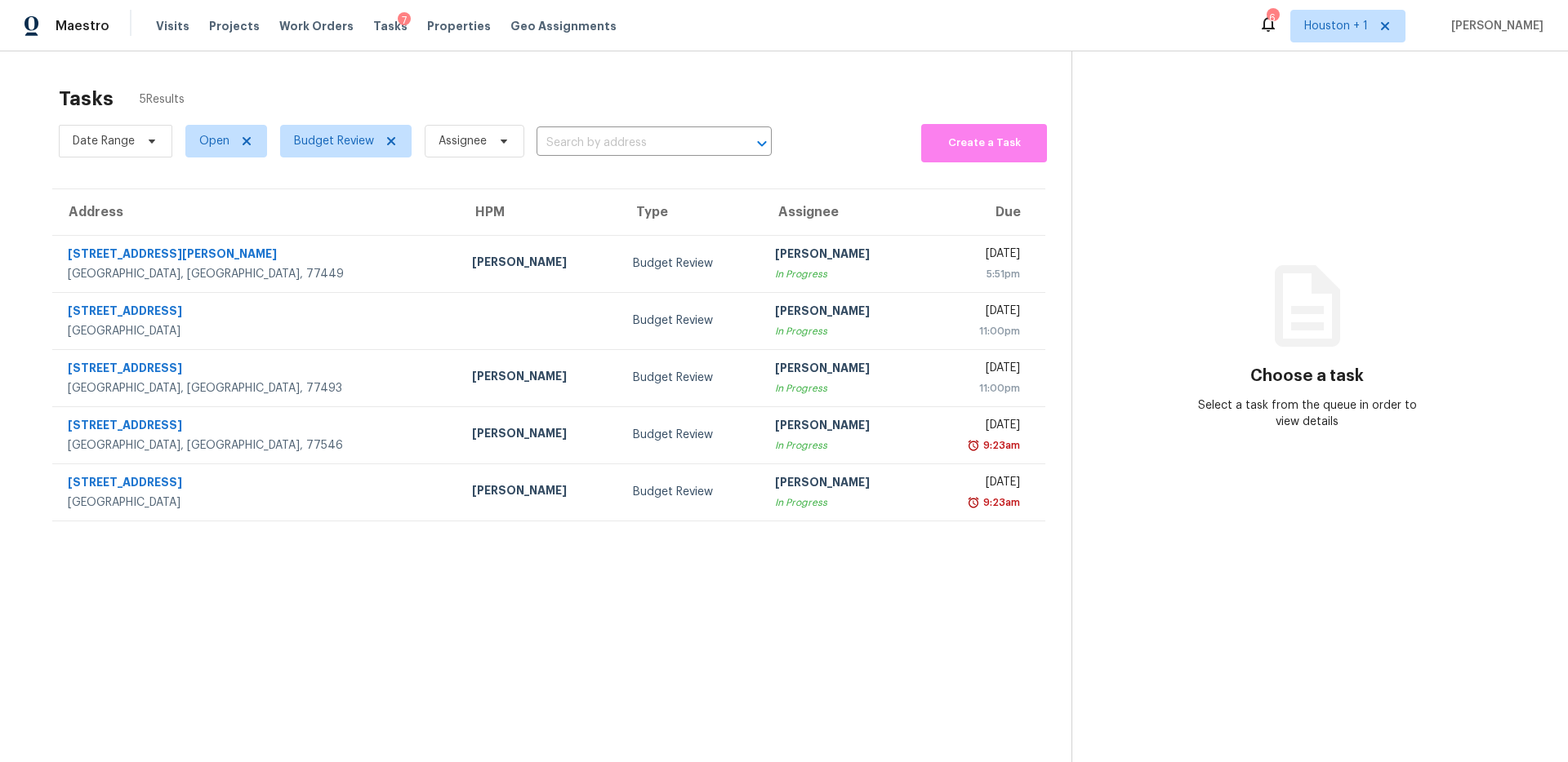
click at [749, 81] on div "Tasks 5 Results" at bounding box center [565, 99] width 1013 height 43
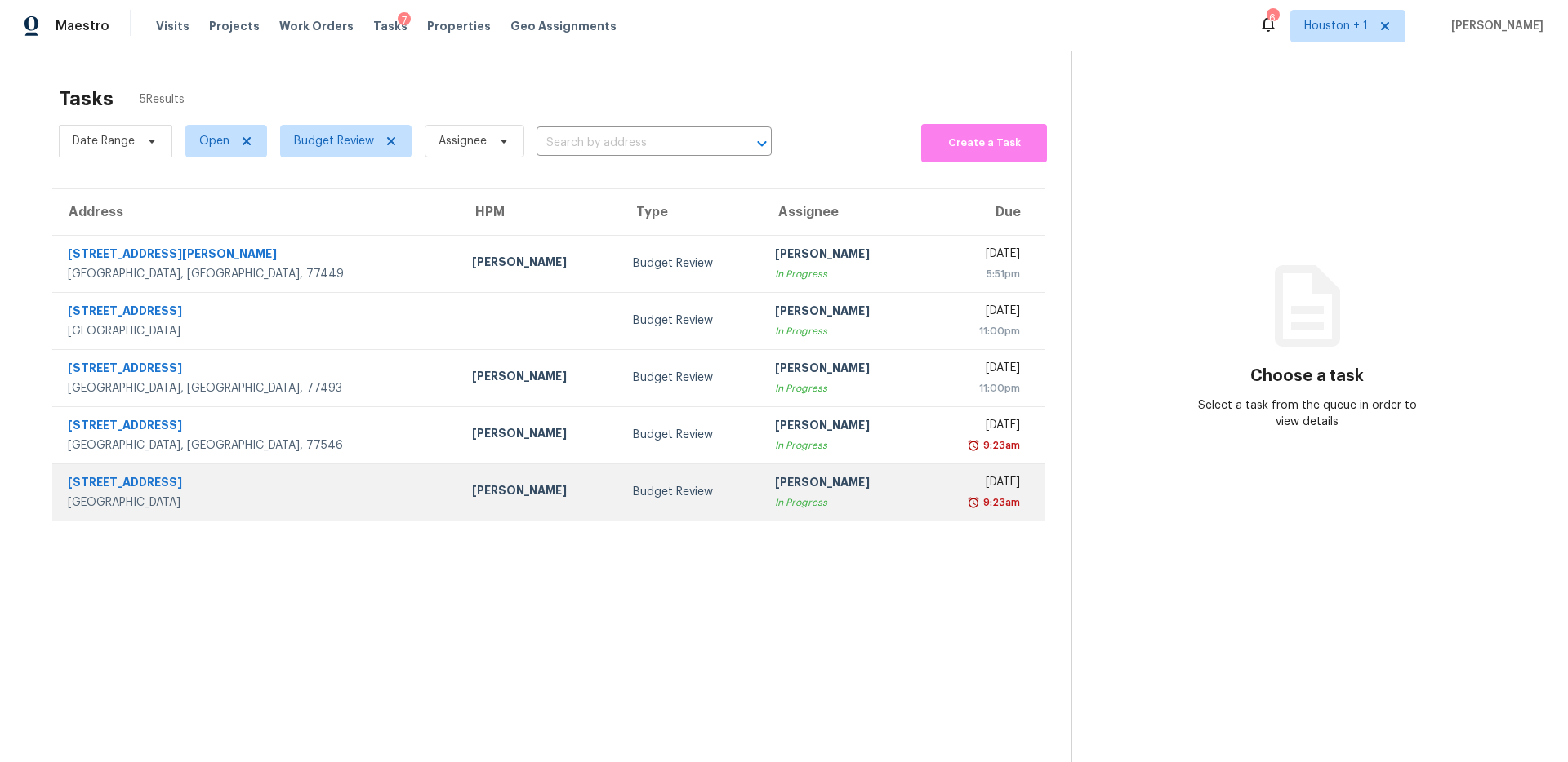
click at [791, 492] on div "[PERSON_NAME]" at bounding box center [843, 485] width 136 height 20
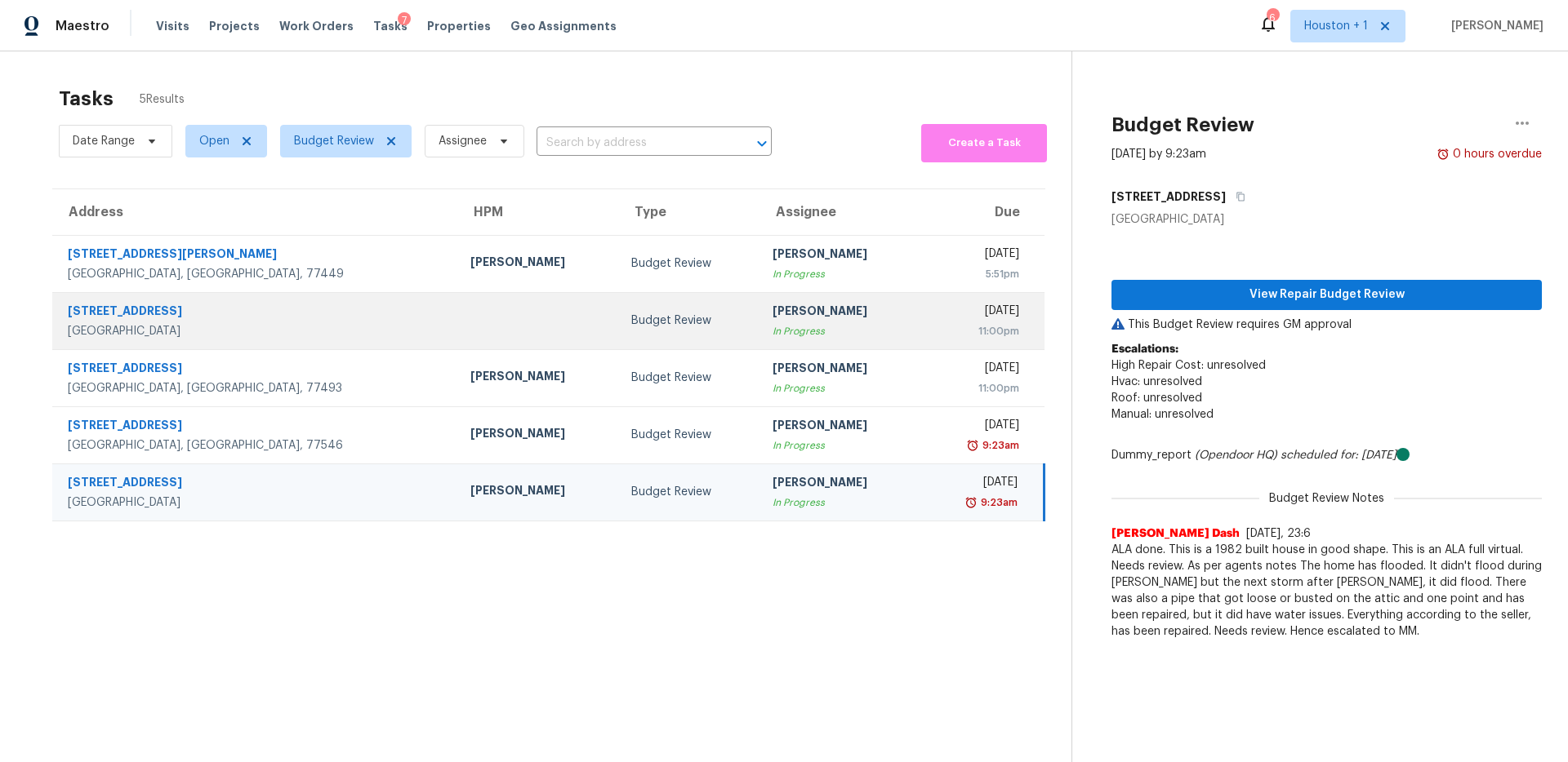
click at [759, 299] on td "[PERSON_NAME] In Progress" at bounding box center [840, 321] width 161 height 57
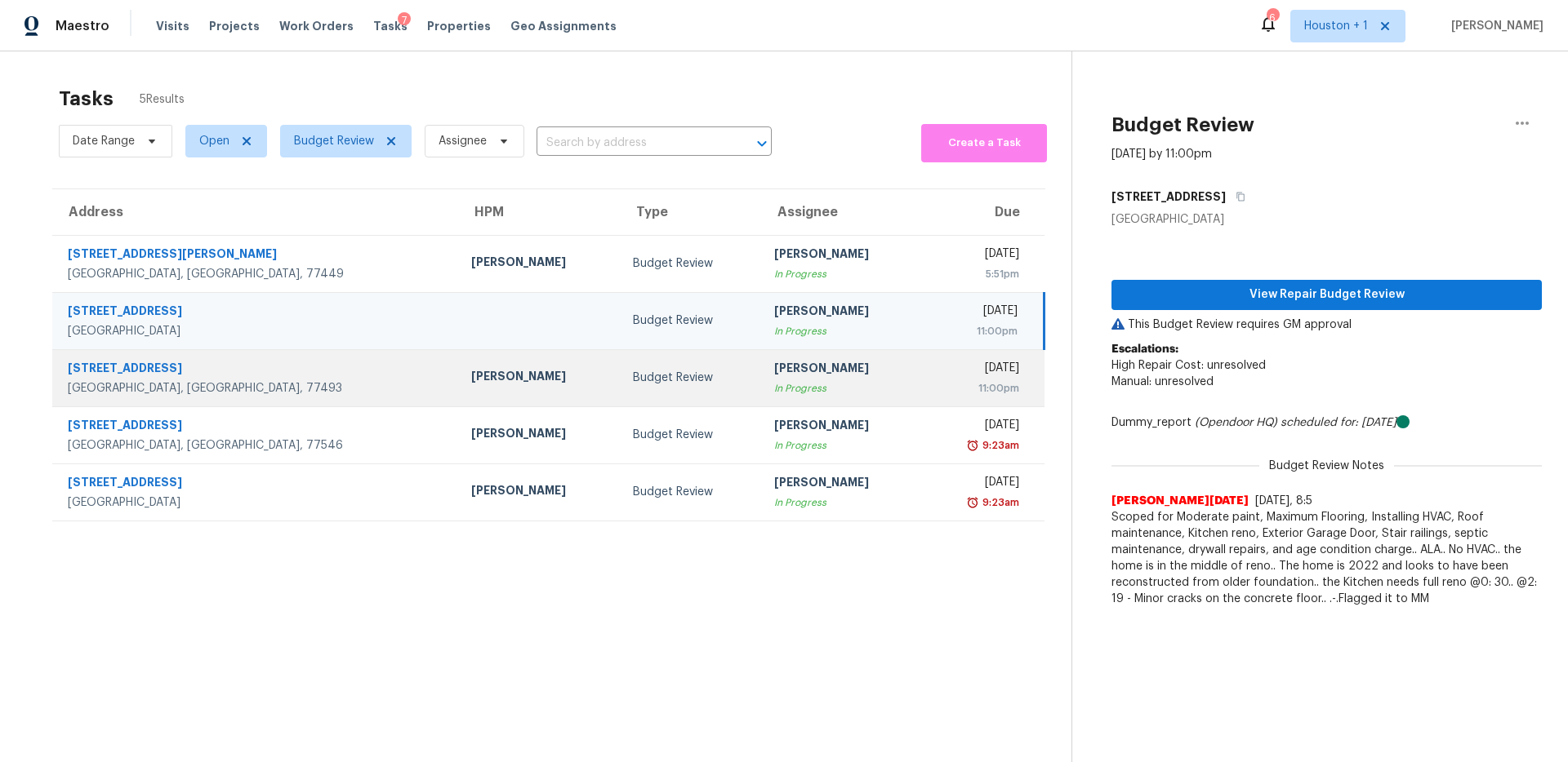
click at [935, 362] on div "[DATE]" at bounding box center [977, 370] width 83 height 20
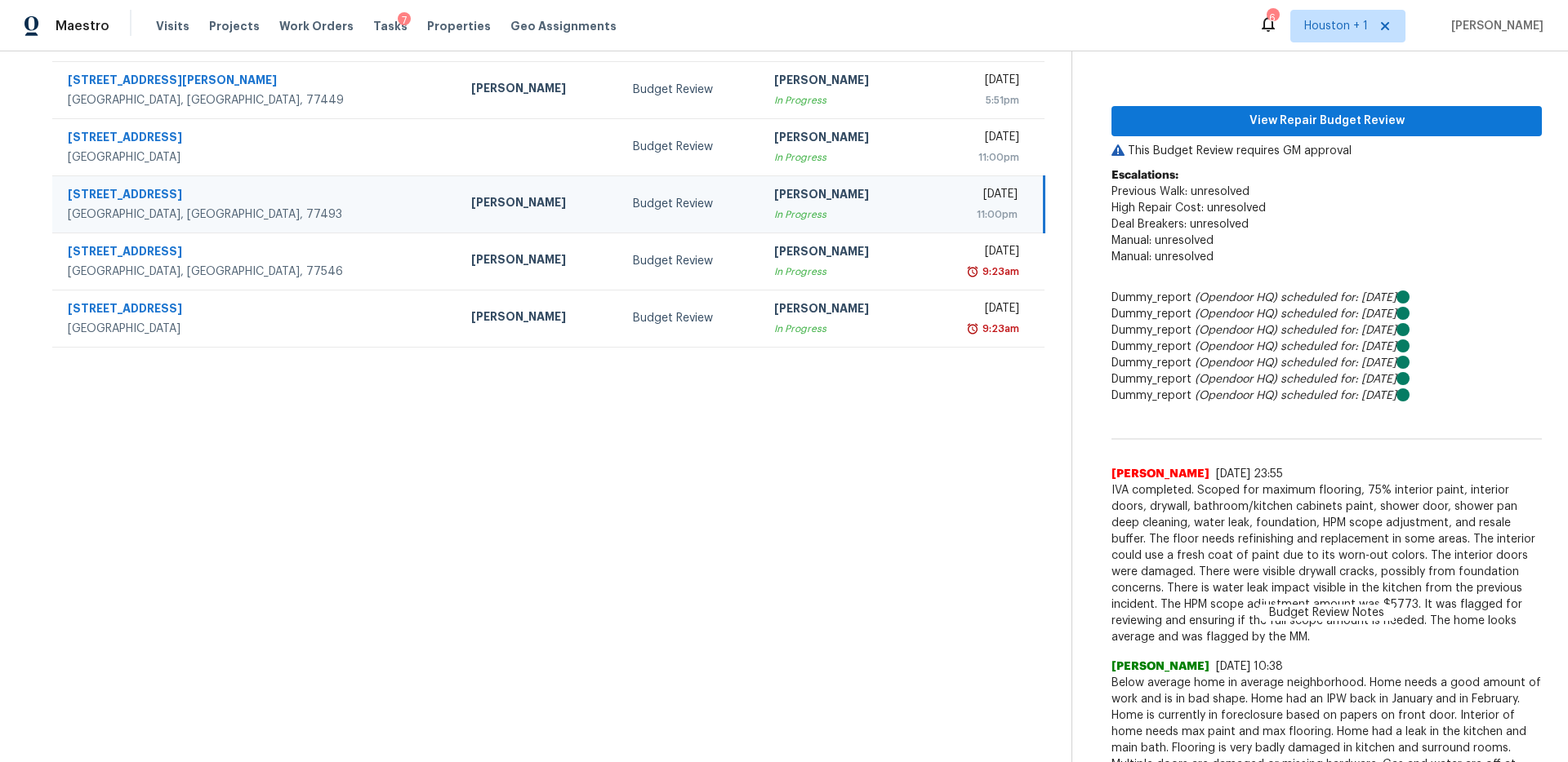
scroll to position [57, 0]
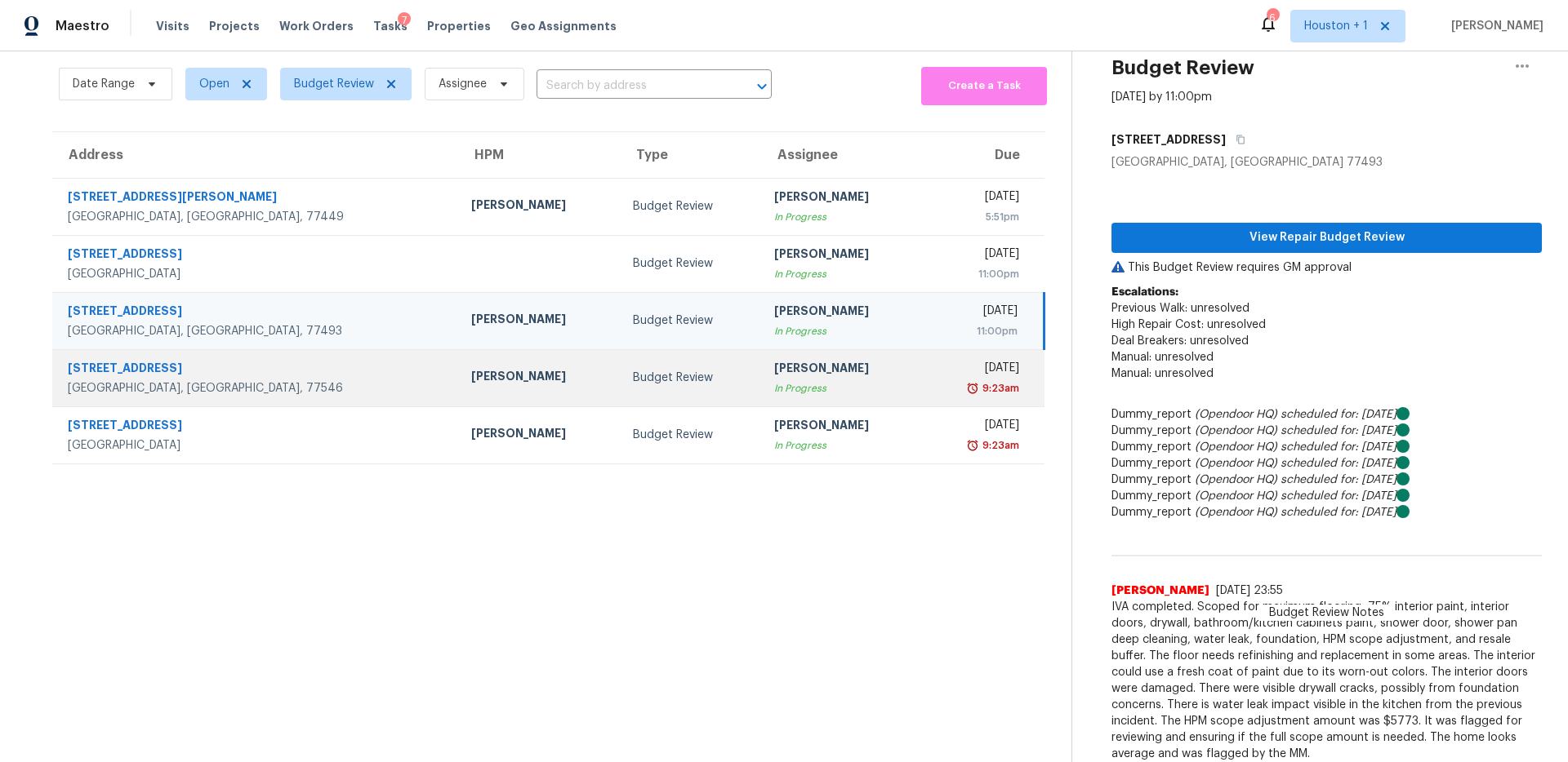
click at [620, 393] on td "Budget Review" at bounding box center [690, 378] width 142 height 57
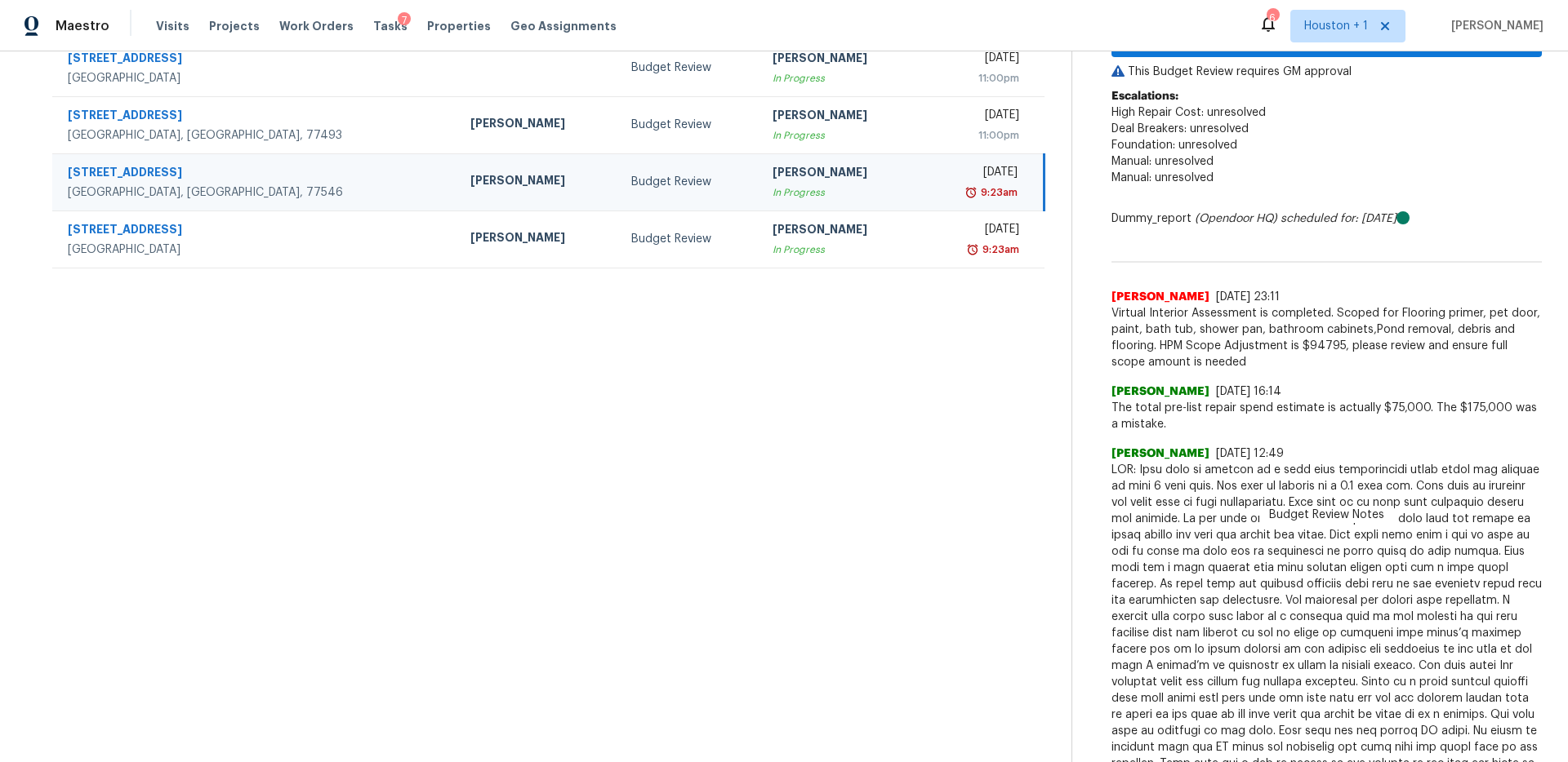
scroll to position [255, 0]
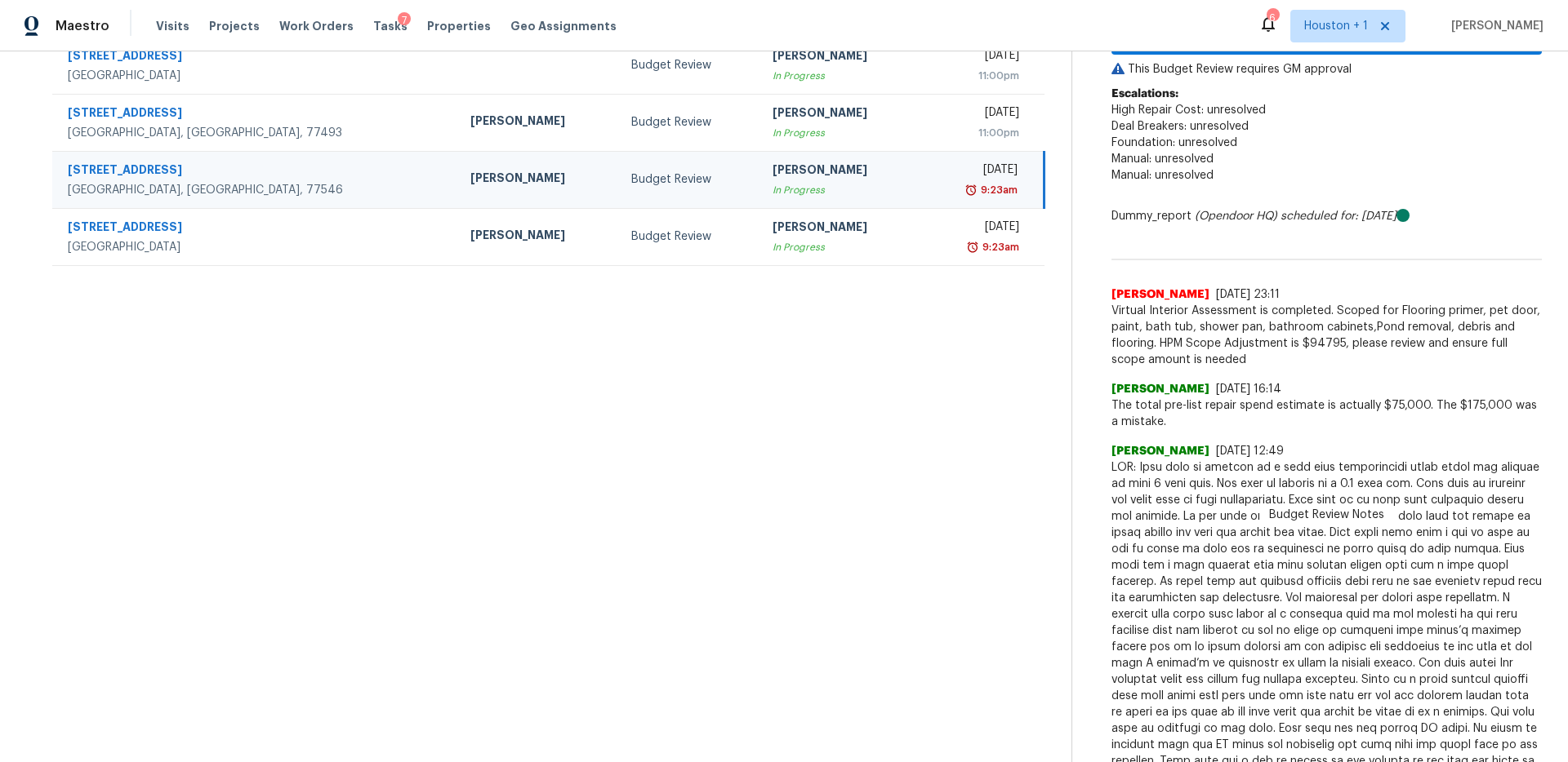
click at [1320, 492] on span at bounding box center [1326, 639] width 430 height 359
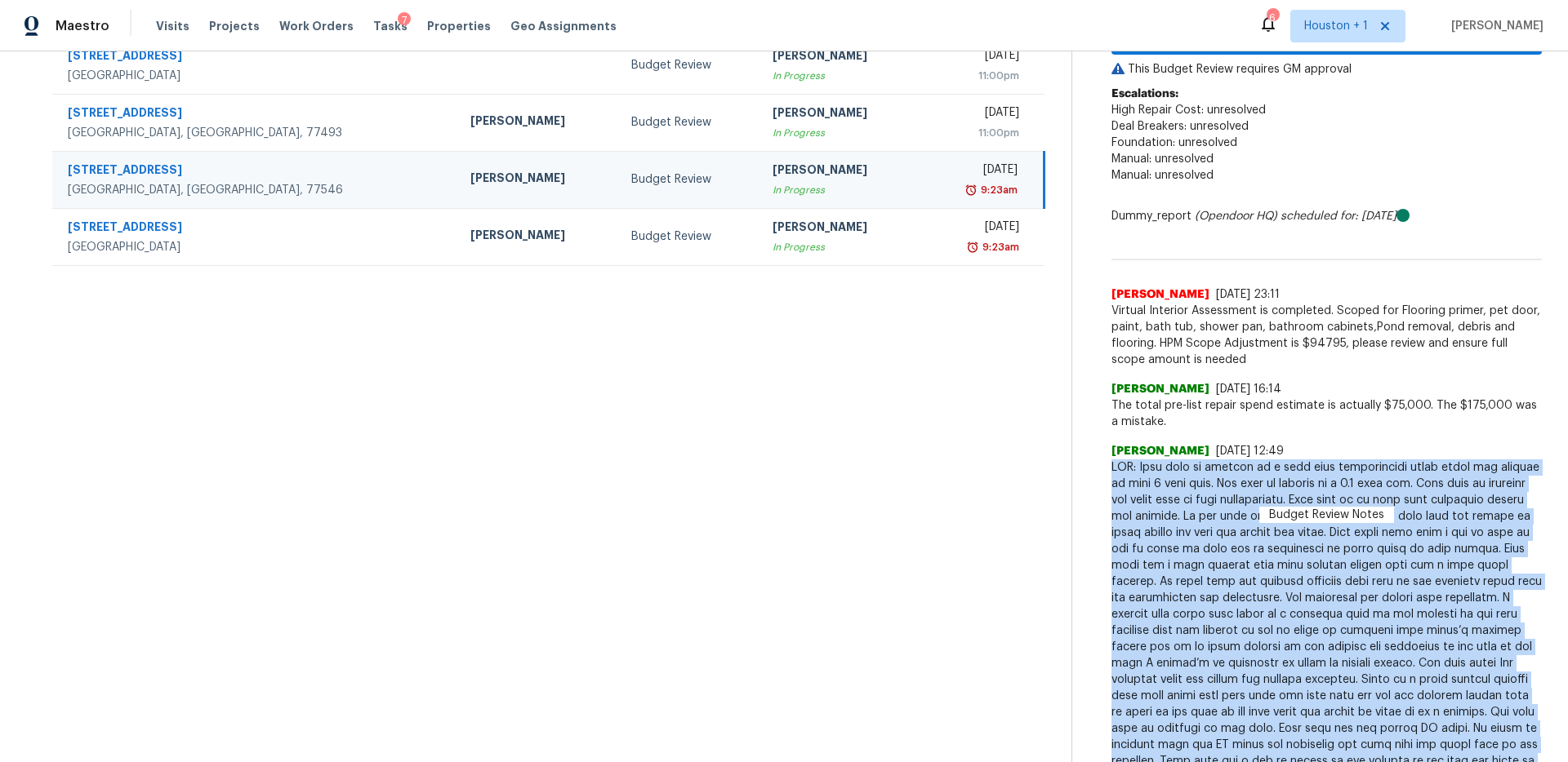
click at [1320, 492] on span at bounding box center [1326, 639] width 430 height 359
click at [1307, 473] on span at bounding box center [1326, 639] width 430 height 359
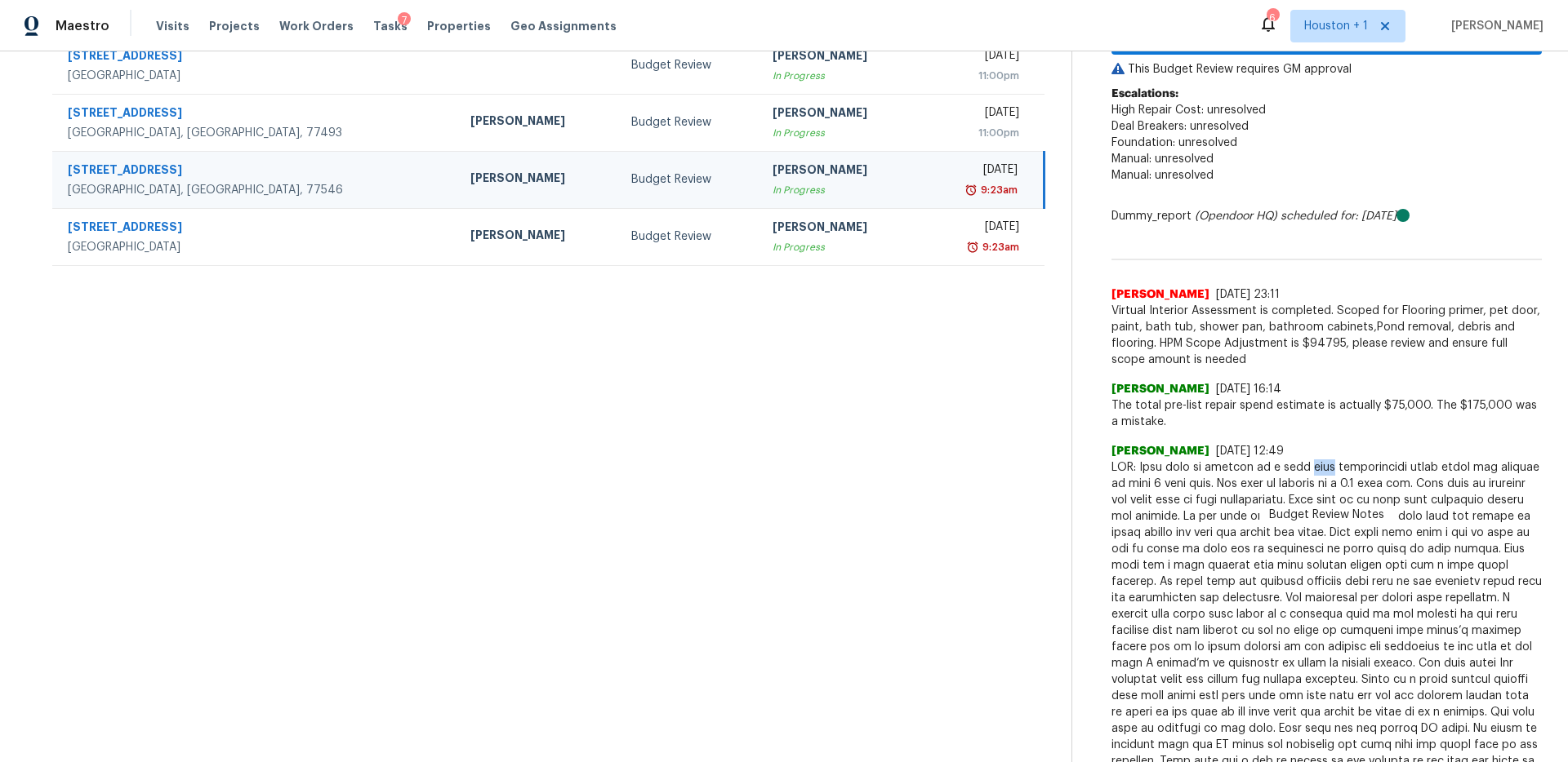
click at [1307, 473] on span at bounding box center [1326, 639] width 430 height 359
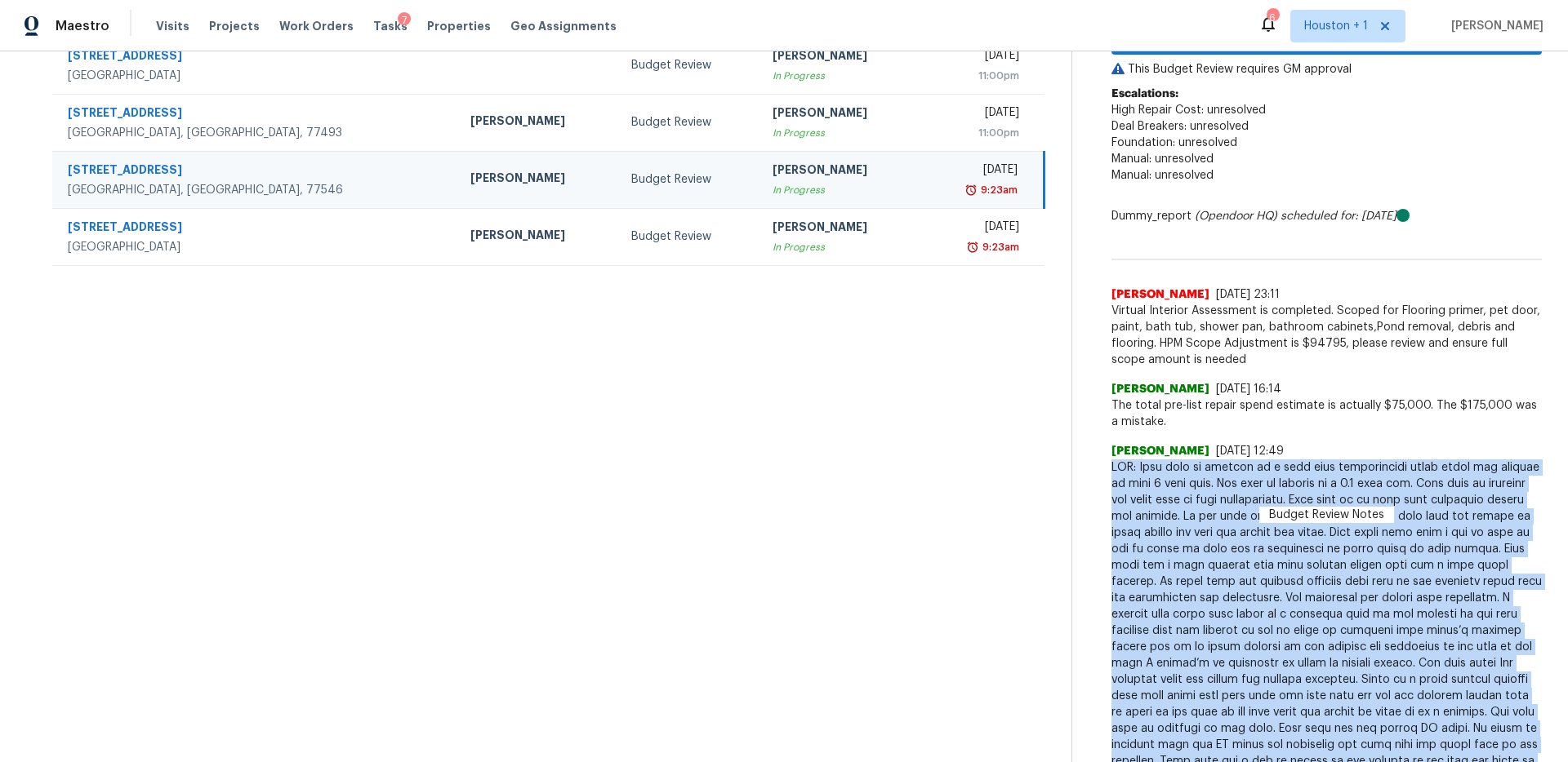
click at [1307, 473] on span at bounding box center [1326, 639] width 430 height 359
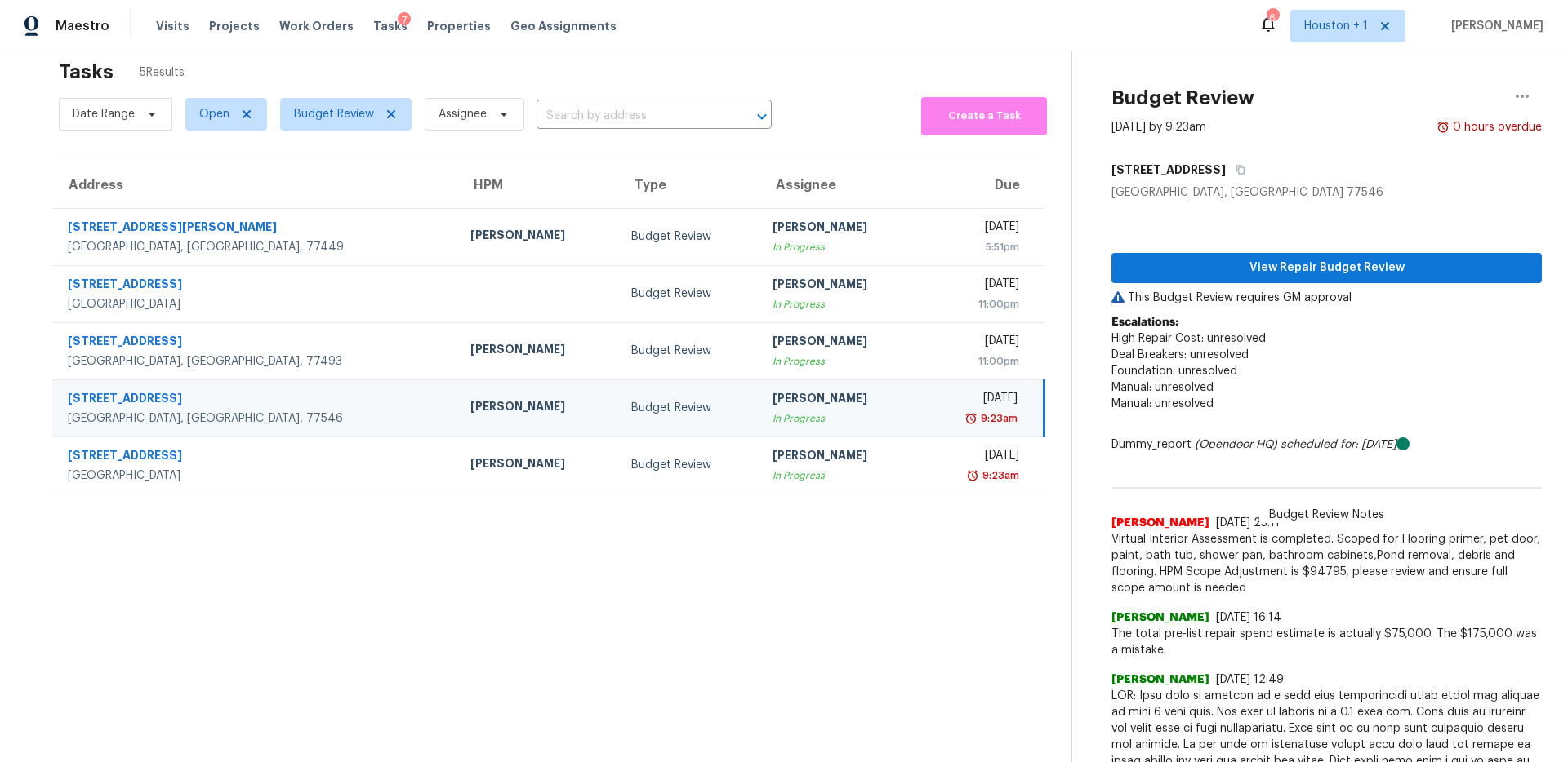
scroll to position [0, 0]
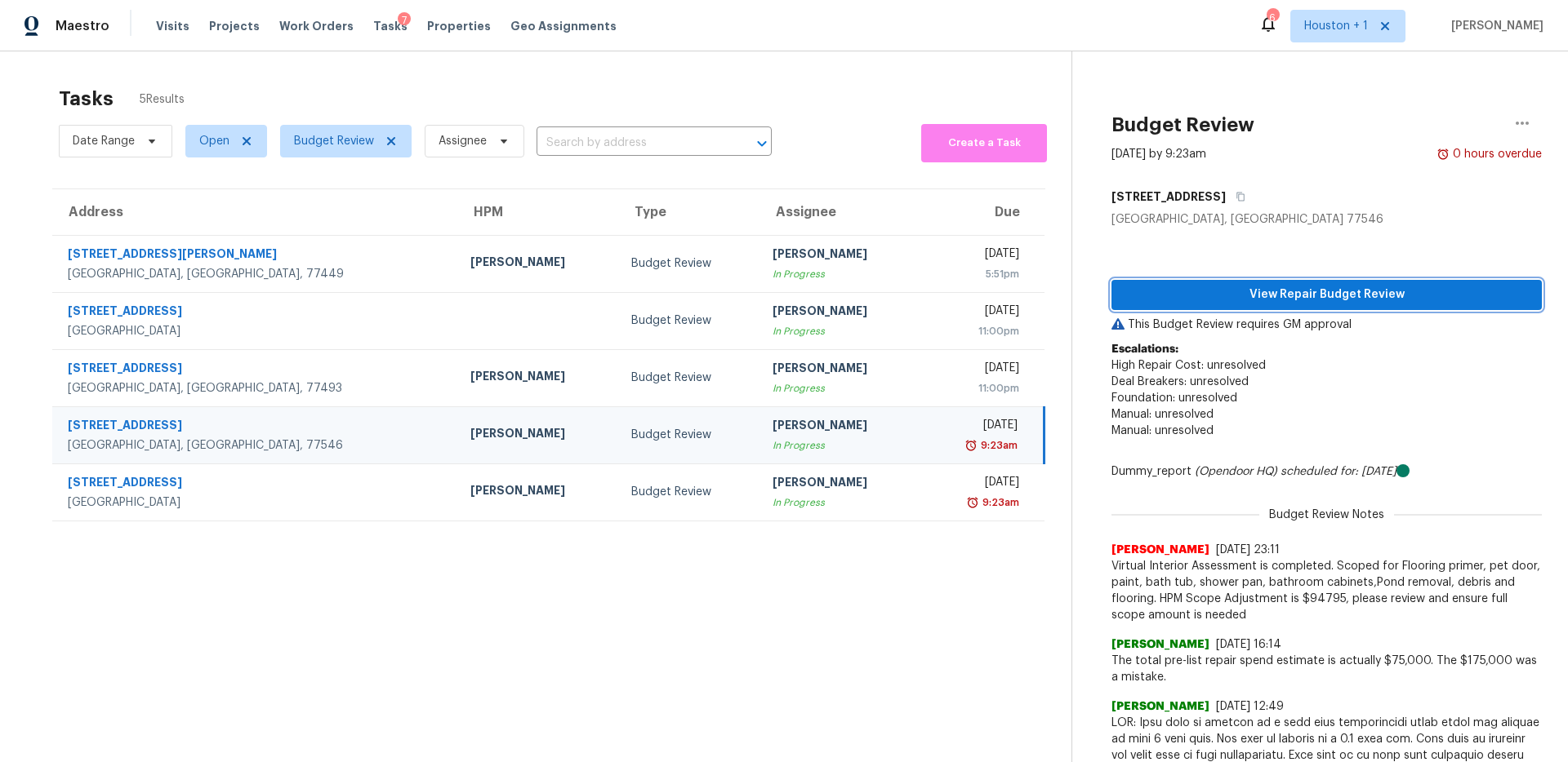
click at [1305, 285] on span "View Repair Budget Review" at bounding box center [1327, 295] width 404 height 20
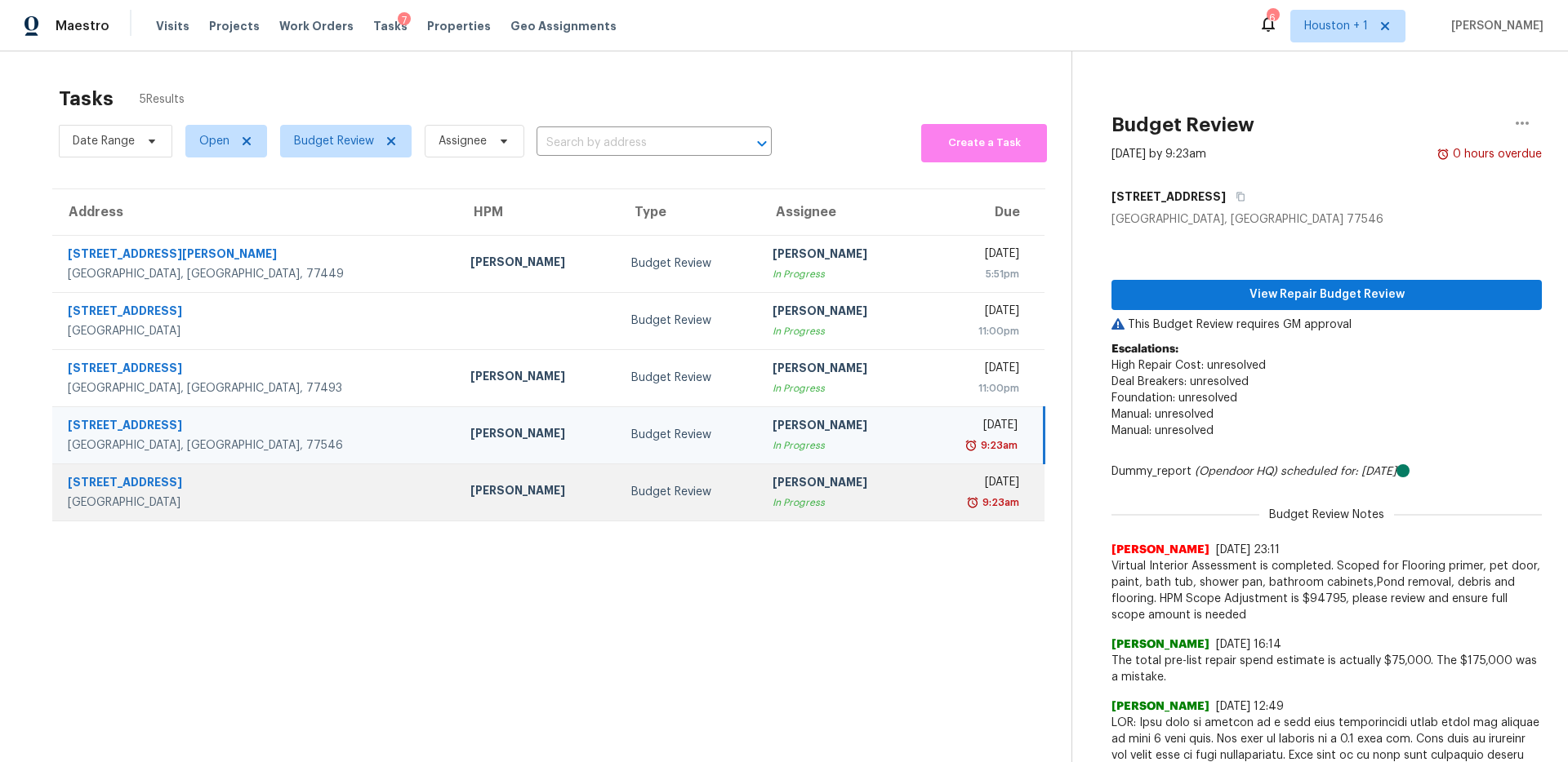
click at [618, 506] on td "Budget Review" at bounding box center [688, 492] width 142 height 57
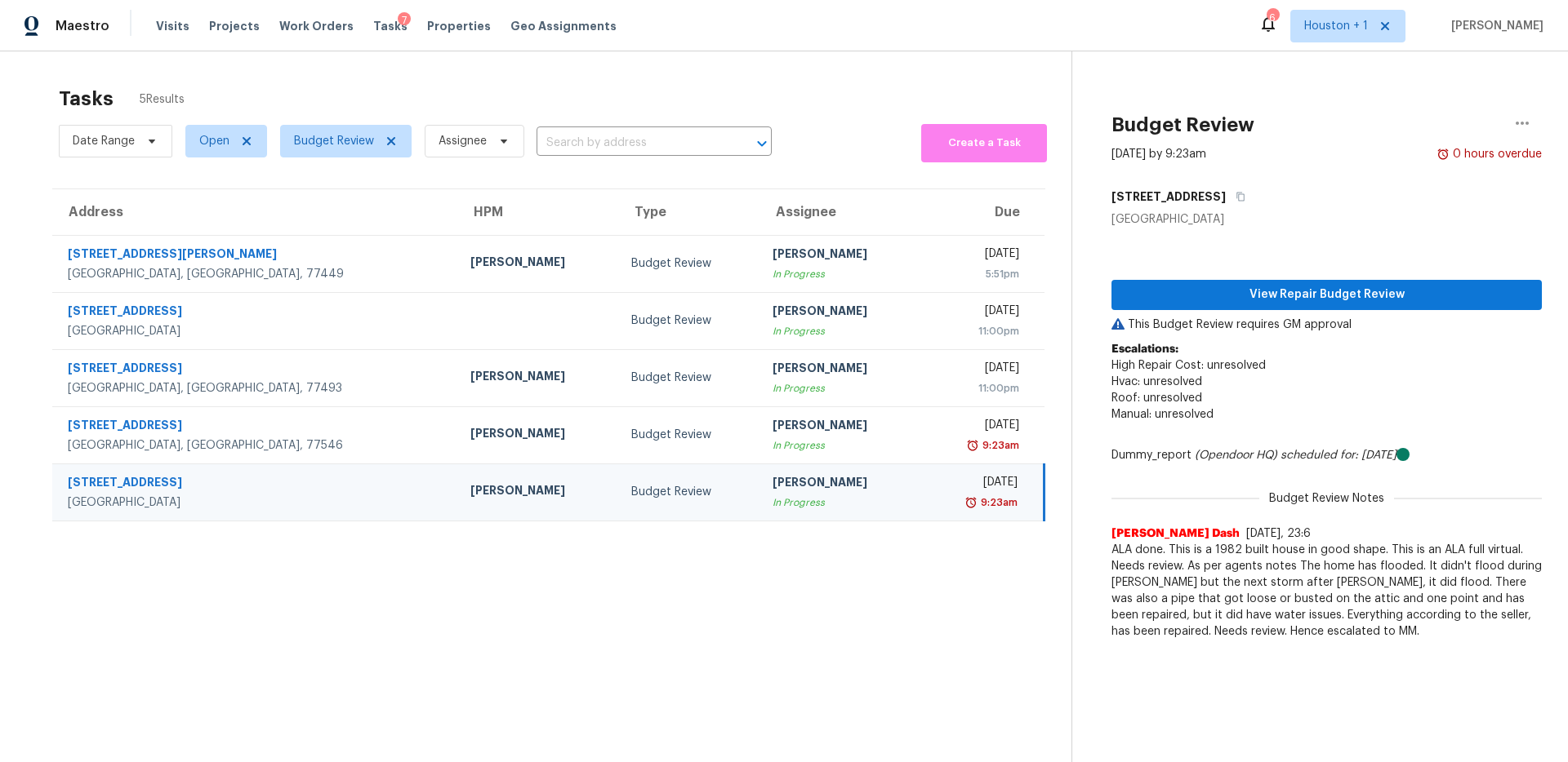
click at [1216, 566] on span "ALA done. This is a 1982 built house in good shape. This is an ALA full virtual…" at bounding box center [1326, 591] width 430 height 98
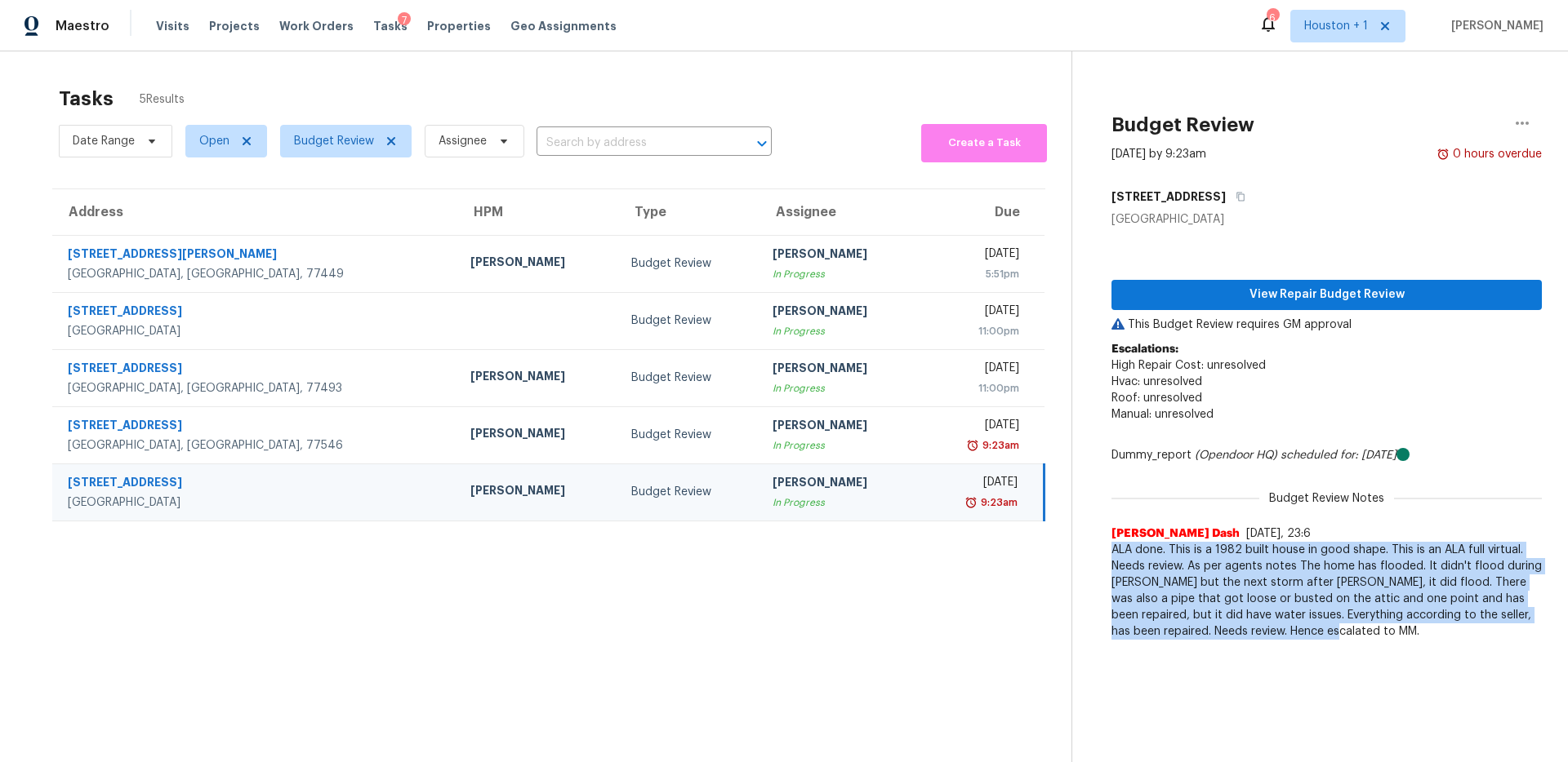
click at [1216, 566] on span "ALA done. This is a 1982 built house in good shape. This is an ALA full virtual…" at bounding box center [1326, 591] width 430 height 98
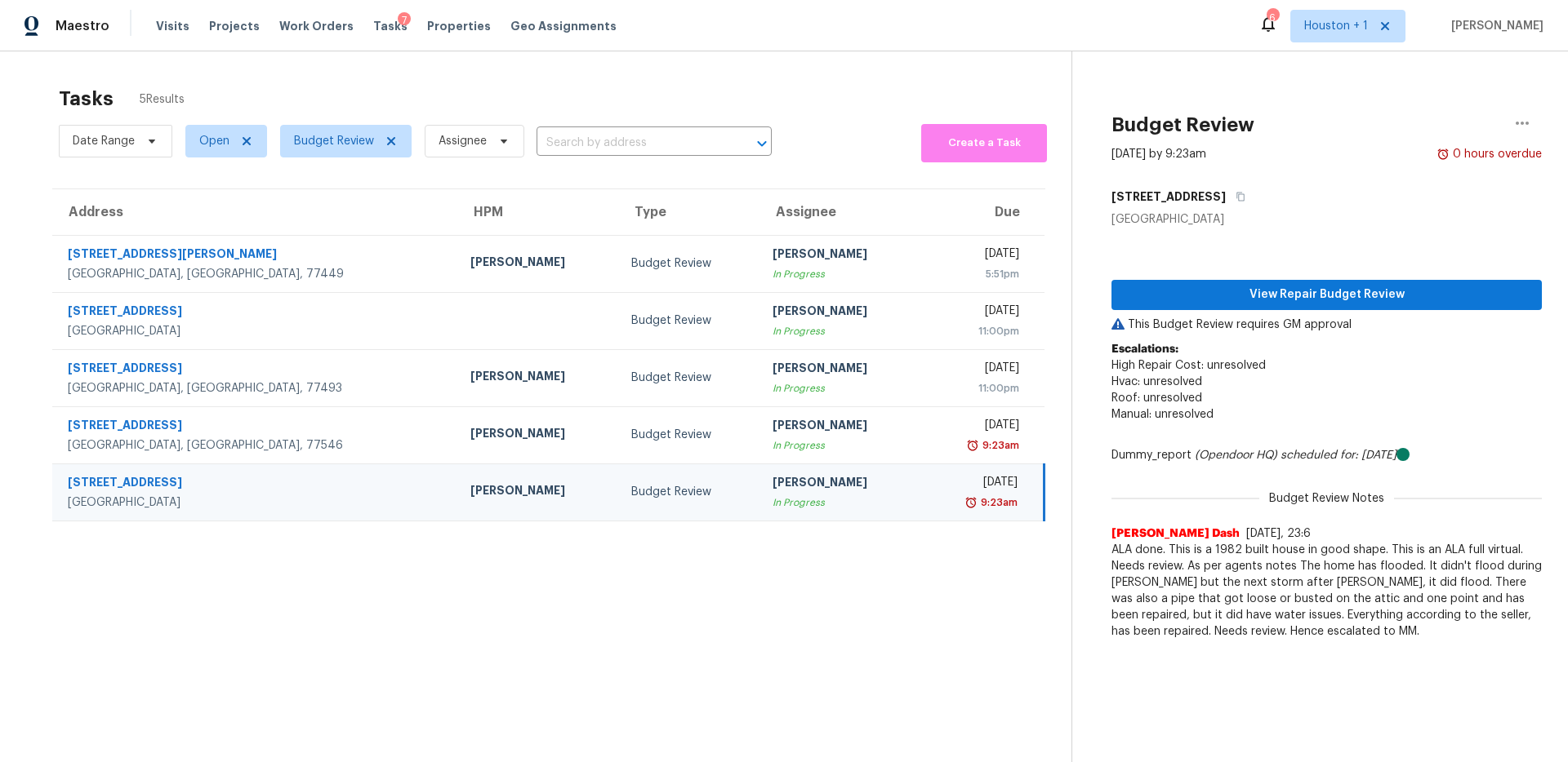
click at [1216, 566] on span "ALA done. This is a 1982 built house in good shape. This is an ALA full virtual…" at bounding box center [1326, 591] width 430 height 98
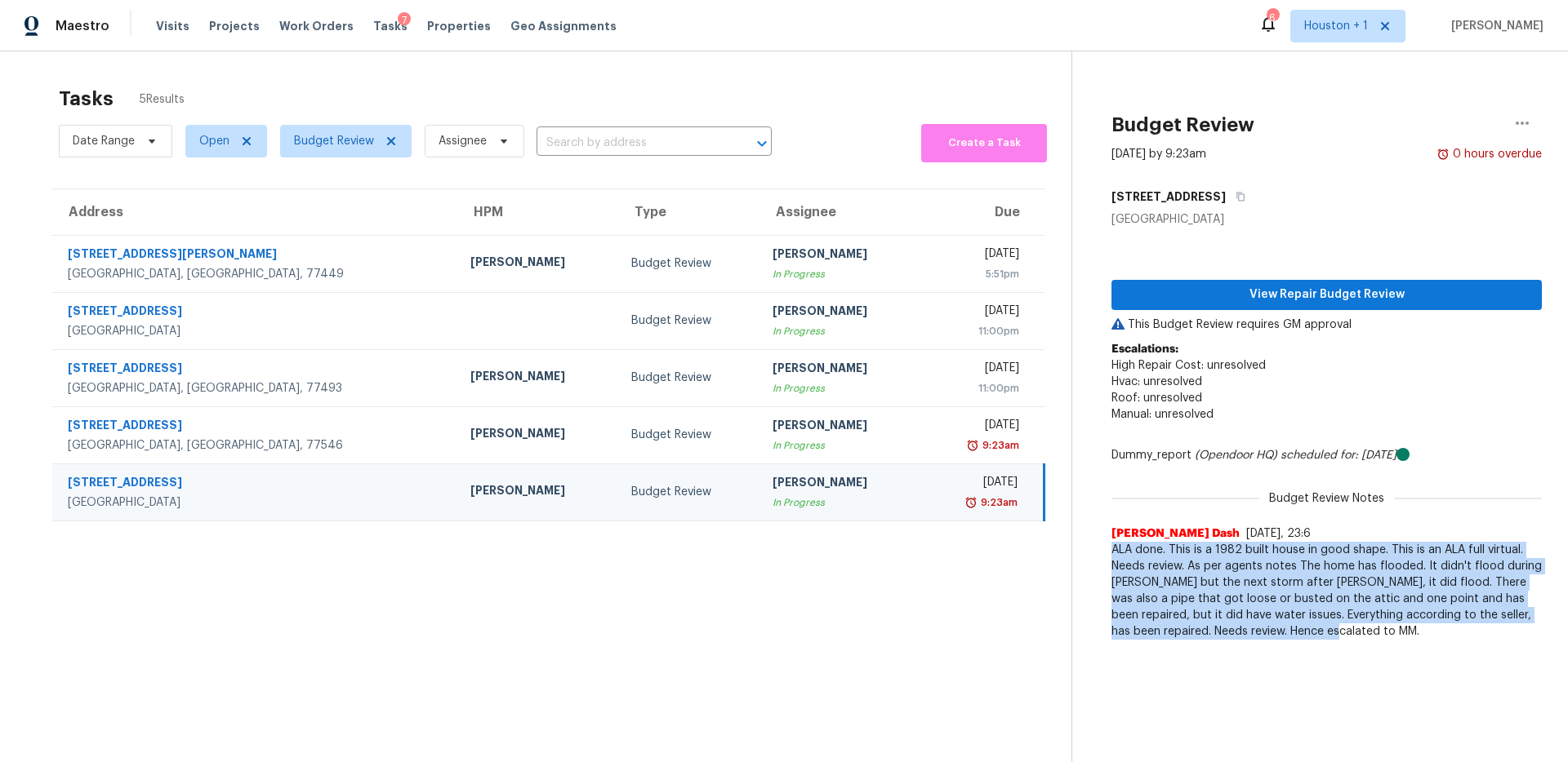
click at [1216, 566] on span "ALA done. This is a 1982 built house in good shape. This is an ALA full virtual…" at bounding box center [1326, 591] width 430 height 98
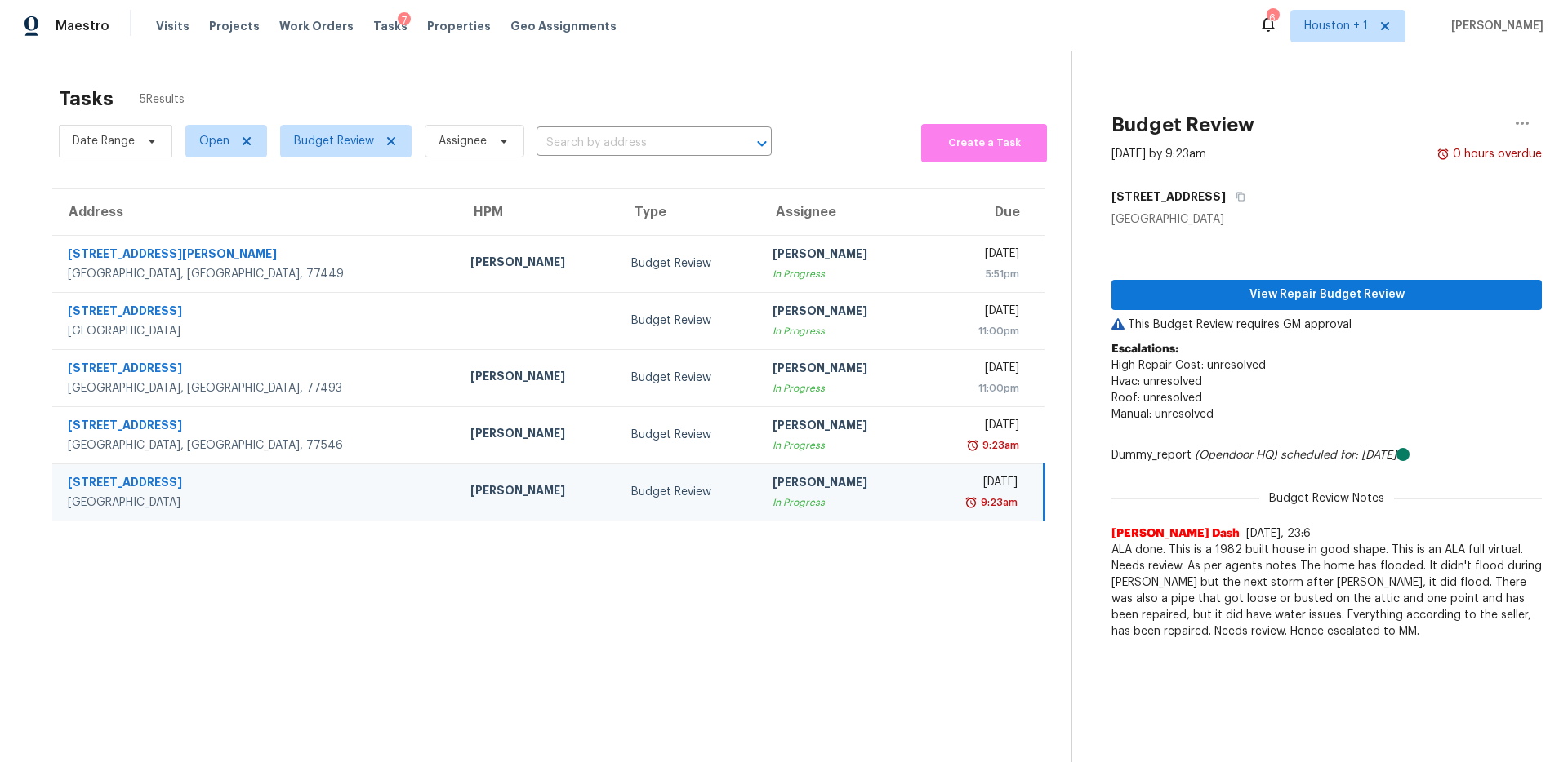
click at [1206, 597] on span "ALA done. This is a 1982 built house in good shape. This is an ALA full virtual…" at bounding box center [1326, 591] width 430 height 98
click at [1208, 510] on div "Budget Review Notes [PERSON_NAME] Dash [DATE], 23:6 ALA done. This is a 1982 bu…" at bounding box center [1326, 556] width 430 height 168
click at [1389, 299] on span "View Repair Budget Review" at bounding box center [1327, 295] width 404 height 20
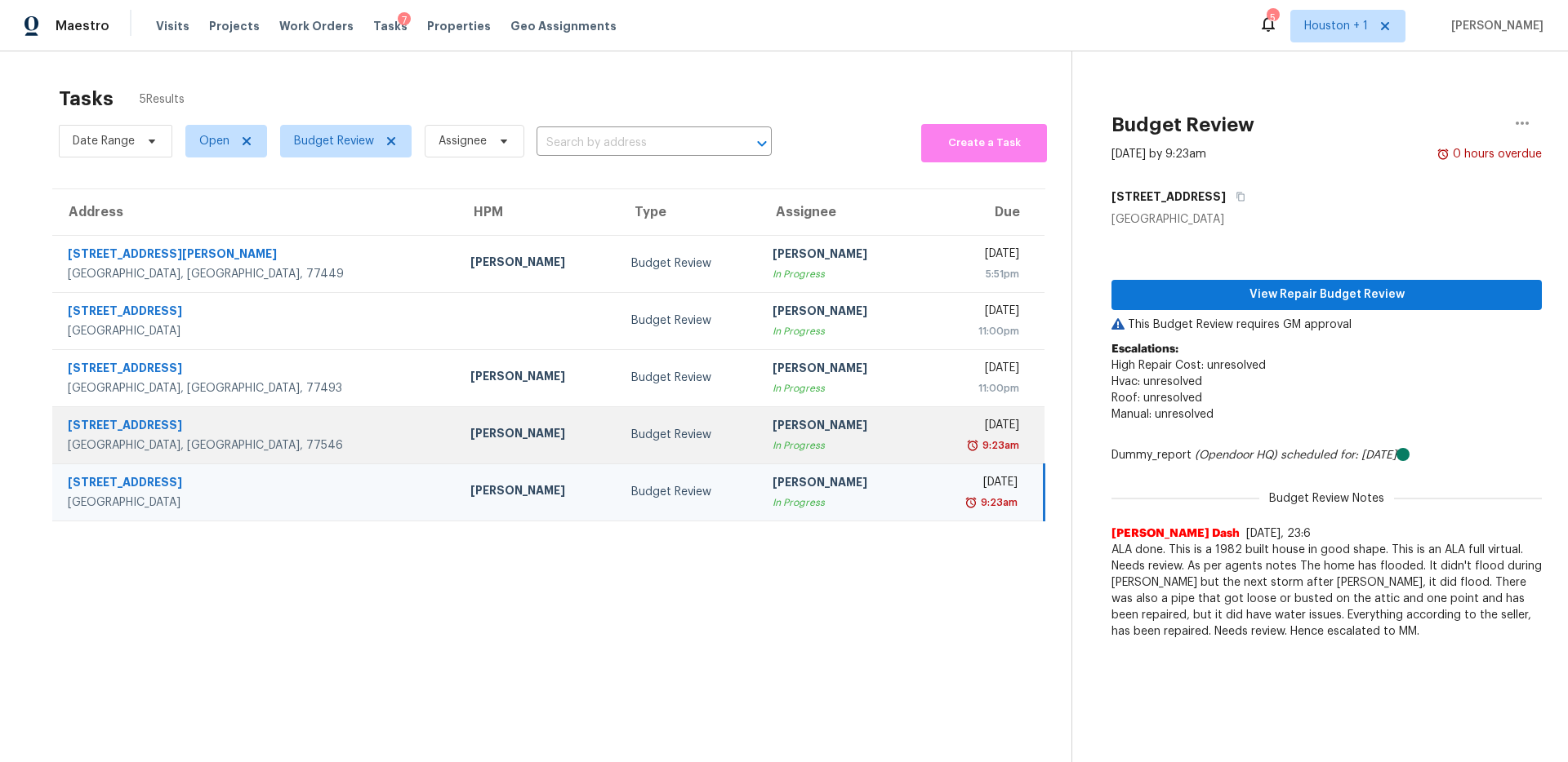
click at [631, 436] on div "Budget Review" at bounding box center [688, 436] width 115 height 17
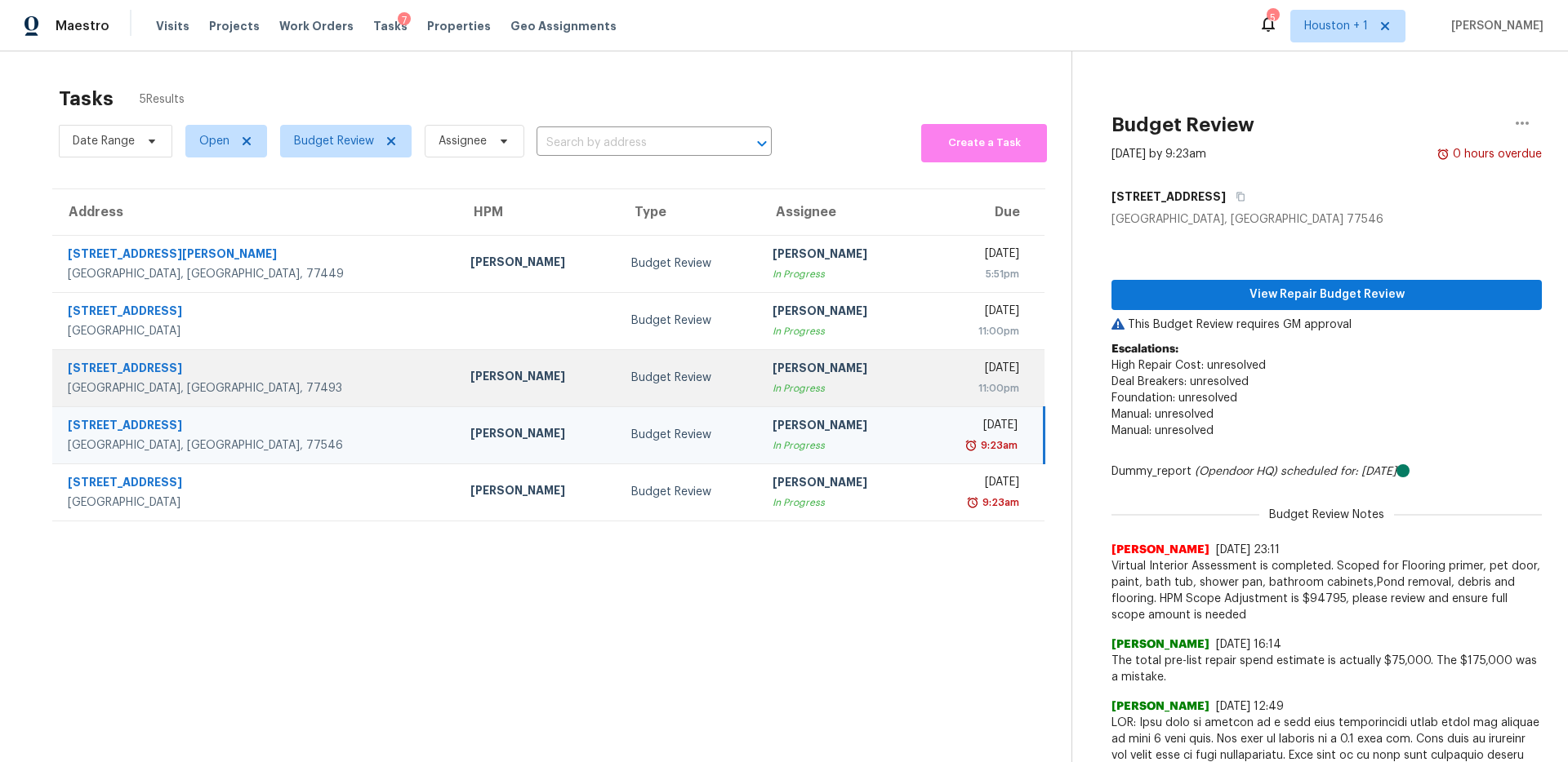
click at [662, 371] on td "Budget Review" at bounding box center [688, 378] width 142 height 57
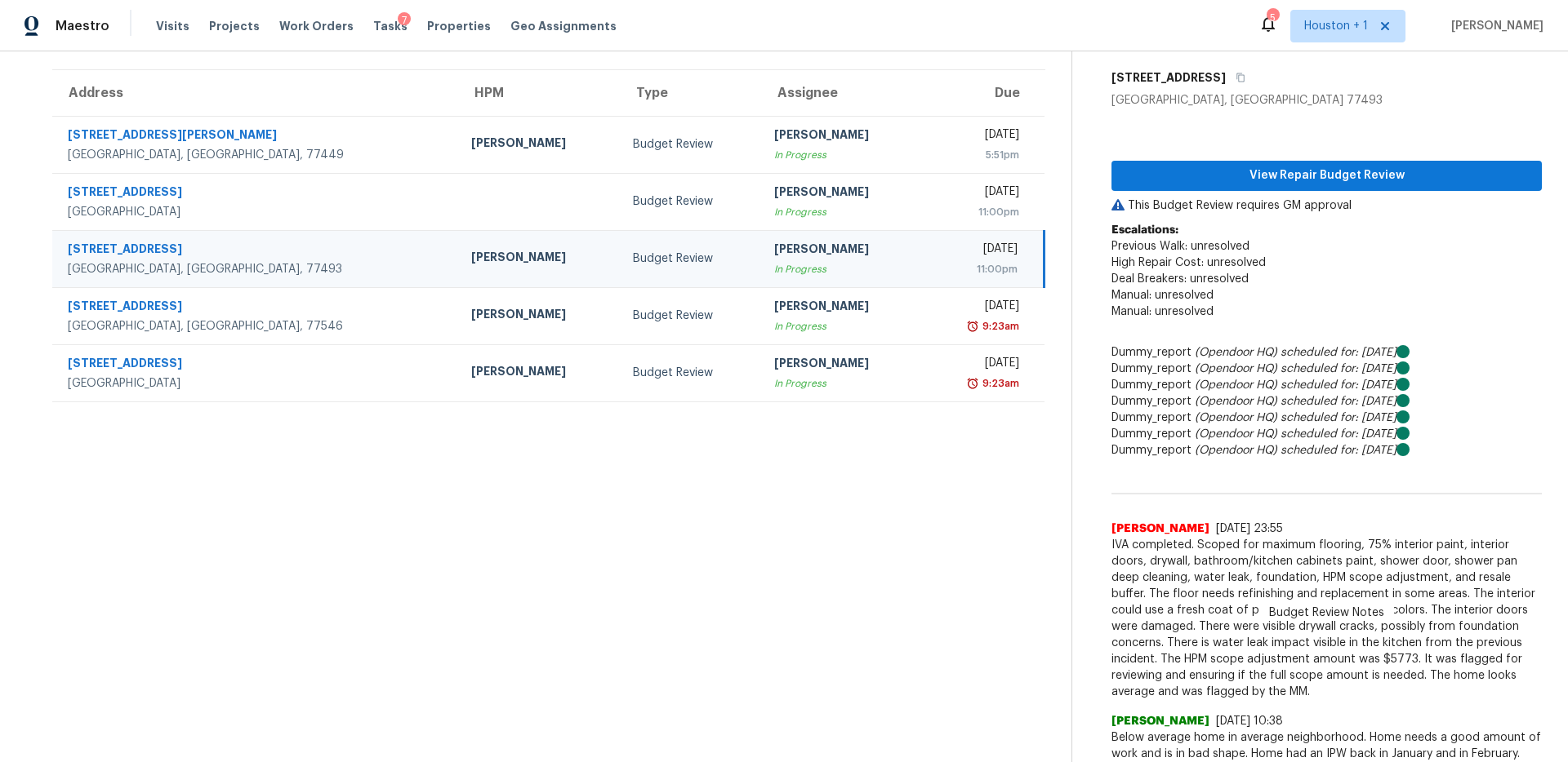
scroll to position [112, 0]
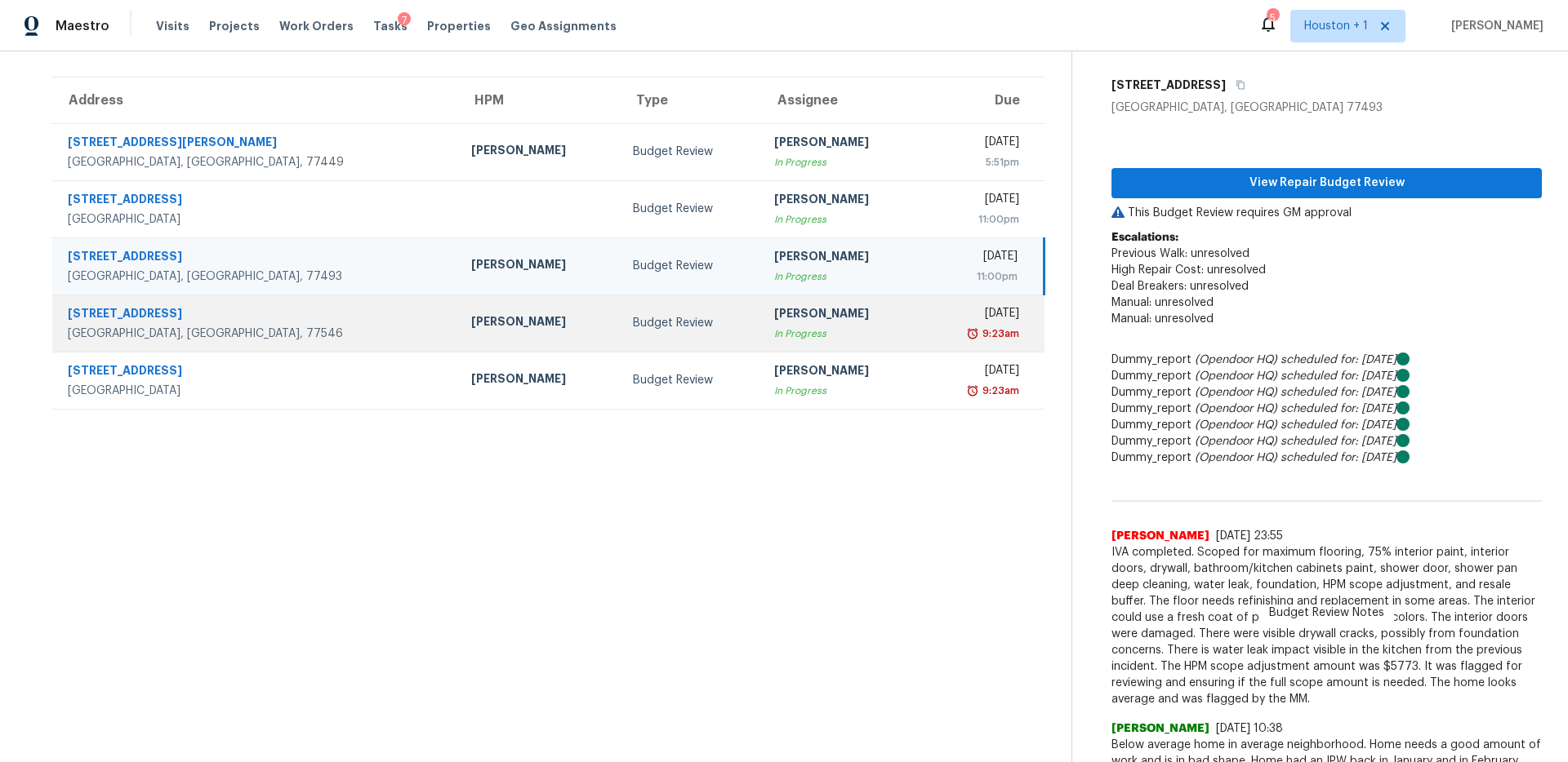
click at [935, 326] on div "9:23am" at bounding box center [977, 334] width 83 height 17
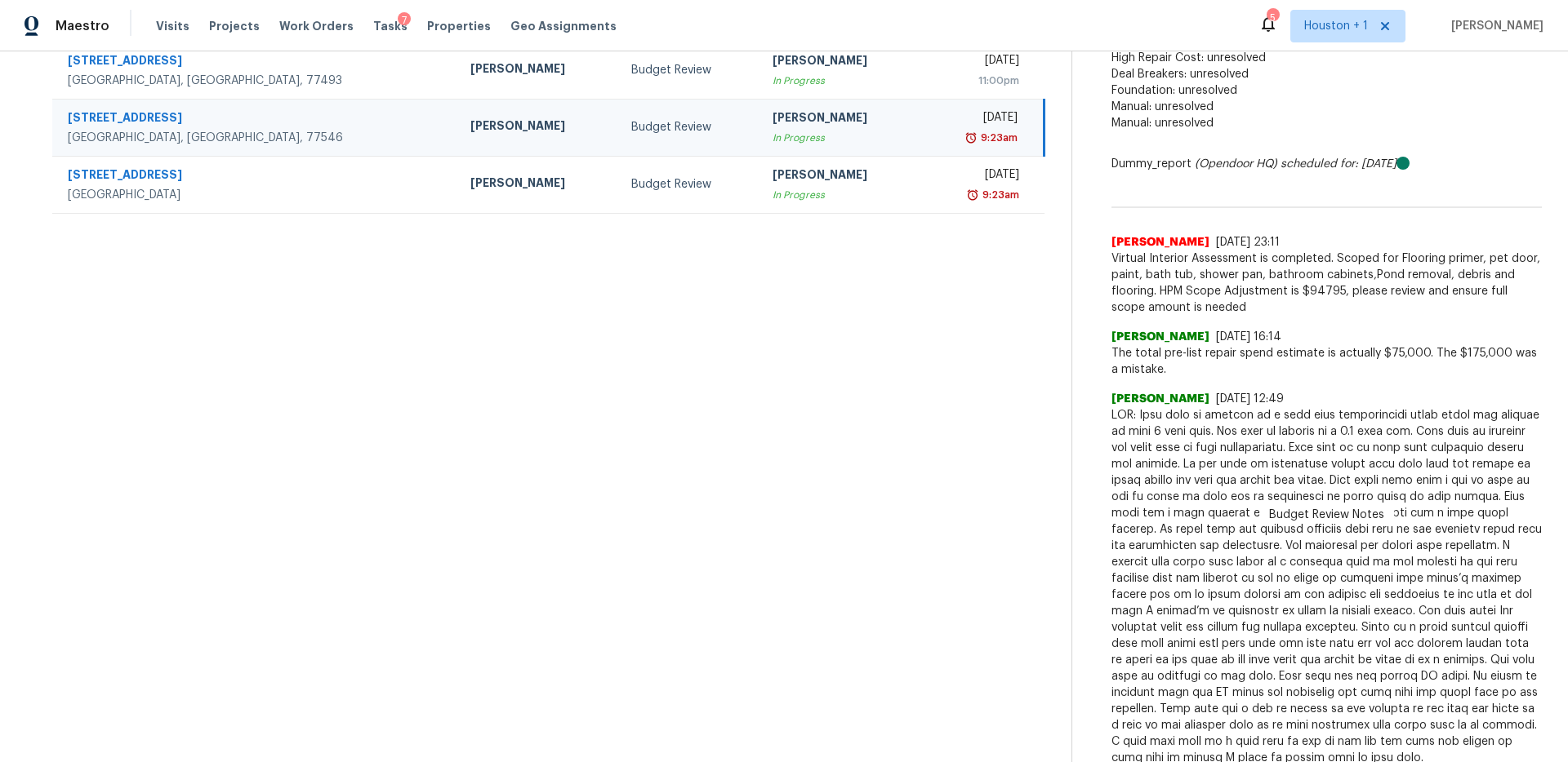
scroll to position [313, 0]
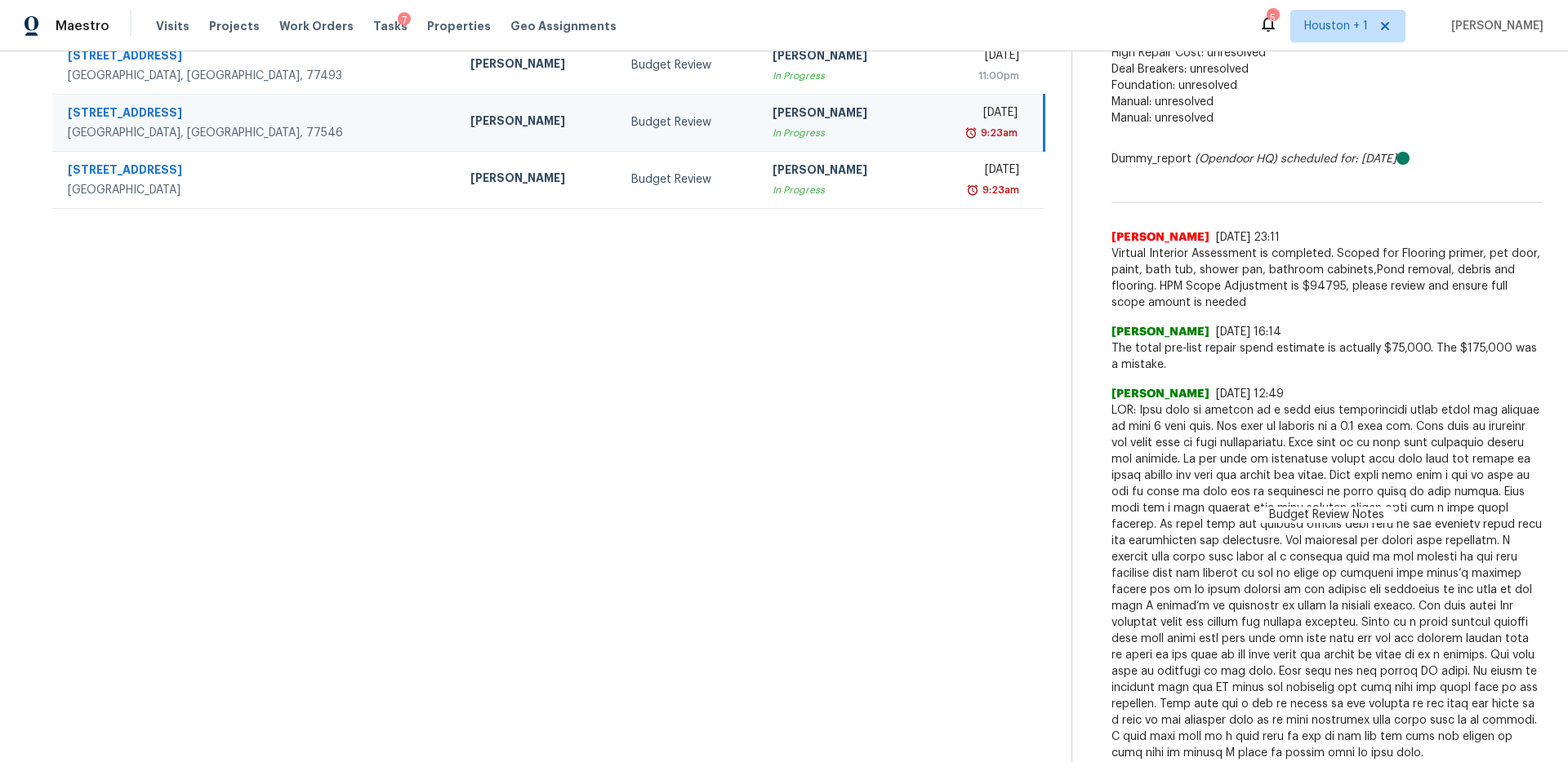
click at [1222, 438] on span at bounding box center [1326, 582] width 430 height 359
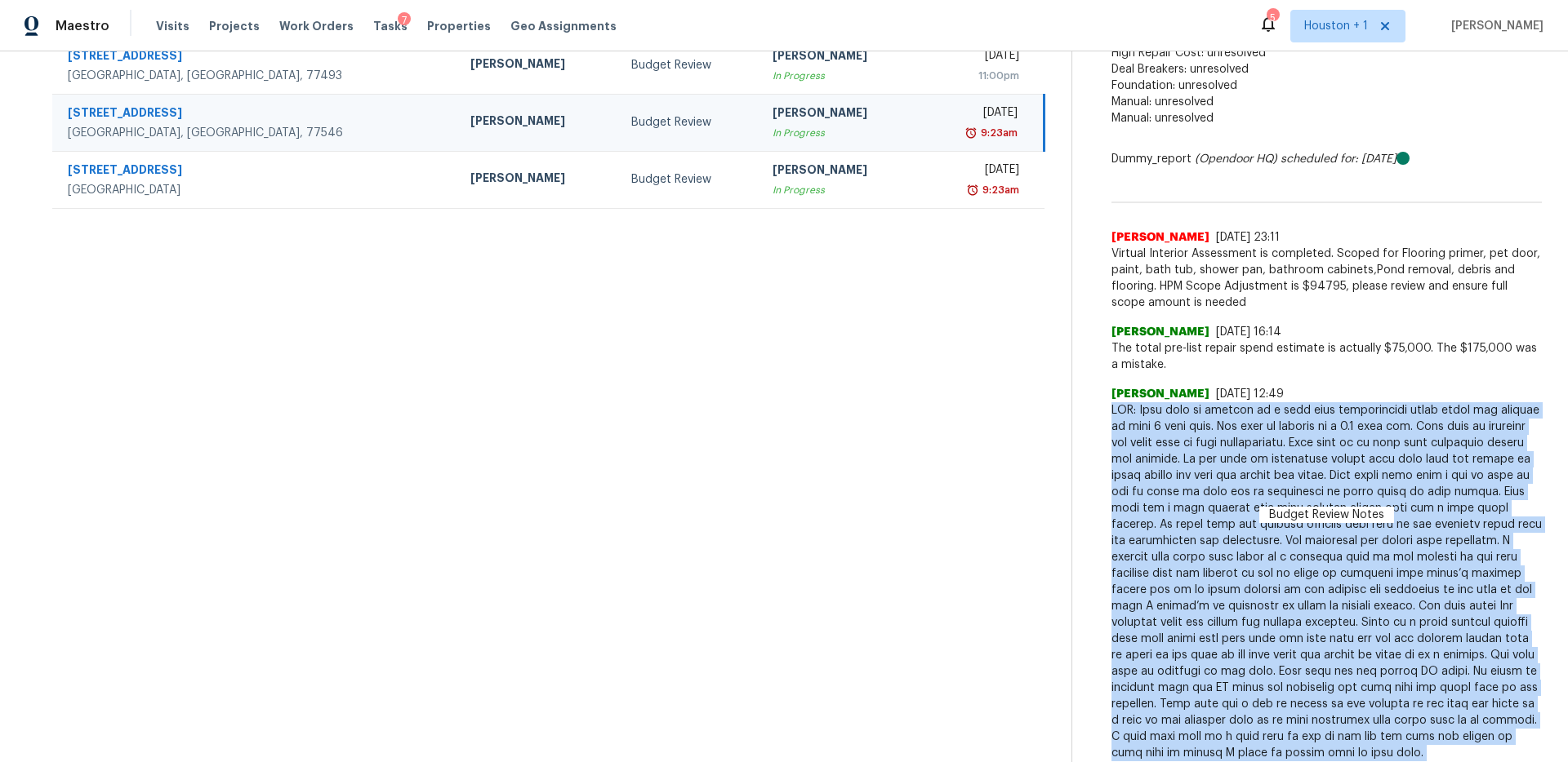
click at [1222, 438] on span at bounding box center [1326, 582] width 430 height 359
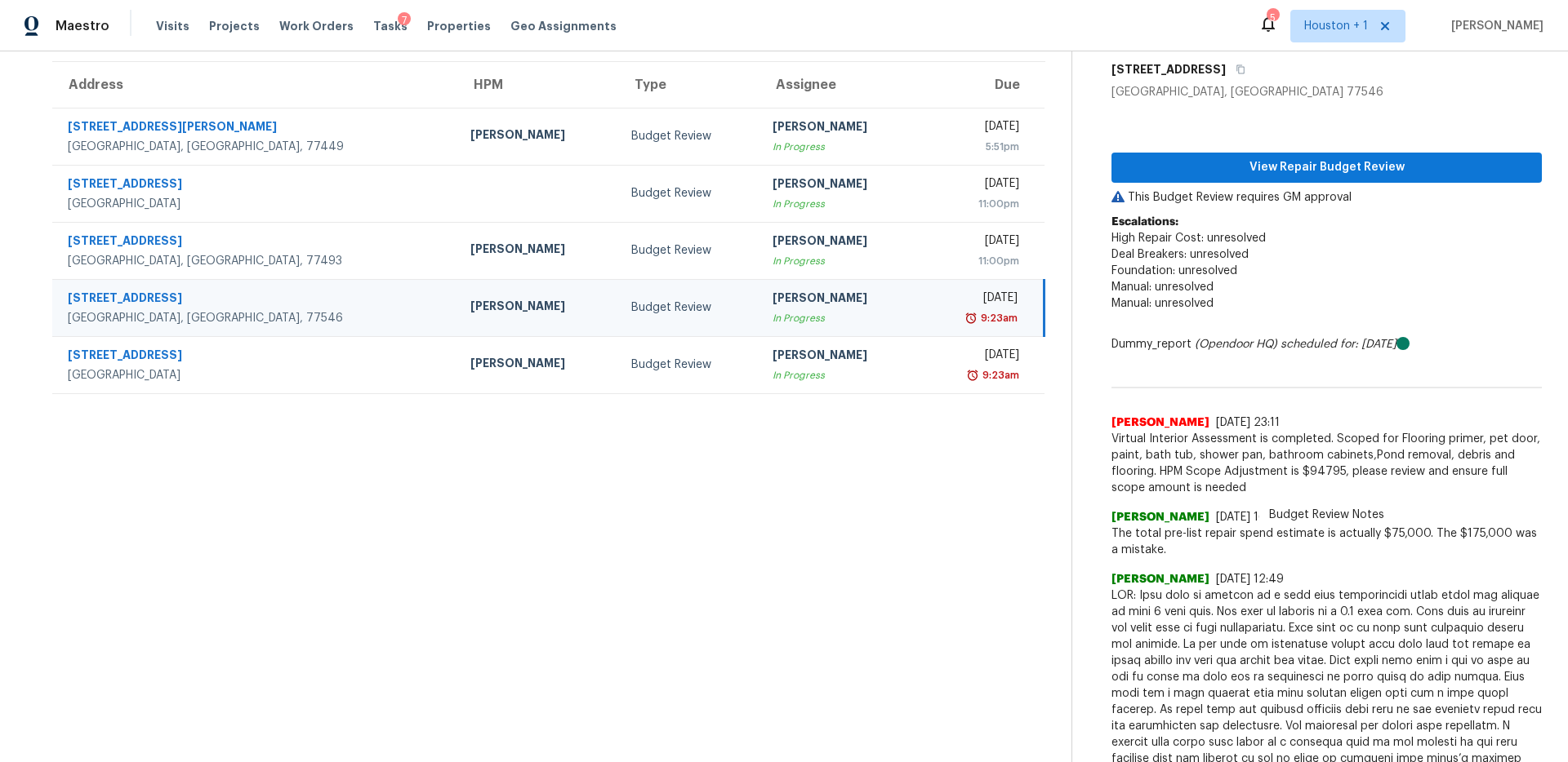
scroll to position [50, 0]
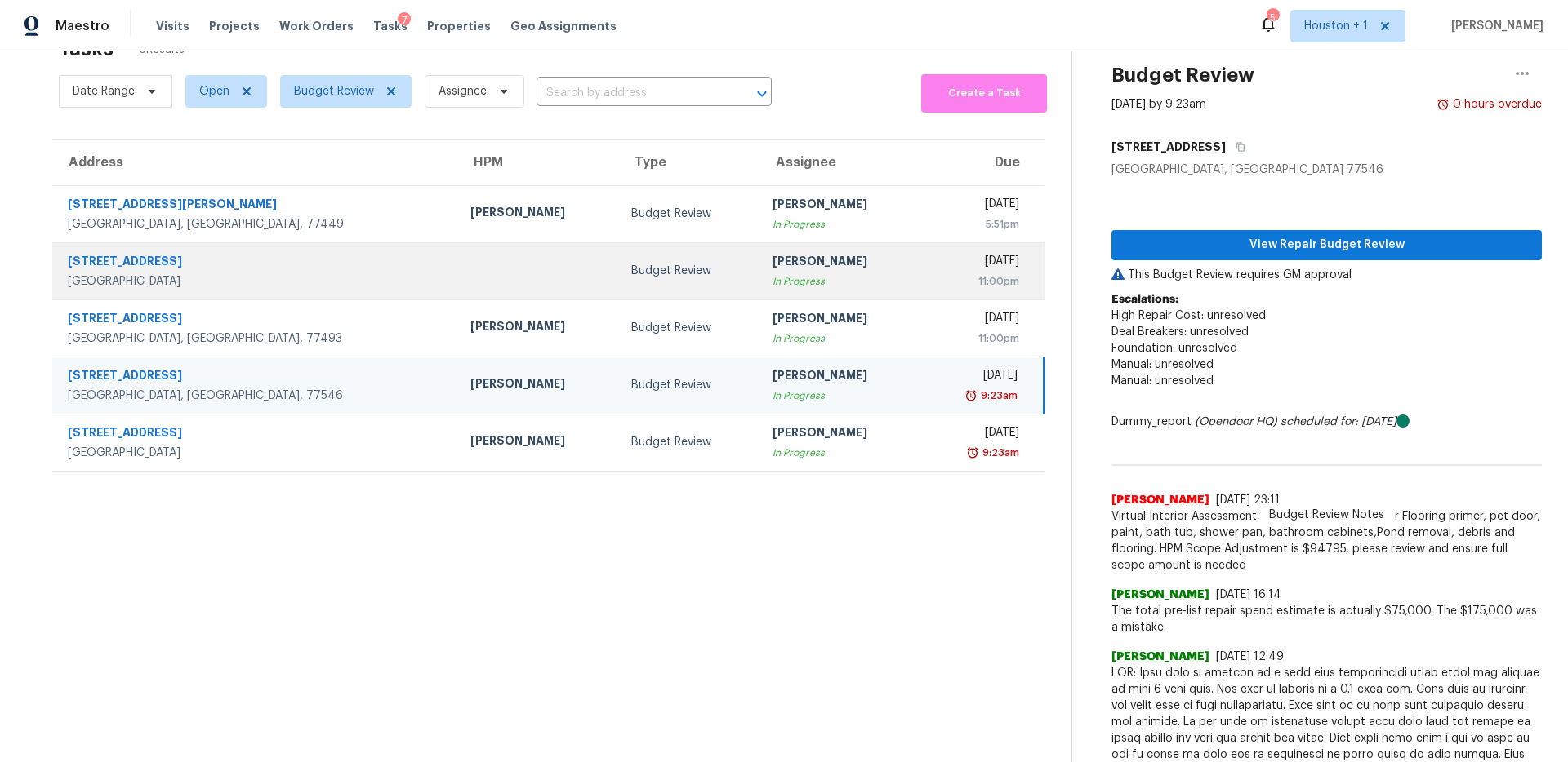
click at [618, 268] on td "Budget Review" at bounding box center [688, 271] width 142 height 57
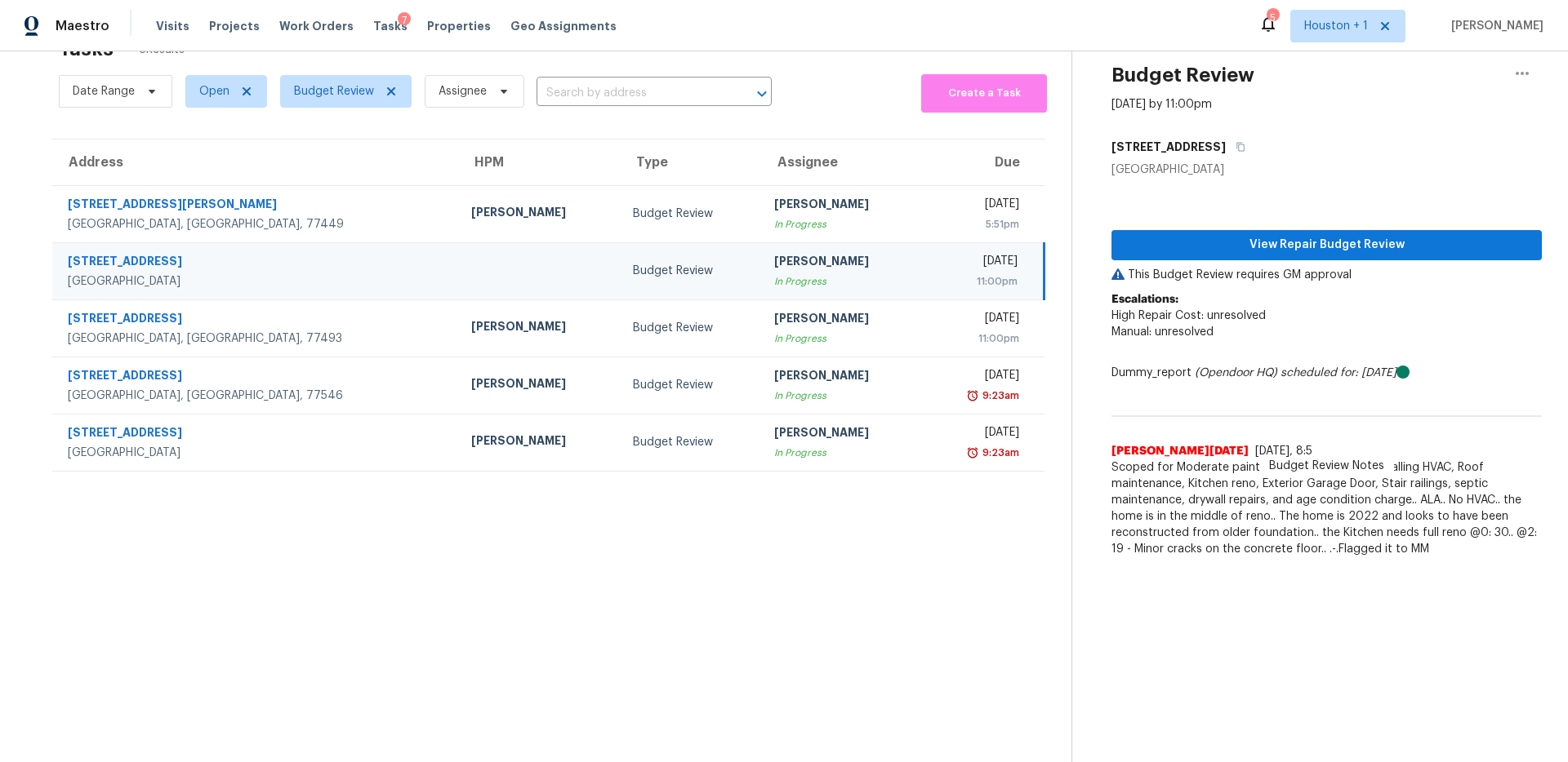
click at [1271, 482] on span "Scoped for Moderate paint, Maximum Flooring, Installing HVAC, Roof maintenance,…" at bounding box center [1326, 509] width 430 height 98
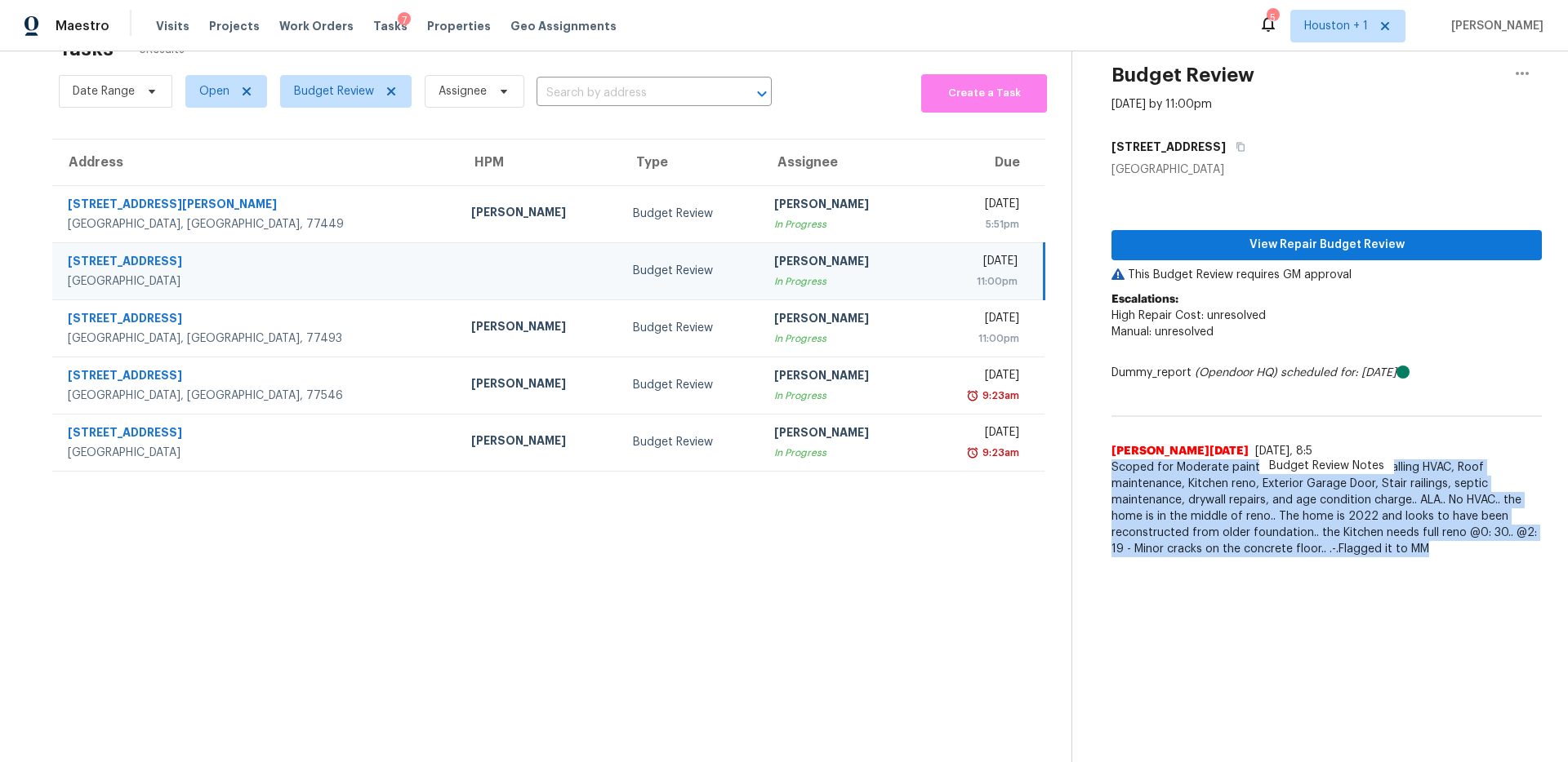
click at [1271, 482] on span "Scoped for Moderate paint, Maximum Flooring, Installing HVAC, Roof maintenance,…" at bounding box center [1326, 509] width 430 height 98
click at [1276, 233] on button "View Repair Budget Review" at bounding box center [1326, 245] width 430 height 31
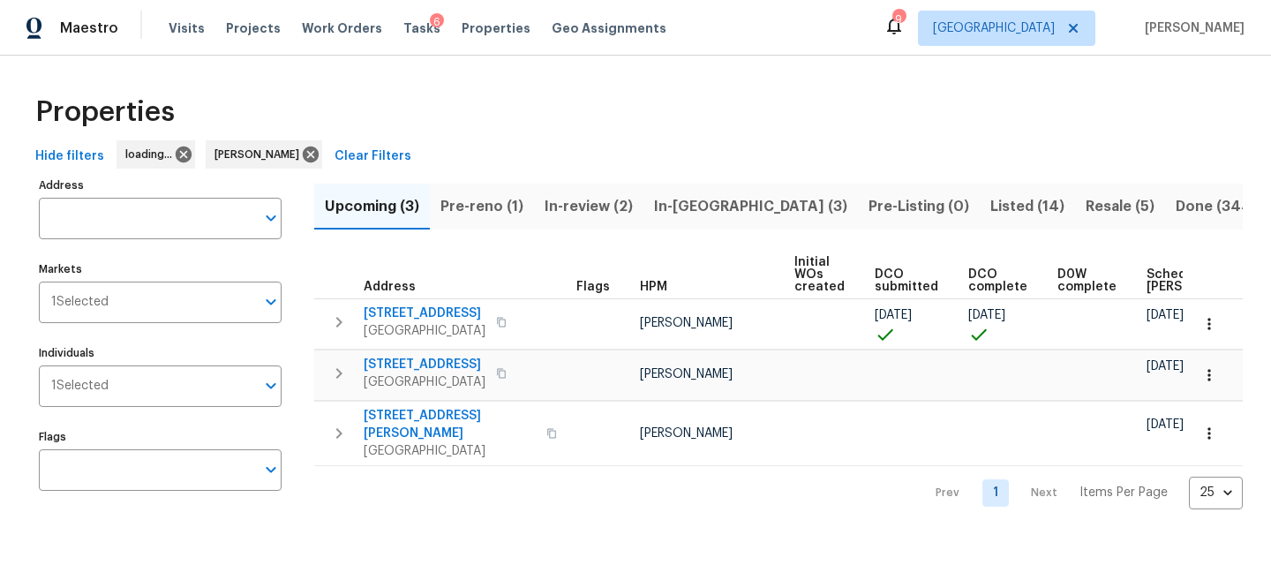
click at [516, 188] on button "Pre-reno (1)" at bounding box center [482, 207] width 104 height 46
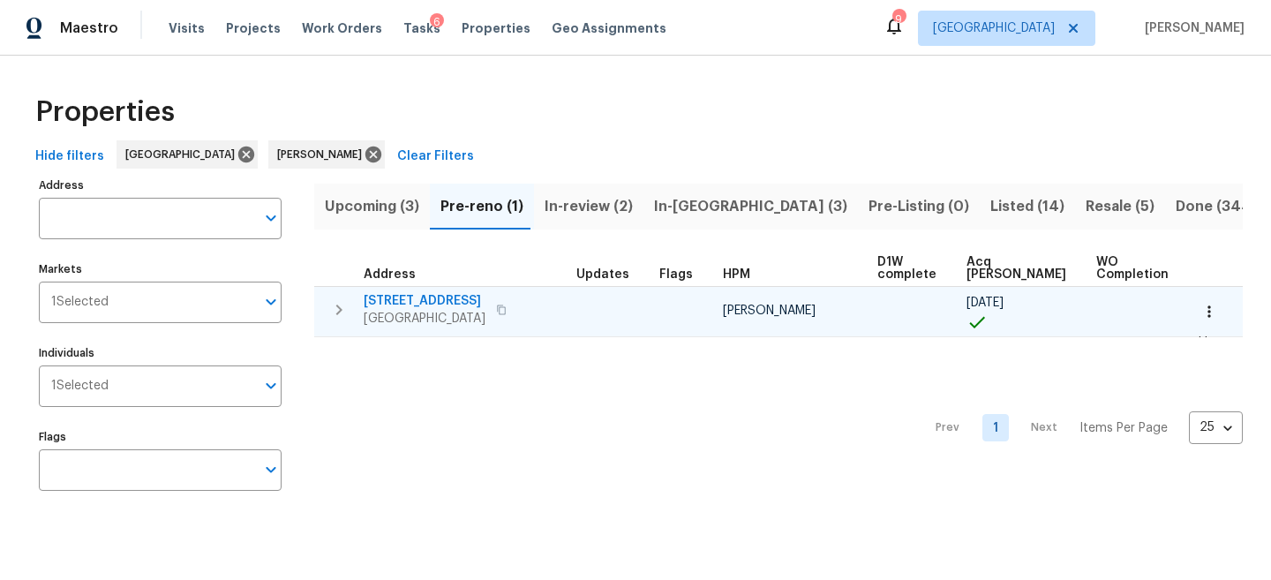
click at [436, 299] on span "[STREET_ADDRESS]" at bounding box center [425, 301] width 122 height 18
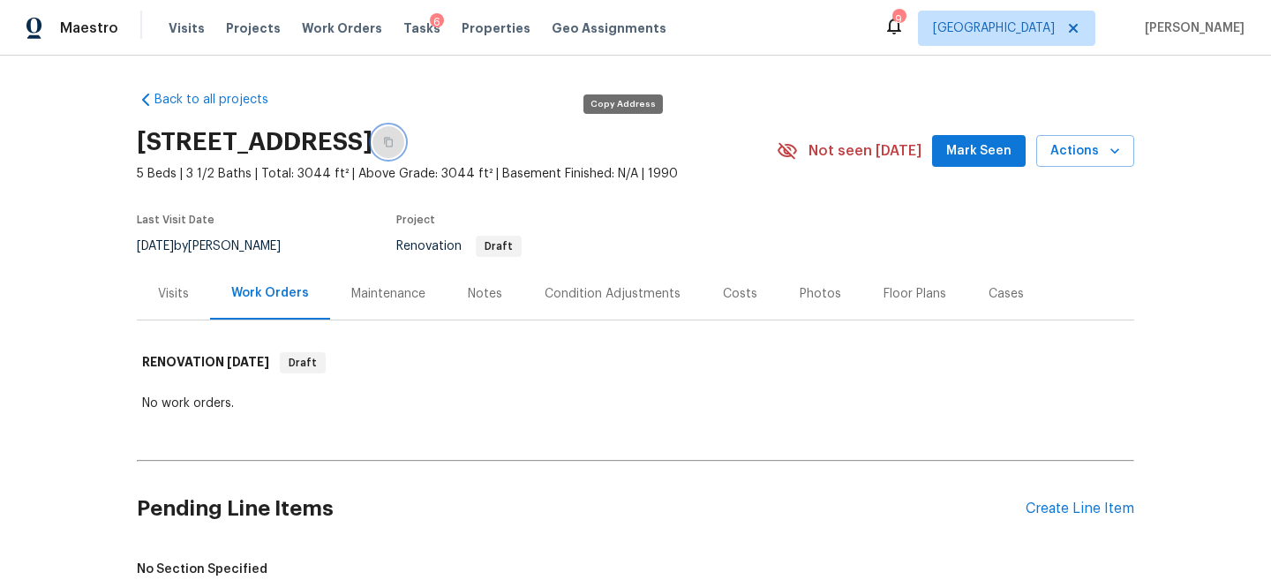
click at [394, 141] on icon "button" at bounding box center [388, 142] width 11 height 11
click at [1099, 146] on span "Actions" at bounding box center [1085, 151] width 70 height 22
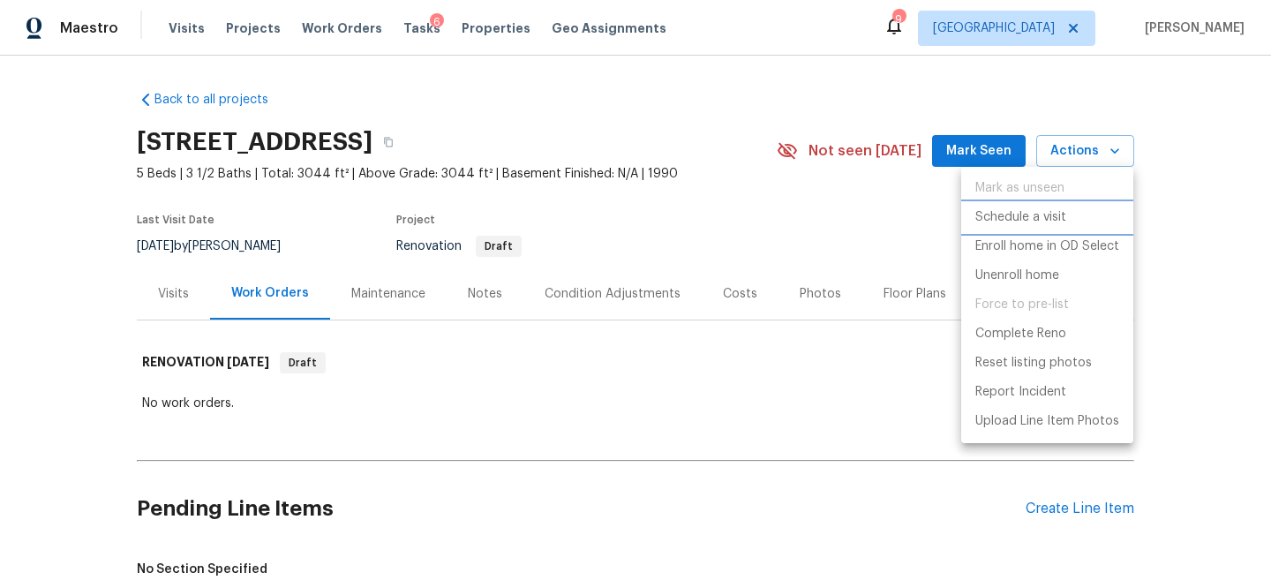
click at [1028, 211] on p "Schedule a visit" at bounding box center [1020, 217] width 91 height 19
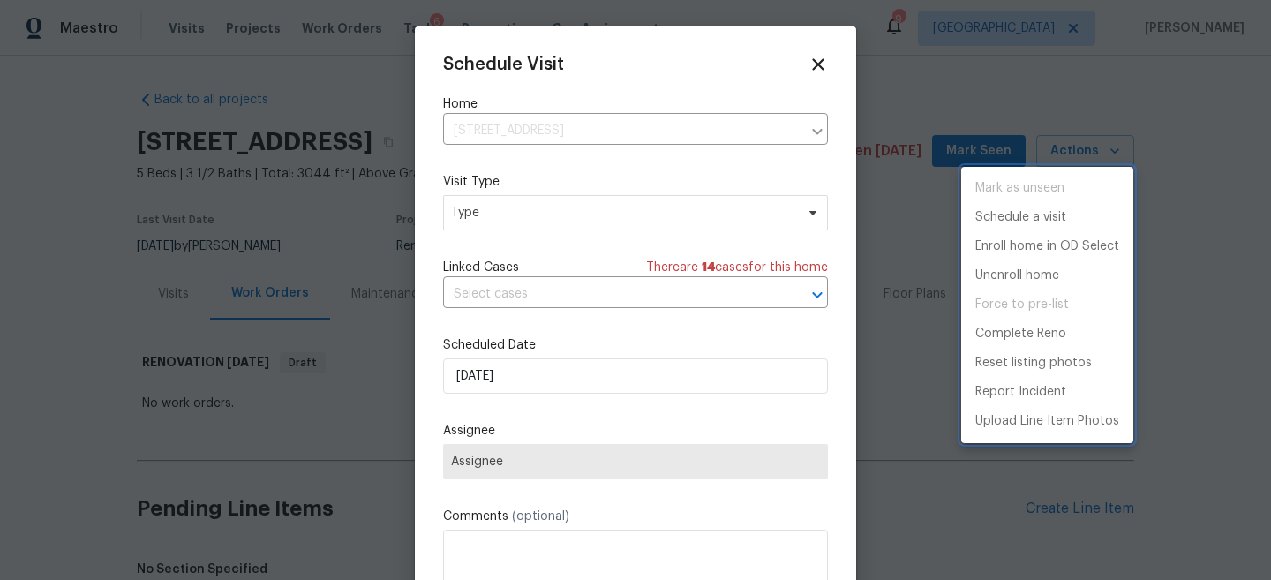
click at [527, 194] on div at bounding box center [635, 290] width 1271 height 580
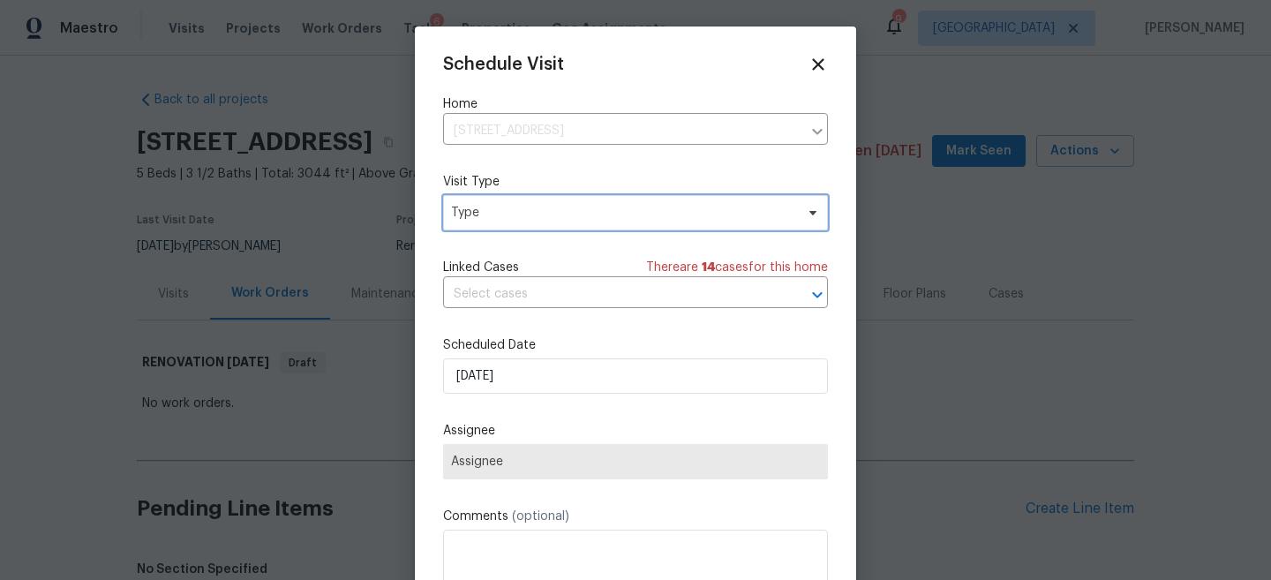
click at [529, 209] on span "Type" at bounding box center [622, 213] width 343 height 18
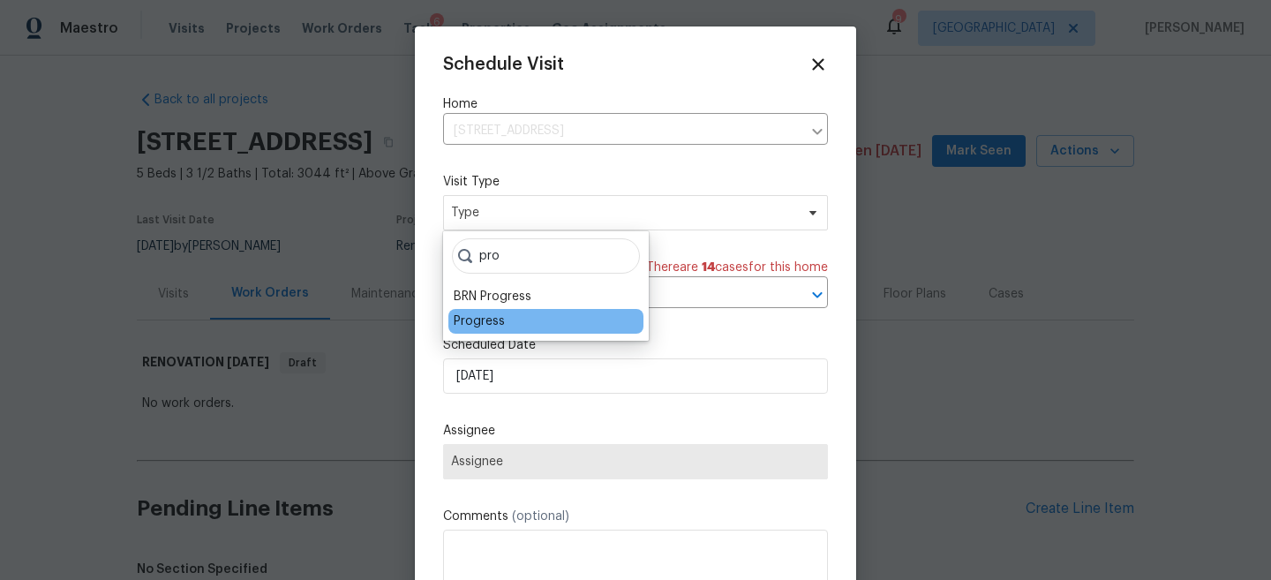
type input "pro"
click at [475, 317] on div "Progress" at bounding box center [479, 321] width 51 height 18
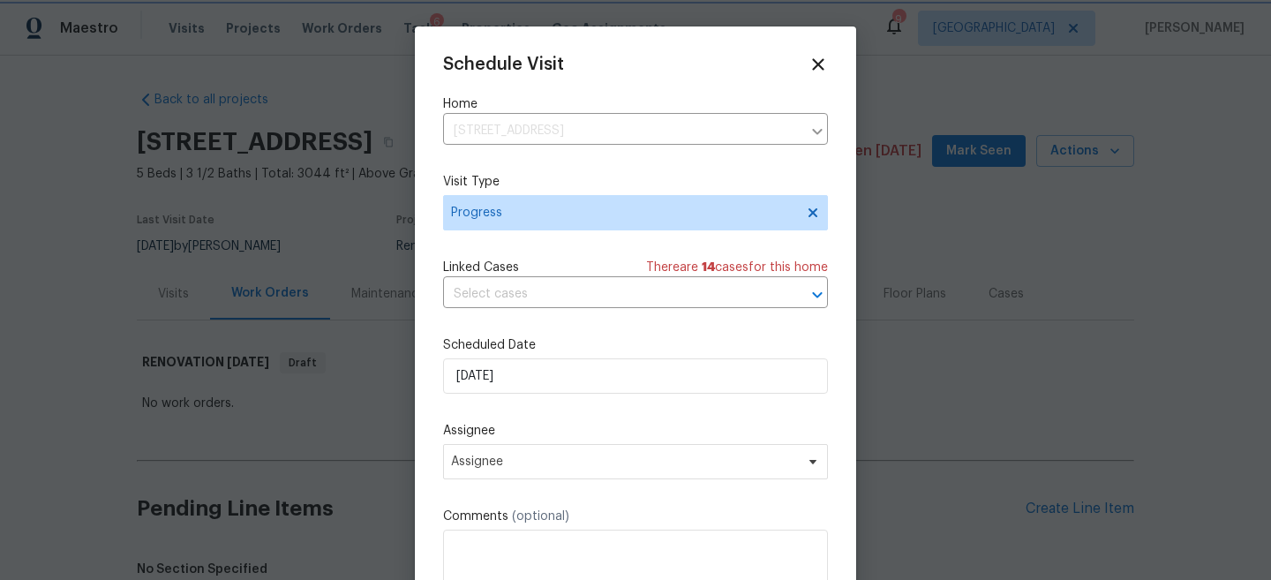
scroll to position [32, 0]
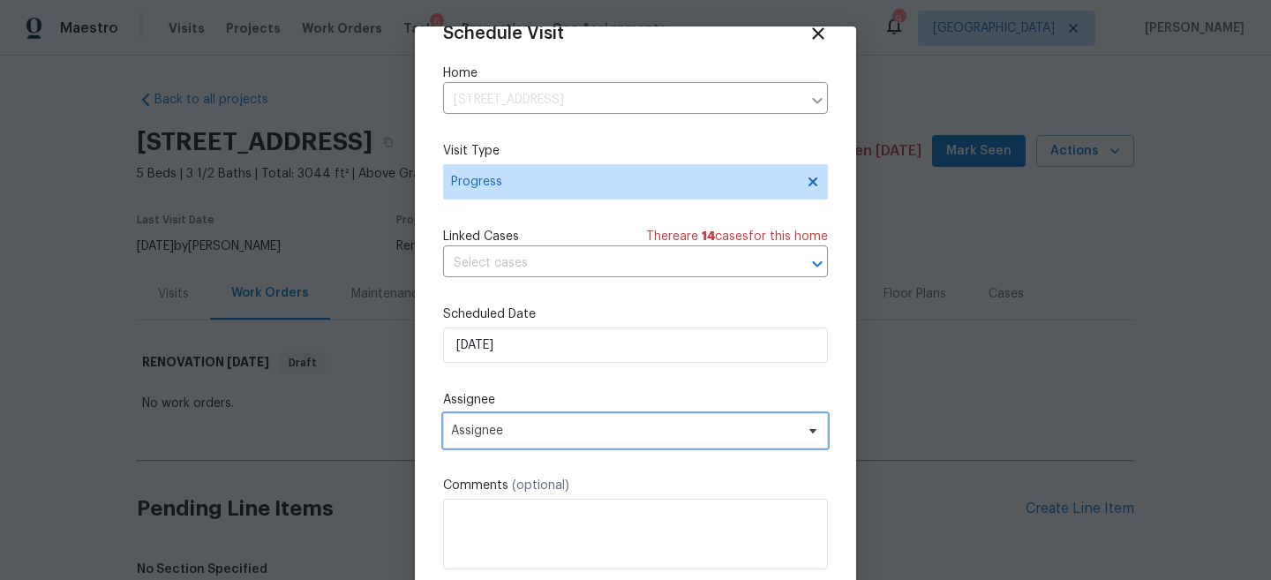
click at [544, 423] on span "Assignee" at bounding box center [635, 430] width 385 height 35
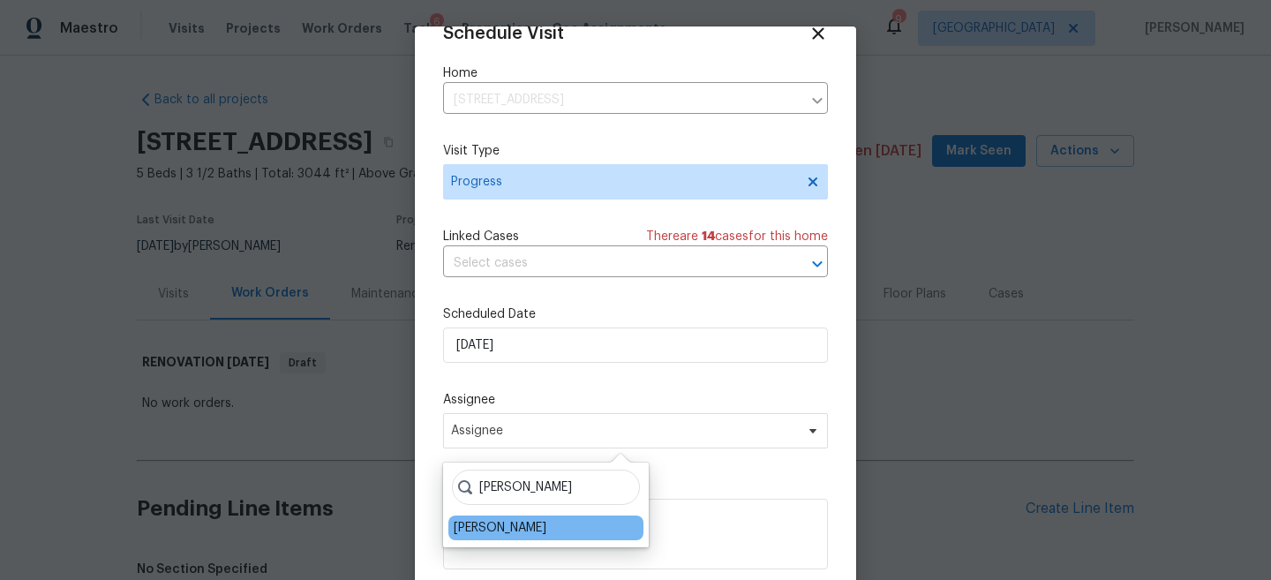
type input "[PERSON_NAME]"
click at [526, 518] on div "[PERSON_NAME]" at bounding box center [545, 528] width 195 height 25
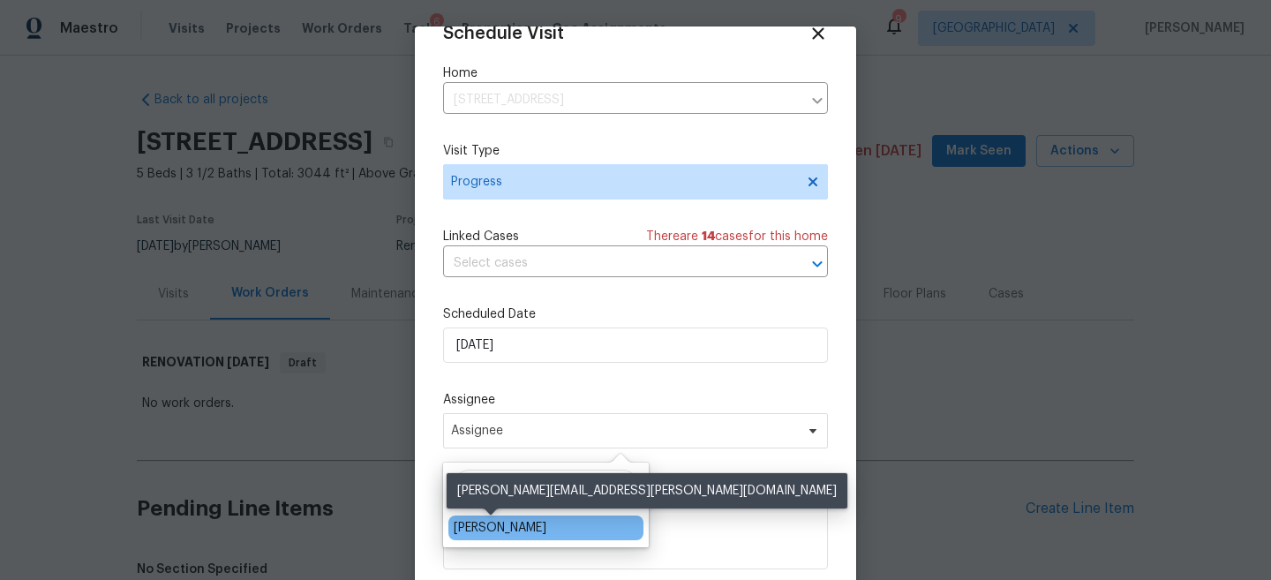
click at [512, 532] on div "[PERSON_NAME]" at bounding box center [500, 528] width 93 height 18
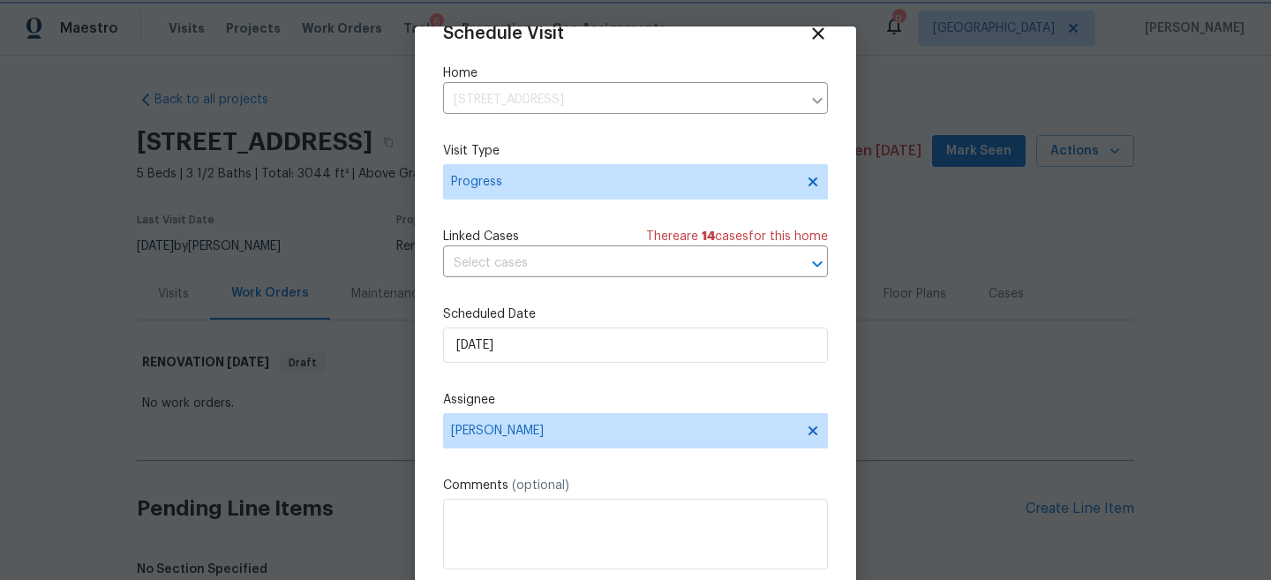
scroll to position [91, 0]
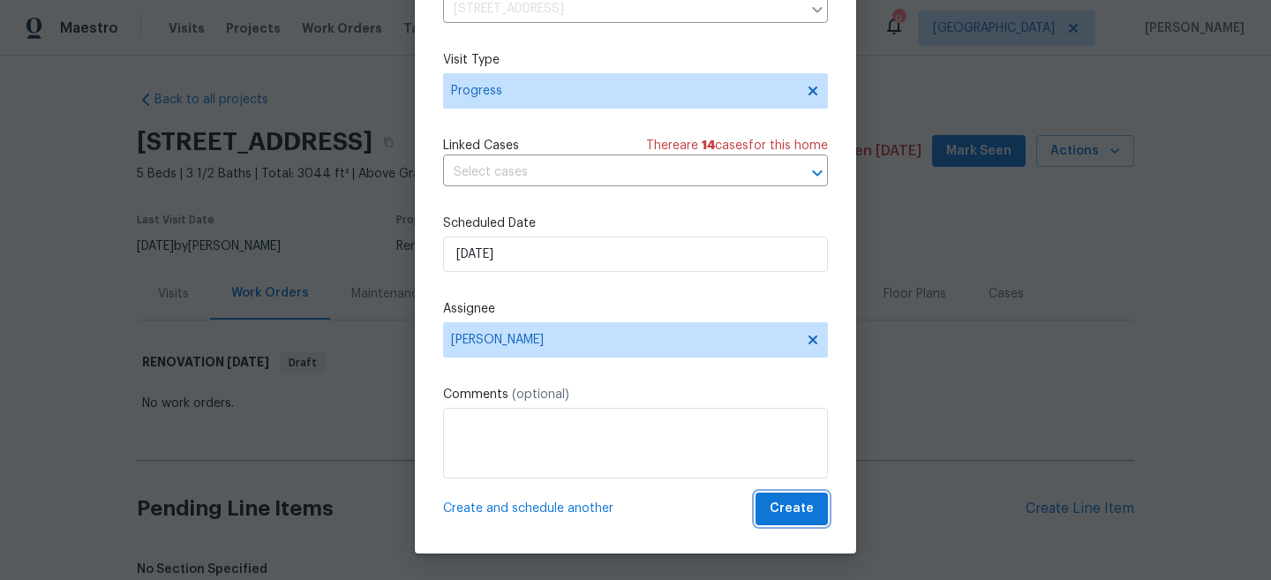
click at [778, 505] on span "Create" at bounding box center [792, 509] width 44 height 22
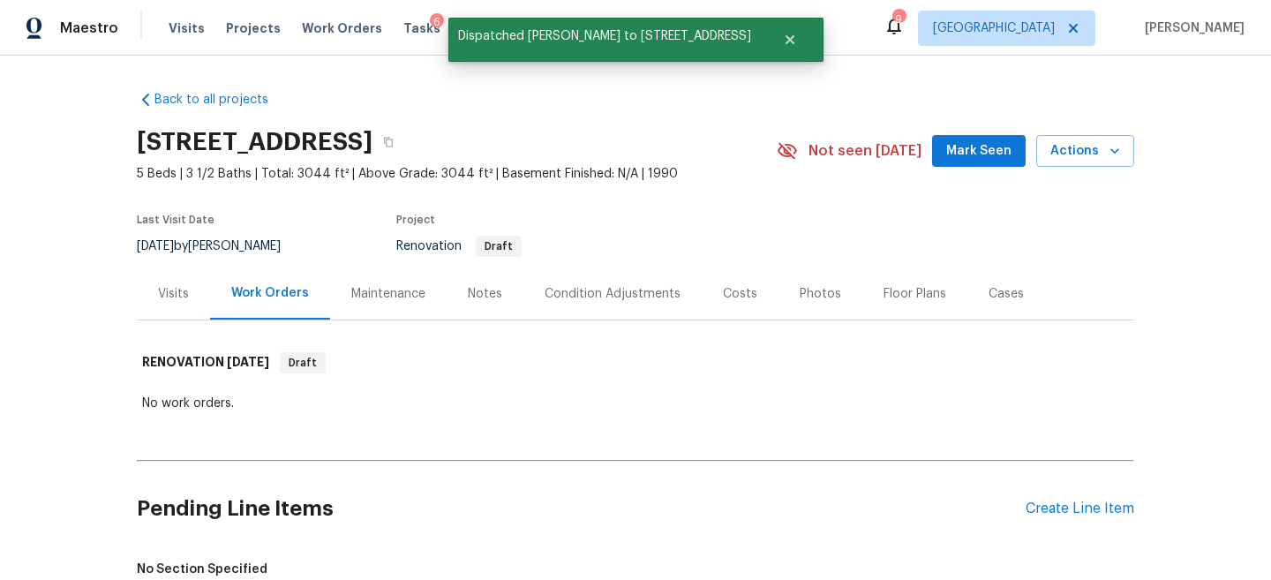
scroll to position [0, 0]
